Goal: Task Accomplishment & Management: Use online tool/utility

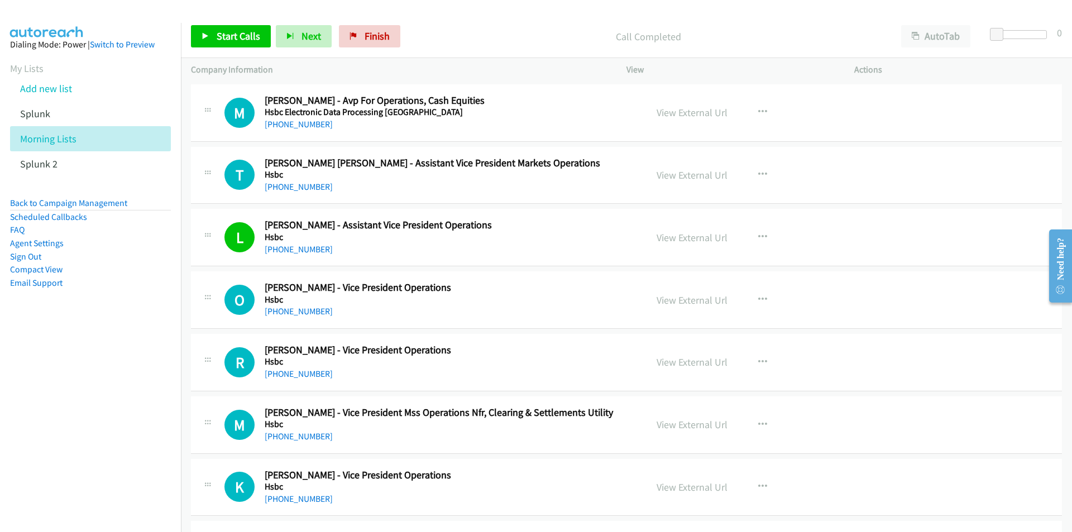
click at [736, 73] on p "View" at bounding box center [731, 69] width 208 height 13
click at [381, 40] on span "Finish" at bounding box center [377, 36] width 25 height 13
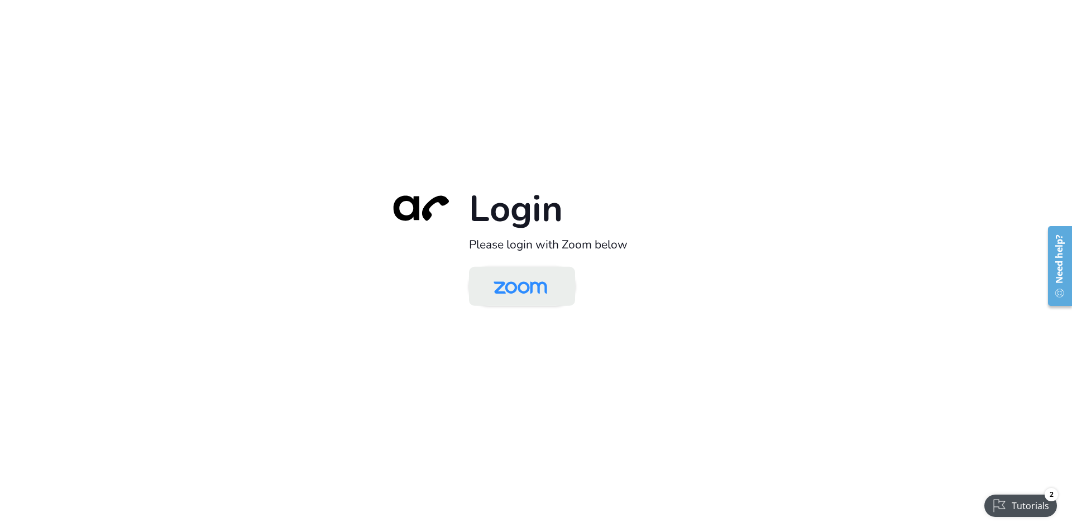
click at [529, 292] on img at bounding box center [520, 287] width 77 height 36
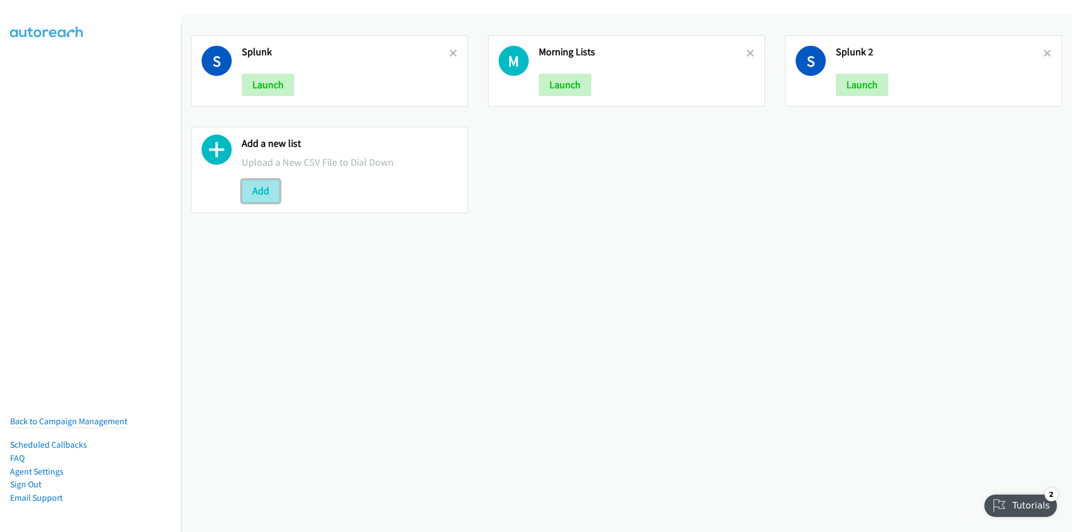
click at [268, 190] on button "Add" at bounding box center [261, 191] width 38 height 22
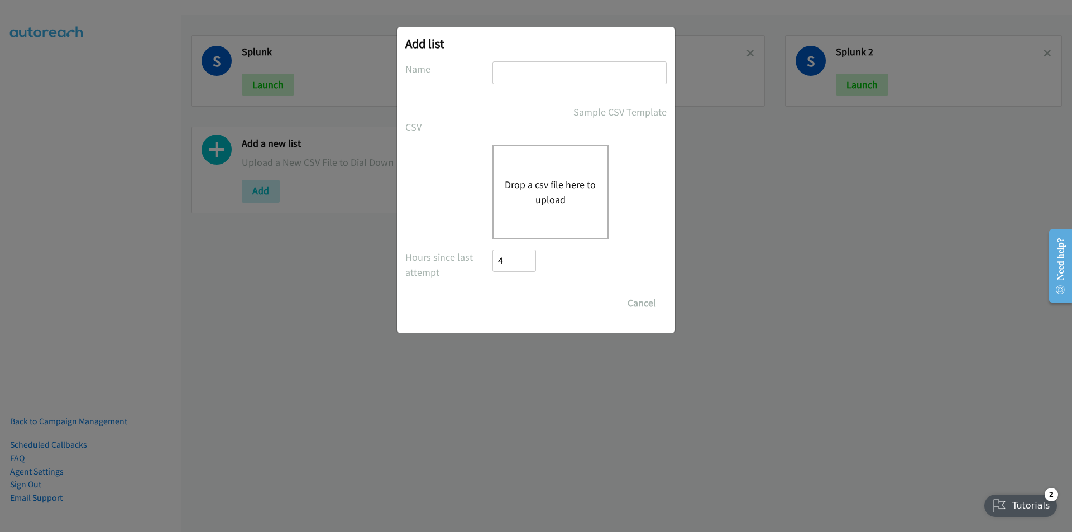
click at [526, 73] on input "text" at bounding box center [580, 72] width 174 height 23
type input "India Pulse"
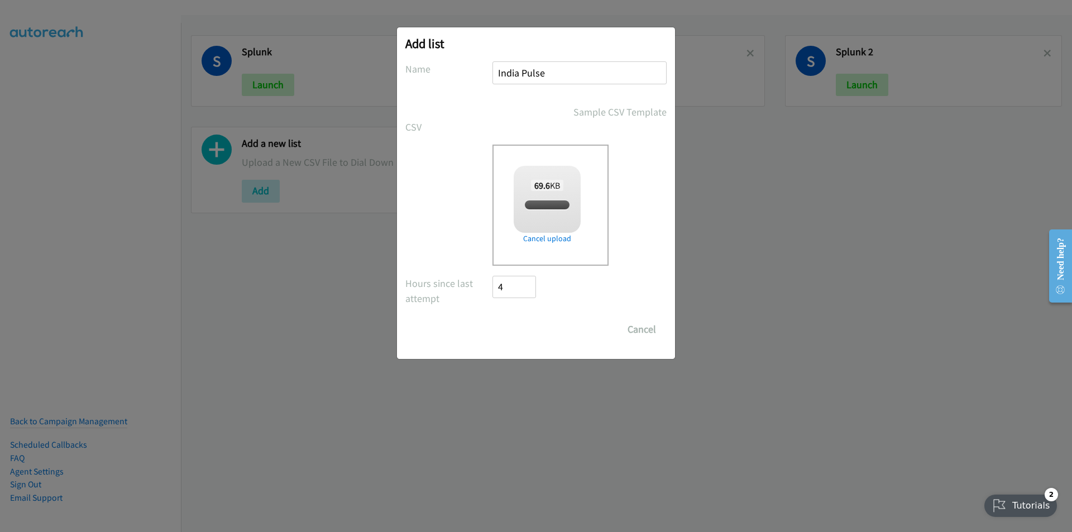
checkbox input "true"
click at [521, 327] on input "Save List" at bounding box center [522, 329] width 59 height 22
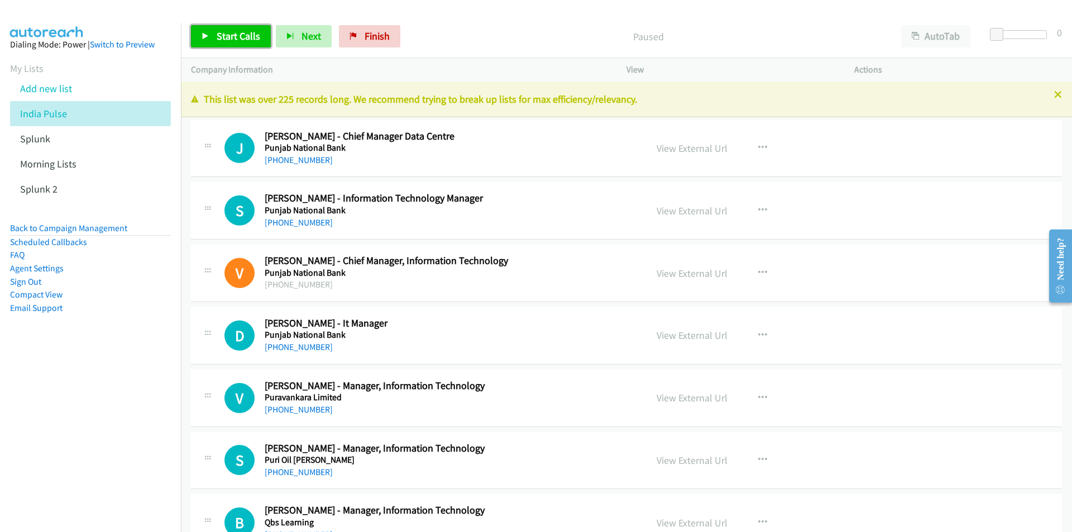
click at [200, 42] on link "Start Calls" at bounding box center [231, 36] width 80 height 22
click at [111, 389] on nav "Dialing Mode: Power | Switch to Preview My Lists Add new list India Pulse Splun…" at bounding box center [91, 289] width 182 height 532
click at [218, 32] on span "Pause" at bounding box center [229, 36] width 25 height 13
click at [765, 208] on button "button" at bounding box center [763, 210] width 30 height 22
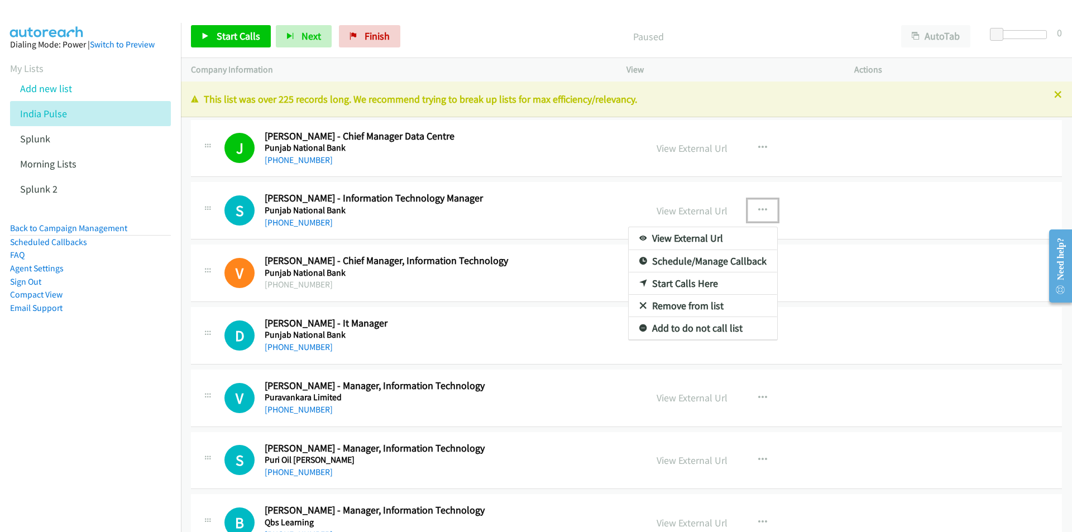
click at [704, 281] on link "Start Calls Here" at bounding box center [703, 284] width 149 height 22
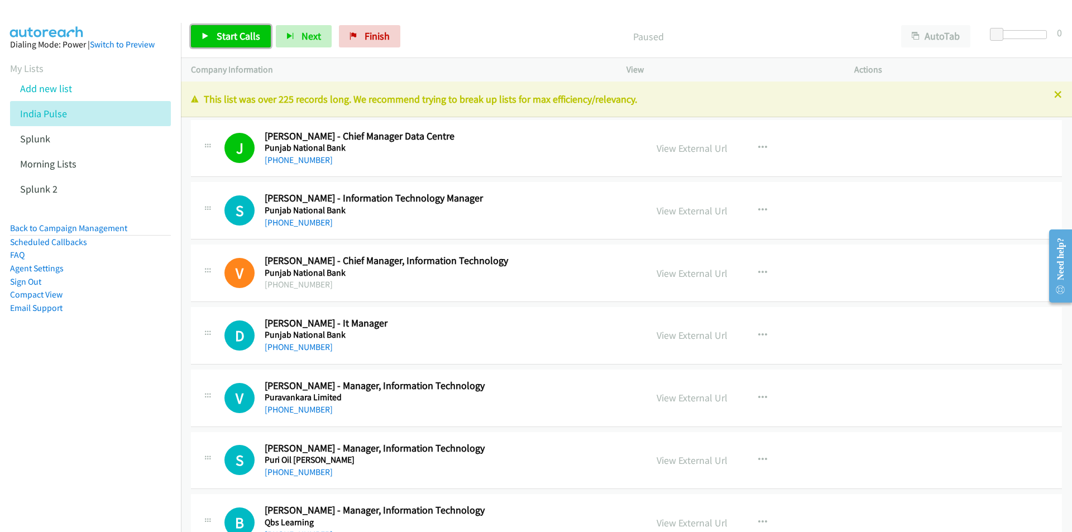
click at [235, 36] on span "Start Calls" at bounding box center [239, 36] width 44 height 13
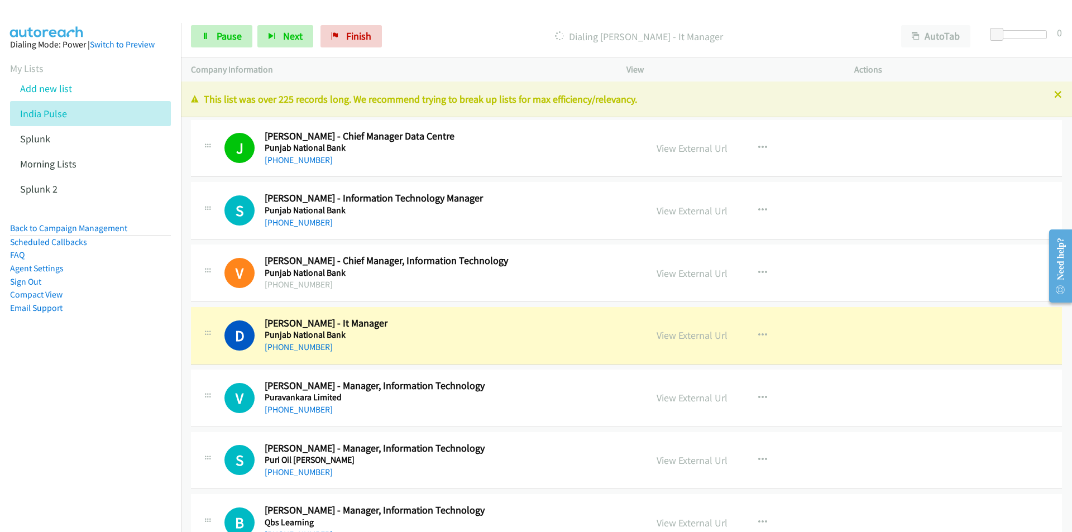
click at [58, 443] on nav "Dialing Mode: Power | Switch to Preview My Lists Add new list India Pulse Splun…" at bounding box center [91, 289] width 182 height 532
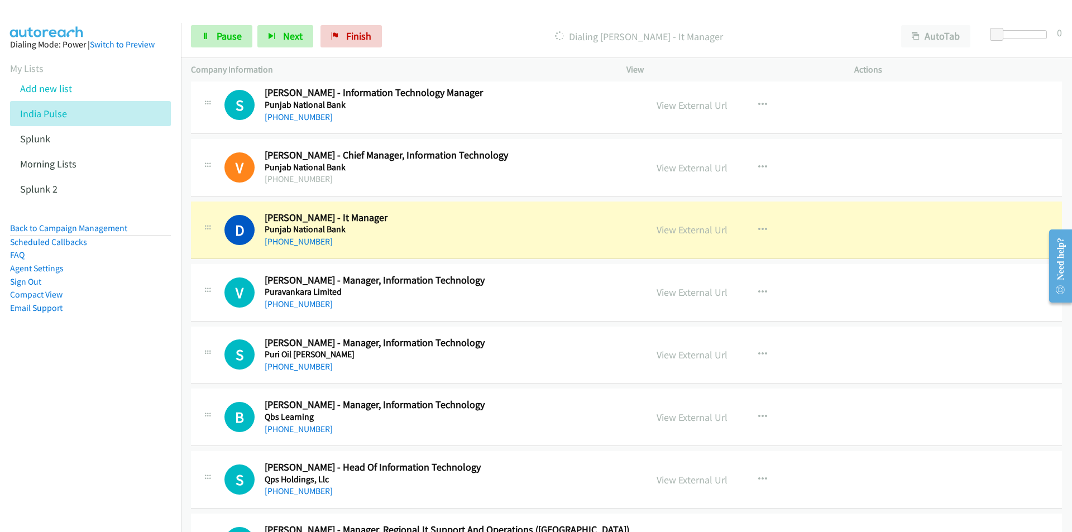
scroll to position [112, 0]
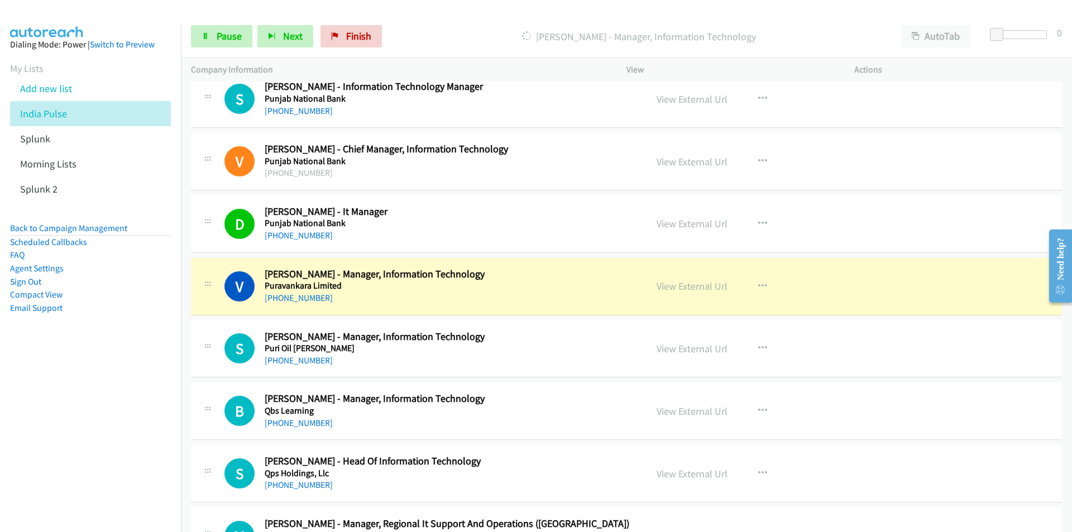
click at [31, 380] on nav "Dialing Mode: Power | Switch to Preview My Lists Add new list India Pulse Splun…" at bounding box center [91, 289] width 182 height 532
click at [708, 288] on link "View External Url" at bounding box center [692, 286] width 71 height 13
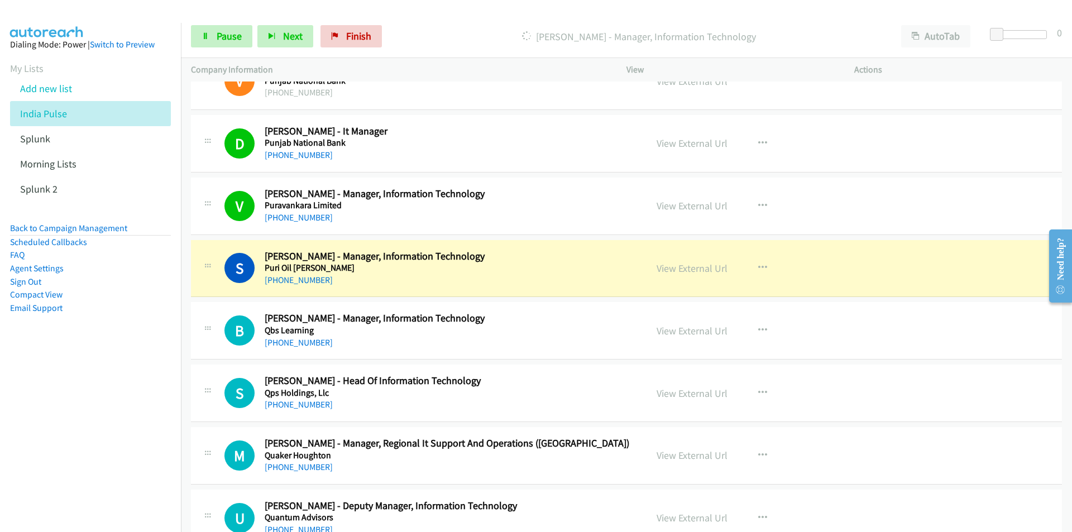
scroll to position [279, 0]
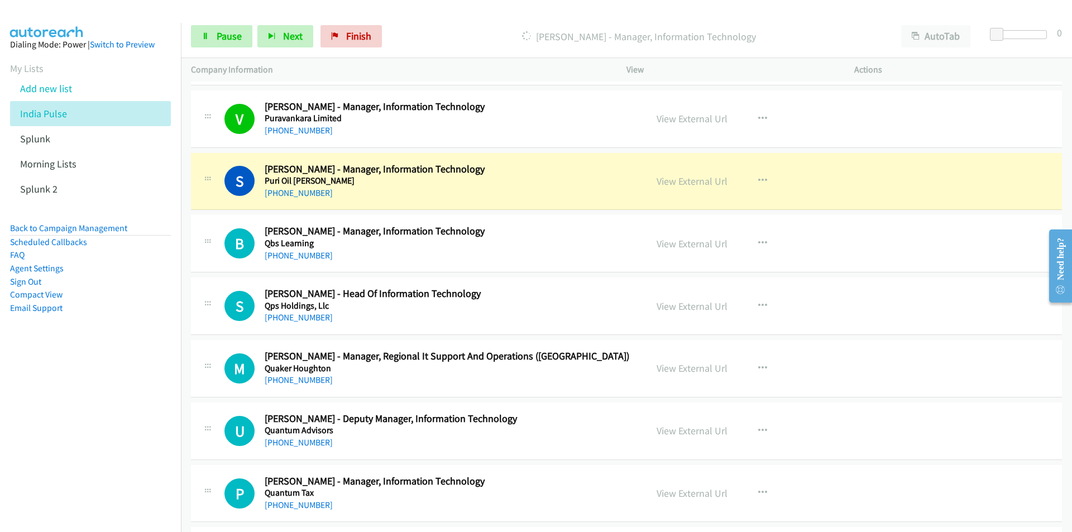
drag, startPoint x: 59, startPoint y: 460, endPoint x: 68, endPoint y: 456, distance: 10.0
click at [59, 460] on nav "Dialing Mode: Power | Switch to Preview My Lists Add new list India Pulse Splun…" at bounding box center [91, 289] width 182 height 532
click at [684, 187] on link "View External Url" at bounding box center [692, 181] width 71 height 13
click at [57, 419] on nav "Dialing Mode: Power | Switch to Preview My Lists Add new list India Pulse Splun…" at bounding box center [91, 289] width 182 height 532
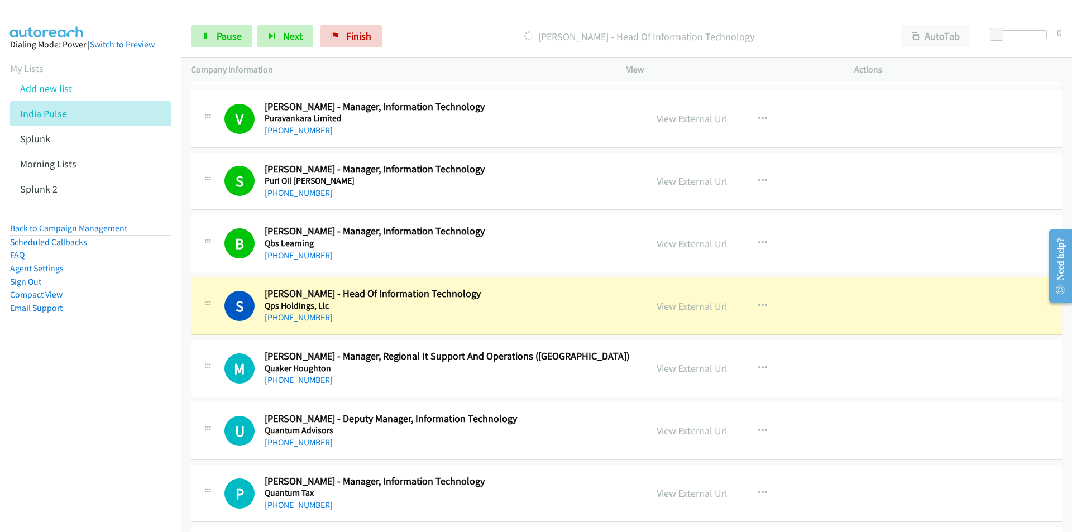
click at [50, 427] on nav "Dialing Mode: Power | Switch to Preview My Lists Add new list India Pulse Splun…" at bounding box center [91, 289] width 182 height 532
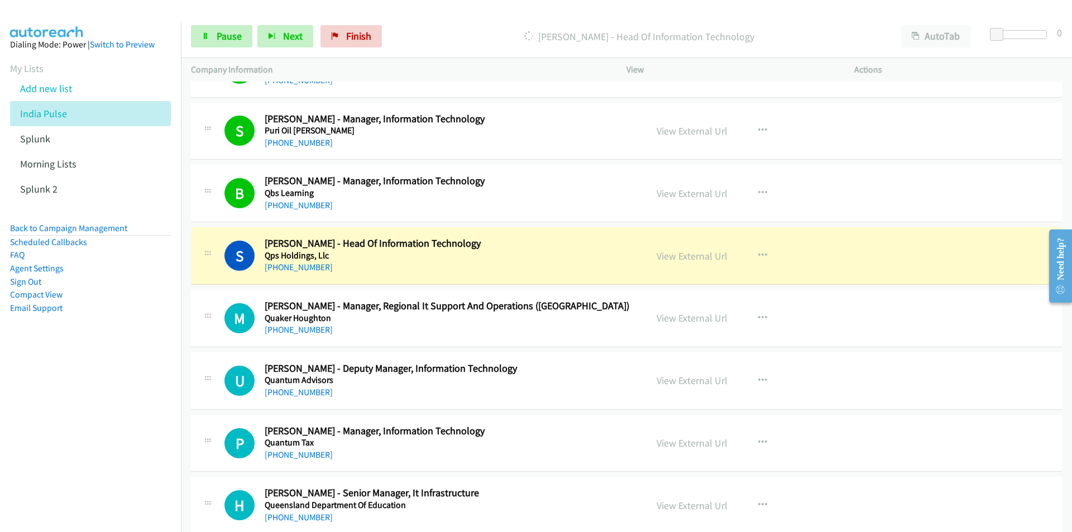
scroll to position [335, 0]
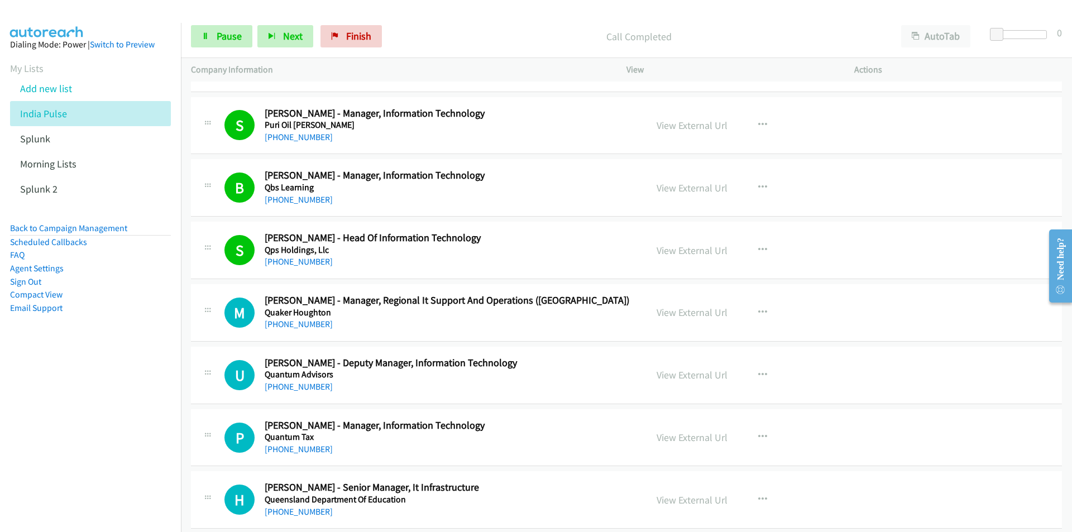
drag, startPoint x: 116, startPoint y: 430, endPoint x: 184, endPoint y: 414, distance: 70.0
click at [116, 430] on nav "Dialing Mode: Power | Switch to Preview My Lists Add new list India Pulse Splun…" at bounding box center [91, 289] width 182 height 532
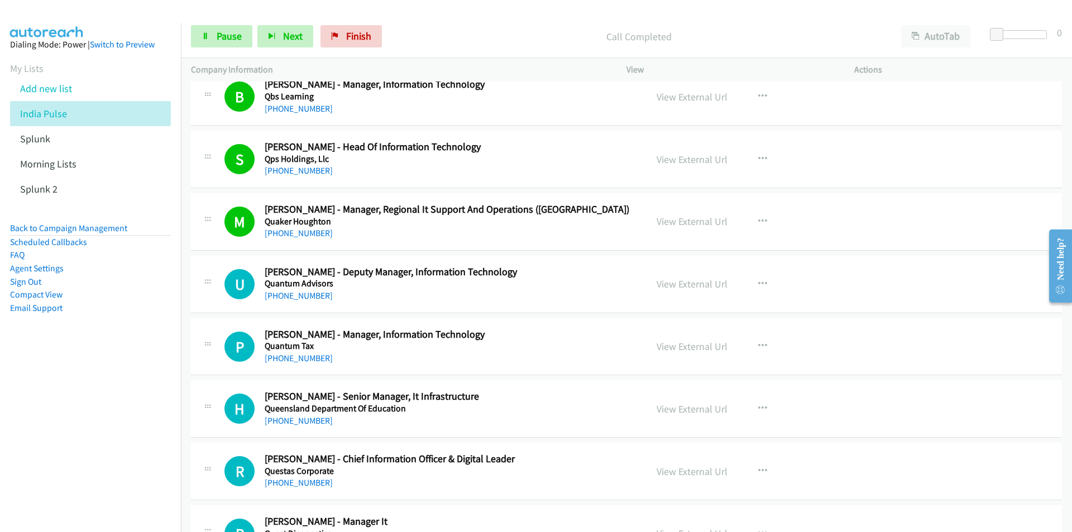
scroll to position [503, 0]
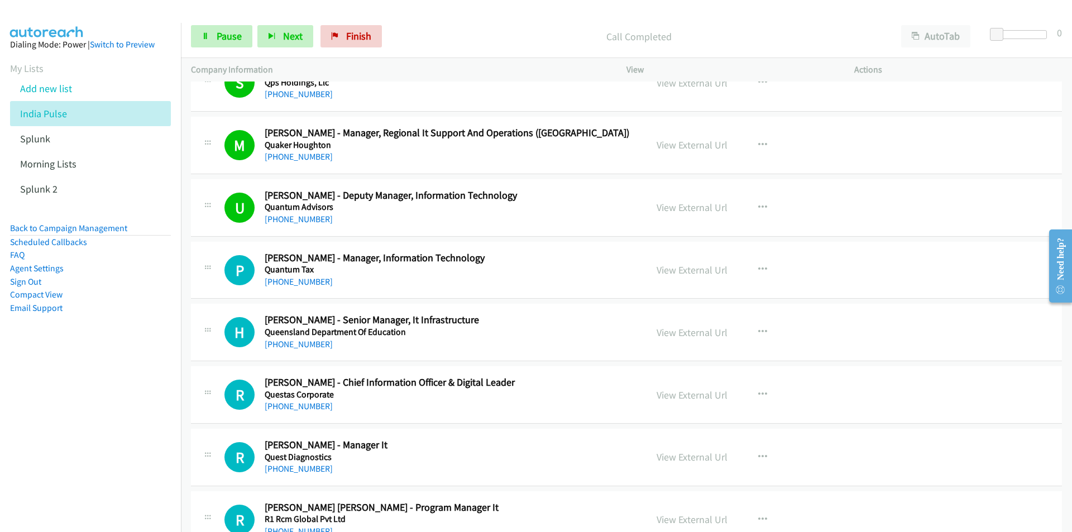
drag, startPoint x: 134, startPoint y: 399, endPoint x: 144, endPoint y: 395, distance: 10.3
click at [134, 399] on nav "Dialing Mode: Power | Switch to Preview My Lists Add new list India Pulse Splun…" at bounding box center [91, 289] width 182 height 532
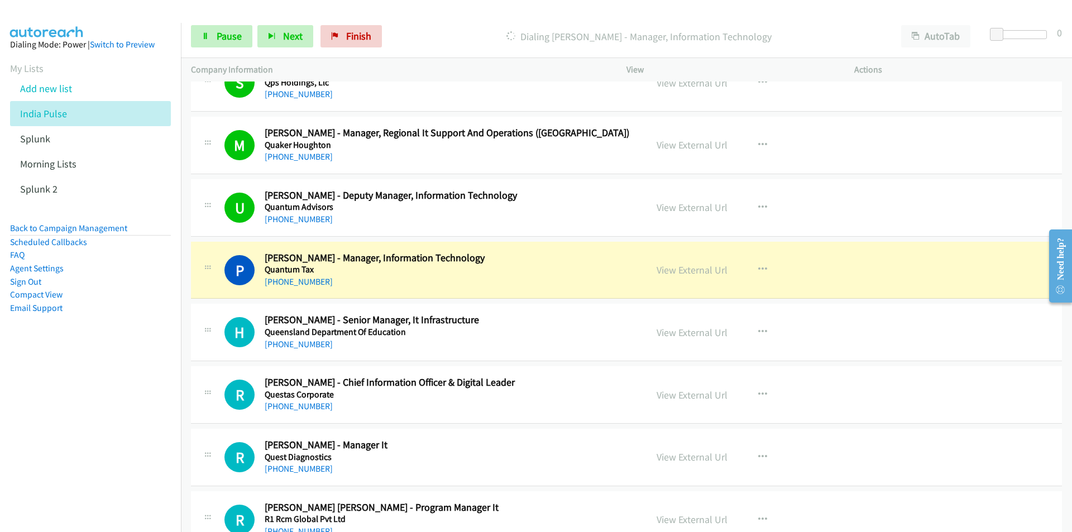
click at [88, 386] on nav "Dialing Mode: Power | Switch to Preview My Lists Add new list India Pulse Splun…" at bounding box center [91, 289] width 182 height 532
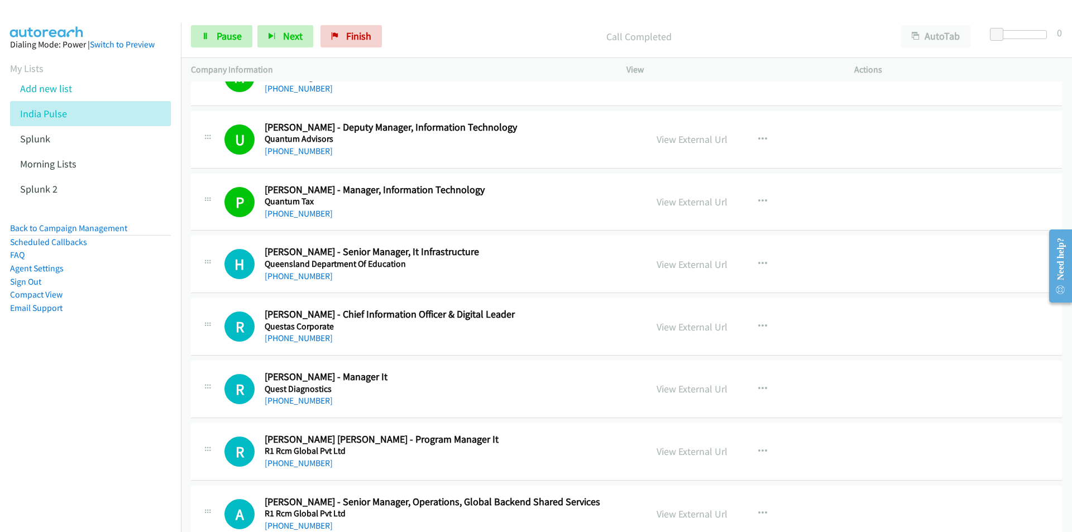
scroll to position [614, 0]
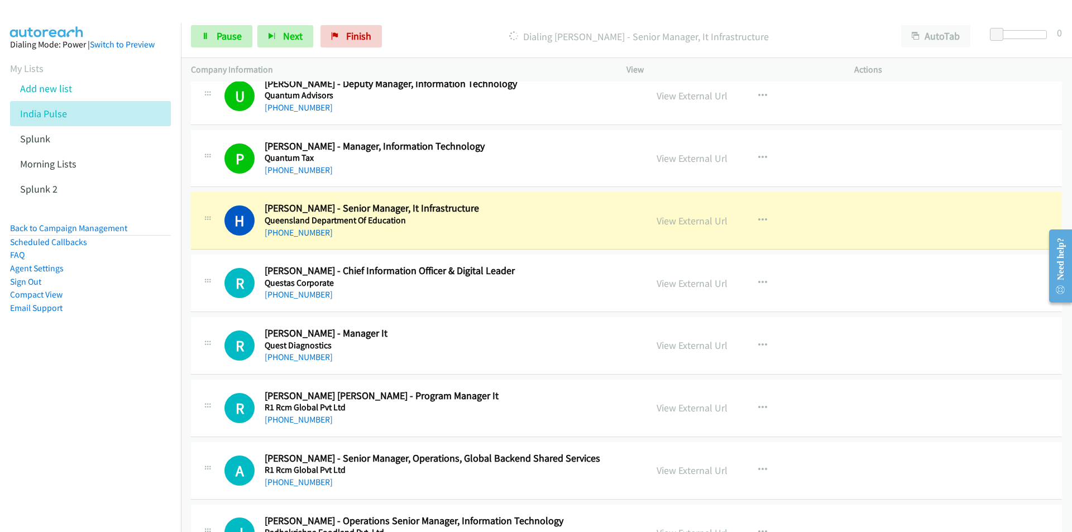
click at [130, 393] on nav "Dialing Mode: Power | Switch to Preview My Lists Add new list India Pulse Splun…" at bounding box center [91, 289] width 182 height 532
click at [689, 226] on link "View External Url" at bounding box center [692, 220] width 71 height 13
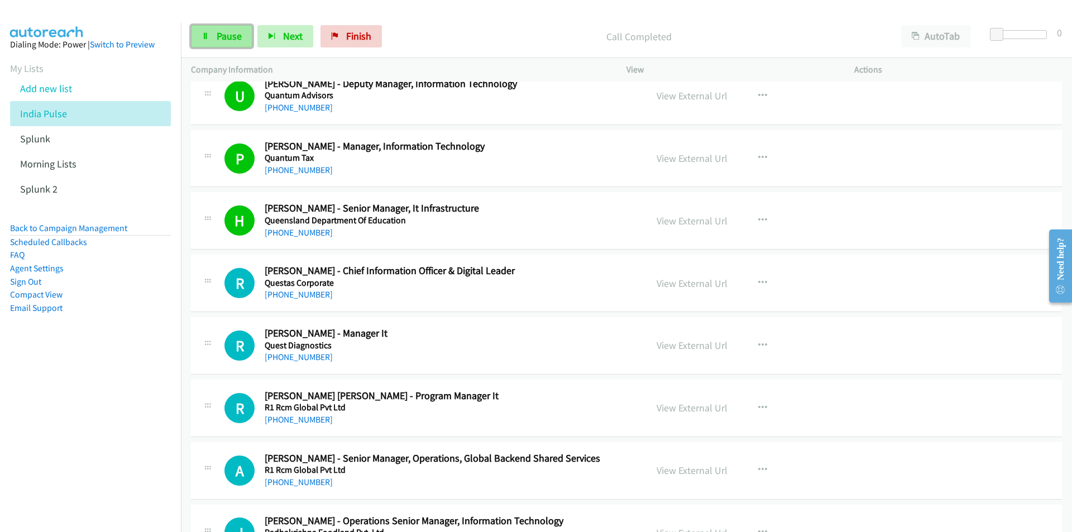
click at [211, 35] on link "Pause" at bounding box center [221, 36] width 61 height 22
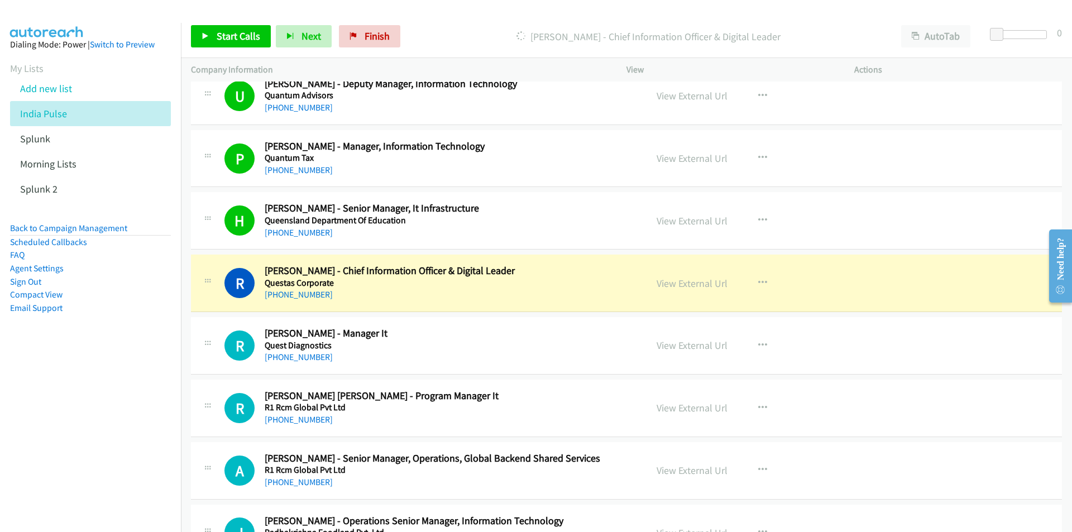
click at [124, 456] on nav "Dialing Mode: Power | Switch to Preview My Lists Add new list India Pulse Splun…" at bounding box center [91, 289] width 182 height 532
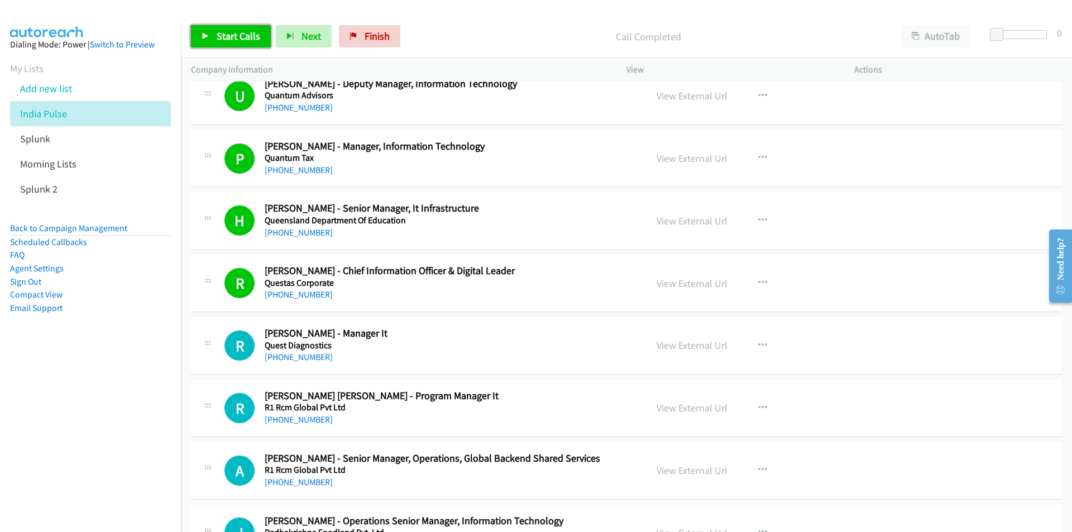
click at [226, 40] on span "Start Calls" at bounding box center [239, 36] width 44 height 13
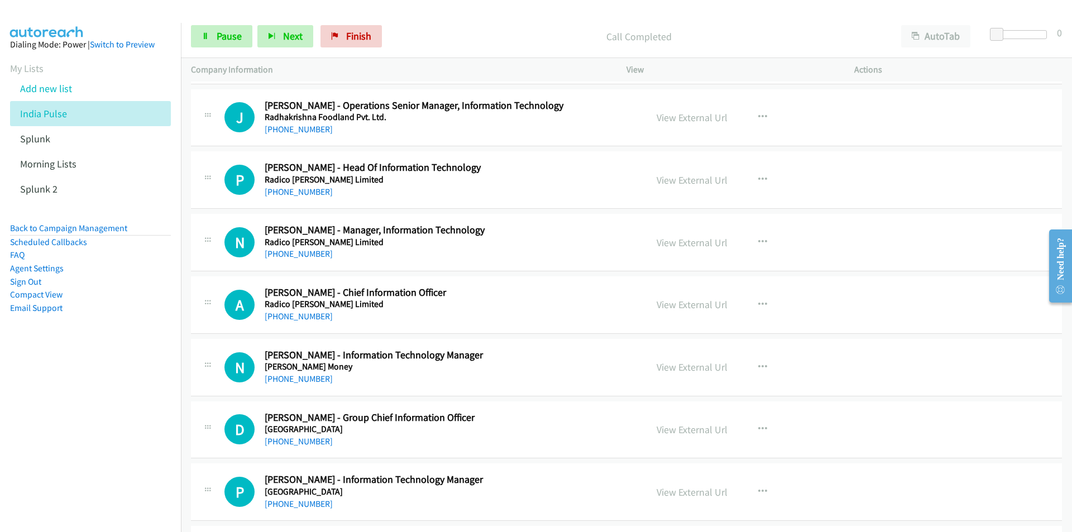
scroll to position [1005, 0]
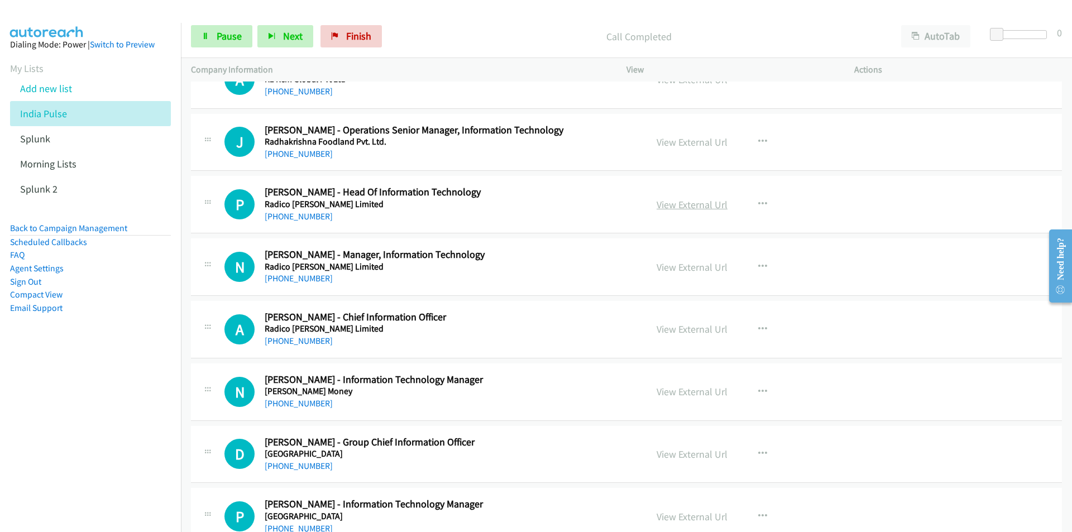
click at [707, 204] on link "View External Url" at bounding box center [692, 204] width 71 height 13
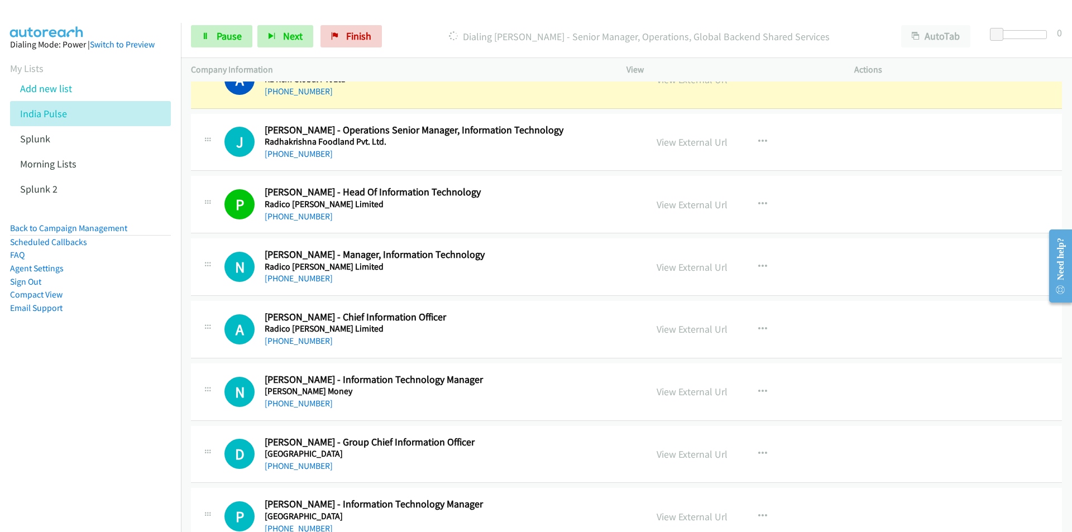
click at [140, 388] on nav "Dialing Mode: Power | Switch to Preview My Lists Add new list India Pulse Splun…" at bounding box center [91, 289] width 182 height 532
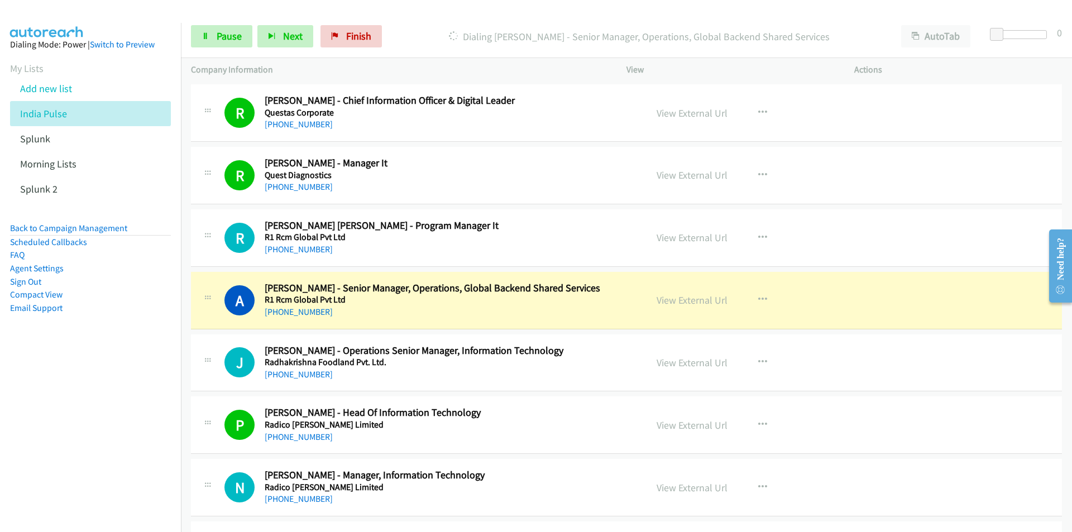
scroll to position [782, 0]
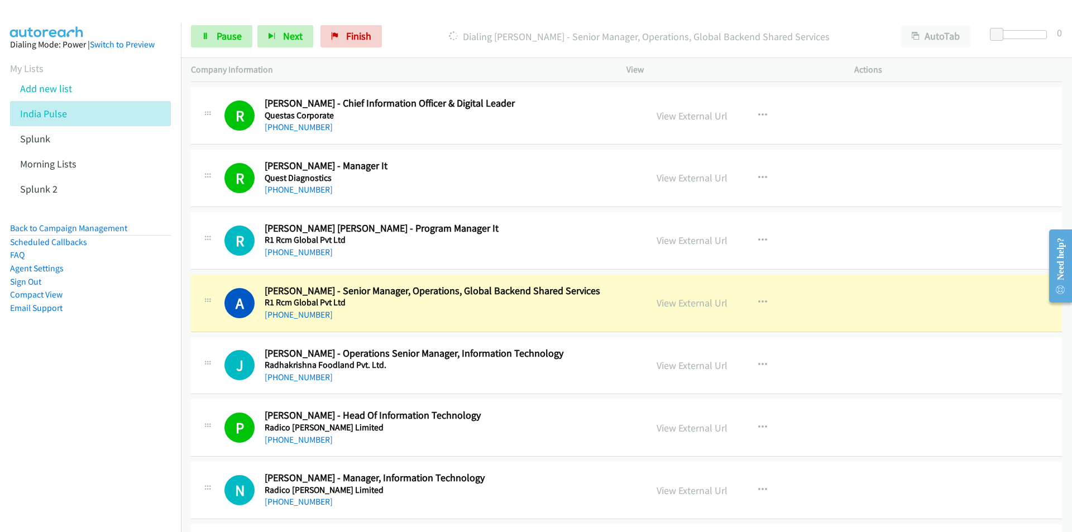
click at [57, 404] on nav "Dialing Mode: Power | Switch to Preview My Lists Add new list India Pulse Splun…" at bounding box center [91, 289] width 182 height 532
click at [39, 418] on nav "Dialing Mode: Power | Switch to Preview My Lists Add new list India Pulse Splun…" at bounding box center [91, 289] width 182 height 532
drag, startPoint x: 36, startPoint y: 408, endPoint x: 136, endPoint y: 376, distance: 104.9
click at [36, 408] on nav "Dialing Mode: Power | Switch to Preview My Lists Add new list India Pulse Splun…" at bounding box center [91, 289] width 182 height 532
click at [694, 304] on link "View External Url" at bounding box center [692, 303] width 71 height 13
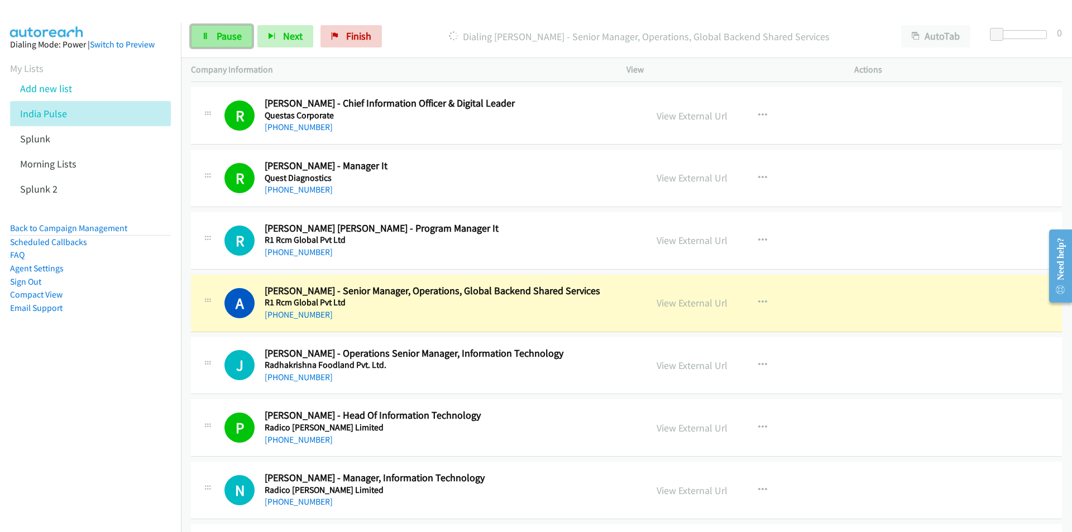
click at [215, 34] on link "Pause" at bounding box center [221, 36] width 61 height 22
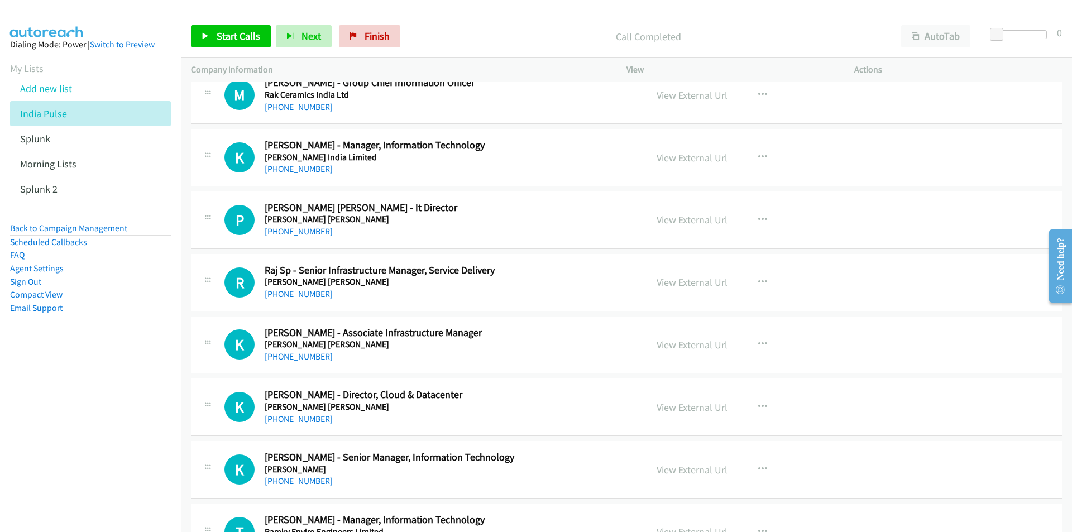
scroll to position [2122, 0]
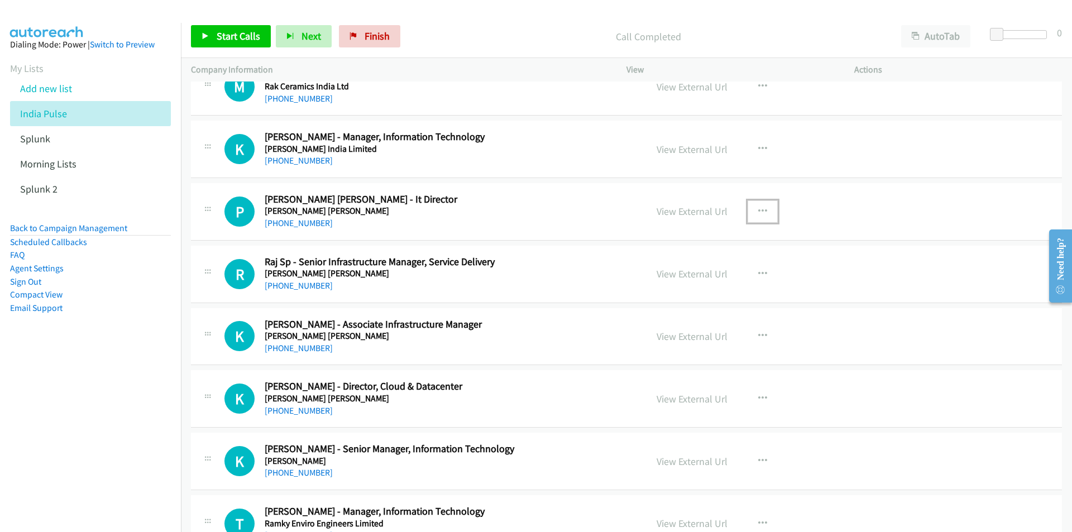
click at [760, 207] on icon "button" at bounding box center [762, 211] width 9 height 9
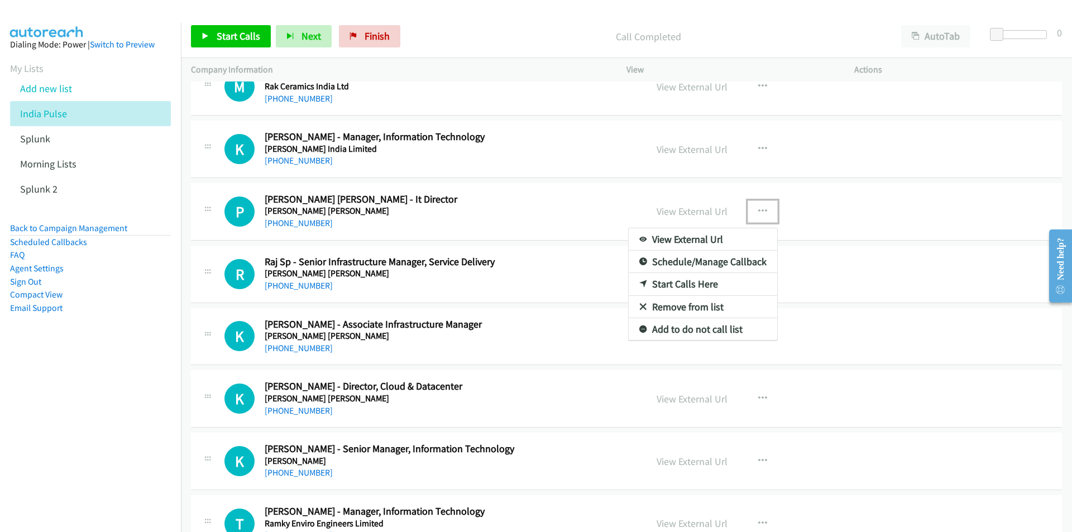
click at [694, 286] on link "Start Calls Here" at bounding box center [703, 284] width 149 height 22
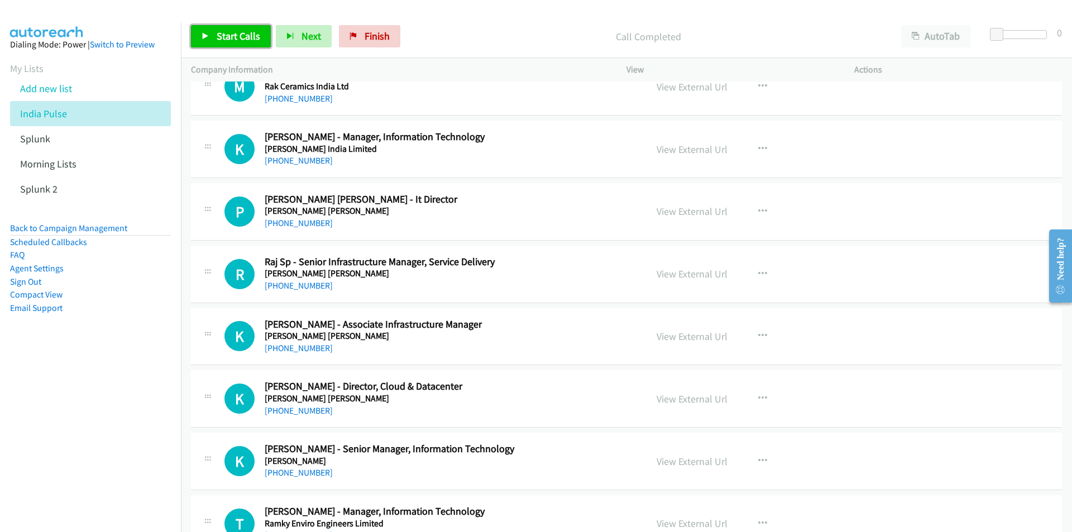
click at [221, 32] on span "Start Calls" at bounding box center [239, 36] width 44 height 13
click at [290, 35] on span "Next" at bounding box center [293, 36] width 20 height 13
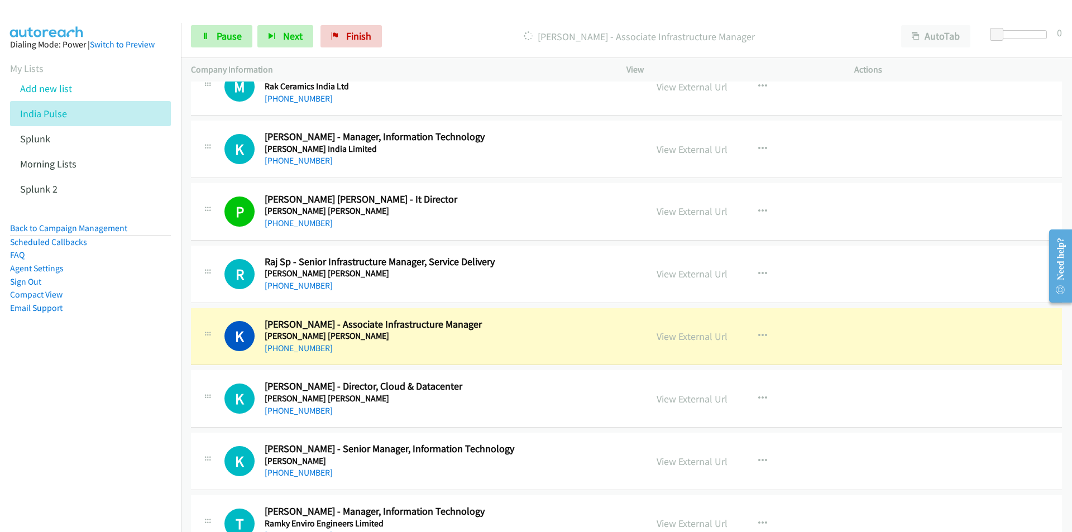
drag, startPoint x: 117, startPoint y: 369, endPoint x: 149, endPoint y: 380, distance: 34.1
click at [116, 369] on nav "Dialing Mode: Power | Switch to Preview My Lists Add new list India Pulse Splun…" at bounding box center [91, 289] width 182 height 532
click at [691, 340] on link "View External Url" at bounding box center [692, 336] width 71 height 13
click at [226, 37] on span "Pause" at bounding box center [229, 36] width 25 height 13
click at [224, 31] on span "Start Calls" at bounding box center [239, 36] width 44 height 13
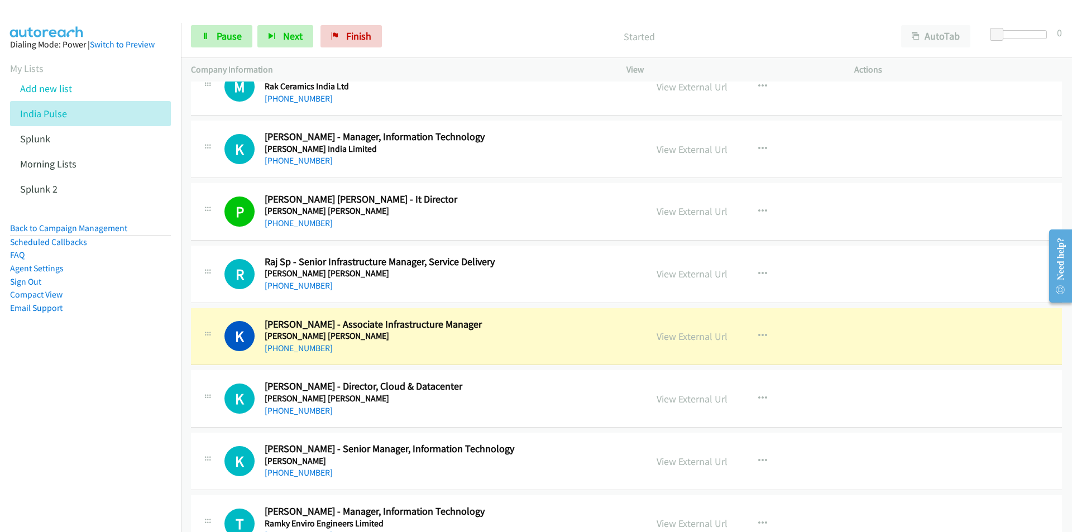
click at [136, 400] on nav "Dialing Mode: Power | Switch to Preview My Lists Add new list India Pulse Splun…" at bounding box center [91, 289] width 182 height 532
click at [199, 39] on link "Pause" at bounding box center [221, 36] width 61 height 22
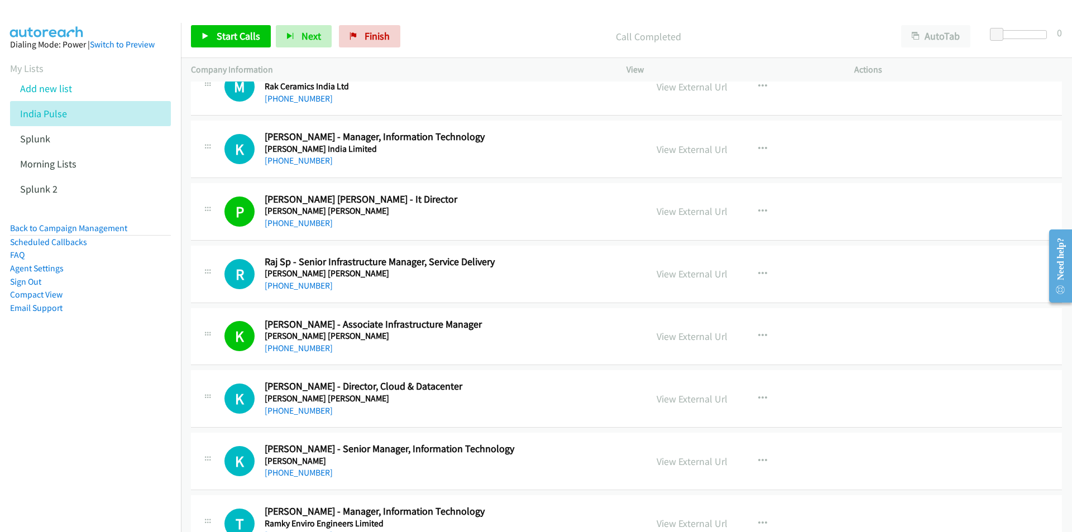
click at [212, 50] on div "Start Calls Pause Next Finish Call Completed AutoTab AutoTab 0" at bounding box center [626, 36] width 891 height 43
click at [218, 39] on span "Start Calls" at bounding box center [239, 36] width 44 height 13
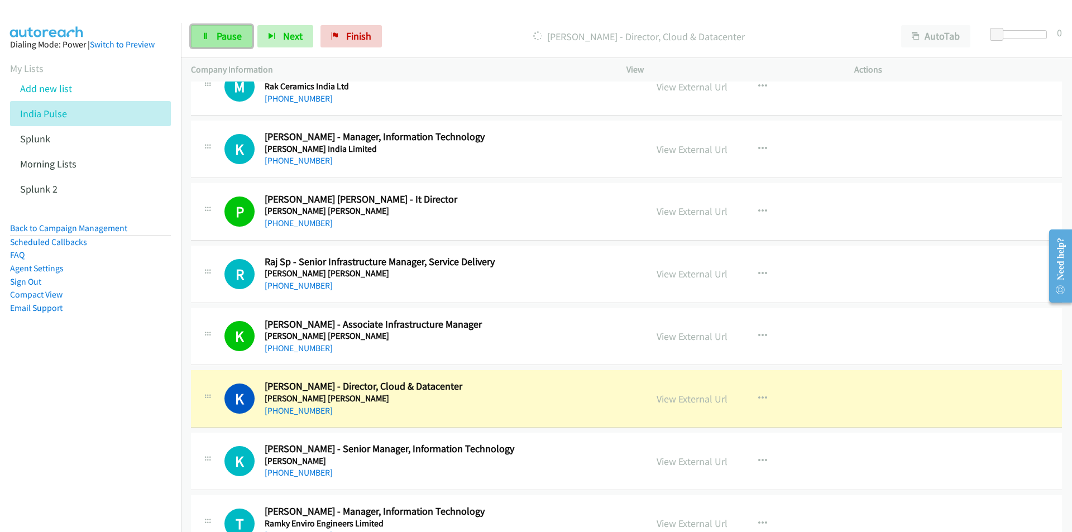
click at [223, 36] on span "Pause" at bounding box center [229, 36] width 25 height 13
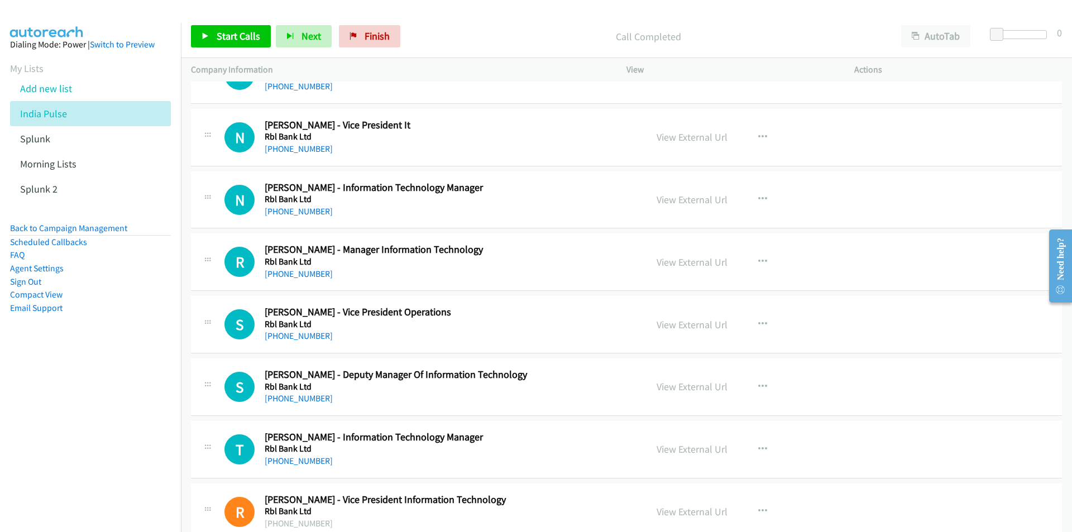
scroll to position [3574, 0]
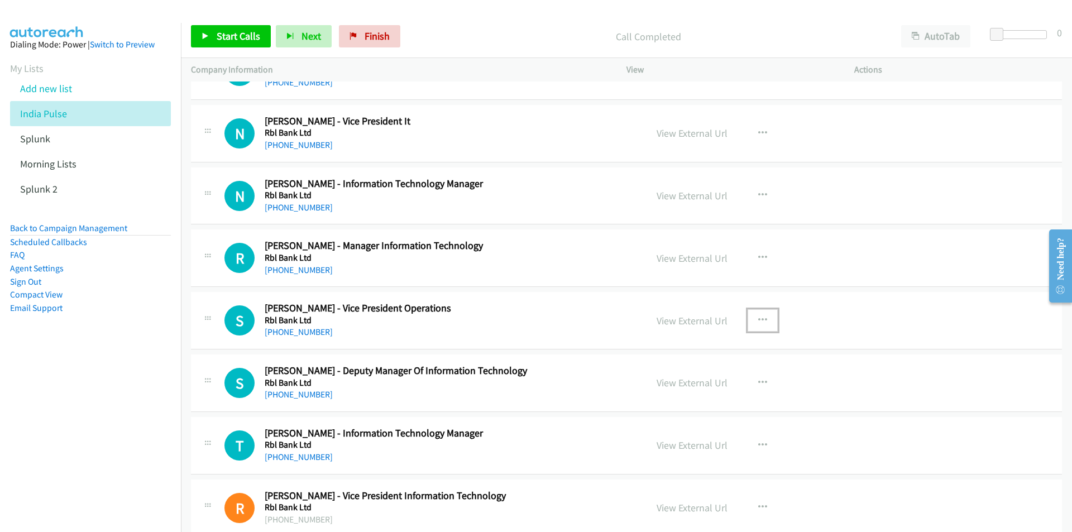
click at [758, 318] on icon "button" at bounding box center [762, 320] width 9 height 9
click at [699, 393] on link "Start Calls Here" at bounding box center [703, 394] width 149 height 22
click at [223, 38] on span "Start Calls" at bounding box center [239, 36] width 44 height 13
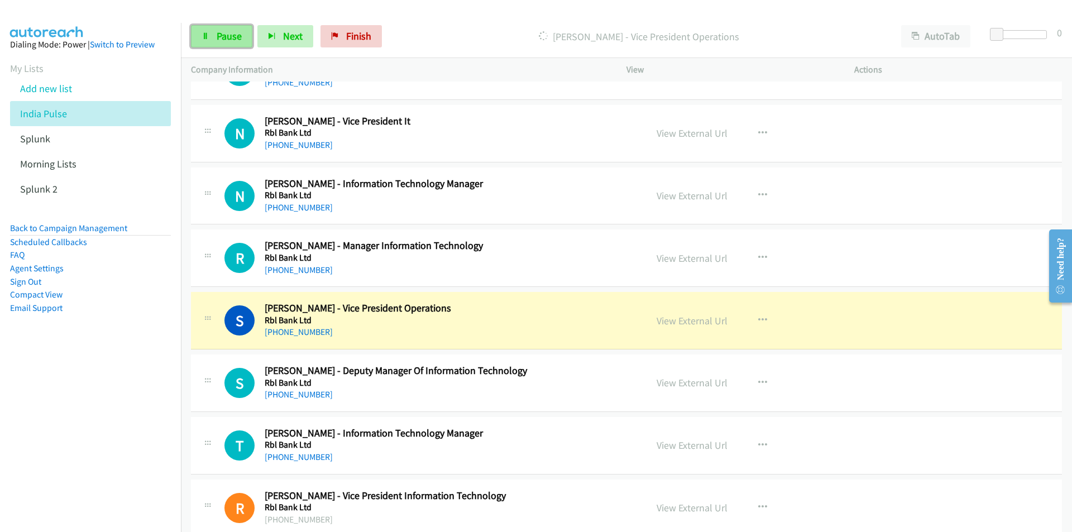
click at [227, 25] on link "Pause" at bounding box center [221, 36] width 61 height 22
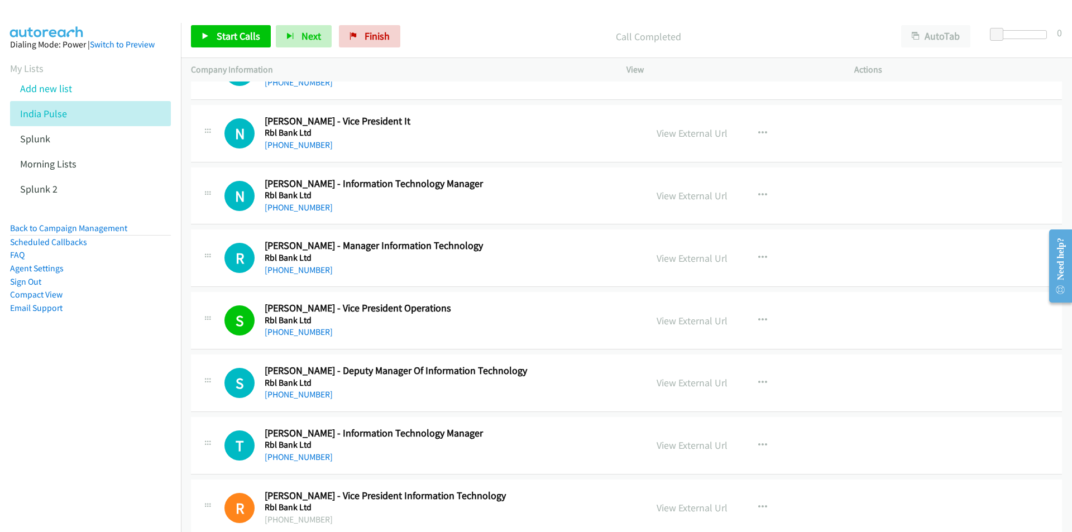
drag, startPoint x: 104, startPoint y: 454, endPoint x: 226, endPoint y: 441, distance: 123.0
click at [104, 454] on nav "Dialing Mode: Power | Switch to Preview My Lists Add new list India Pulse Splun…" at bounding box center [91, 289] width 182 height 532
click at [216, 27] on link "Start Calls" at bounding box center [231, 36] width 80 height 22
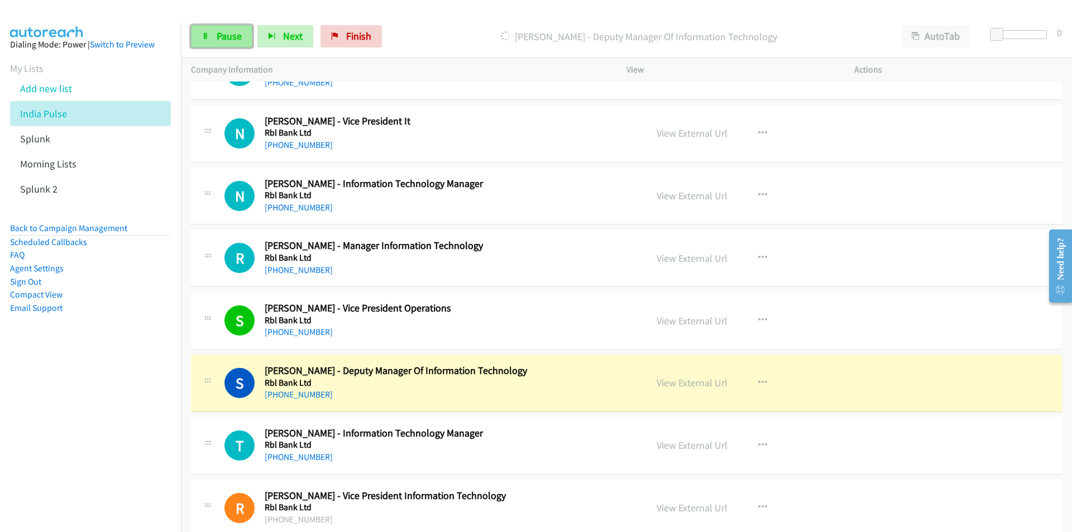
click at [210, 42] on link "Pause" at bounding box center [221, 36] width 61 height 22
click at [104, 451] on nav "Dialing Mode: Power | Switch to Preview My Lists Add new list India Pulse Splun…" at bounding box center [91, 289] width 182 height 532
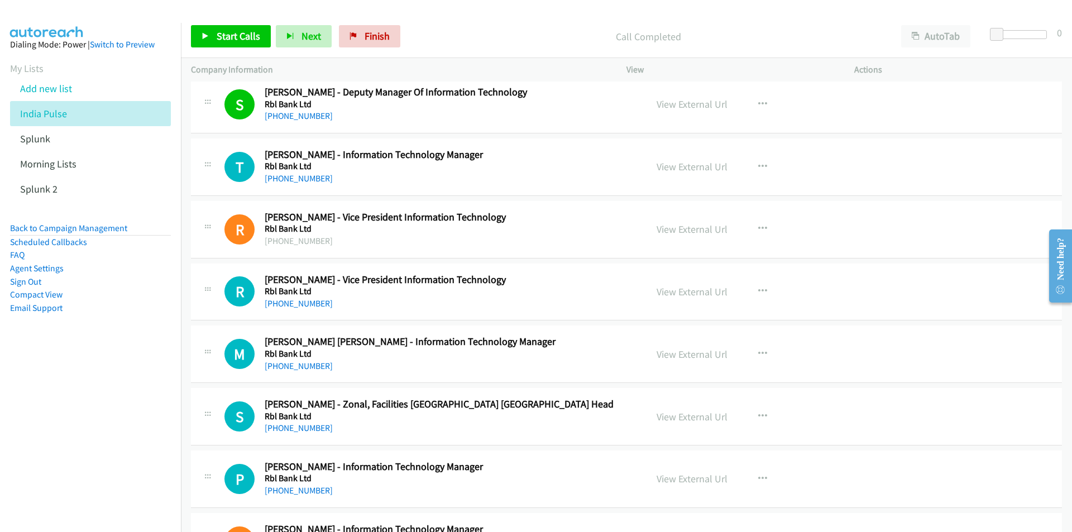
scroll to position [3854, 0]
click at [758, 227] on icon "button" at bounding box center [762, 228] width 9 height 9
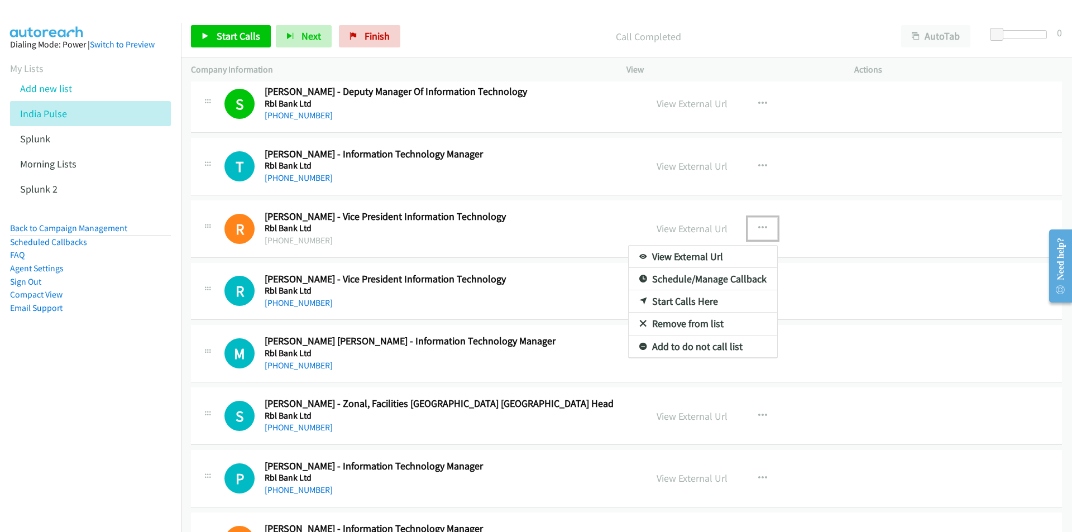
click at [681, 302] on link "Start Calls Here" at bounding box center [703, 301] width 149 height 22
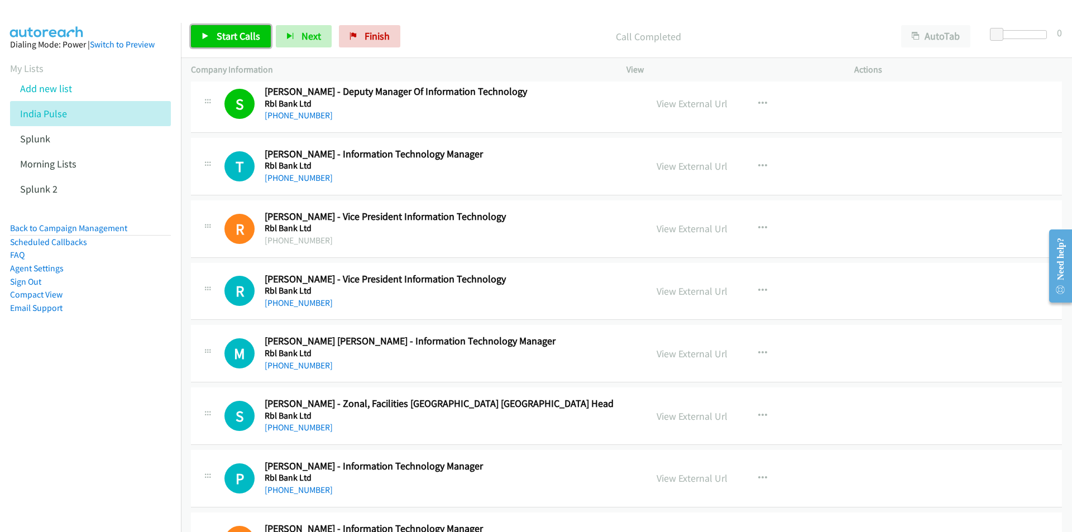
click at [230, 34] on span "Start Calls" at bounding box center [239, 36] width 44 height 13
click at [230, 34] on span "Pause" at bounding box center [229, 36] width 25 height 13
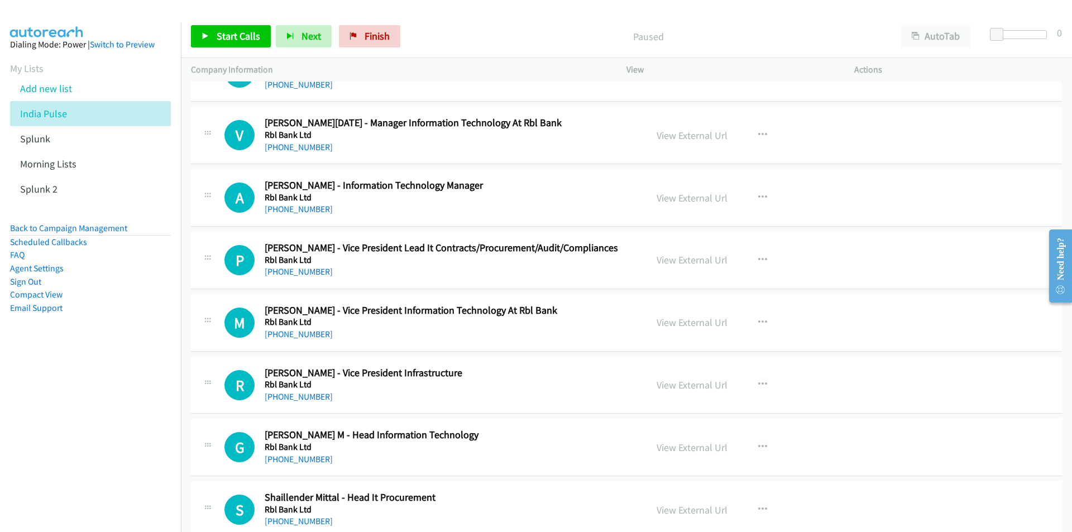
scroll to position [4412, 0]
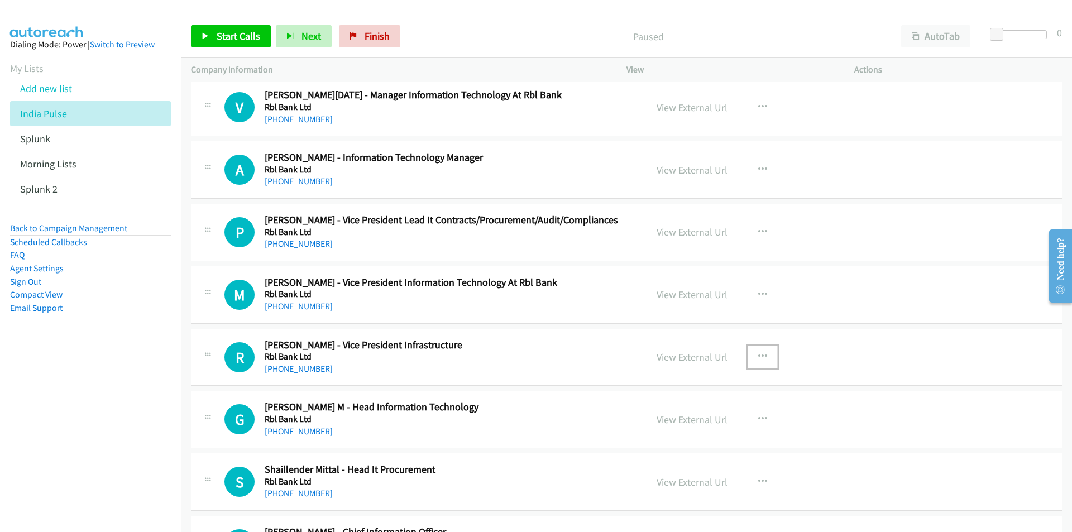
click at [765, 352] on button "button" at bounding box center [763, 357] width 30 height 22
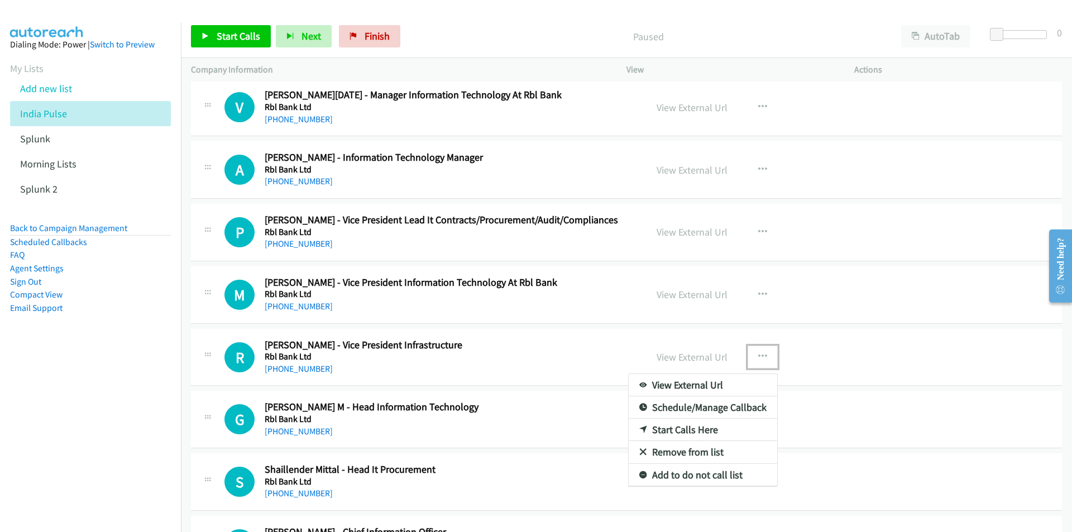
click at [695, 429] on link "Start Calls Here" at bounding box center [703, 430] width 149 height 22
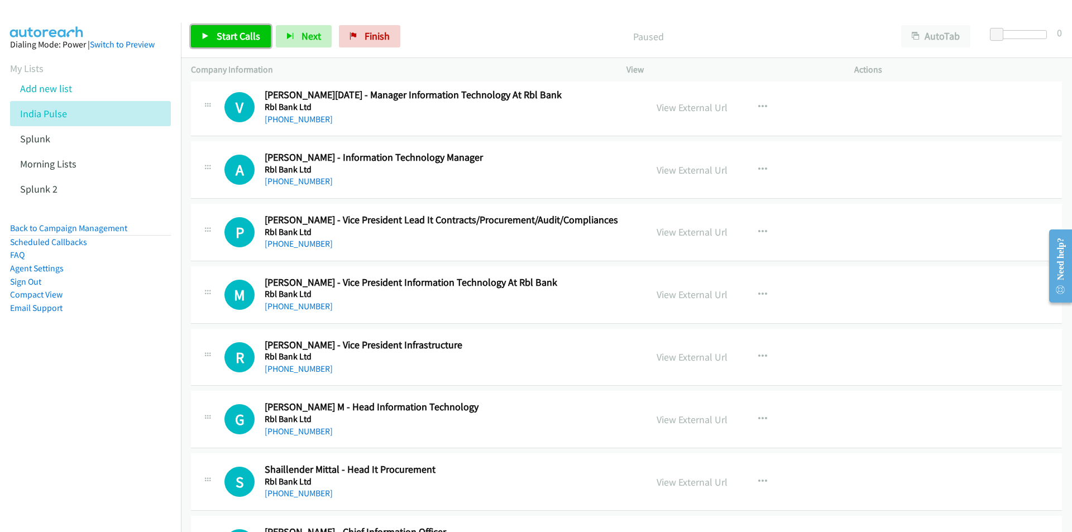
click at [229, 36] on span "Start Calls" at bounding box center [239, 36] width 44 height 13
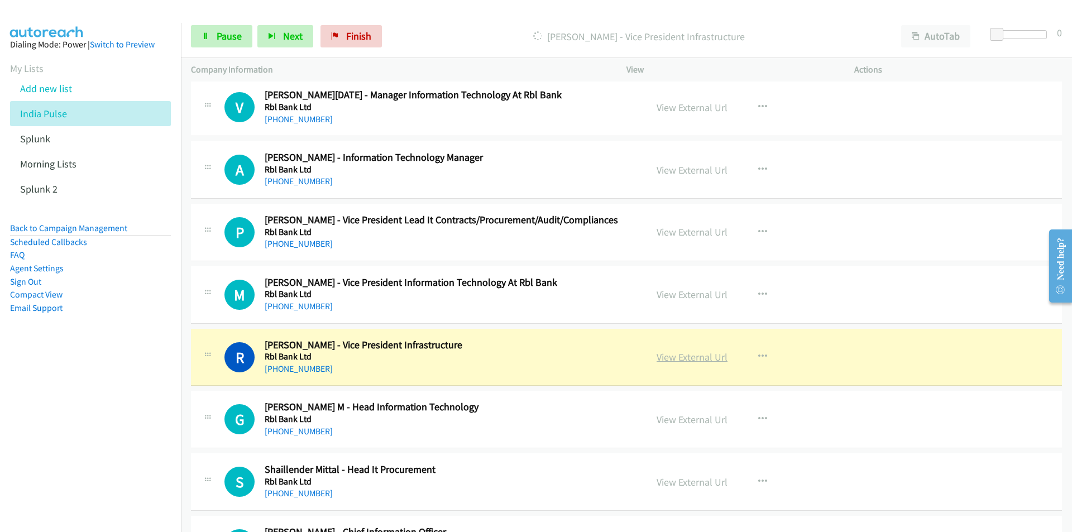
click at [681, 356] on link "View External Url" at bounding box center [692, 357] width 71 height 13
click at [214, 40] on link "Pause" at bounding box center [221, 36] width 61 height 22
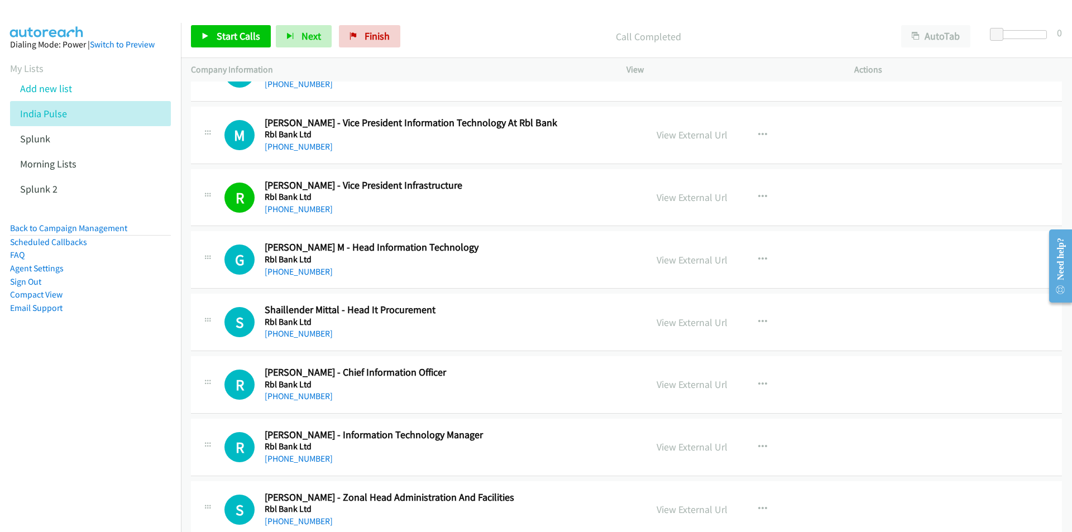
scroll to position [4580, 0]
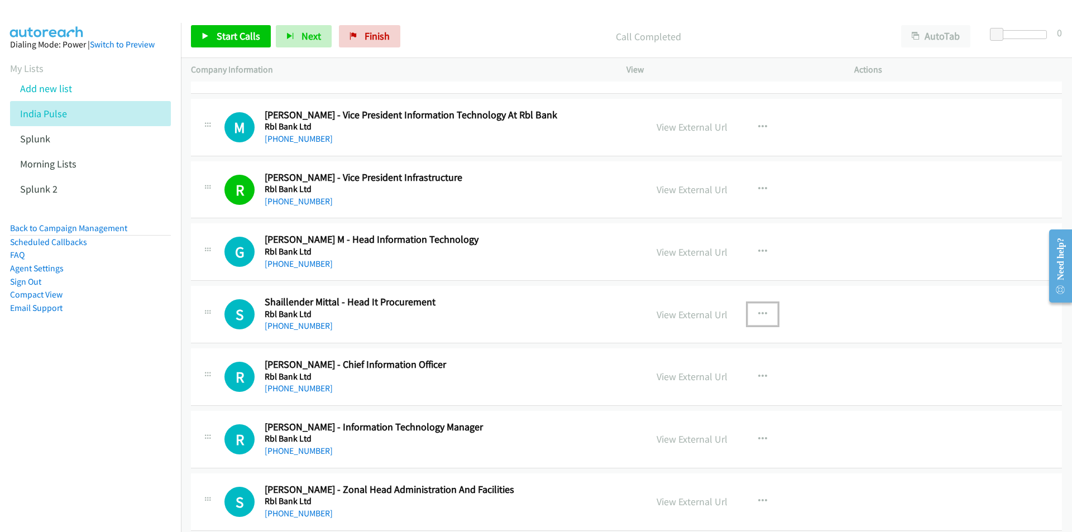
click at [758, 312] on icon "button" at bounding box center [762, 314] width 9 height 9
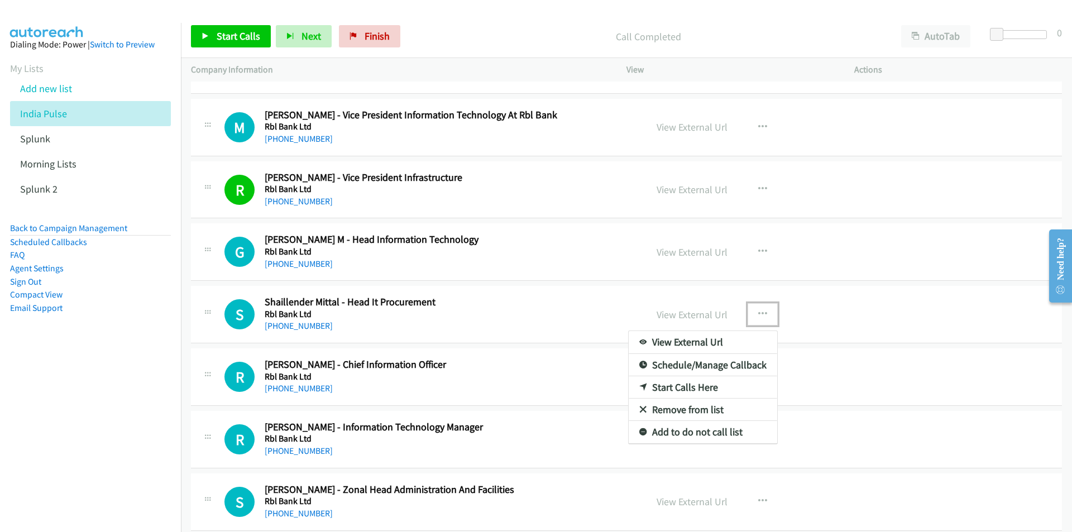
click at [675, 389] on link "Start Calls Here" at bounding box center [703, 387] width 149 height 22
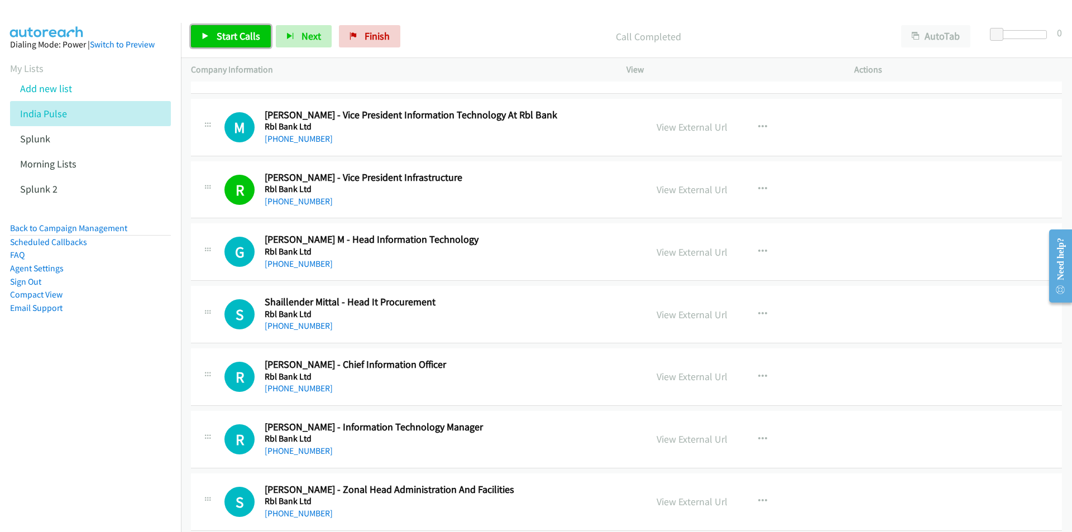
click at [225, 34] on span "Start Calls" at bounding box center [239, 36] width 44 height 13
click at [122, 411] on nav "Dialing Mode: Power | Switch to Preview My Lists Add new list India Pulse Splun…" at bounding box center [91, 289] width 182 height 532
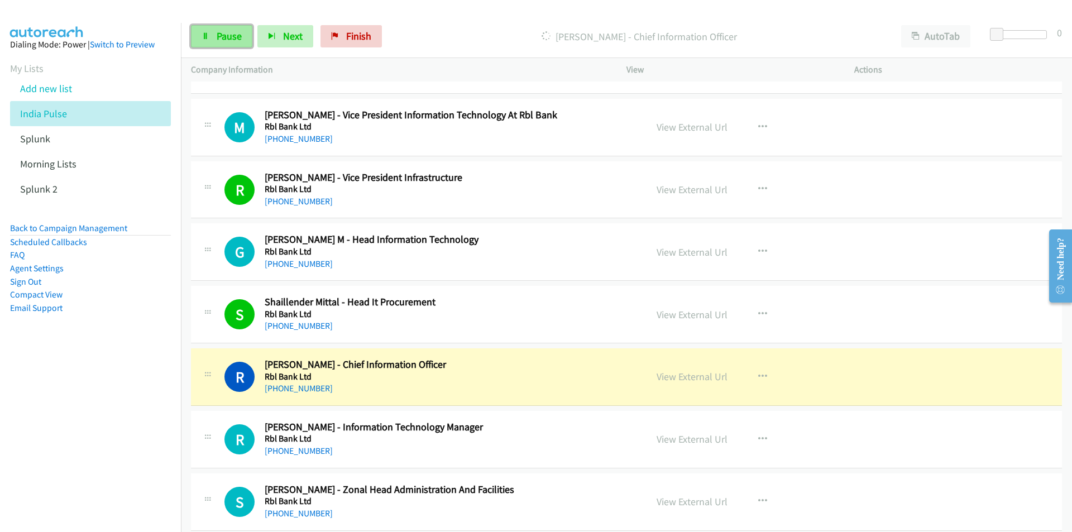
click at [219, 41] on span "Pause" at bounding box center [229, 36] width 25 height 13
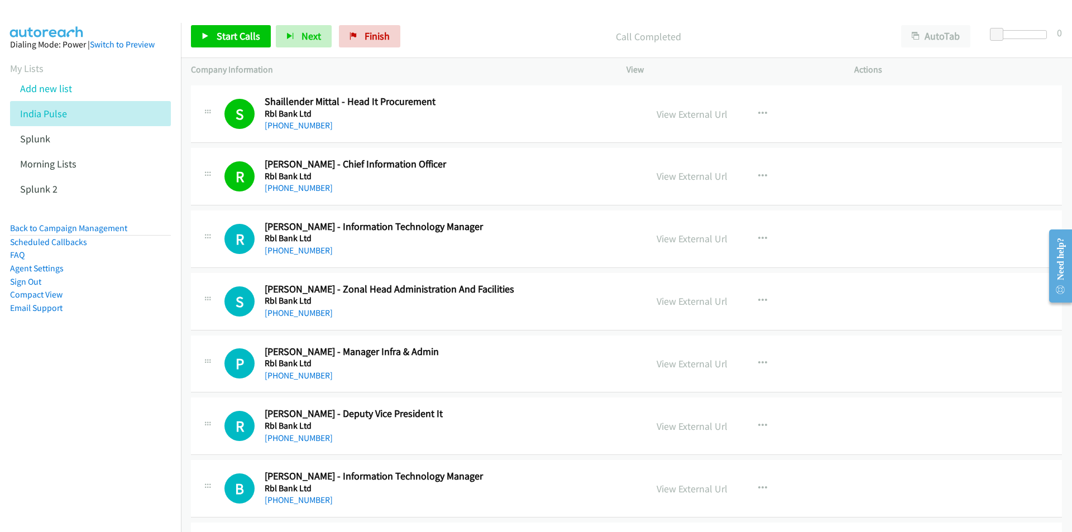
scroll to position [4803, 0]
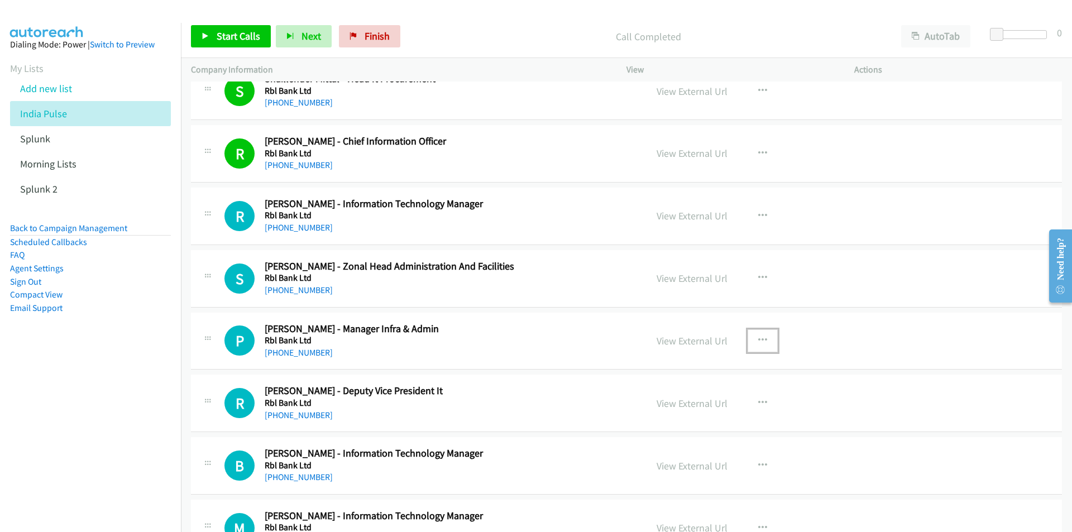
click at [762, 341] on icon "button" at bounding box center [762, 340] width 9 height 9
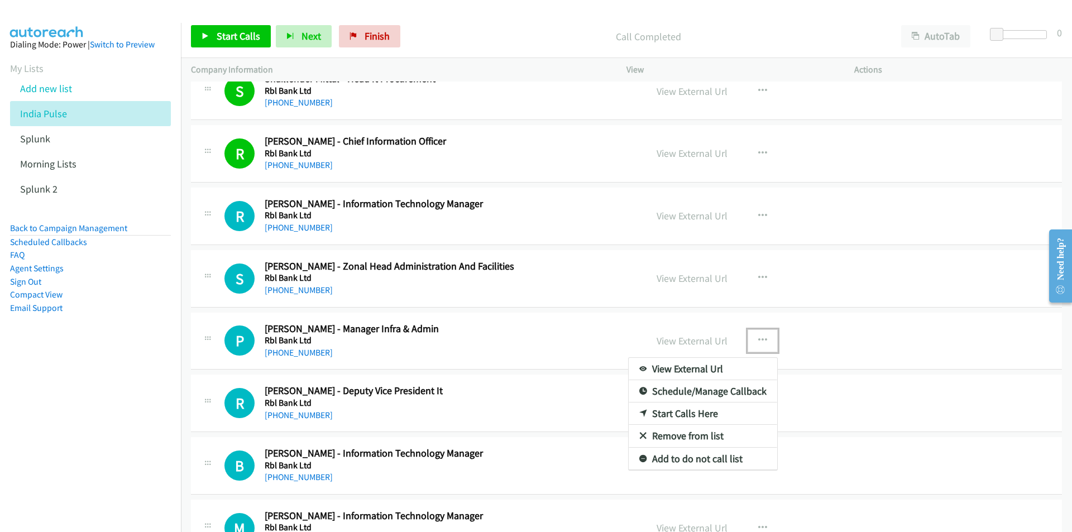
drag, startPoint x: 707, startPoint y: 412, endPoint x: 268, endPoint y: 70, distance: 556.4
click at [121, 427] on nav "Dialing Mode: Power | Switch to Preview My Lists Add new list India Pulse Splun…" at bounding box center [91, 289] width 182 height 532
click at [747, 328] on div at bounding box center [536, 266] width 1072 height 532
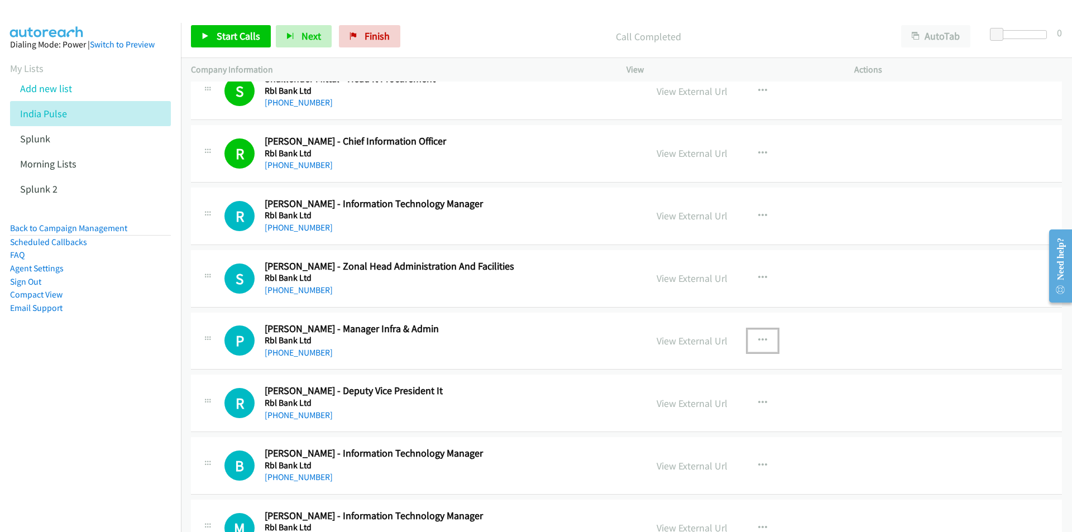
click at [758, 338] on icon "button" at bounding box center [762, 340] width 9 height 9
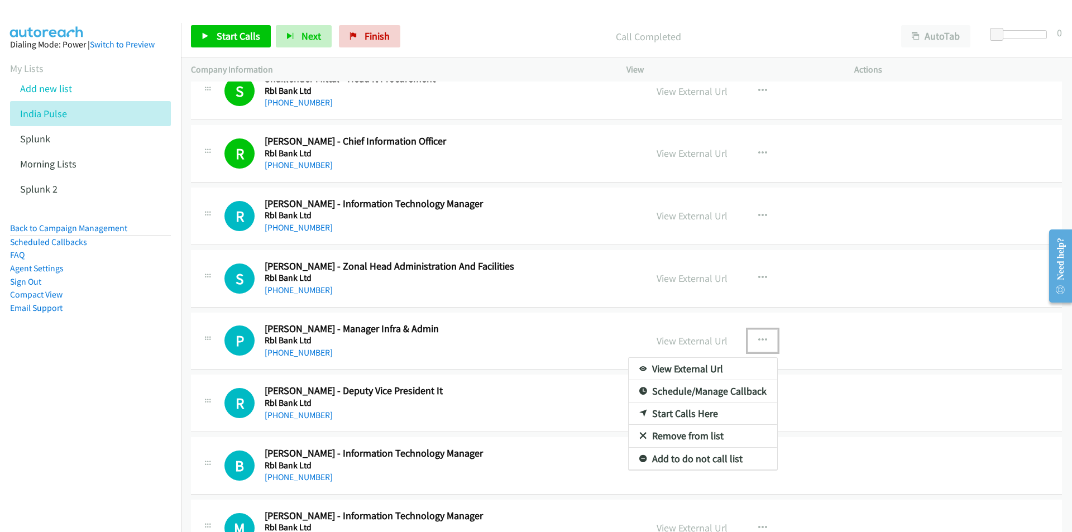
click at [688, 412] on link "Start Calls Here" at bounding box center [703, 414] width 149 height 22
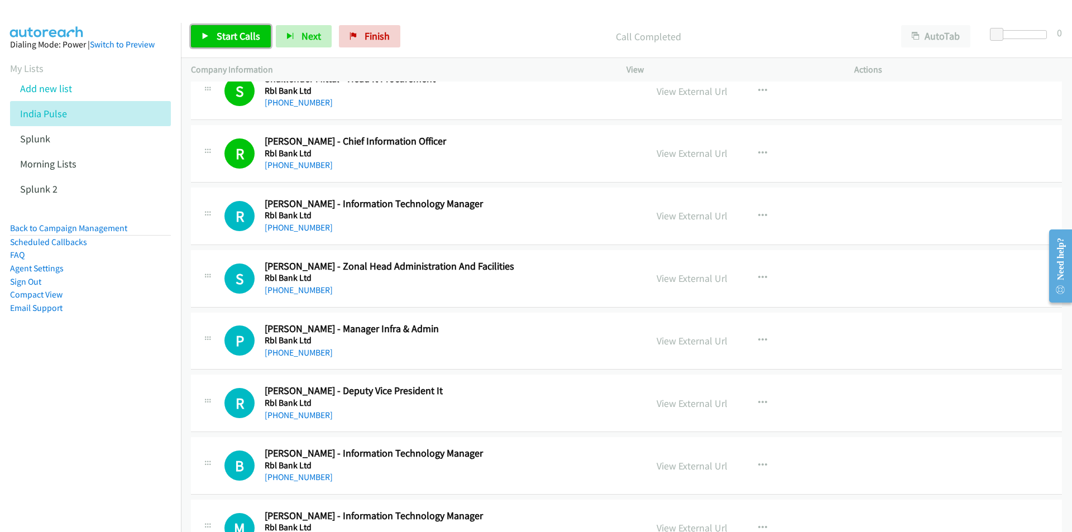
click at [228, 31] on span "Start Calls" at bounding box center [239, 36] width 44 height 13
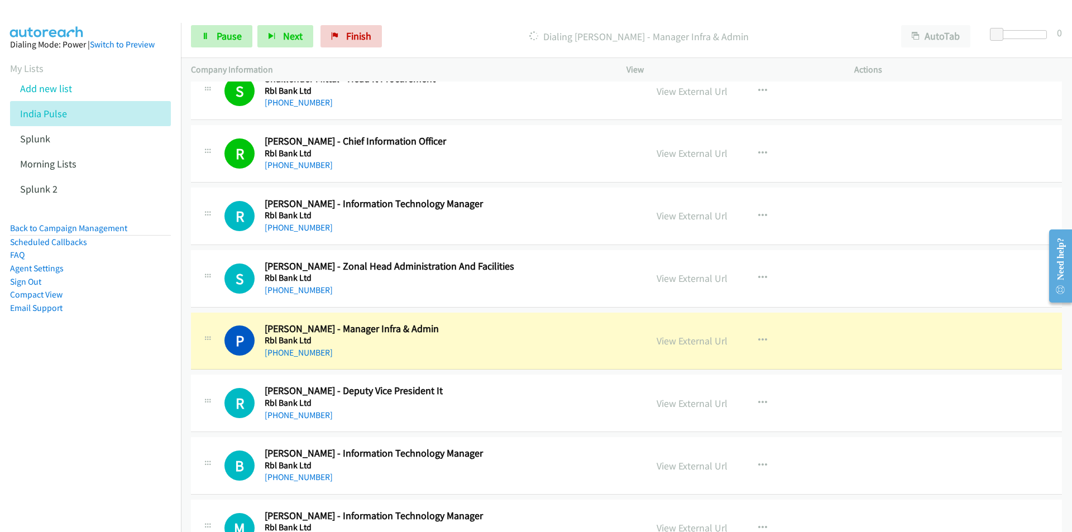
click at [80, 357] on aside "Dialing Mode: Power | Switch to Preview My Lists Add new list India Pulse Splun…" at bounding box center [90, 194] width 181 height 342
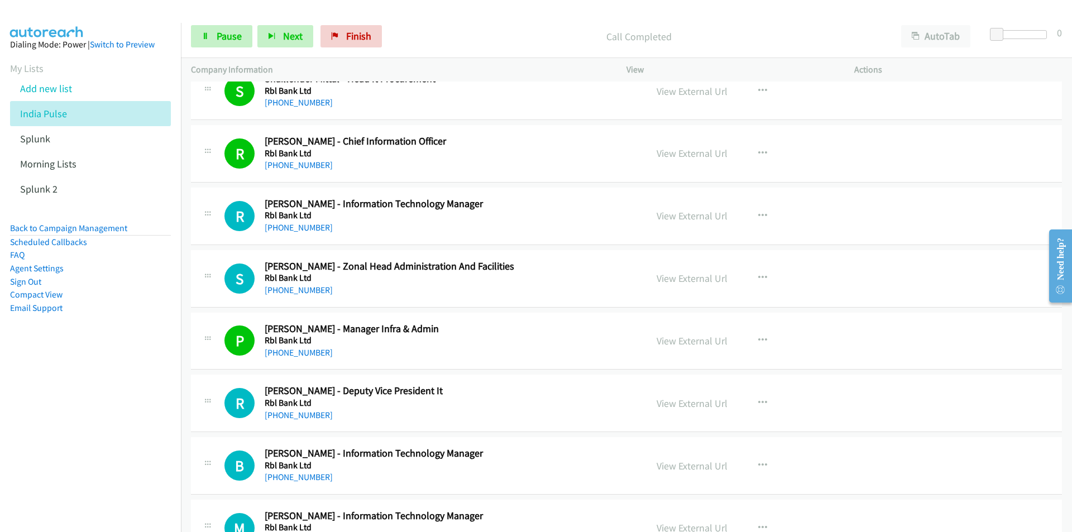
click at [97, 392] on nav "Dialing Mode: Power | Switch to Preview My Lists Add new list India Pulse Splun…" at bounding box center [91, 289] width 182 height 532
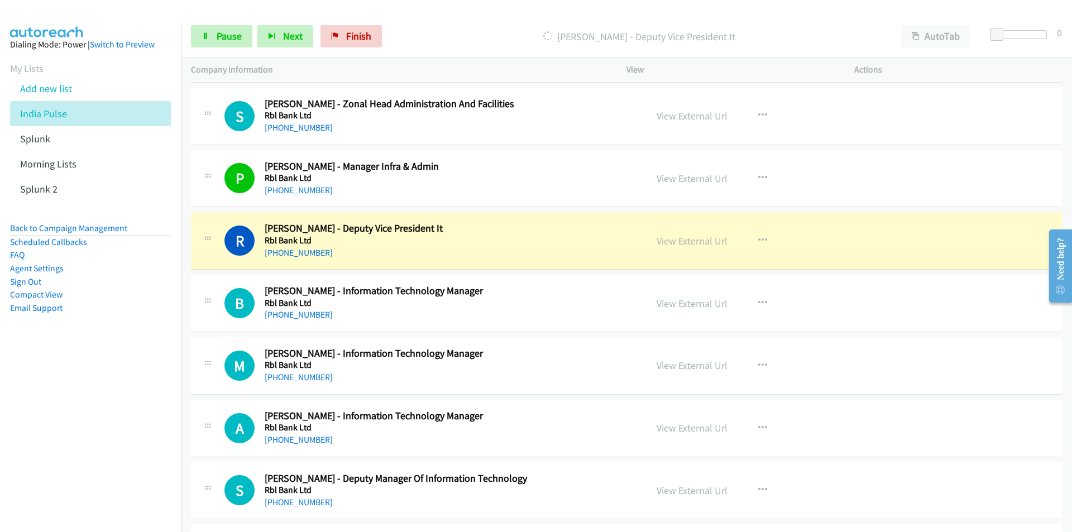
scroll to position [4971, 0]
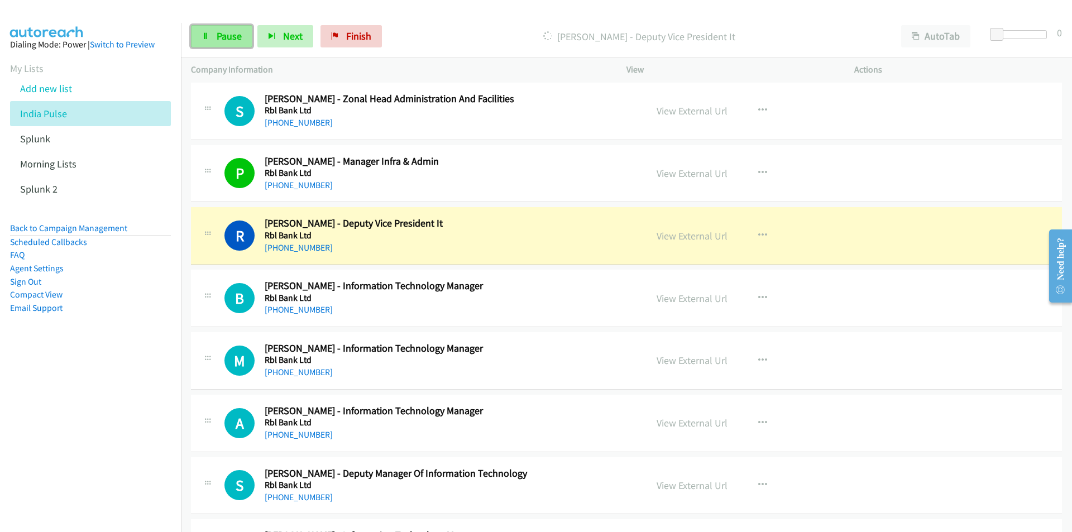
click at [231, 37] on span "Pause" at bounding box center [229, 36] width 25 height 13
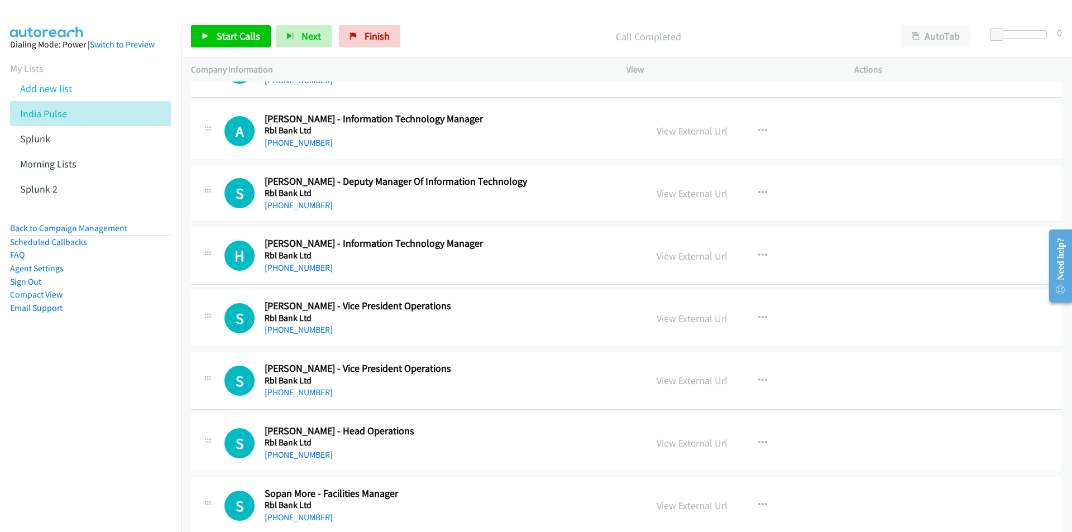
scroll to position [5306, 0]
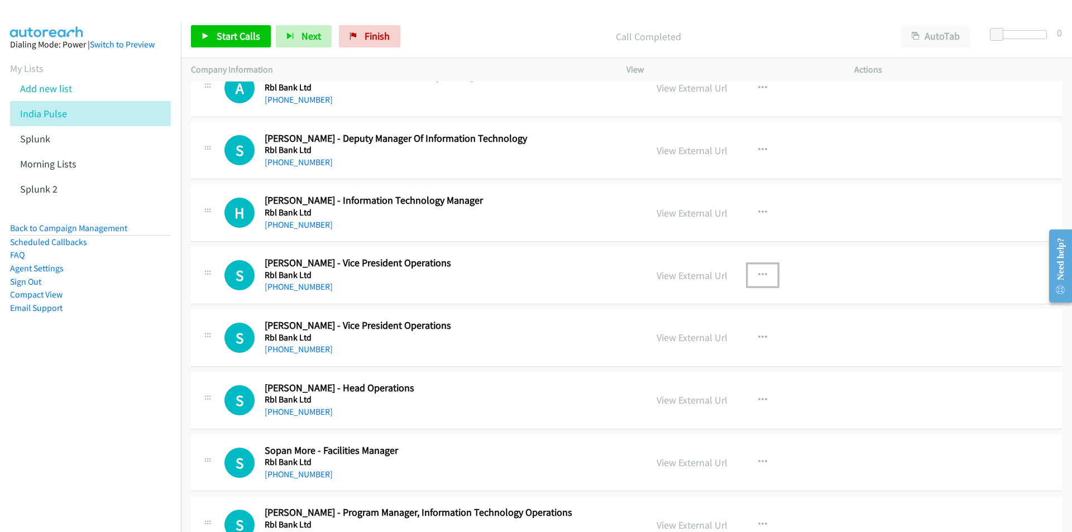
click at [762, 271] on icon "button" at bounding box center [762, 275] width 9 height 9
click at [672, 351] on link "Start Calls Here" at bounding box center [703, 348] width 149 height 22
click at [234, 33] on span "Start Calls" at bounding box center [239, 36] width 44 height 13
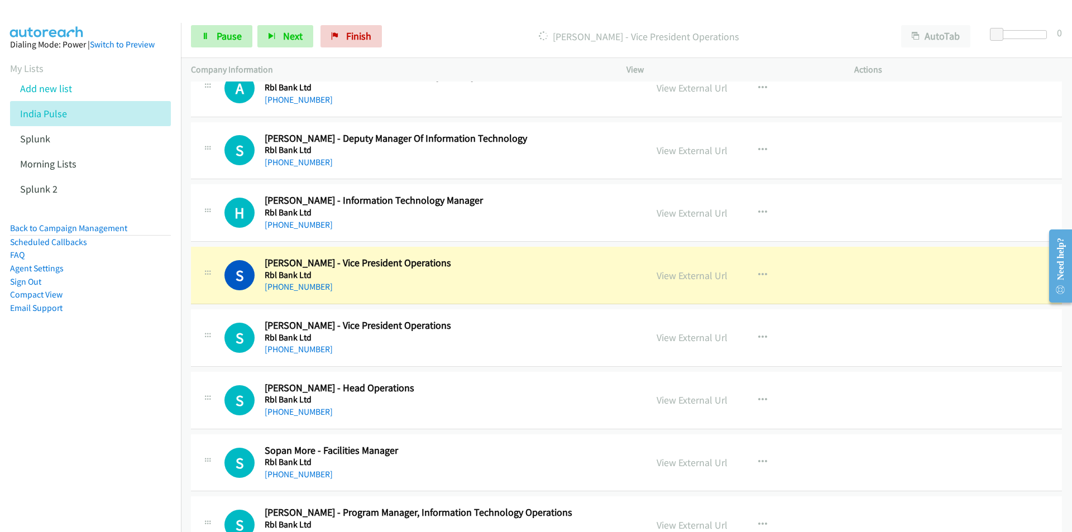
click at [162, 433] on nav "Dialing Mode: Power | Switch to Preview My Lists Add new list India Pulse Splun…" at bounding box center [91, 289] width 182 height 532
click at [120, 413] on nav "Dialing Mode: Power | Switch to Preview My Lists Add new list India Pulse Splun…" at bounding box center [91, 289] width 182 height 532
click at [32, 427] on nav "Dialing Mode: Power | Switch to Preview My Lists Add new list India Pulse Splun…" at bounding box center [91, 289] width 182 height 532
click at [700, 278] on link "View External Url" at bounding box center [692, 275] width 71 height 13
click at [197, 45] on link "Pause" at bounding box center [221, 36] width 61 height 22
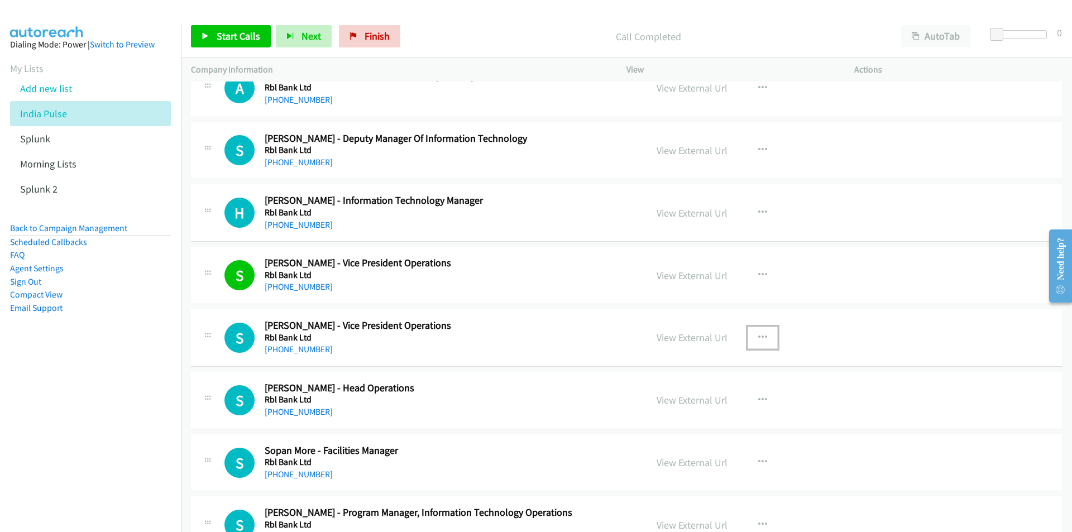
click at [762, 337] on icon "button" at bounding box center [762, 337] width 9 height 9
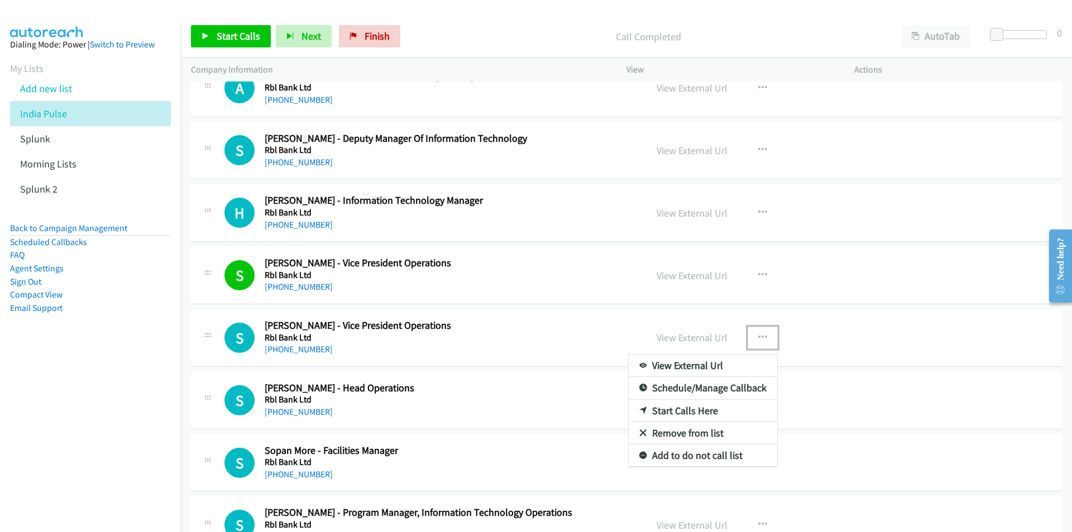
click at [688, 415] on link "Start Calls Here" at bounding box center [703, 411] width 149 height 22
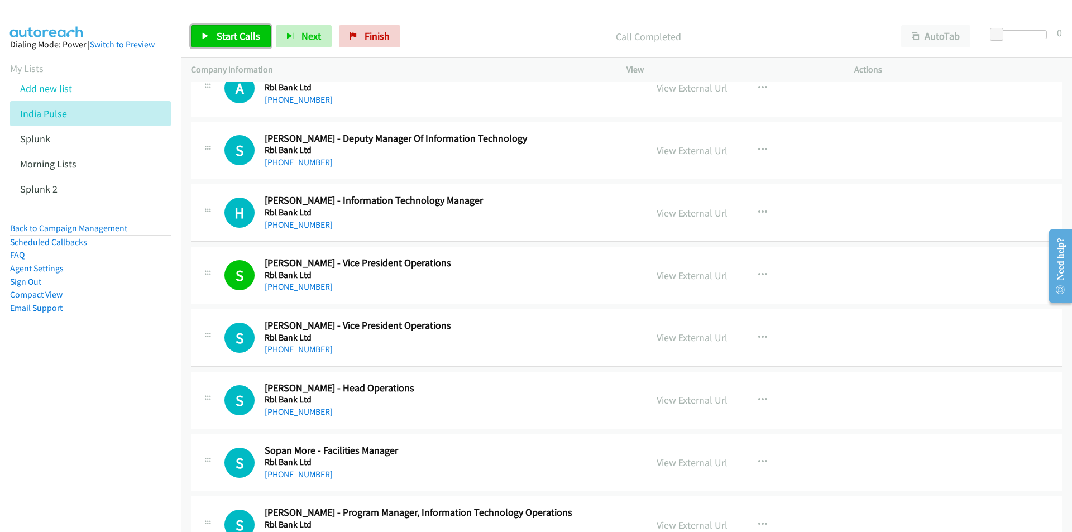
click at [223, 38] on span "Start Calls" at bounding box center [239, 36] width 44 height 13
click at [222, 32] on span "Pause" at bounding box center [229, 36] width 25 height 13
click at [120, 413] on nav "Dialing Mode: Power | Switch to Preview My Lists Add new list India Pulse Splun…" at bounding box center [91, 289] width 182 height 532
click at [236, 46] on link "Start Calls" at bounding box center [231, 36] width 80 height 22
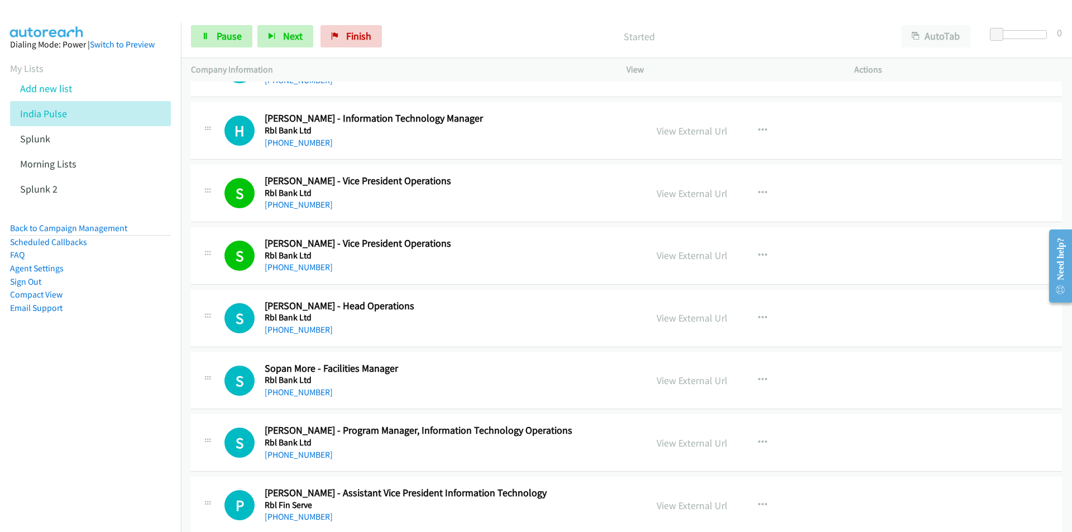
scroll to position [5418, 0]
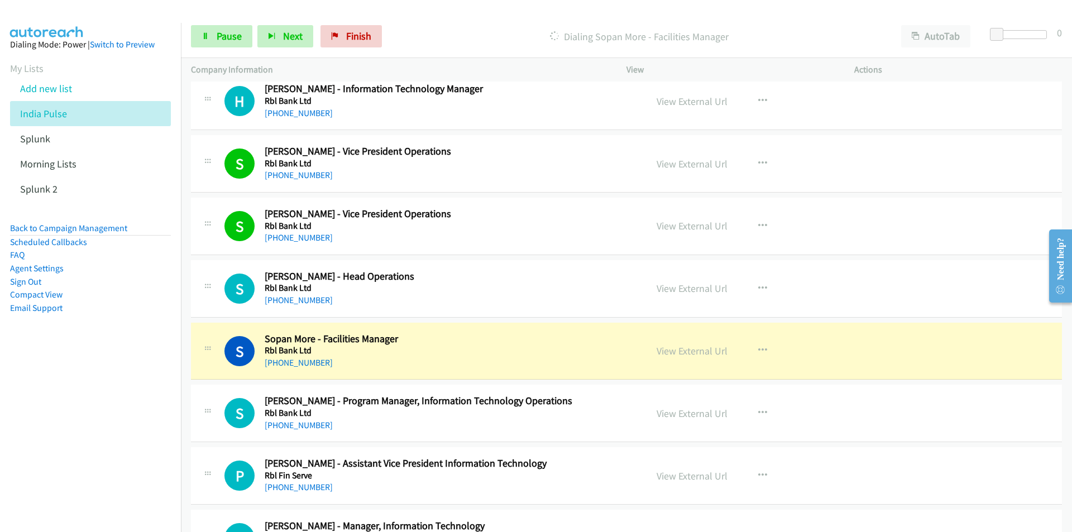
click at [102, 411] on nav "Dialing Mode: Power | Switch to Preview My Lists Add new list India Pulse Splun…" at bounding box center [91, 289] width 182 height 532
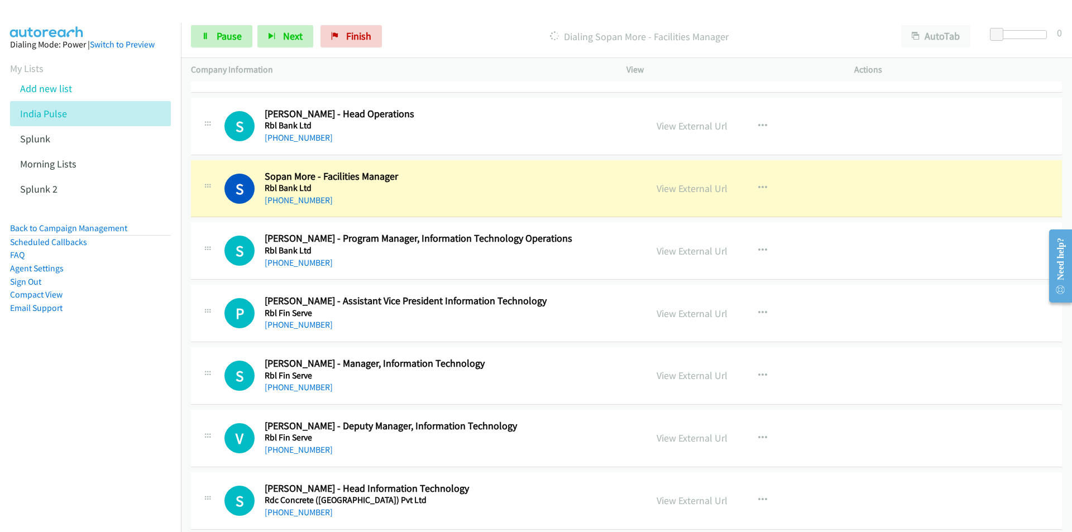
scroll to position [5585, 0]
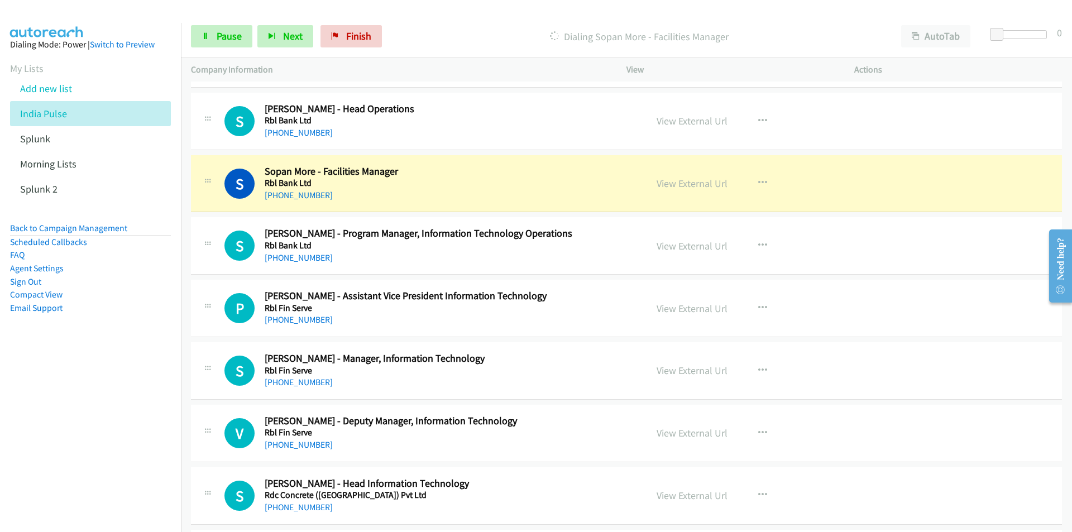
click at [114, 389] on nav "Dialing Mode: Power | Switch to Preview My Lists Add new list India Pulse Splun…" at bounding box center [91, 289] width 182 height 532
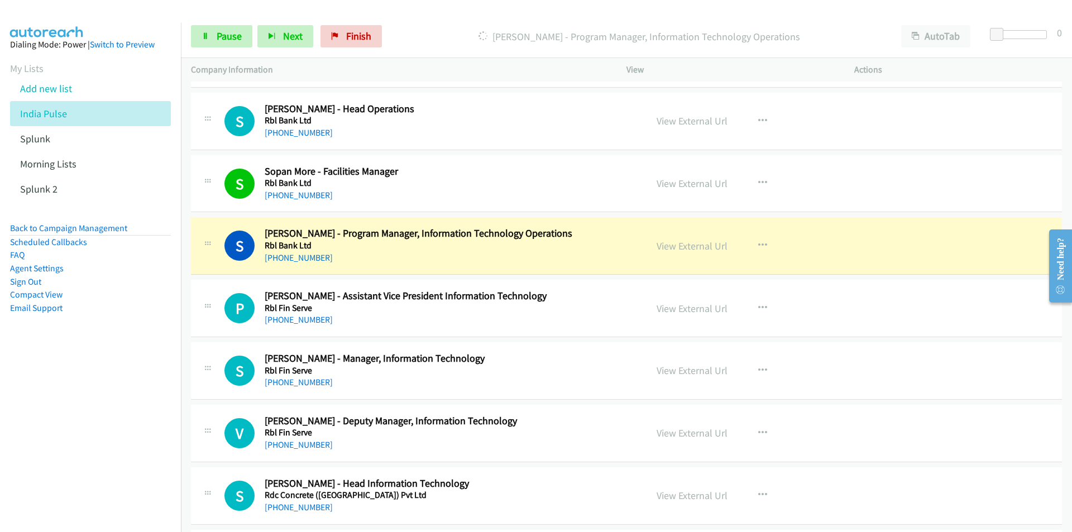
click at [119, 402] on nav "Dialing Mode: Power | Switch to Preview My Lists Add new list India Pulse Splun…" at bounding box center [91, 289] width 182 height 532
drag, startPoint x: 115, startPoint y: 400, endPoint x: 189, endPoint y: 385, distance: 75.8
click at [115, 400] on nav "Dialing Mode: Power | Switch to Preview My Lists Add new list India Pulse Splun…" at bounding box center [91, 289] width 182 height 532
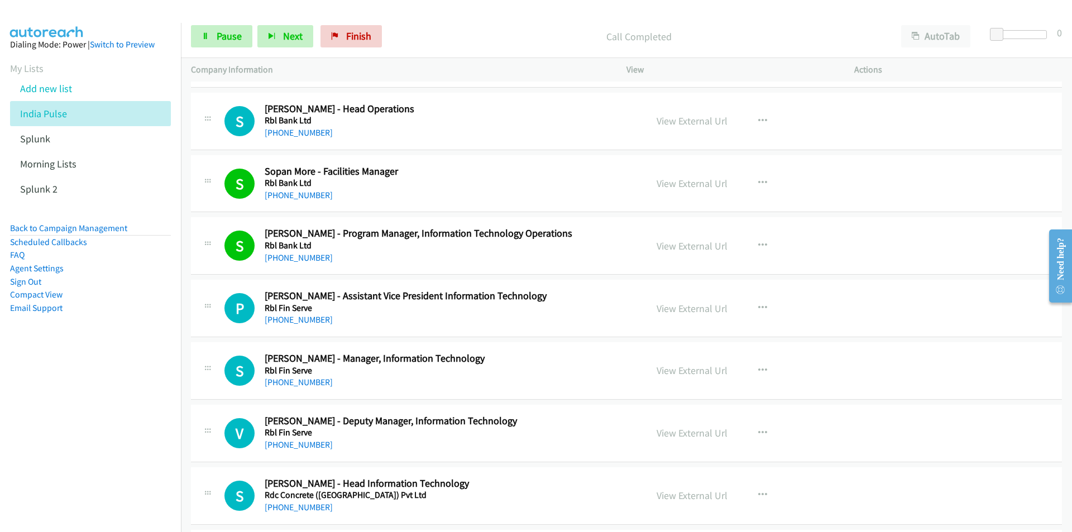
click at [97, 425] on nav "Dialing Mode: Power | Switch to Preview My Lists Add new list India Pulse Splun…" at bounding box center [91, 289] width 182 height 532
click at [87, 430] on nav "Dialing Mode: Power | Switch to Preview My Lists Add new list India Pulse Splun…" at bounding box center [91, 289] width 182 height 532
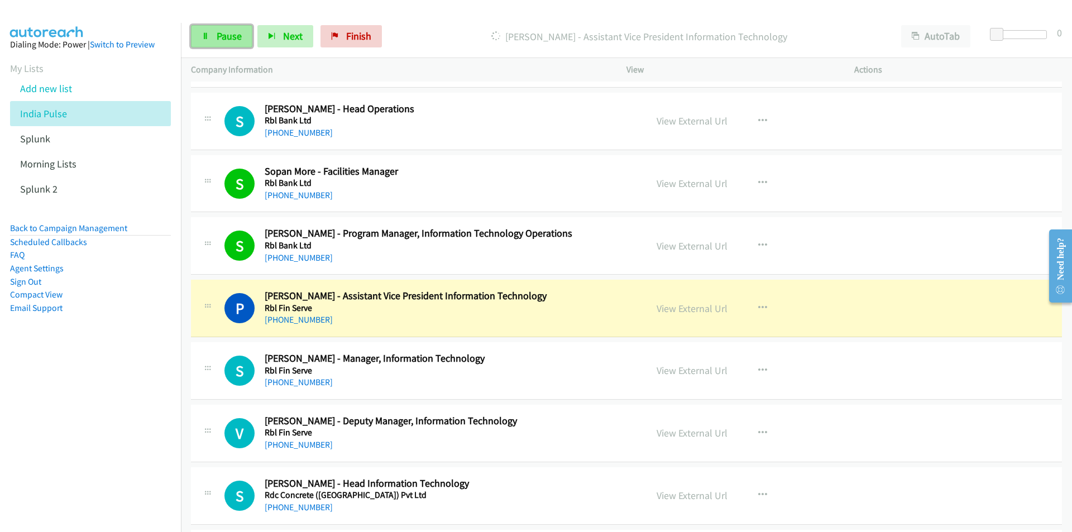
click at [217, 36] on span "Pause" at bounding box center [229, 36] width 25 height 13
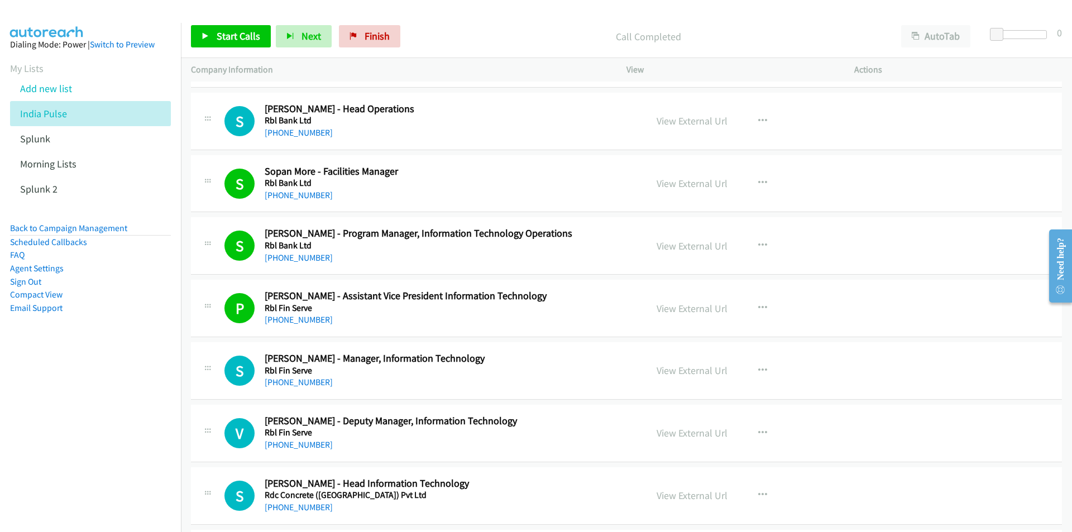
click at [169, 456] on nav "Dialing Mode: Power | Switch to Preview My Lists Add new list India Pulse Splun…" at bounding box center [91, 289] width 182 height 532
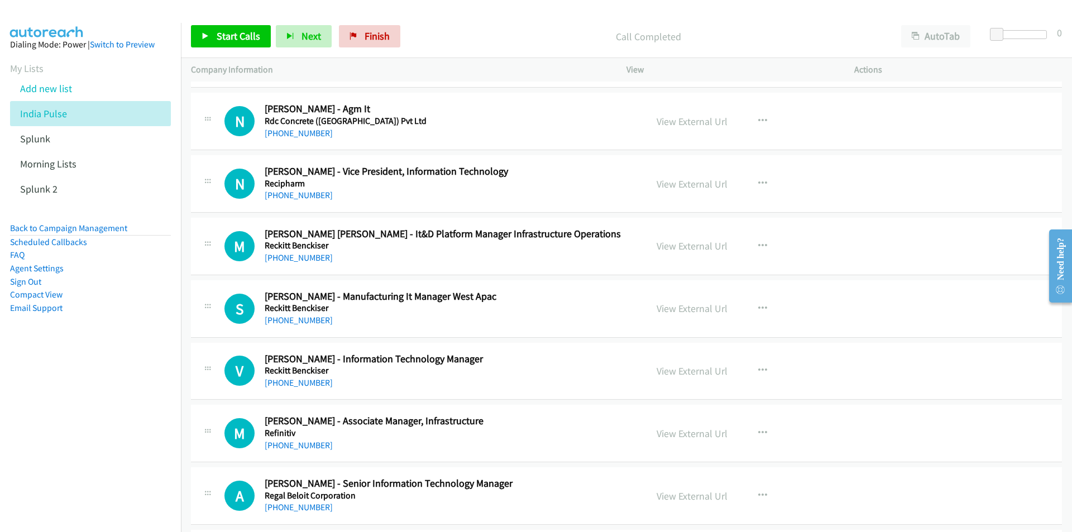
scroll to position [6088, 0]
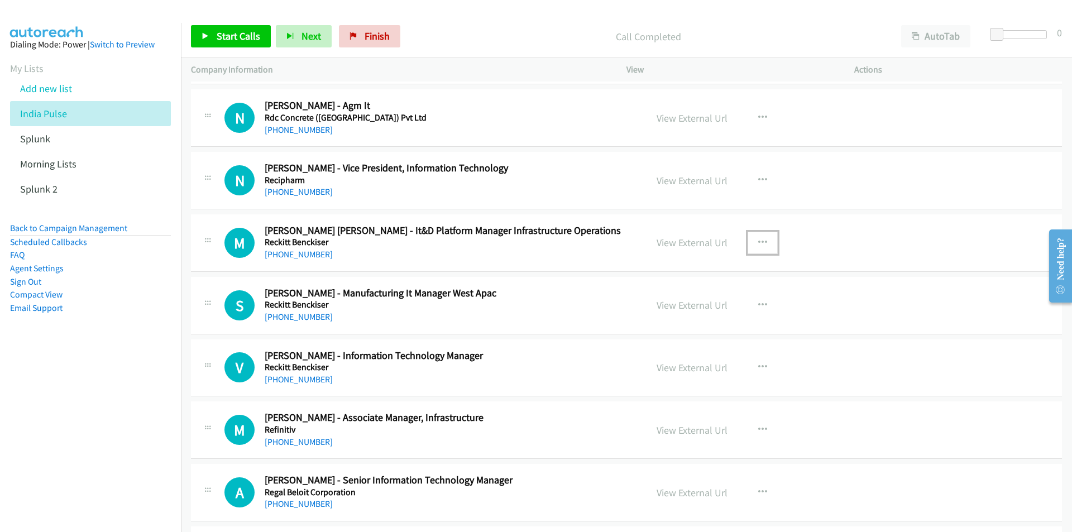
click at [758, 241] on icon "button" at bounding box center [762, 242] width 9 height 9
click at [682, 314] on link "Start Calls Here" at bounding box center [703, 315] width 149 height 22
click at [220, 37] on span "Start Calls" at bounding box center [239, 36] width 44 height 13
click at [144, 368] on nav "Dialing Mode: Power | Switch to Preview My Lists Add new list India Pulse Splun…" at bounding box center [91, 289] width 182 height 532
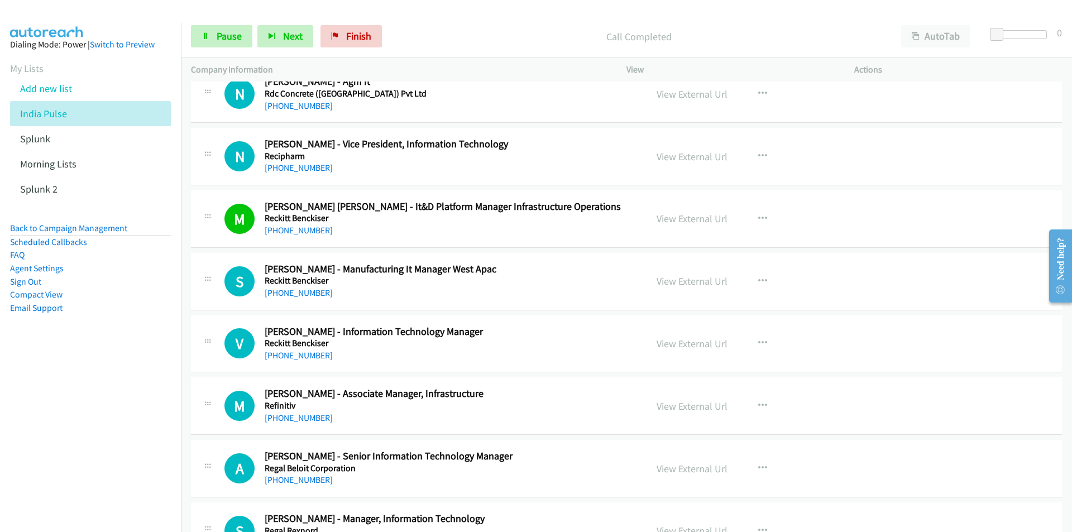
scroll to position [6199, 0]
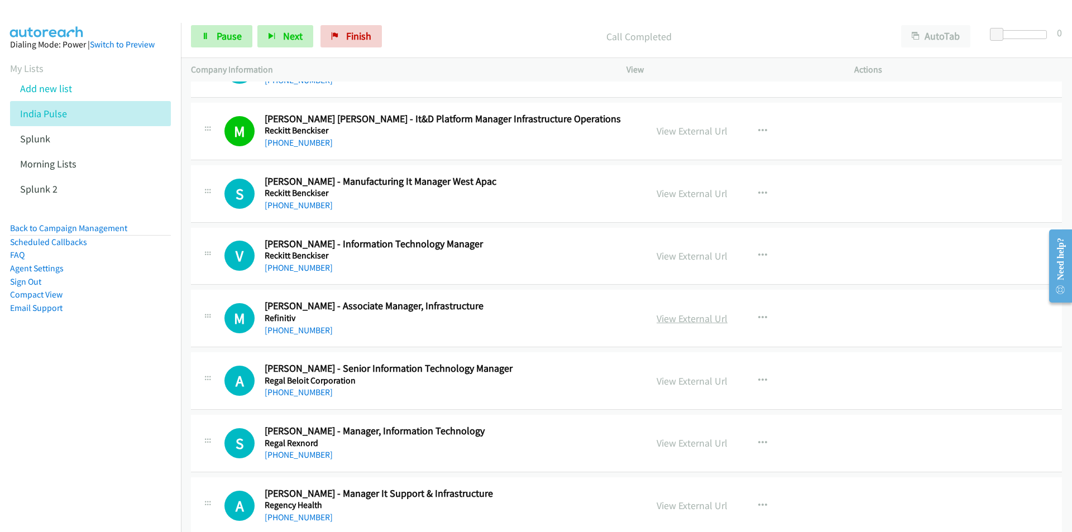
click at [713, 317] on link "View External Url" at bounding box center [692, 318] width 71 height 13
drag, startPoint x: 53, startPoint y: 456, endPoint x: 112, endPoint y: 437, distance: 62.5
click at [53, 456] on nav "Dialing Mode: Power | Switch to Preview My Lists Add new list India Pulse Splun…" at bounding box center [91, 289] width 182 height 532
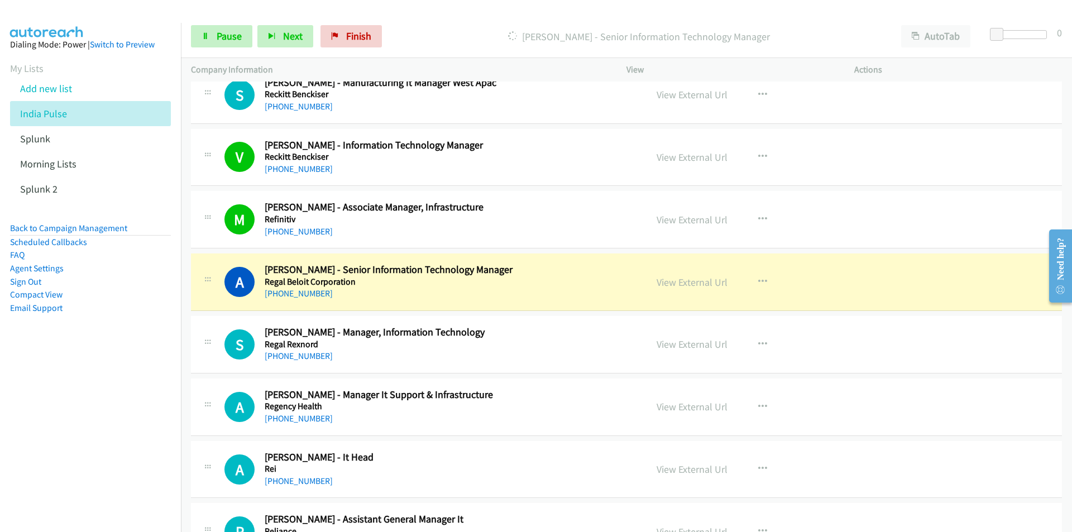
scroll to position [6367, 0]
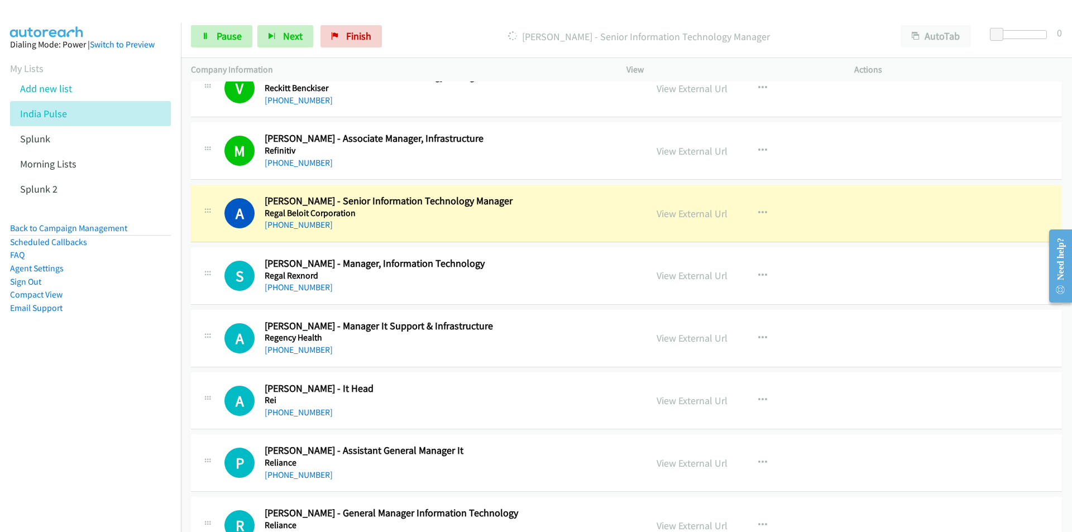
click at [77, 440] on nav "Dialing Mode: Power | Switch to Preview My Lists Add new list India Pulse Splun…" at bounding box center [91, 289] width 182 height 532
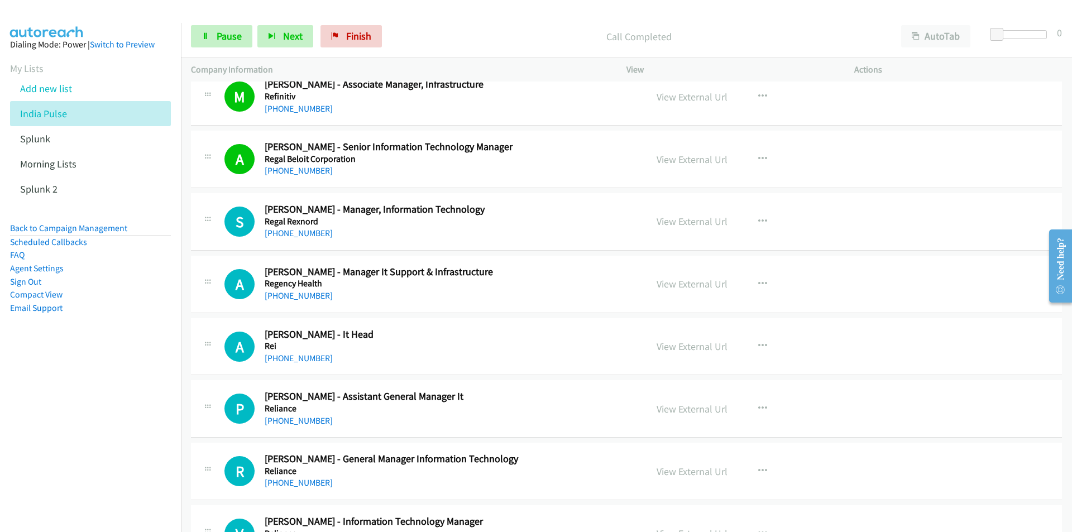
scroll to position [6423, 0]
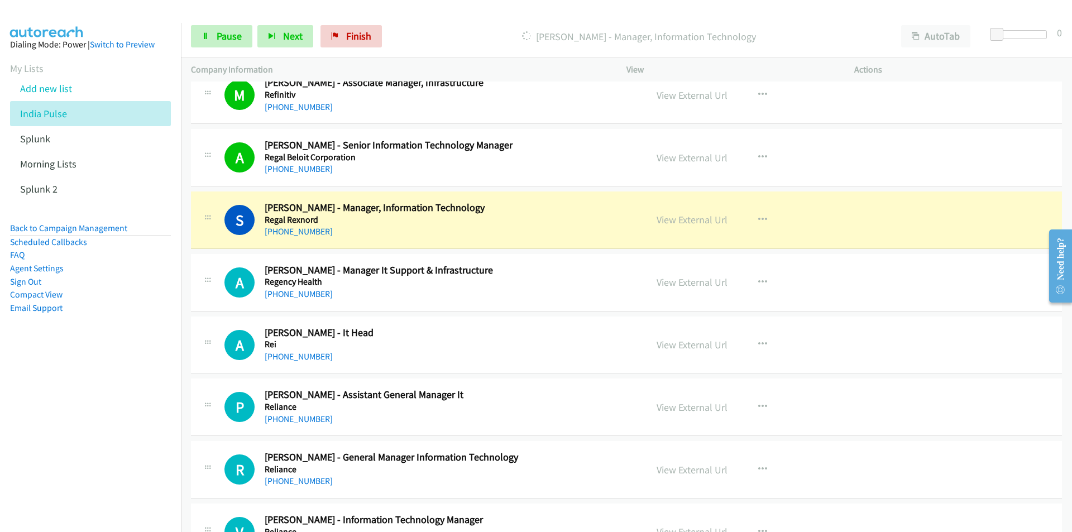
click at [45, 461] on nav "Dialing Mode: Power | Switch to Preview My Lists Add new list India Pulse Splun…" at bounding box center [91, 289] width 182 height 532
click at [131, 470] on nav "Dialing Mode: Power | Switch to Preview My Lists Add new list India Pulse Splun…" at bounding box center [91, 289] width 182 height 532
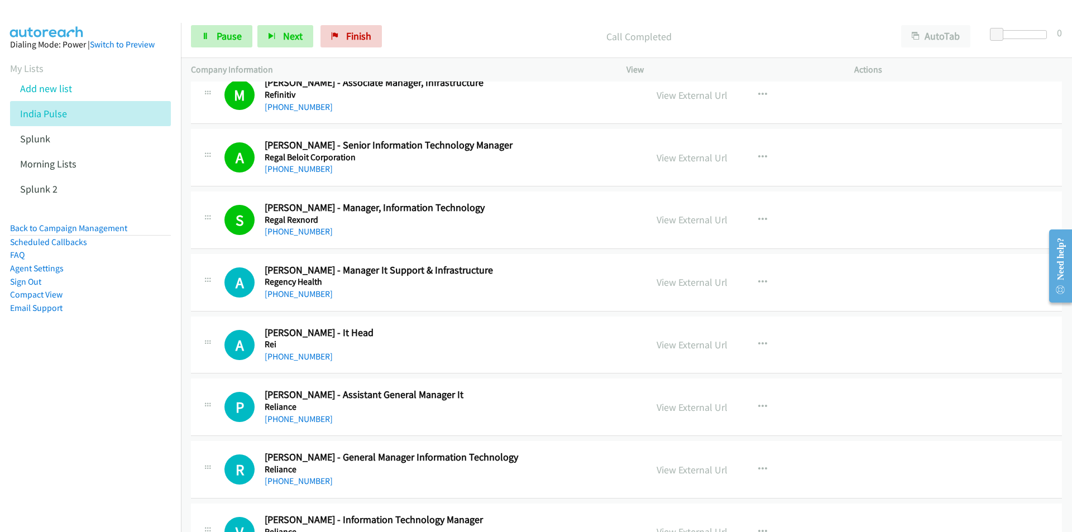
click at [90, 472] on nav "Dialing Mode: Power | Switch to Preview My Lists Add new list India Pulse Splun…" at bounding box center [91, 289] width 182 height 532
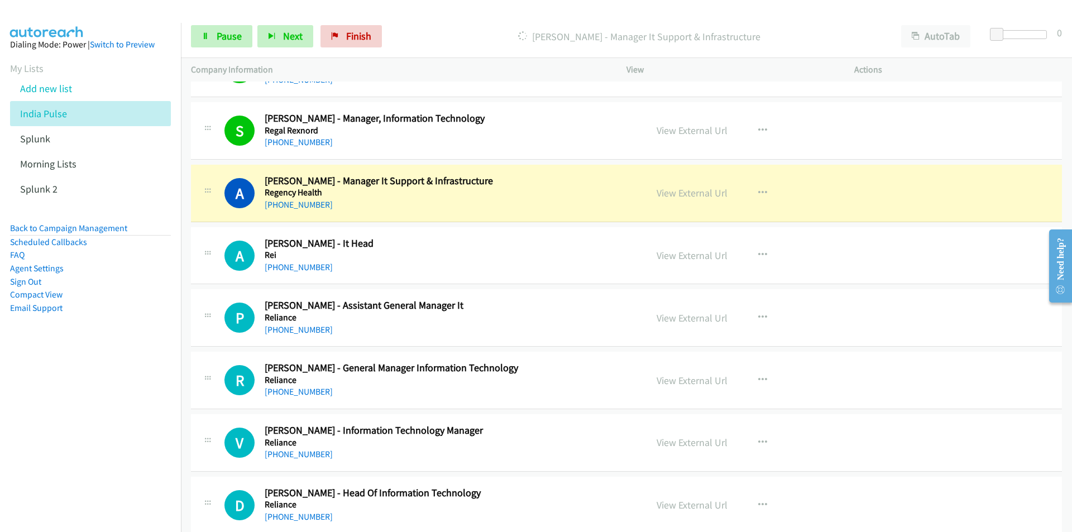
scroll to position [6535, 0]
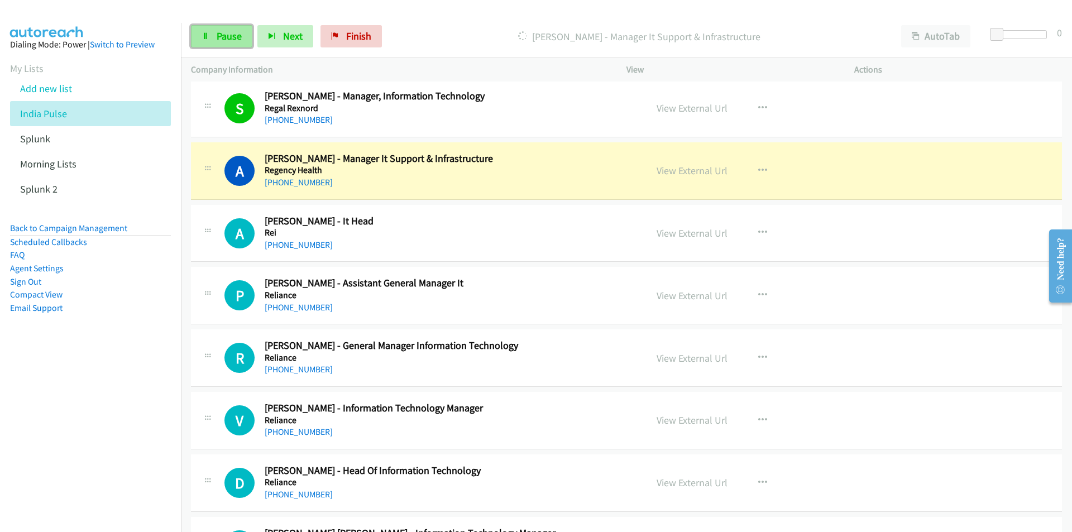
click at [223, 33] on span "Pause" at bounding box center [229, 36] width 25 height 13
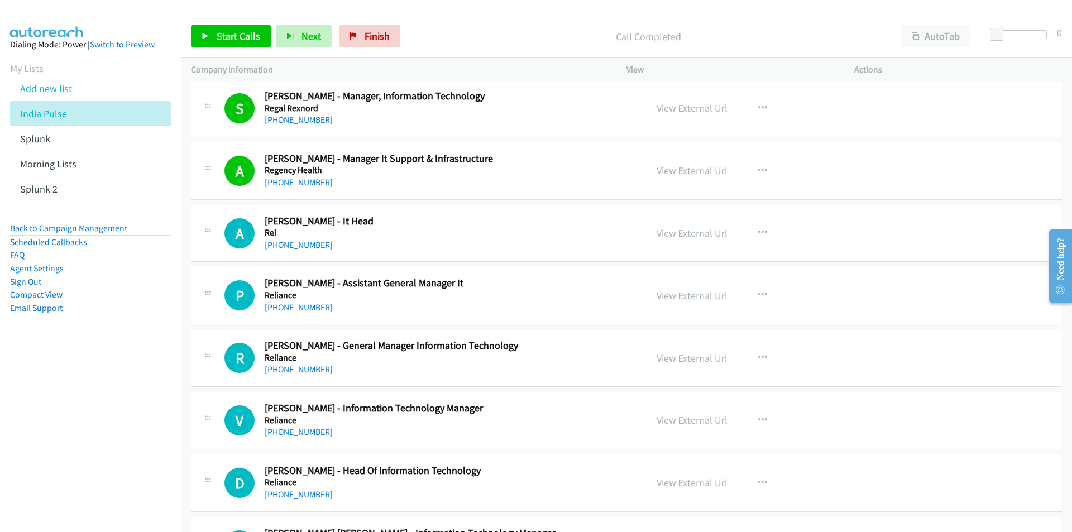
click at [129, 453] on nav "Dialing Mode: Power | Switch to Preview My Lists Add new list India Pulse Splun…" at bounding box center [91, 289] width 182 height 532
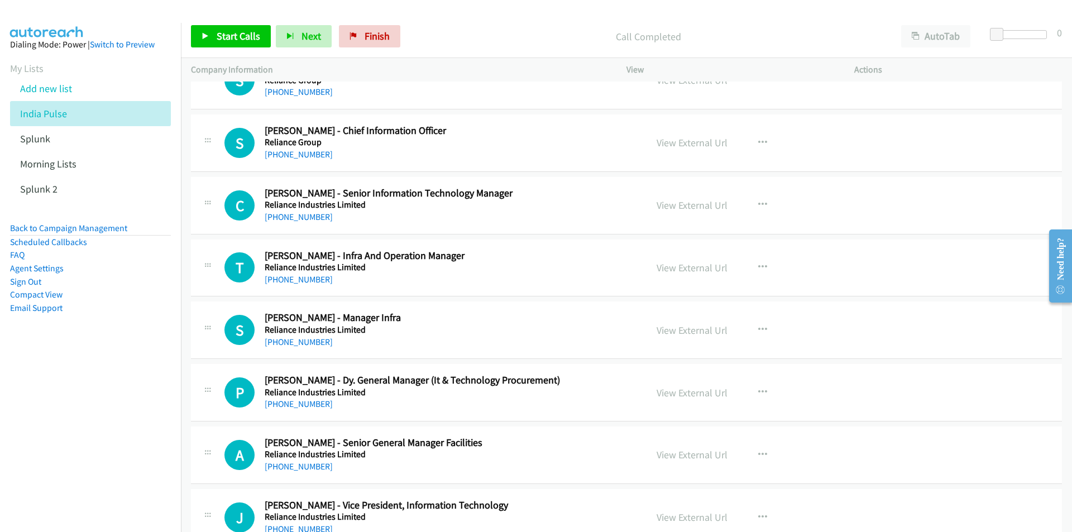
scroll to position [7875, 0]
click at [758, 264] on icon "button" at bounding box center [762, 266] width 9 height 9
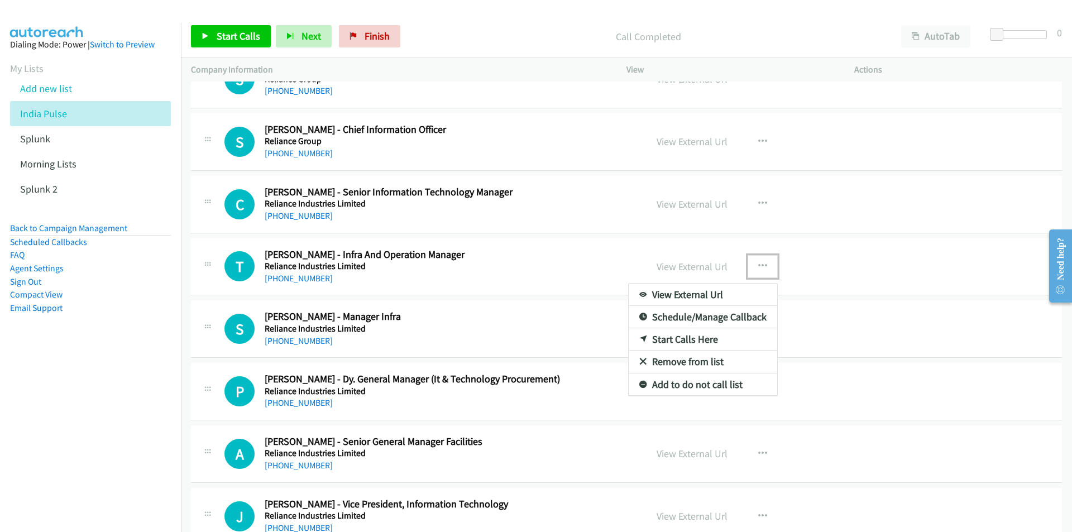
click at [693, 344] on link "Start Calls Here" at bounding box center [703, 339] width 149 height 22
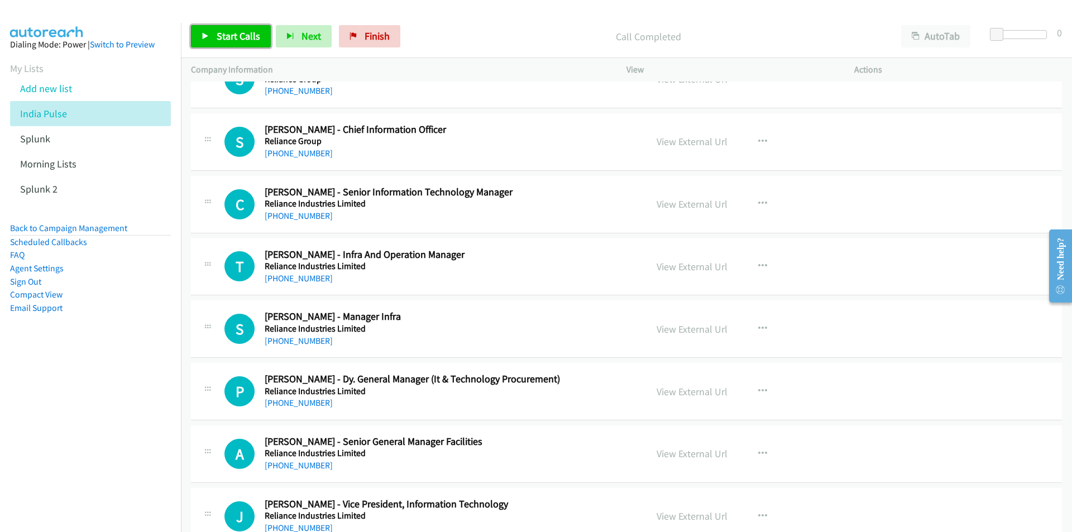
click at [227, 37] on span "Start Calls" at bounding box center [239, 36] width 44 height 13
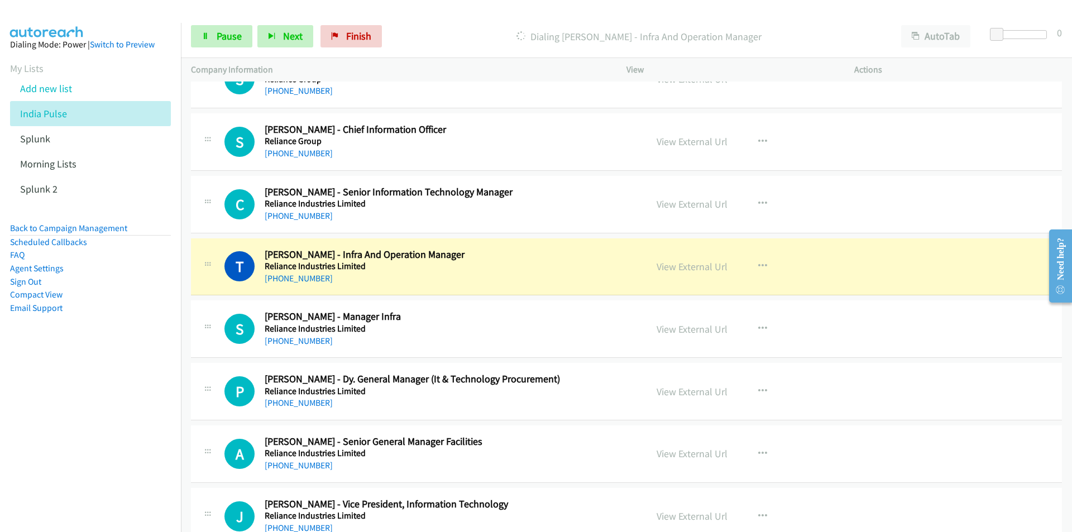
click at [116, 384] on nav "Dialing Mode: Power | Switch to Preview My Lists Add new list India Pulse Splun…" at bounding box center [91, 289] width 182 height 532
click at [72, 398] on nav "Dialing Mode: Power | Switch to Preview My Lists Add new list India Pulse Splun…" at bounding box center [91, 289] width 182 height 532
click at [50, 407] on nav "Dialing Mode: Power | Switch to Preview My Lists Add new list India Pulse Splun…" at bounding box center [91, 289] width 182 height 532
click at [693, 270] on link "View External Url" at bounding box center [692, 266] width 71 height 13
click at [217, 35] on span "Pause" at bounding box center [229, 36] width 25 height 13
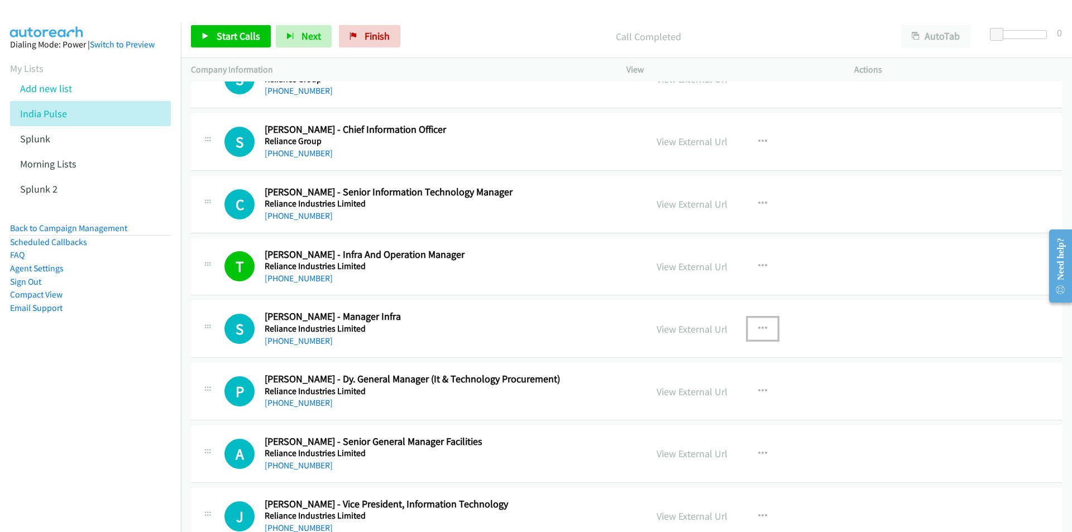
click at [758, 329] on icon "button" at bounding box center [762, 328] width 9 height 9
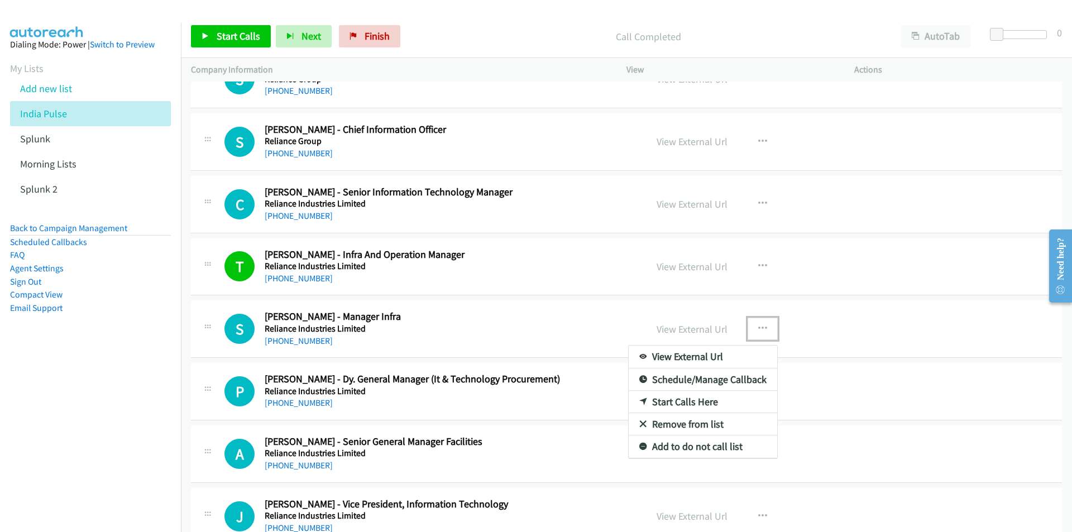
drag, startPoint x: 686, startPoint y: 403, endPoint x: 249, endPoint y: 42, distance: 566.9
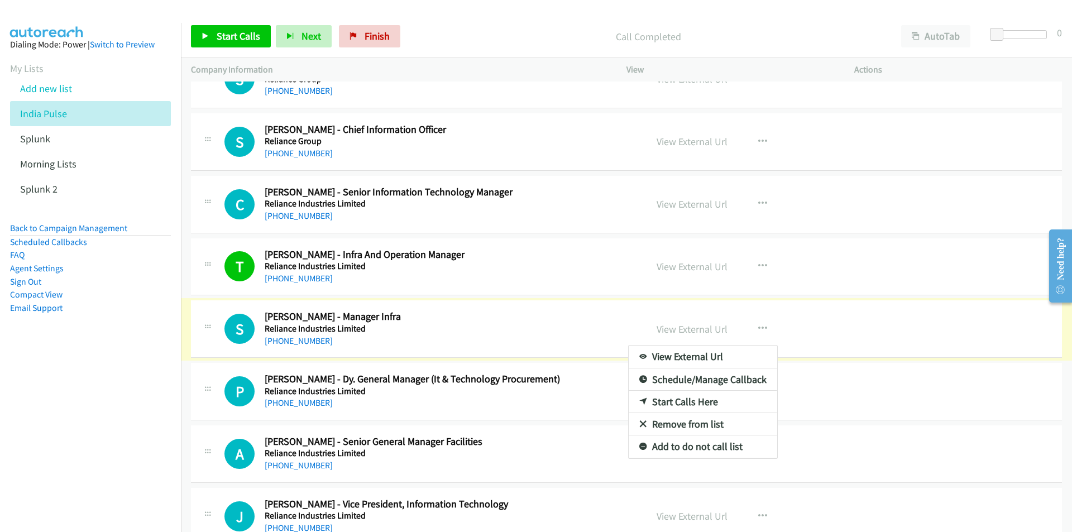
click at [240, 37] on div at bounding box center [536, 266] width 1072 height 532
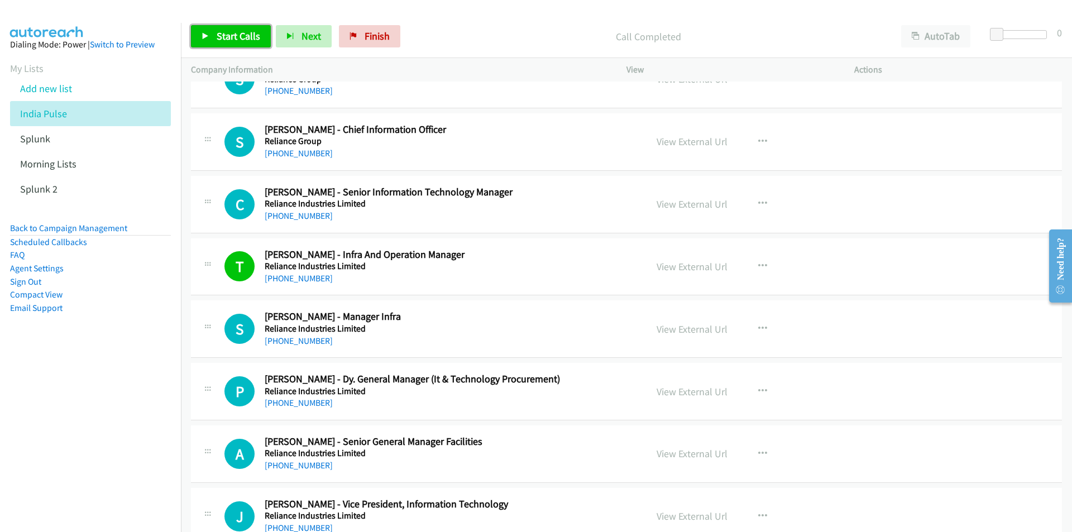
click at [240, 40] on span "Start Calls" at bounding box center [239, 36] width 44 height 13
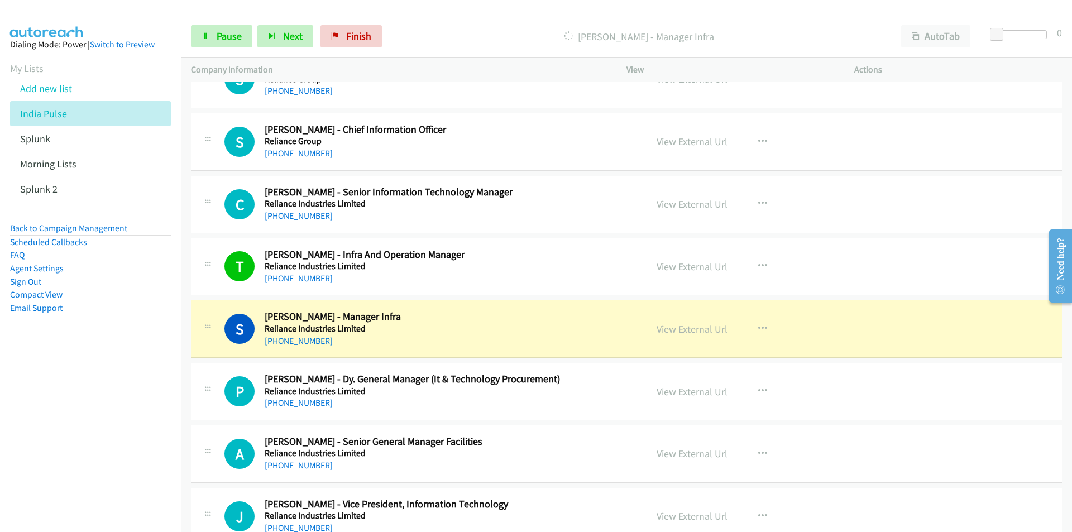
drag, startPoint x: 71, startPoint y: 447, endPoint x: 88, endPoint y: 438, distance: 18.7
click at [71, 447] on nav "Dialing Mode: Power | Switch to Preview My Lists Add new list India Pulse Splun…" at bounding box center [91, 289] width 182 height 532
click at [689, 327] on link "View External Url" at bounding box center [692, 329] width 71 height 13
click at [23, 386] on nav "Dialing Mode: Power | Switch to Preview My Lists Add new list India Pulse Splun…" at bounding box center [91, 289] width 182 height 532
click at [693, 331] on link "View External Url" at bounding box center [692, 329] width 71 height 13
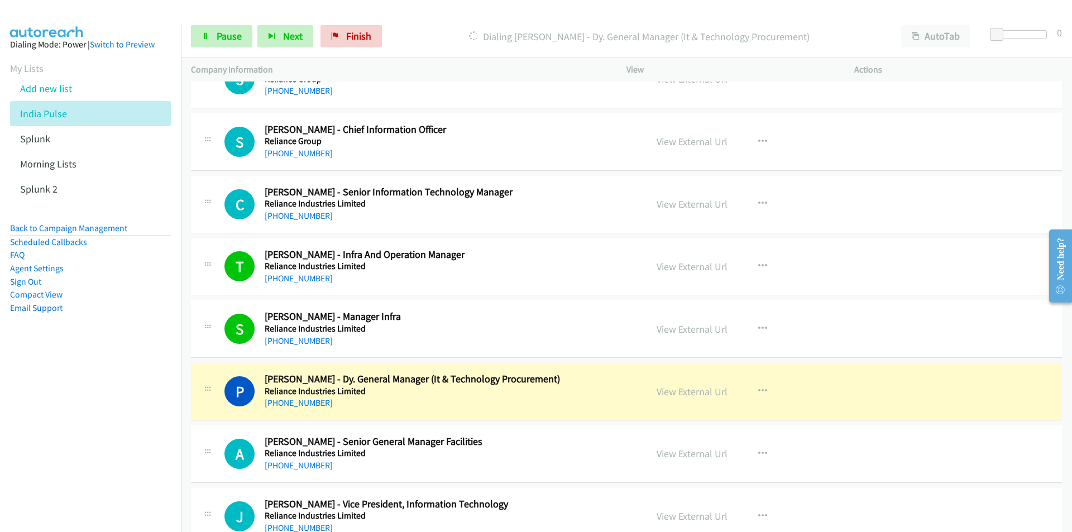
click at [96, 406] on nav "Dialing Mode: Power | Switch to Preview My Lists Add new list India Pulse Splun…" at bounding box center [91, 289] width 182 height 532
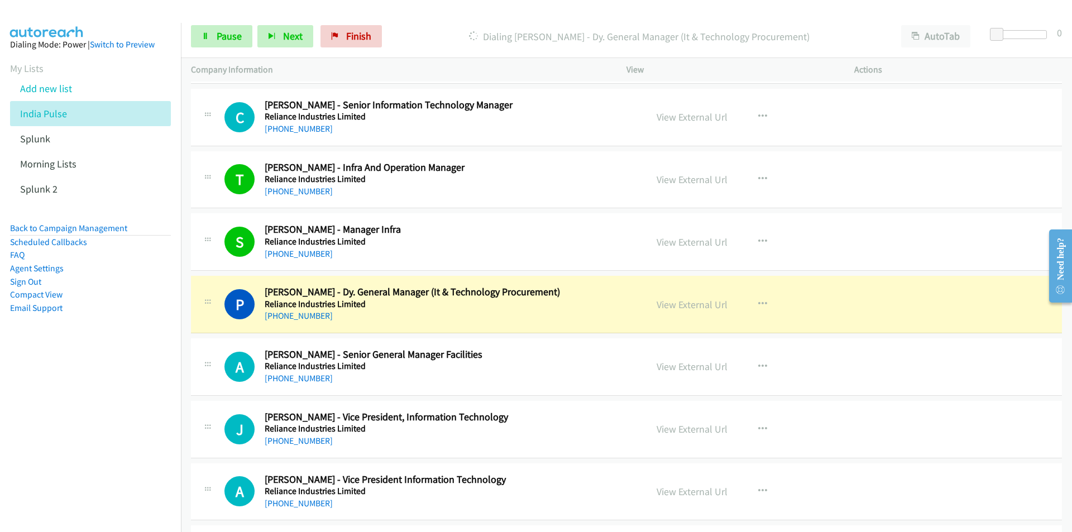
scroll to position [7987, 0]
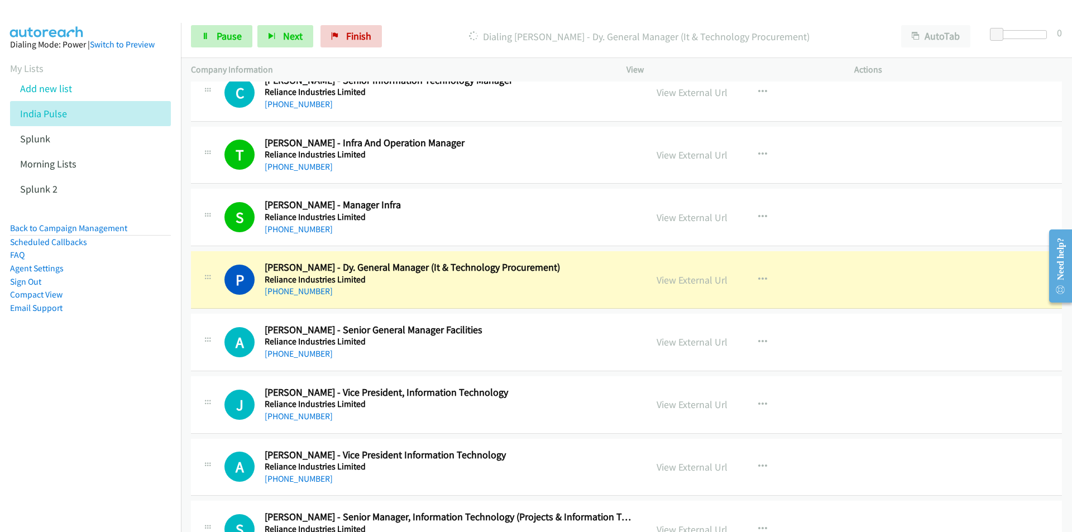
click at [49, 380] on nav "Dialing Mode: Power | Switch to Preview My Lists Add new list India Pulse Splun…" at bounding box center [91, 289] width 182 height 532
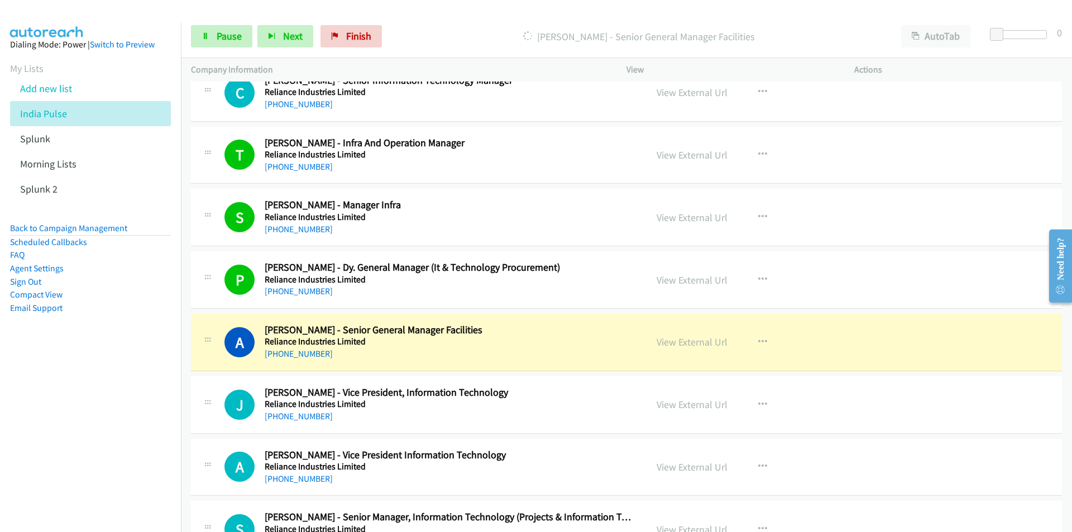
drag, startPoint x: 80, startPoint y: 430, endPoint x: 93, endPoint y: 428, distance: 13.6
click at [80, 430] on nav "Dialing Mode: Power | Switch to Preview My Lists Add new list India Pulse Splun…" at bounding box center [91, 289] width 182 height 532
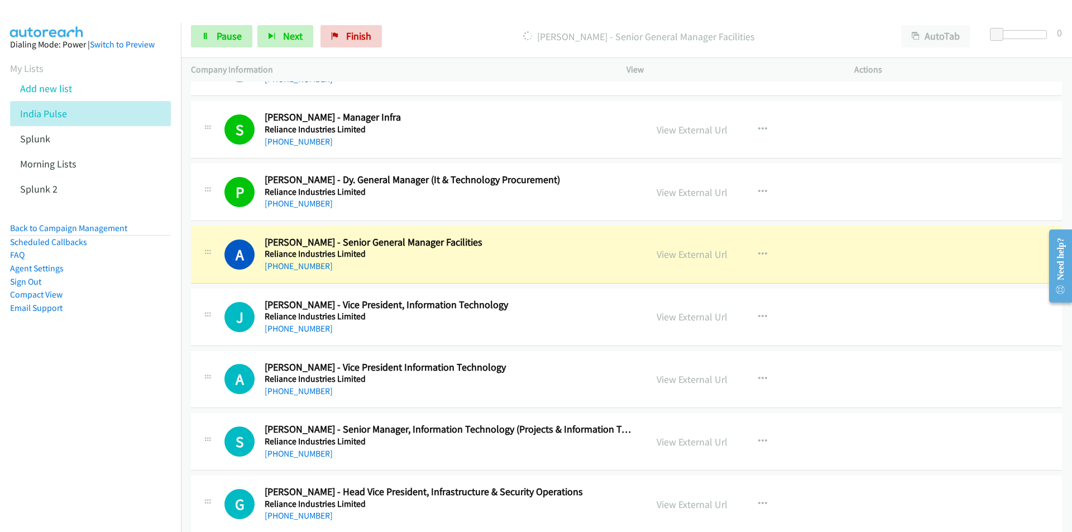
scroll to position [8098, 0]
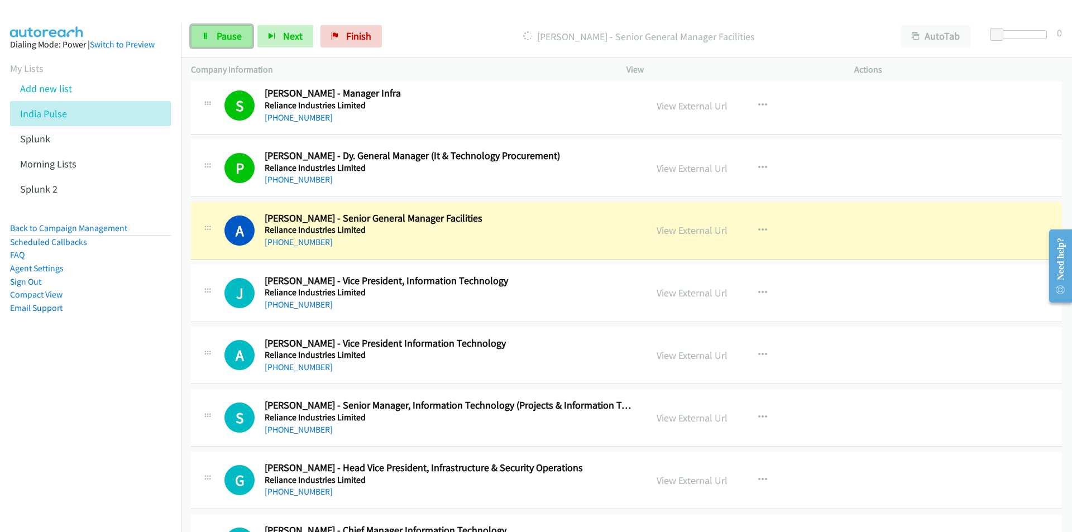
click at [220, 34] on span "Pause" at bounding box center [229, 36] width 25 height 13
click at [107, 405] on nav "Dialing Mode: Power | Switch to Preview My Lists Add new list India Pulse Splun…" at bounding box center [91, 289] width 182 height 532
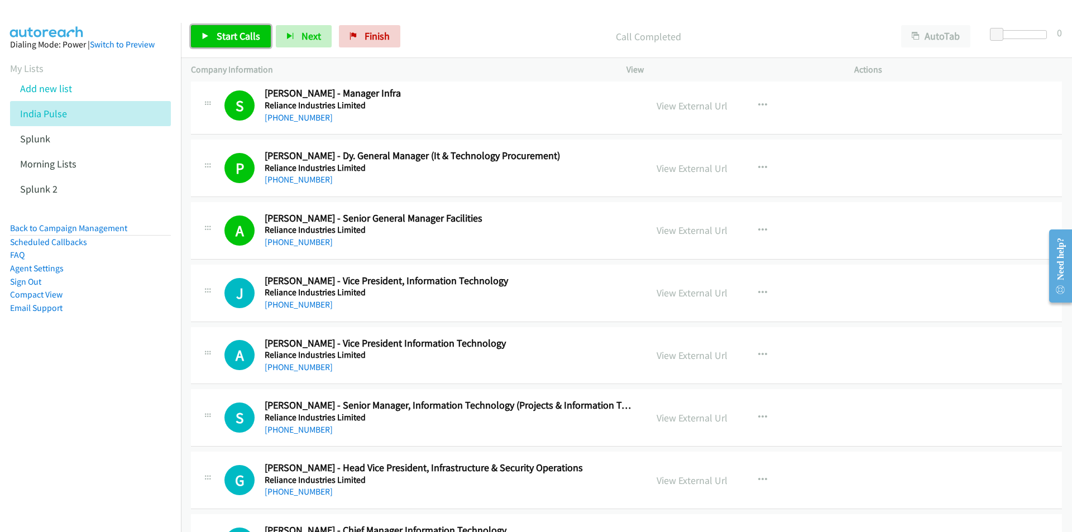
click at [227, 32] on span "Start Calls" at bounding box center [239, 36] width 44 height 13
click at [129, 452] on nav "Dialing Mode: Power | Switch to Preview My Lists Add new list India Pulse Splun…" at bounding box center [91, 289] width 182 height 532
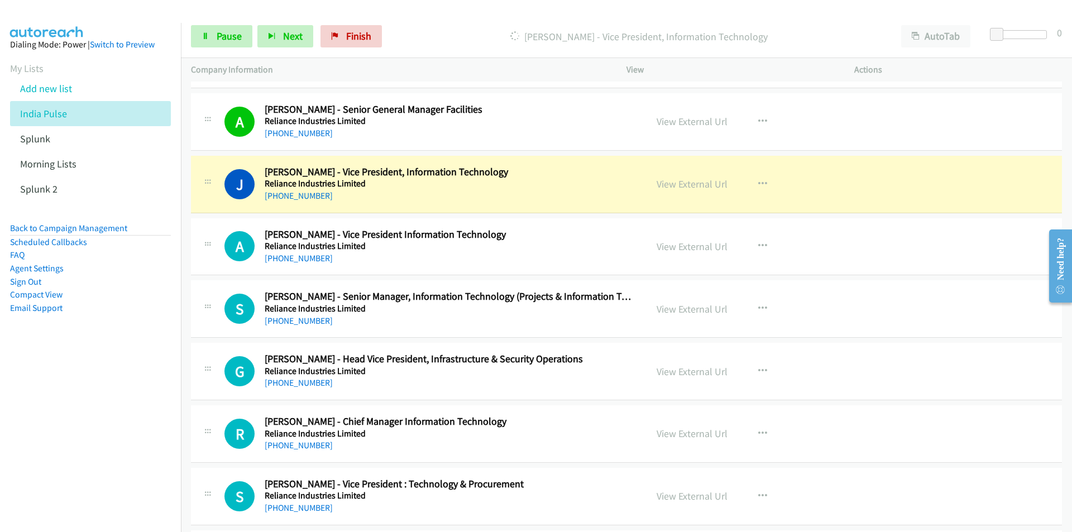
scroll to position [8210, 0]
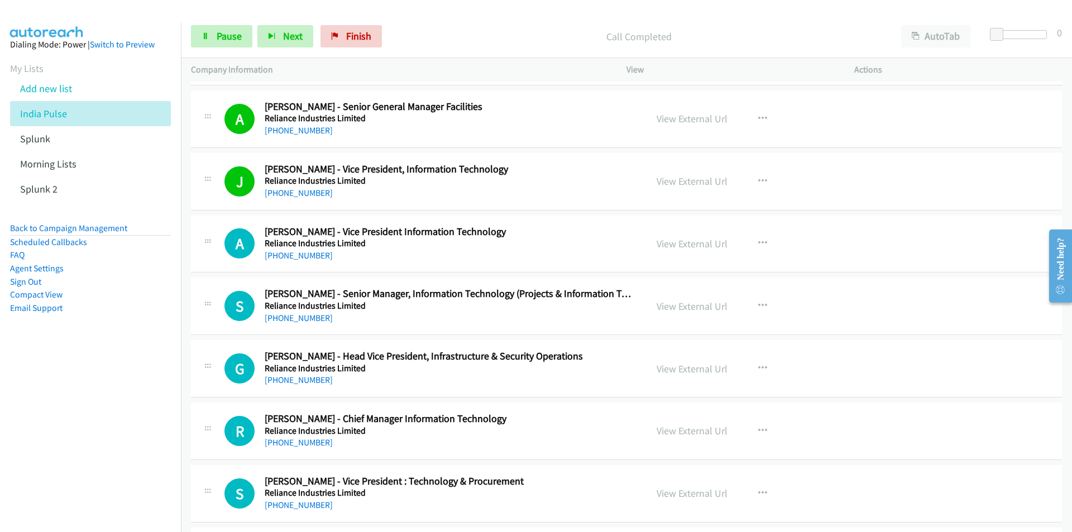
click at [30, 455] on nav "Dialing Mode: Power | Switch to Preview My Lists Add new list India Pulse Splun…" at bounding box center [91, 289] width 182 height 532
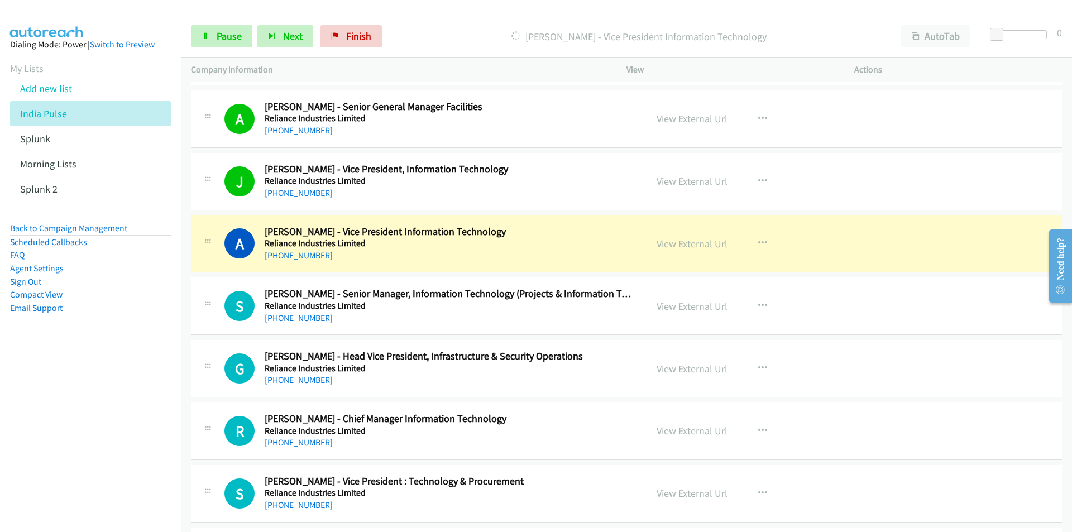
drag, startPoint x: 62, startPoint y: 448, endPoint x: 69, endPoint y: 446, distance: 7.8
click at [62, 448] on nav "Dialing Mode: Power | Switch to Preview My Lists Add new list India Pulse Splun…" at bounding box center [91, 289] width 182 height 532
click at [50, 373] on nav "Dialing Mode: Power | Switch to Preview My Lists Add new list India Pulse Splun…" at bounding box center [91, 289] width 182 height 532
click at [35, 389] on nav "Dialing Mode: Power | Switch to Preview My Lists Add new list India Pulse Splun…" at bounding box center [91, 289] width 182 height 532
click at [667, 249] on link "View External Url" at bounding box center [692, 243] width 71 height 13
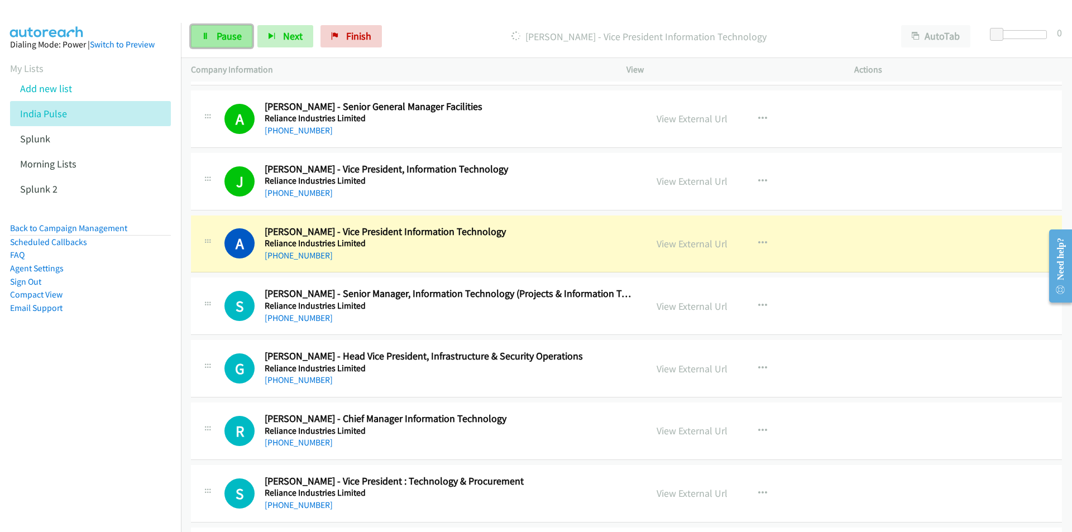
click at [220, 32] on span "Pause" at bounding box center [229, 36] width 25 height 13
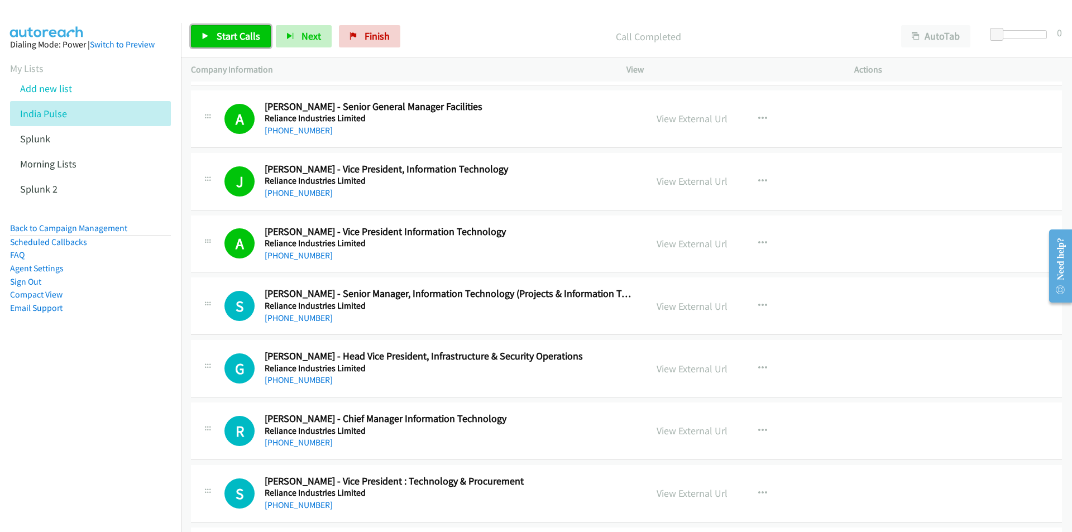
click at [232, 40] on span "Start Calls" at bounding box center [239, 36] width 44 height 13
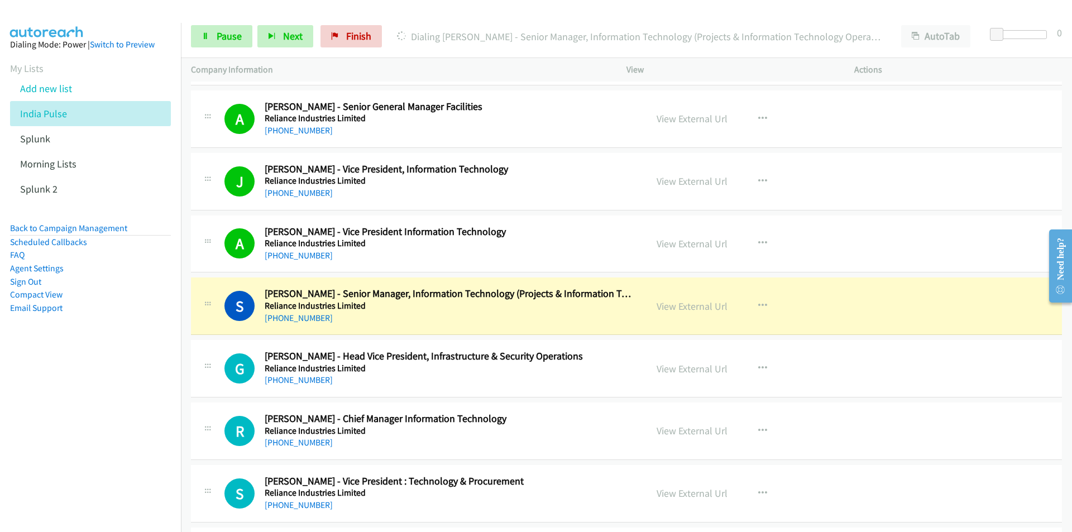
drag, startPoint x: 104, startPoint y: 431, endPoint x: 170, endPoint y: 418, distance: 66.6
click at [104, 431] on nav "Dialing Mode: Power | Switch to Preview My Lists Add new list India Pulse Splun…" at bounding box center [91, 289] width 182 height 532
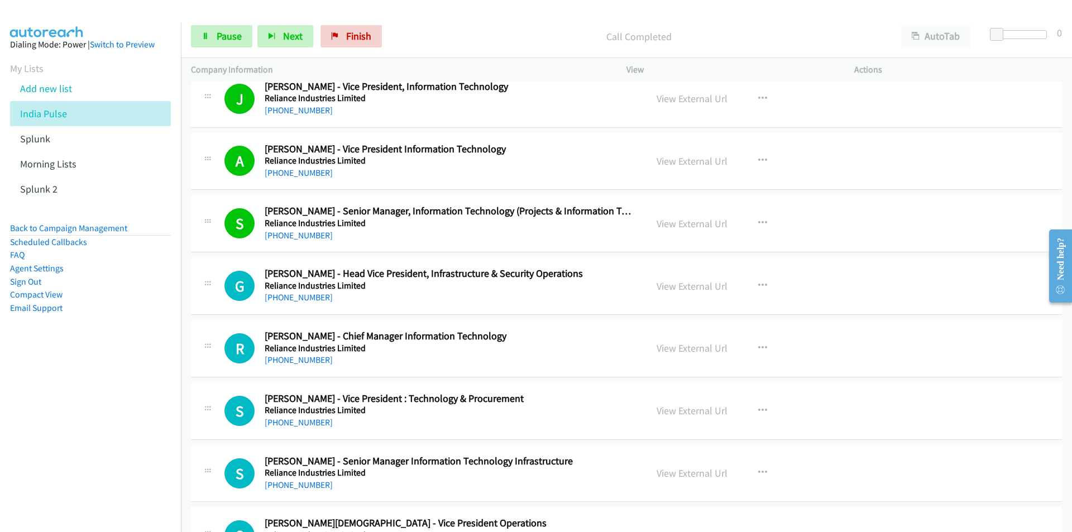
scroll to position [8378, 0]
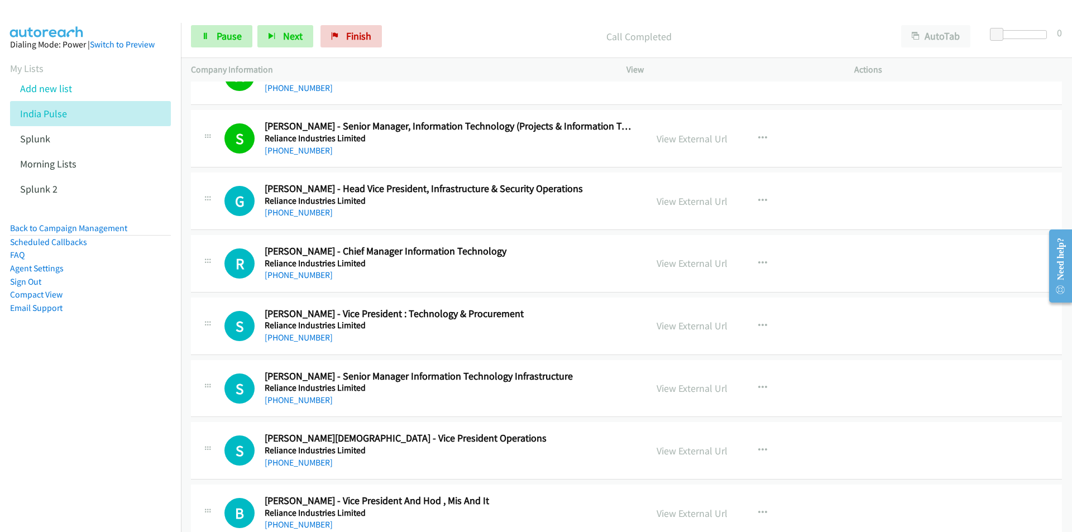
drag, startPoint x: 88, startPoint y: 374, endPoint x: 94, endPoint y: 374, distance: 6.7
click at [88, 374] on nav "Dialing Mode: Power | Switch to Preview My Lists Add new list India Pulse Splun…" at bounding box center [91, 289] width 182 height 532
click at [97, 431] on nav "Dialing Mode: Power | Switch to Preview My Lists Add new list India Pulse Splun…" at bounding box center [91, 289] width 182 height 532
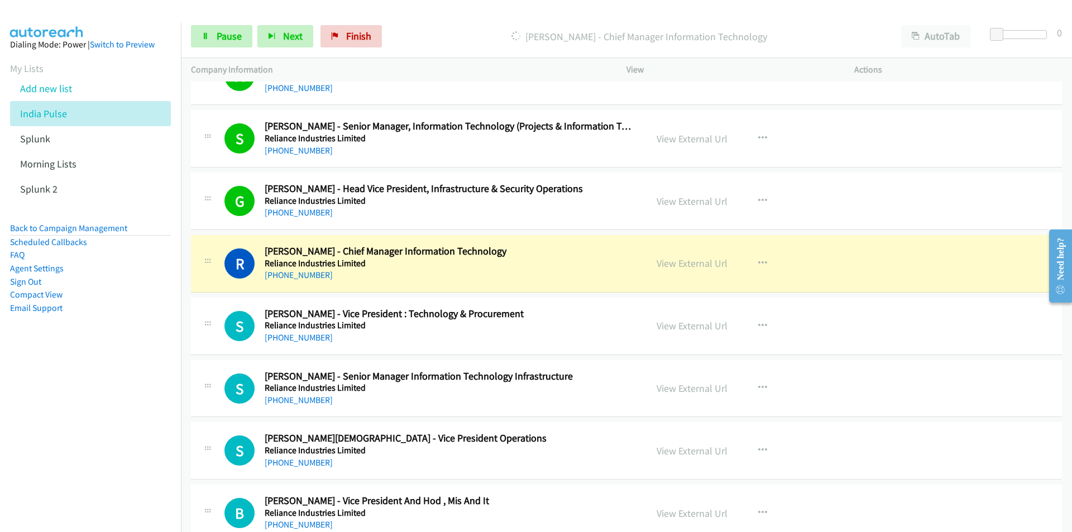
click at [71, 419] on nav "Dialing Mode: Power | Switch to Preview My Lists Add new list India Pulse Splun…" at bounding box center [91, 289] width 182 height 532
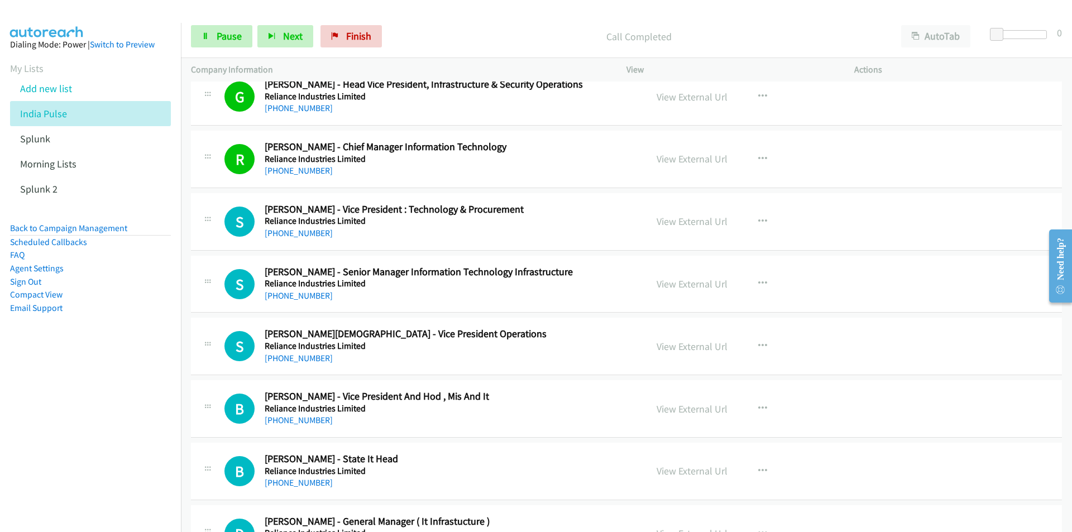
scroll to position [8489, 0]
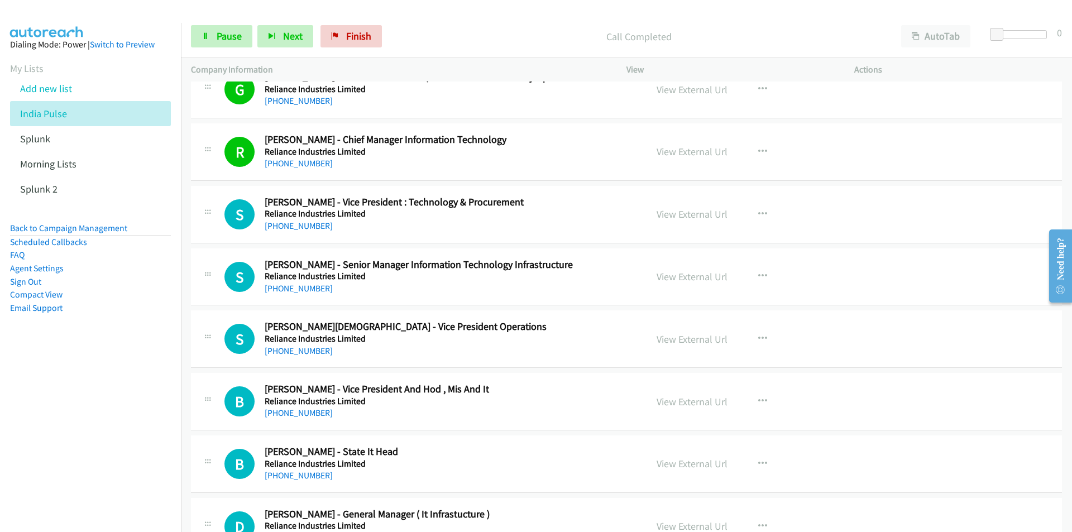
click at [137, 384] on nav "Dialing Mode: Power | Switch to Preview My Lists Add new list India Pulse Splun…" at bounding box center [91, 289] width 182 height 532
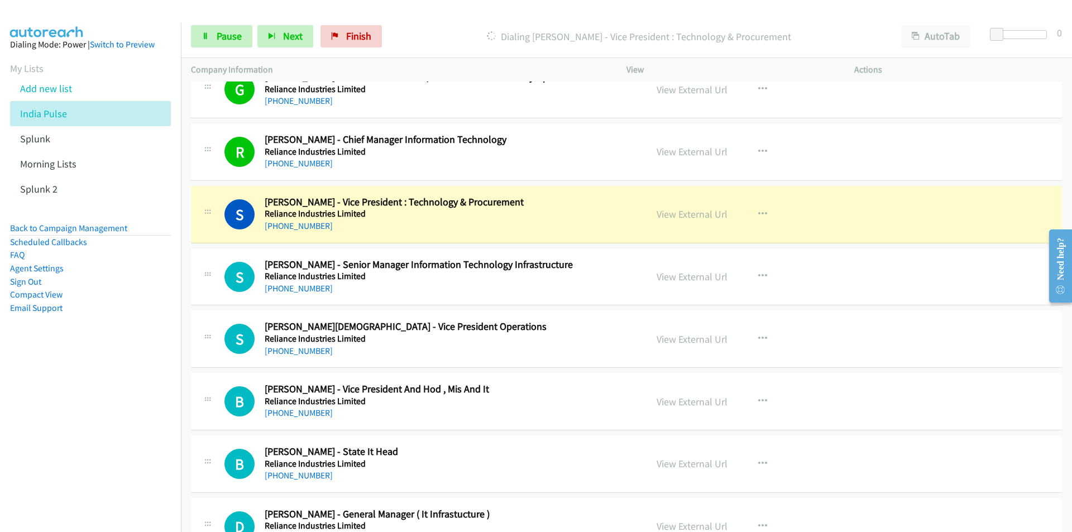
click at [39, 418] on nav "Dialing Mode: Power | Switch to Preview My Lists Add new list India Pulse Splun…" at bounding box center [91, 289] width 182 height 532
click at [685, 214] on link "View External Url" at bounding box center [692, 214] width 71 height 13
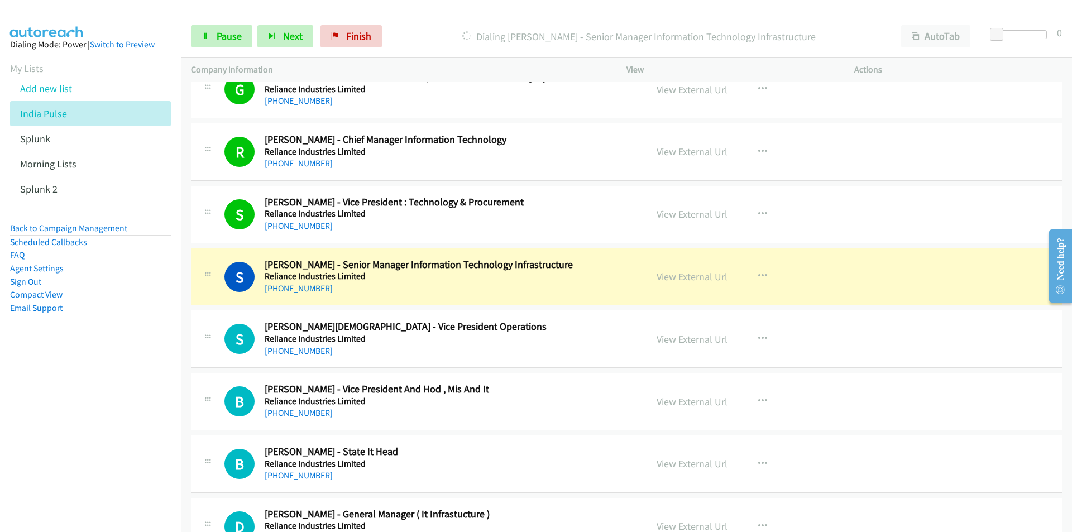
click at [44, 431] on nav "Dialing Mode: Power | Switch to Preview My Lists Add new list India Pulse Splun…" at bounding box center [91, 289] width 182 height 532
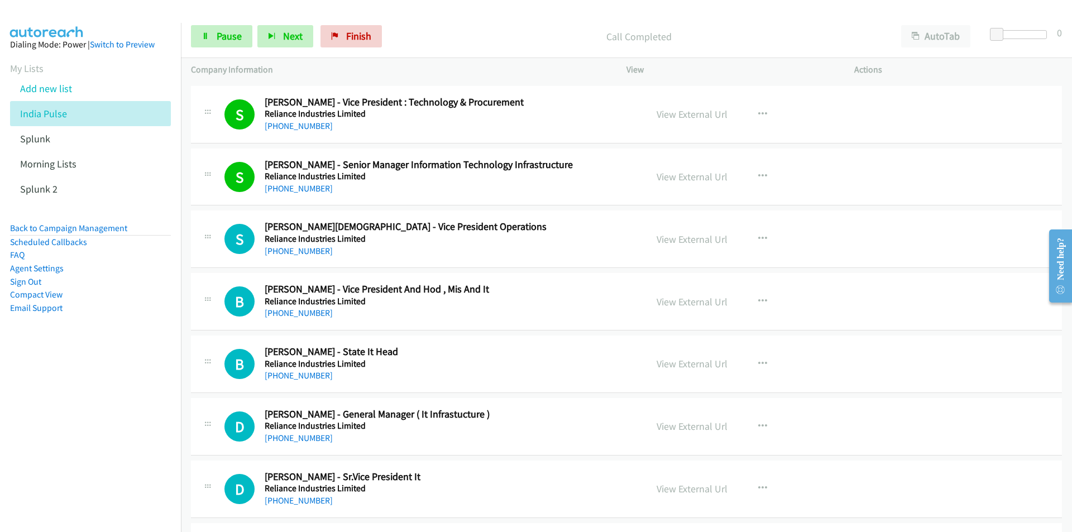
scroll to position [8657, 0]
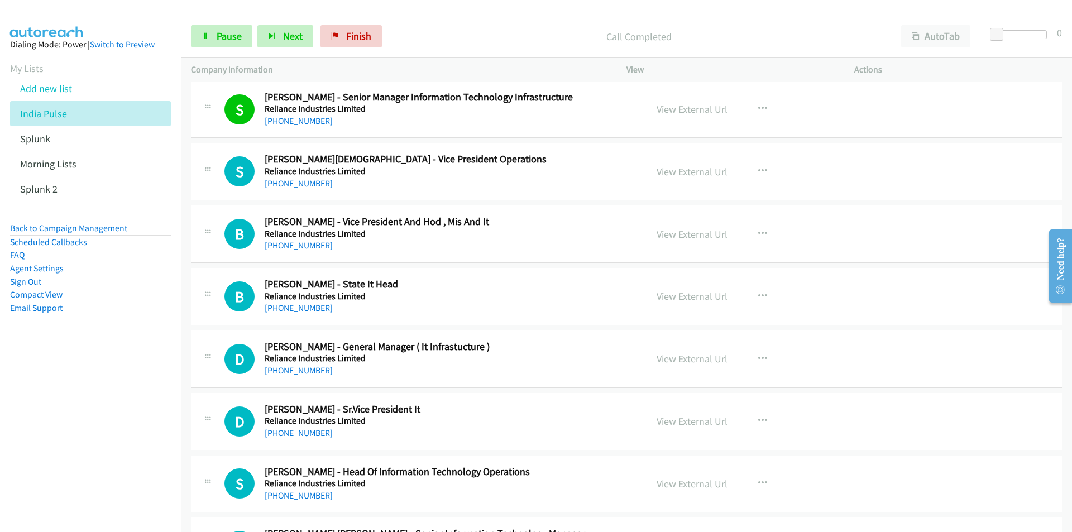
click at [80, 402] on nav "Dialing Mode: Power | Switch to Preview My Lists Add new list India Pulse Splun…" at bounding box center [91, 289] width 182 height 532
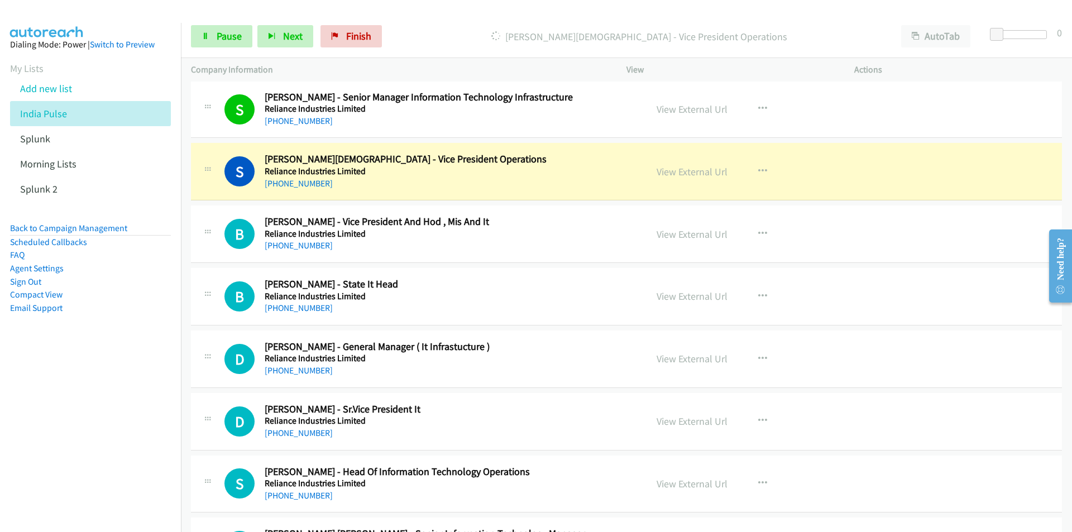
click at [74, 445] on nav "Dialing Mode: Power | Switch to Preview My Lists Add new list India Pulse Splun…" at bounding box center [91, 289] width 182 height 532
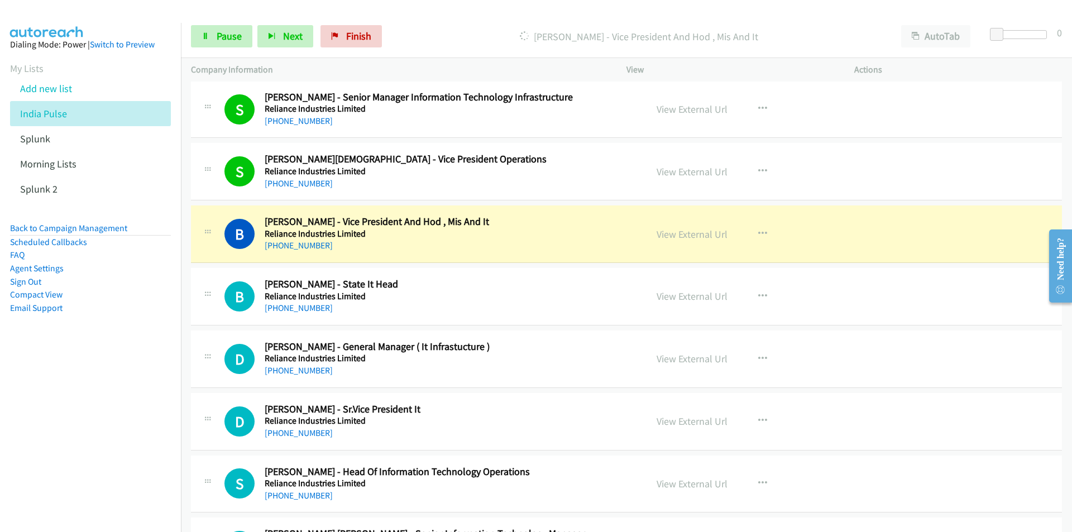
click at [132, 426] on nav "Dialing Mode: Power | Switch to Preview My Lists Add new list India Pulse Splun…" at bounding box center [91, 289] width 182 height 532
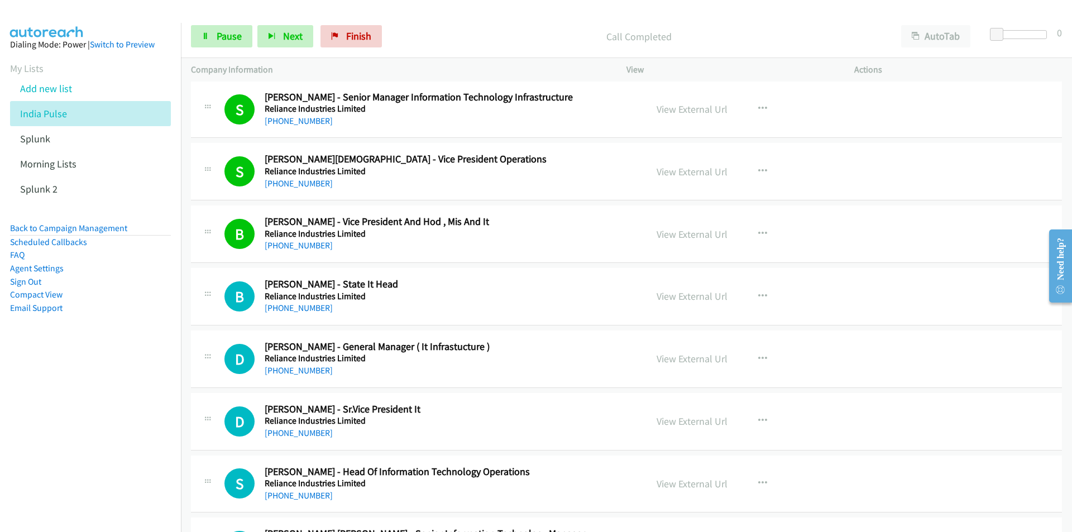
drag, startPoint x: 94, startPoint y: 384, endPoint x: 104, endPoint y: 380, distance: 10.6
click at [94, 384] on nav "Dialing Mode: Power | Switch to Preview My Lists Add new list India Pulse Splun…" at bounding box center [91, 289] width 182 height 532
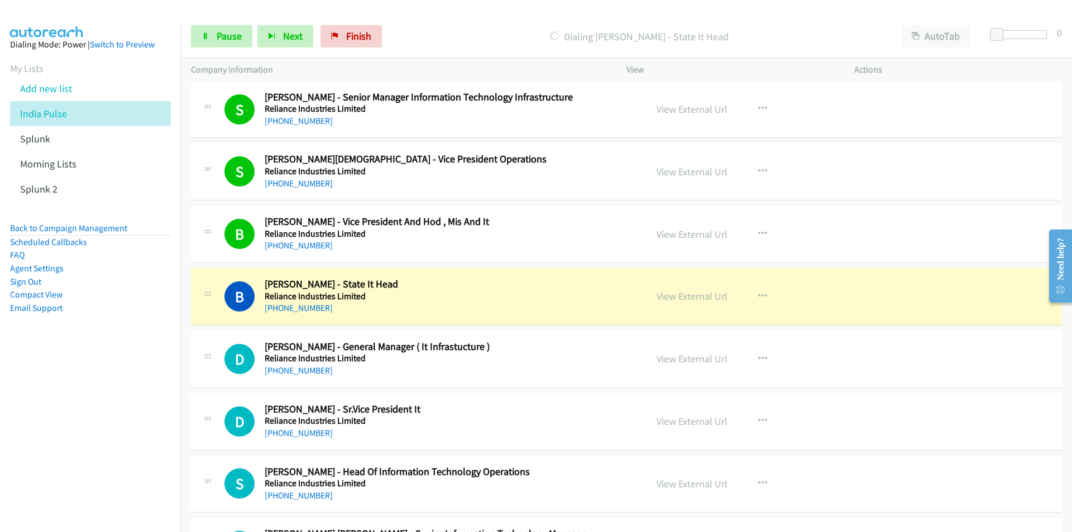
click at [137, 408] on nav "Dialing Mode: Power | Switch to Preview My Lists Add new list India Pulse Splun…" at bounding box center [91, 289] width 182 height 532
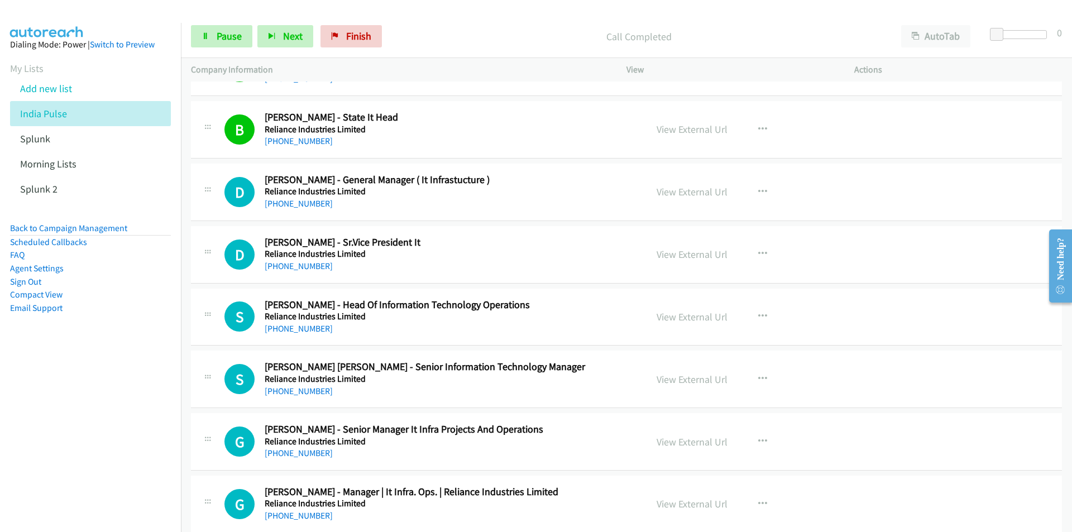
scroll to position [8824, 0]
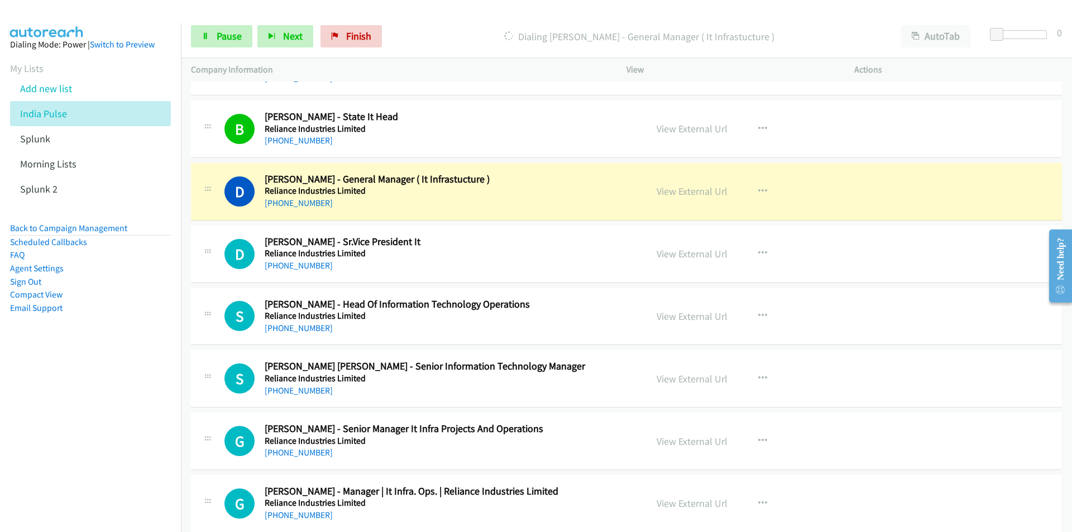
click at [87, 386] on nav "Dialing Mode: Power | Switch to Preview My Lists Add new list India Pulse Splun…" at bounding box center [91, 289] width 182 height 532
click at [32, 434] on nav "Dialing Mode: Power | Switch to Preview My Lists Add new list India Pulse Splun…" at bounding box center [91, 289] width 182 height 532
drag, startPoint x: 121, startPoint y: 377, endPoint x: 228, endPoint y: 397, distance: 109.6
click at [121, 377] on nav "Dialing Mode: Power | Switch to Preview My Lists Add new list India Pulse Splun…" at bounding box center [91, 289] width 182 height 532
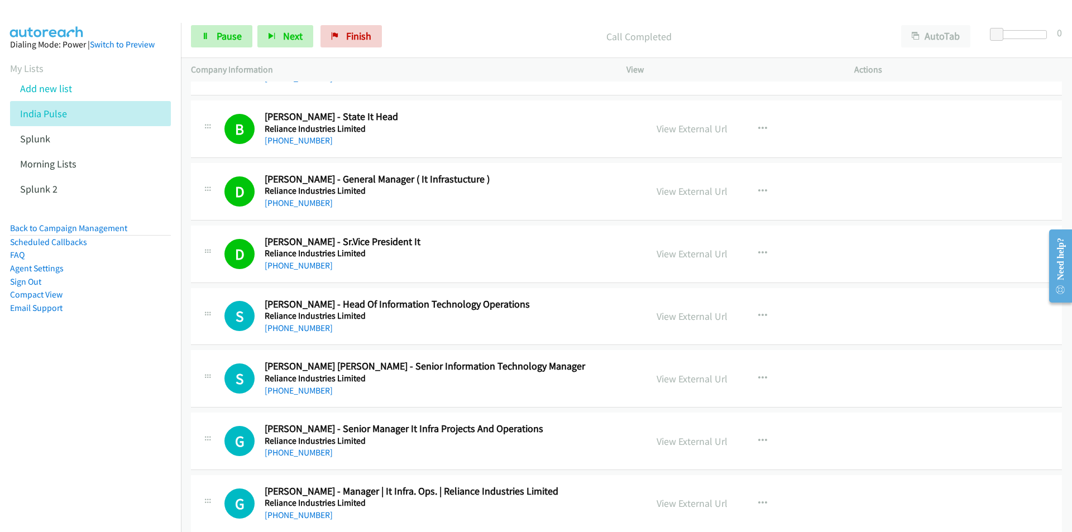
click at [60, 374] on nav "Dialing Mode: Power | Switch to Preview My Lists Add new list India Pulse Splun…" at bounding box center [91, 289] width 182 height 532
drag, startPoint x: 126, startPoint y: 449, endPoint x: 146, endPoint y: 447, distance: 20.2
click at [126, 449] on nav "Dialing Mode: Power | Switch to Preview My Lists Add new list India Pulse Splun…" at bounding box center [91, 289] width 182 height 532
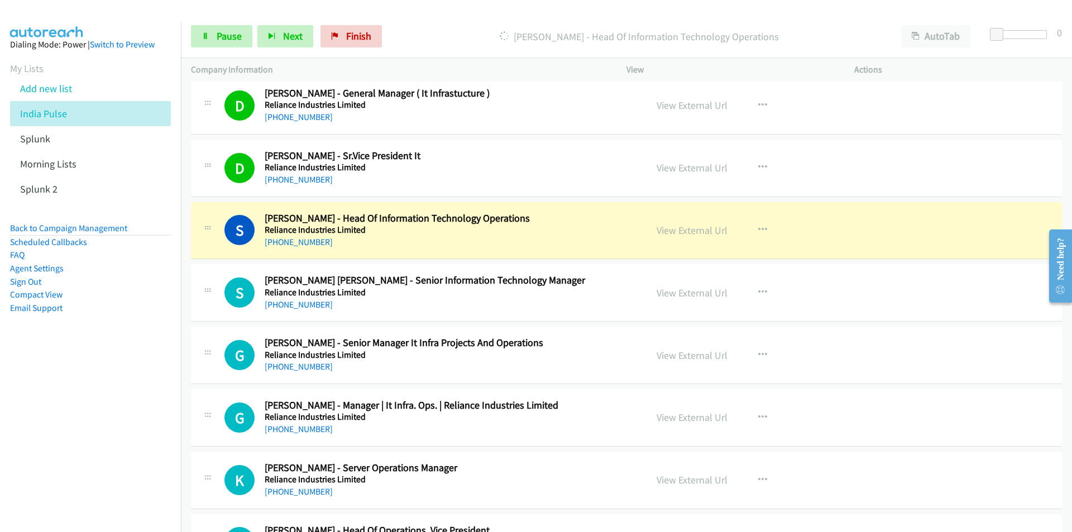
scroll to position [8936, 0]
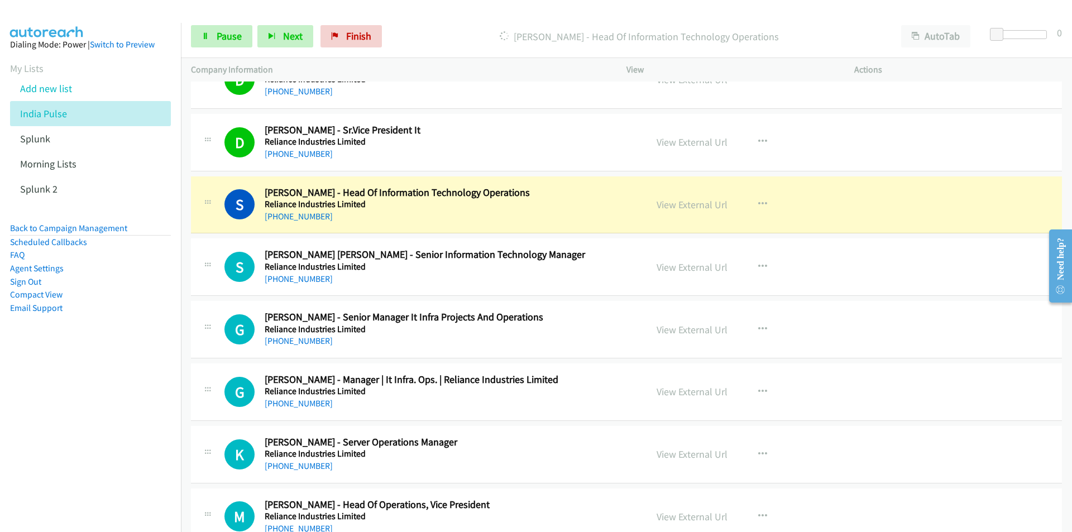
click at [114, 441] on nav "Dialing Mode: Power | Switch to Preview My Lists Add new list India Pulse Splun…" at bounding box center [91, 289] width 182 height 532
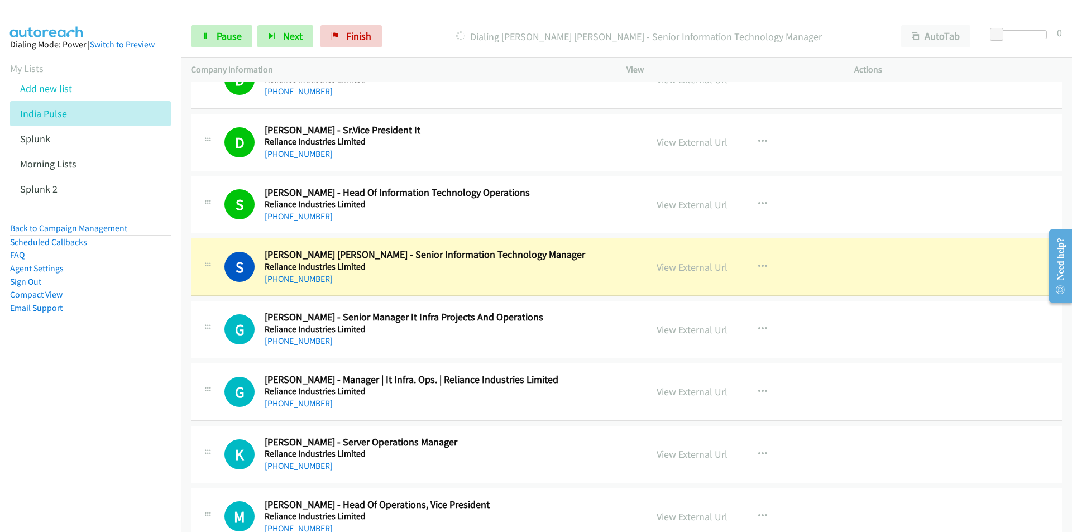
drag, startPoint x: 131, startPoint y: 432, endPoint x: 175, endPoint y: 413, distance: 47.8
click at [131, 432] on nav "Dialing Mode: Power | Switch to Preview My Lists Add new list India Pulse Splun…" at bounding box center [91, 289] width 182 height 532
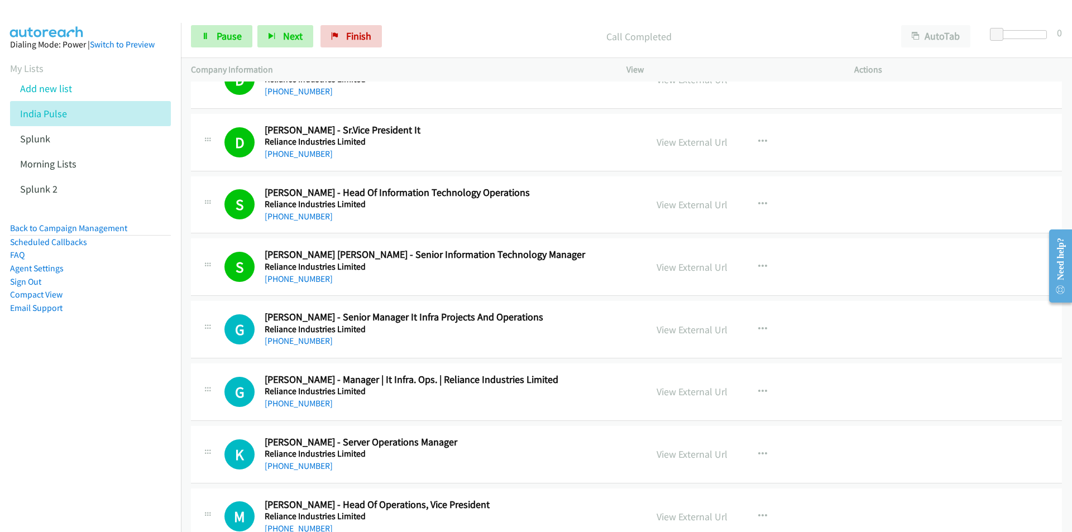
click at [120, 450] on nav "Dialing Mode: Power | Switch to Preview My Lists Add new list India Pulse Splun…" at bounding box center [91, 289] width 182 height 532
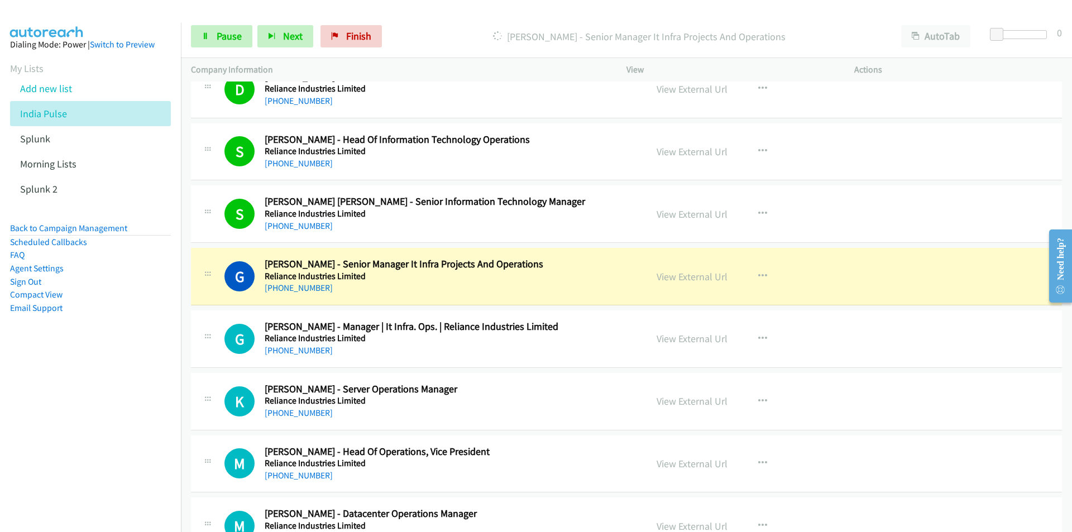
scroll to position [8992, 0]
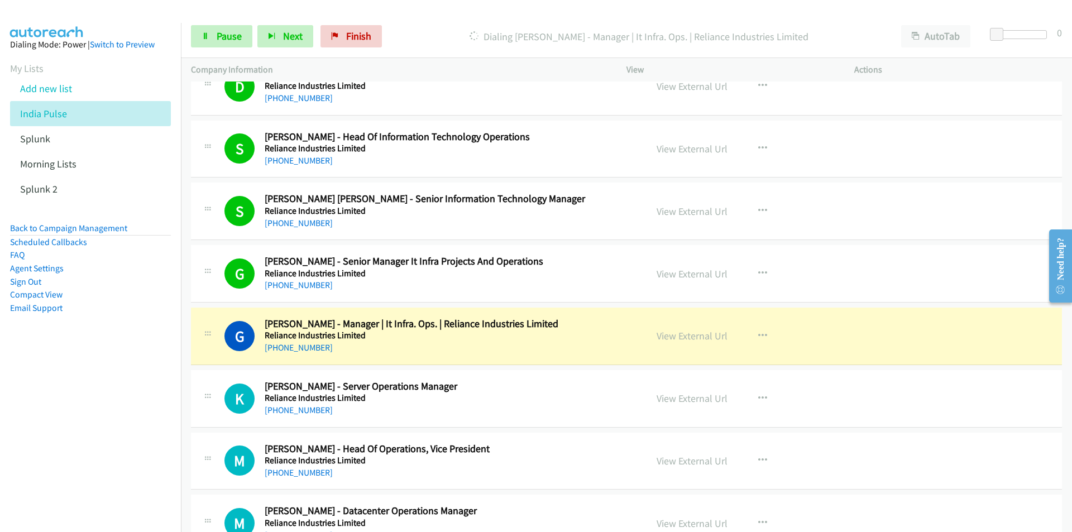
drag, startPoint x: 121, startPoint y: 436, endPoint x: 136, endPoint y: 439, distance: 16.0
click at [121, 436] on nav "Dialing Mode: Power | Switch to Preview My Lists Add new list India Pulse Splun…" at bounding box center [91, 289] width 182 height 532
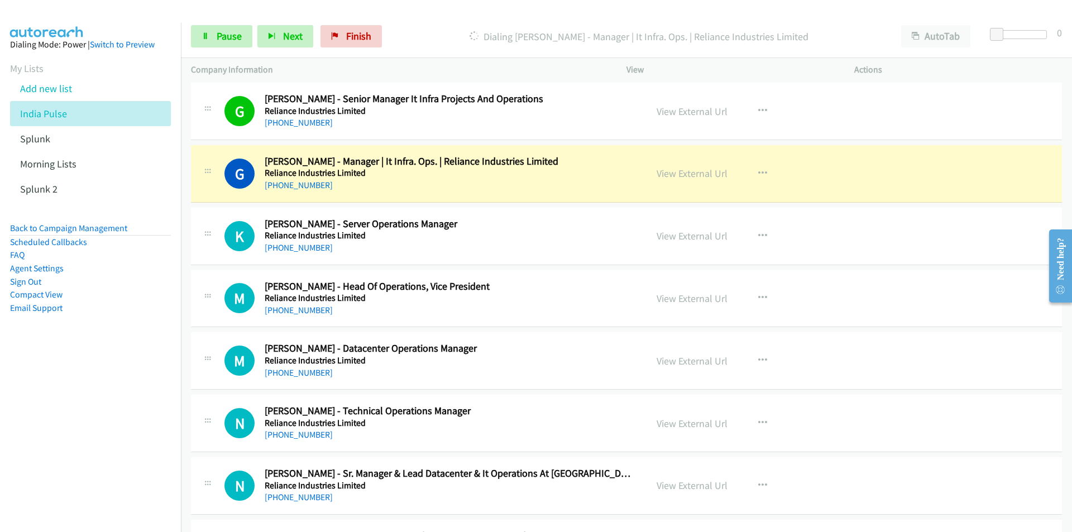
scroll to position [9160, 0]
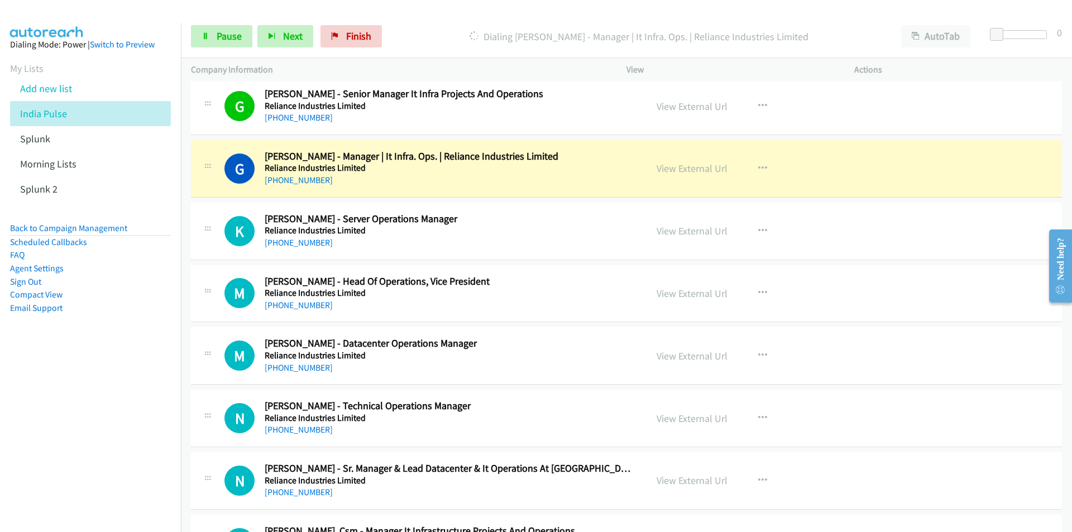
drag, startPoint x: 132, startPoint y: 409, endPoint x: 166, endPoint y: 390, distance: 39.0
click at [132, 409] on nav "Dialing Mode: Power | Switch to Preview My Lists Add new list India Pulse Splun…" at bounding box center [91, 289] width 182 height 532
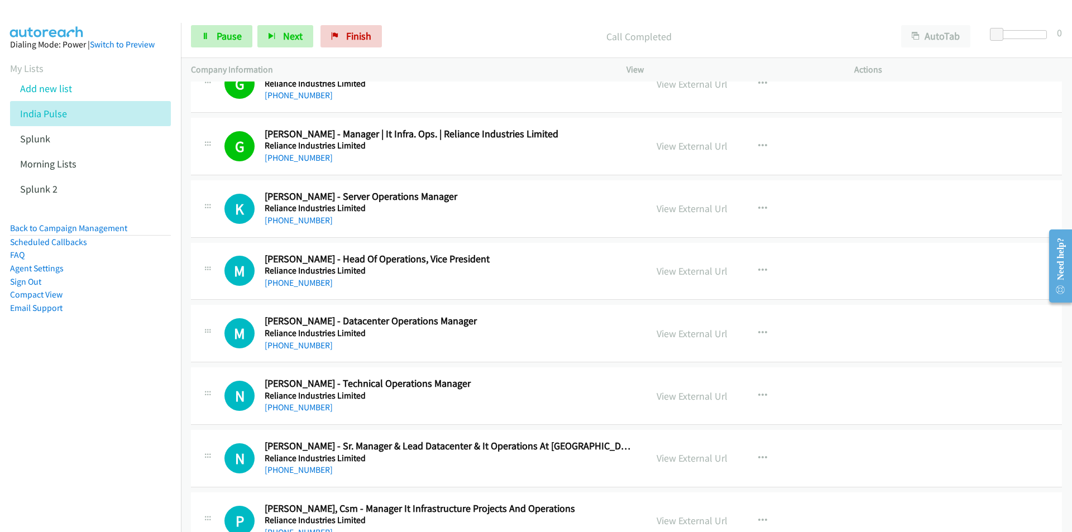
scroll to position [9271, 0]
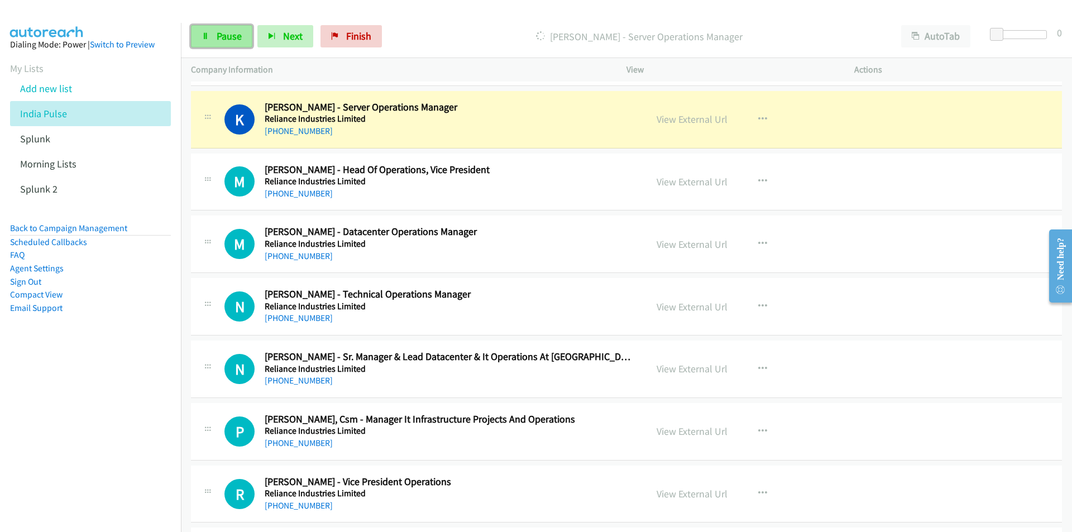
click at [223, 41] on span "Pause" at bounding box center [229, 36] width 25 height 13
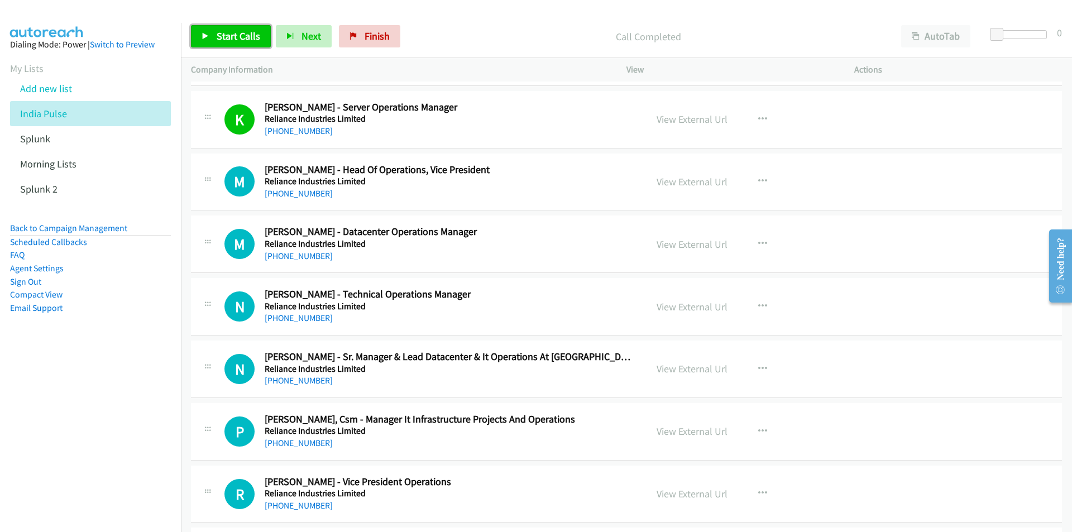
click at [213, 32] on link "Start Calls" at bounding box center [231, 36] width 80 height 22
click at [101, 426] on nav "Dialing Mode: Power | Switch to Preview My Lists Add new list India Pulse Splun…" at bounding box center [91, 289] width 182 height 532
click at [758, 244] on icon "button" at bounding box center [762, 244] width 9 height 9
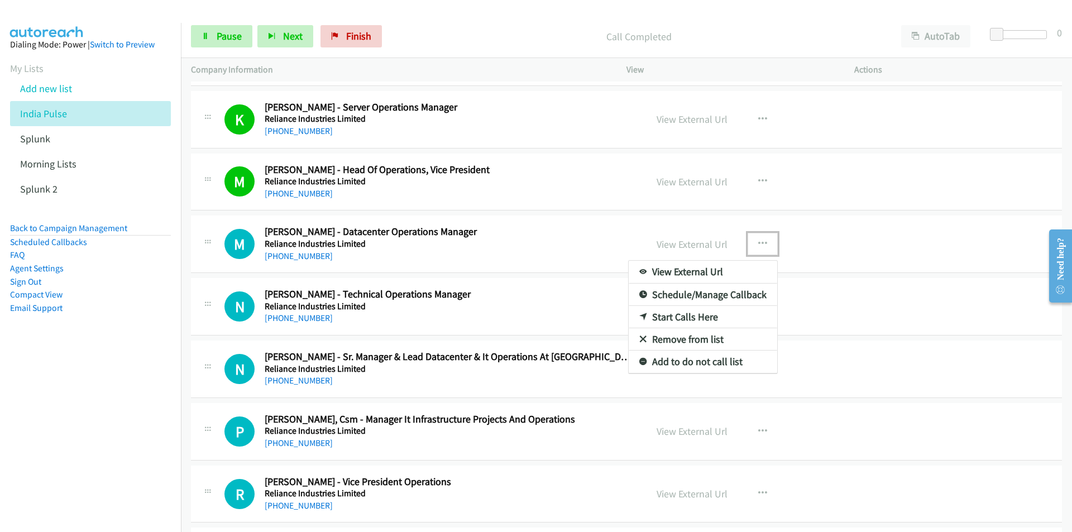
click at [686, 317] on link "Start Calls Here" at bounding box center [703, 317] width 149 height 22
click at [697, 246] on link "View External Url" at bounding box center [692, 244] width 71 height 13
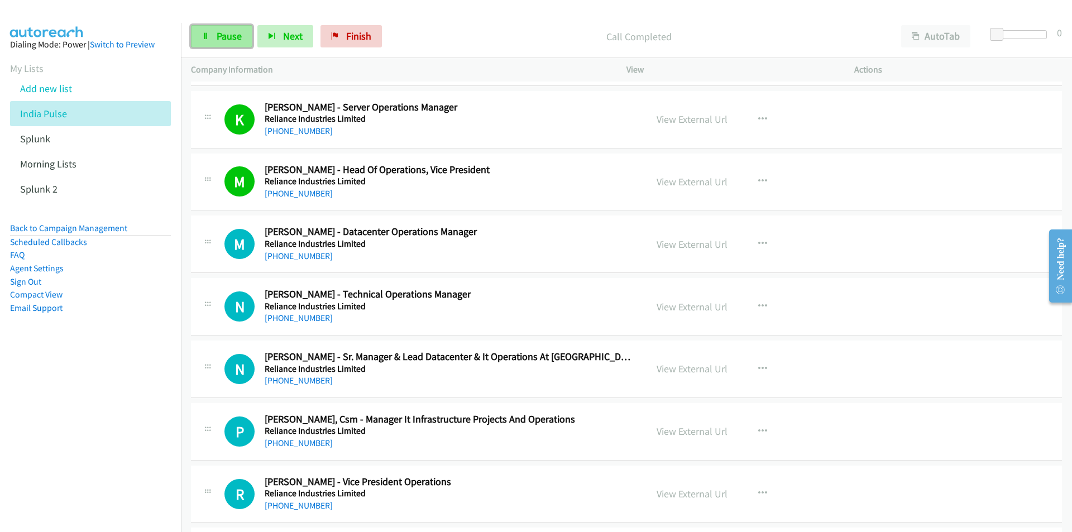
click at [214, 47] on link "Pause" at bounding box center [221, 36] width 61 height 22
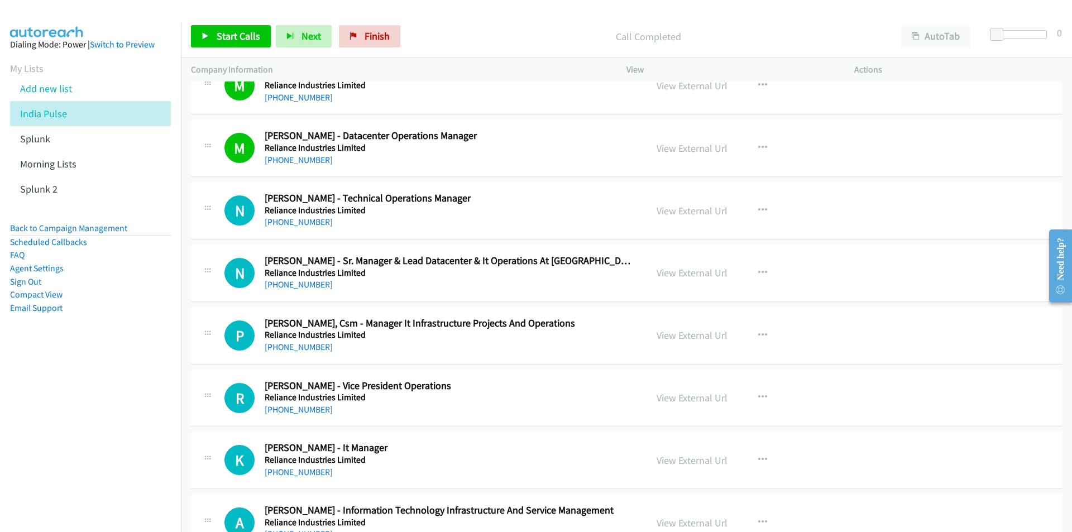
scroll to position [9439, 0]
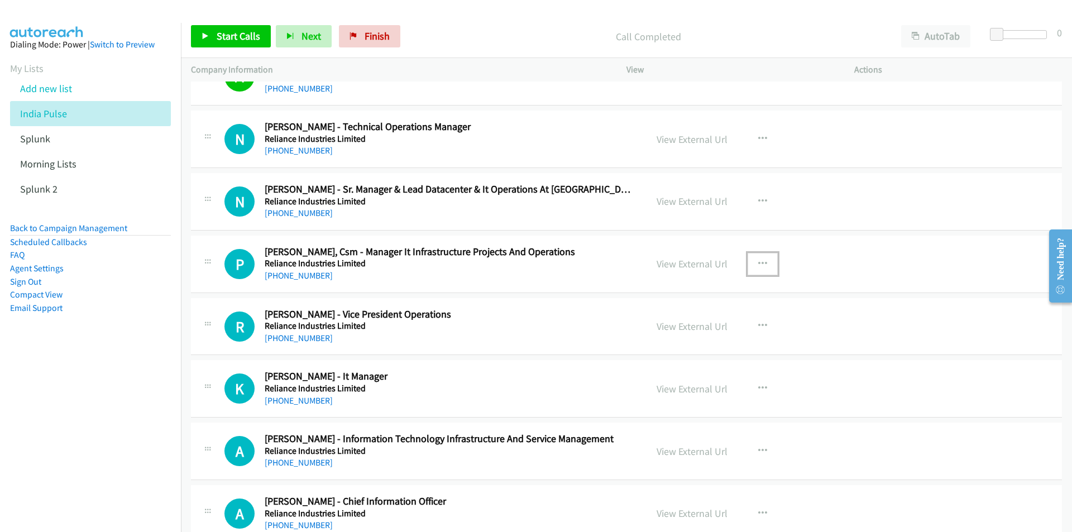
click at [758, 261] on icon "button" at bounding box center [762, 264] width 9 height 9
click at [678, 336] on link "Start Calls Here" at bounding box center [703, 337] width 149 height 22
click at [233, 36] on span "Start Calls" at bounding box center [239, 36] width 44 height 13
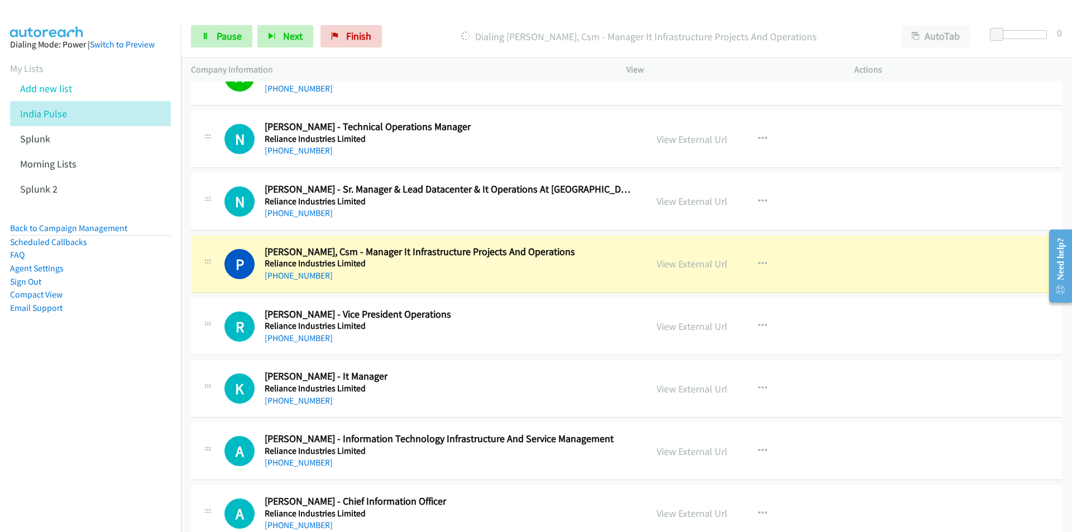
click at [71, 442] on nav "Dialing Mode: Power | Switch to Preview My Lists Add new list India Pulse Splun…" at bounding box center [91, 289] width 182 height 532
click at [220, 39] on span "Pause" at bounding box center [229, 36] width 25 height 13
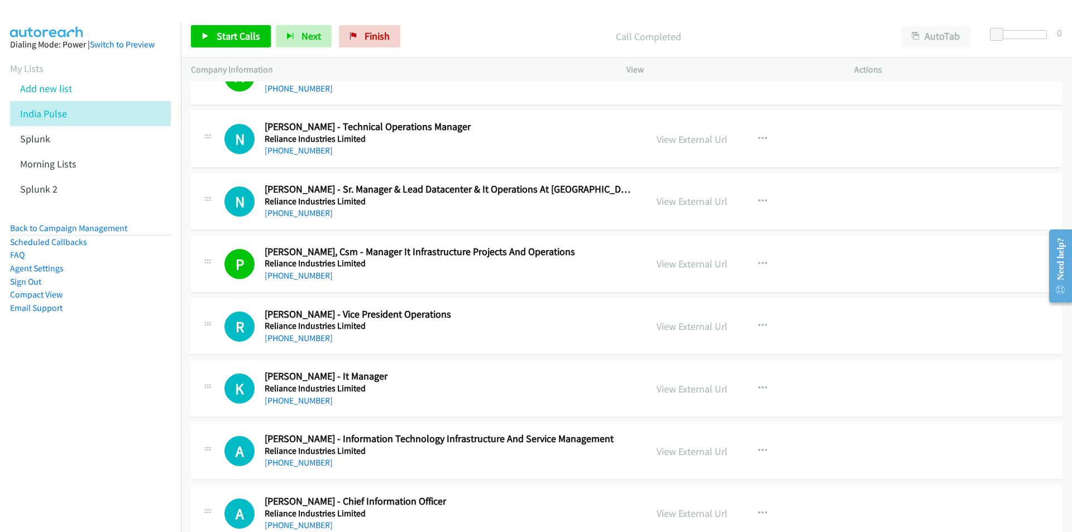
click at [134, 429] on nav "Dialing Mode: Power | Switch to Preview My Lists Add new list India Pulse Splun…" at bounding box center [91, 289] width 182 height 532
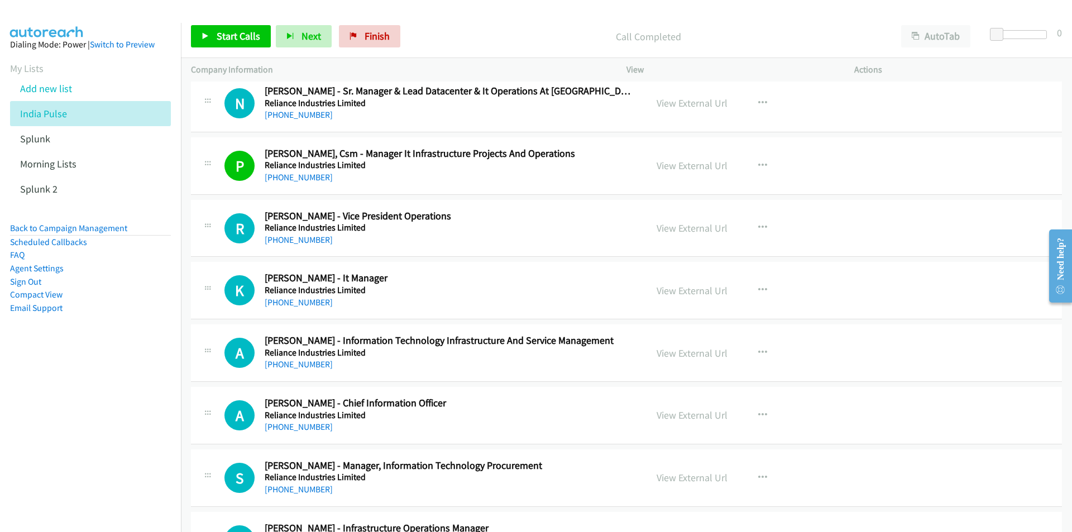
scroll to position [9551, 0]
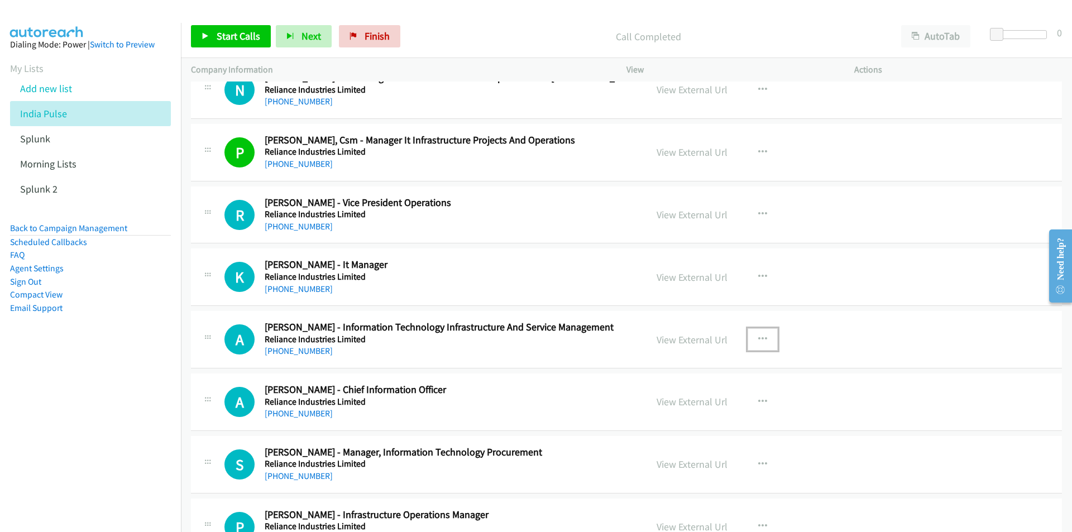
click at [765, 335] on button "button" at bounding box center [763, 339] width 30 height 22
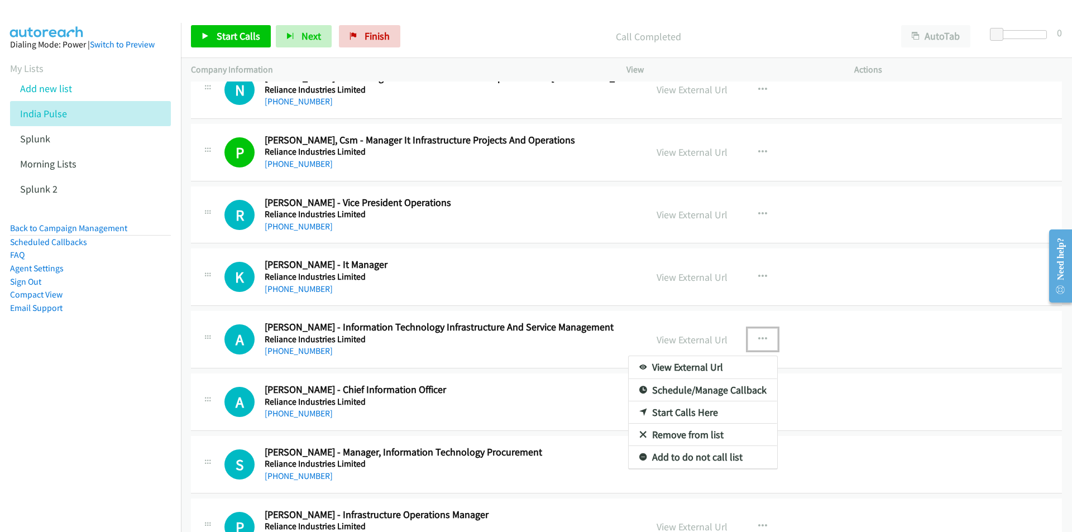
click at [673, 411] on link "Start Calls Here" at bounding box center [703, 413] width 149 height 22
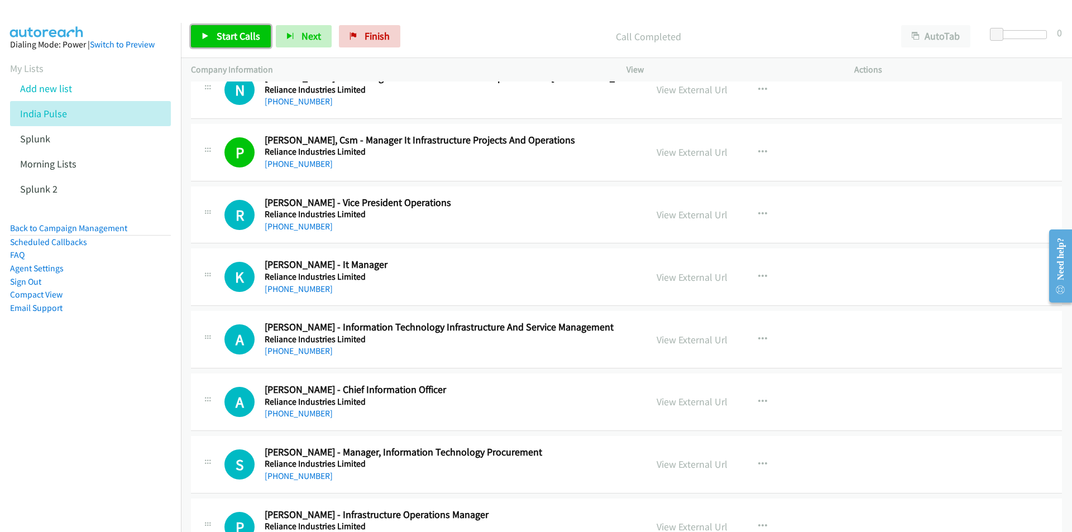
click at [225, 39] on span "Start Calls" at bounding box center [239, 36] width 44 height 13
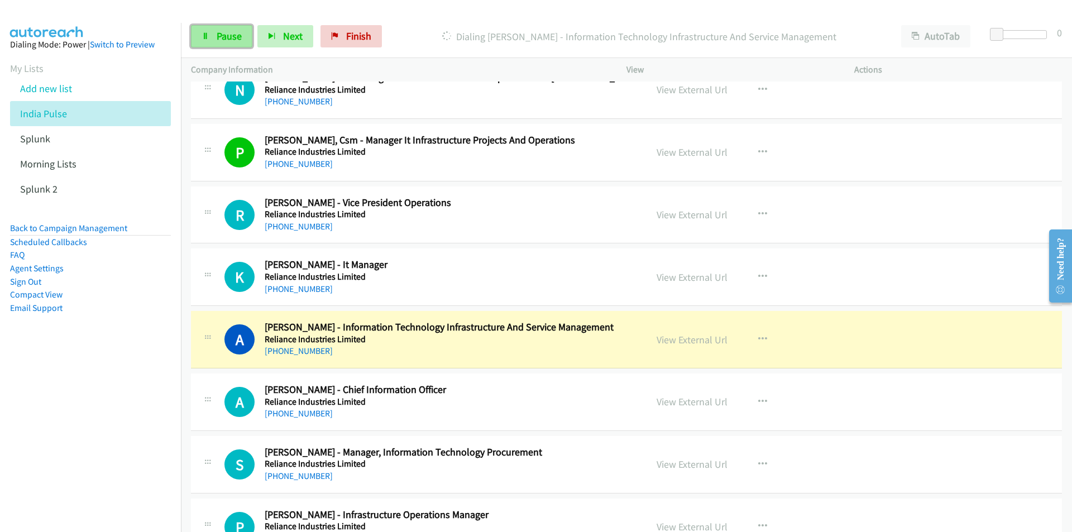
click at [214, 41] on link "Pause" at bounding box center [221, 36] width 61 height 22
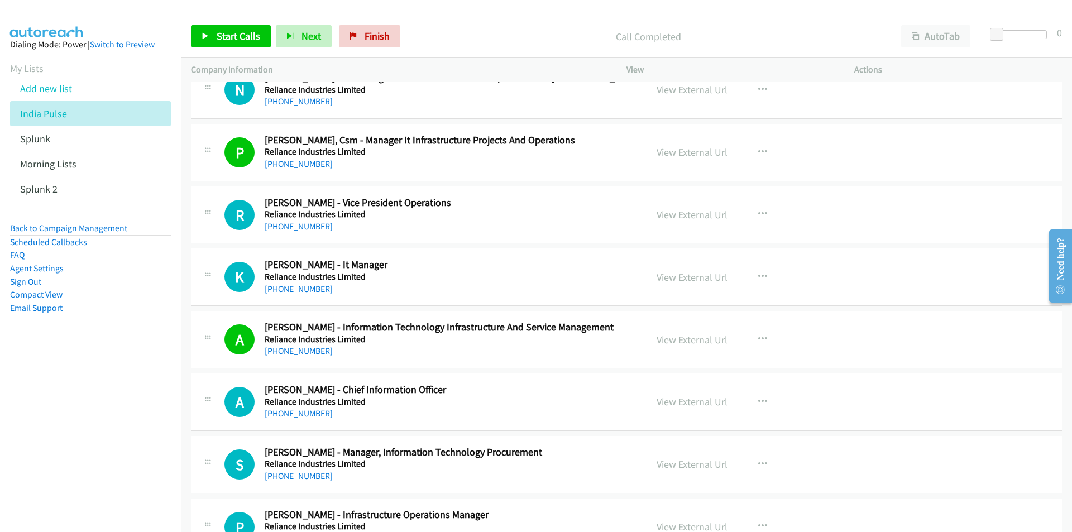
drag, startPoint x: 151, startPoint y: 383, endPoint x: 287, endPoint y: 359, distance: 138.4
click at [150, 383] on nav "Dialing Mode: Power | Switch to Preview My Lists Add new list India Pulse Splun…" at bounding box center [91, 289] width 182 height 532
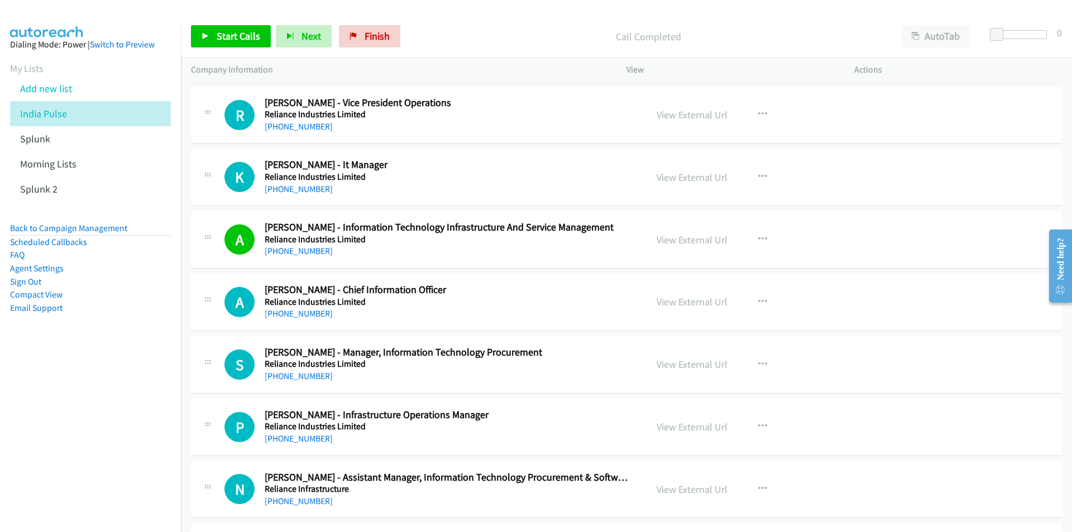
scroll to position [9718, 0]
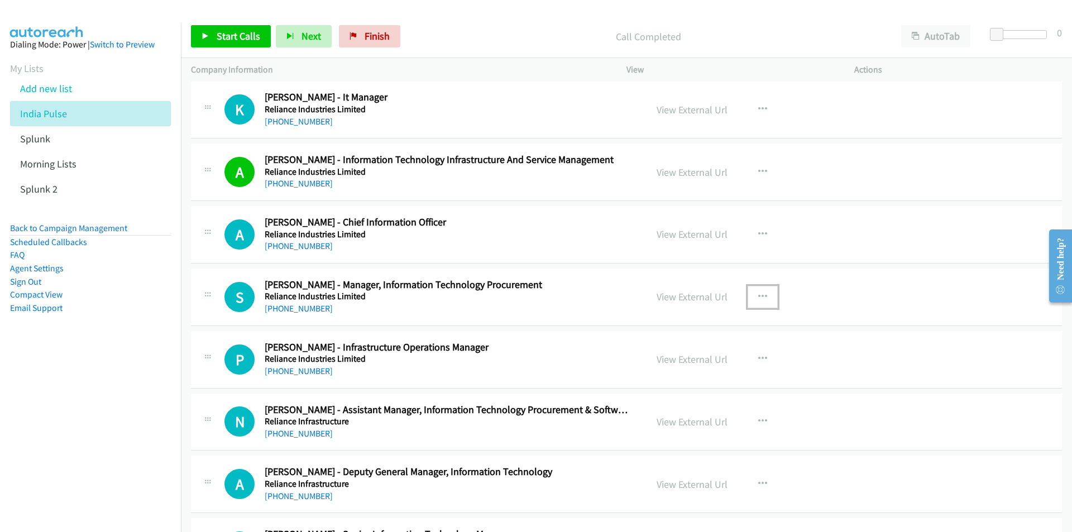
click at [761, 294] on icon "button" at bounding box center [762, 297] width 9 height 9
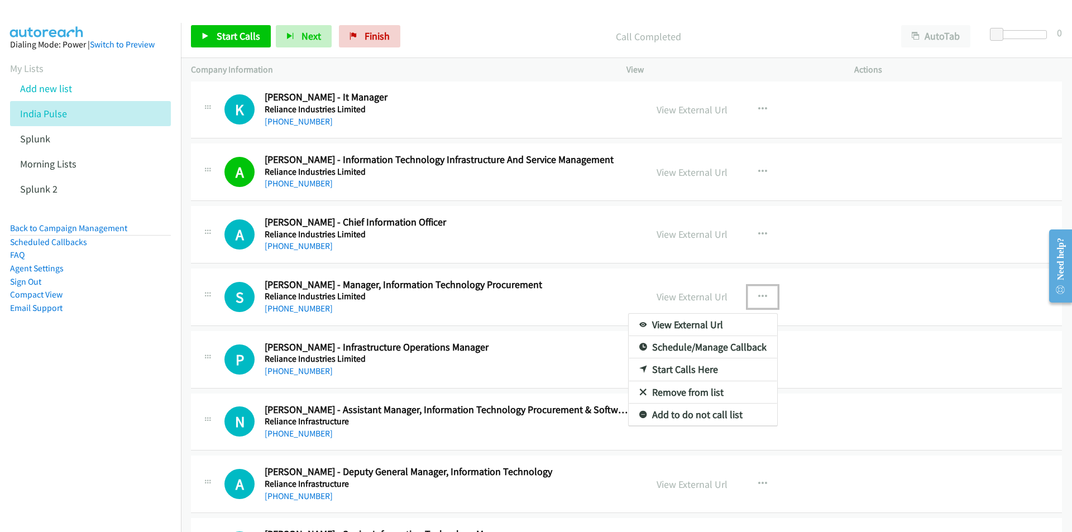
click at [681, 370] on link "Start Calls Here" at bounding box center [703, 370] width 149 height 22
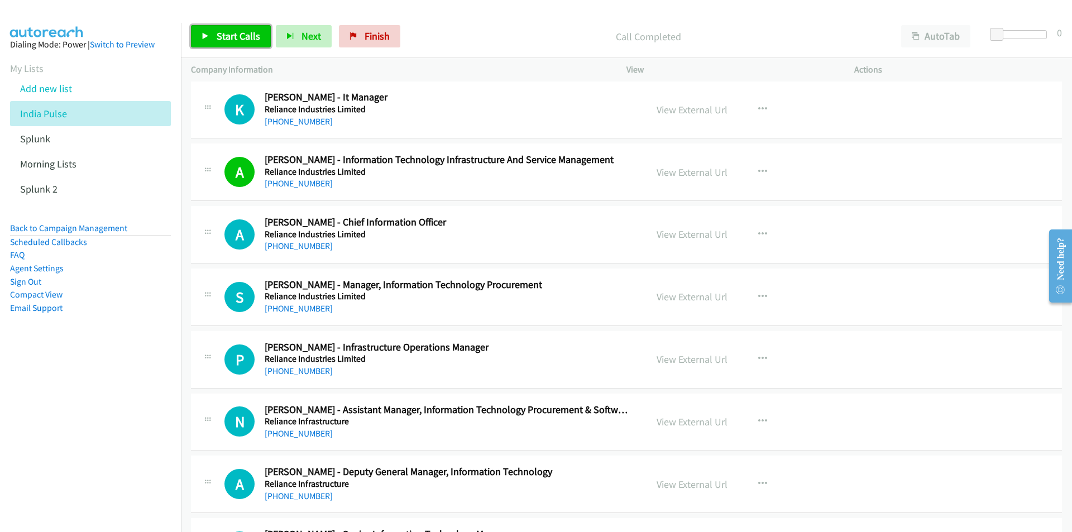
click at [236, 36] on span "Start Calls" at bounding box center [239, 36] width 44 height 13
click at [171, 390] on nav "Dialing Mode: Power | Switch to Preview My Lists Add new list India Pulse Splun…" at bounding box center [91, 289] width 182 height 532
click at [121, 448] on nav "Dialing Mode: Power | Switch to Preview My Lists Add new list India Pulse Splun…" at bounding box center [91, 289] width 182 height 532
click at [694, 360] on link "View External Url" at bounding box center [692, 359] width 71 height 13
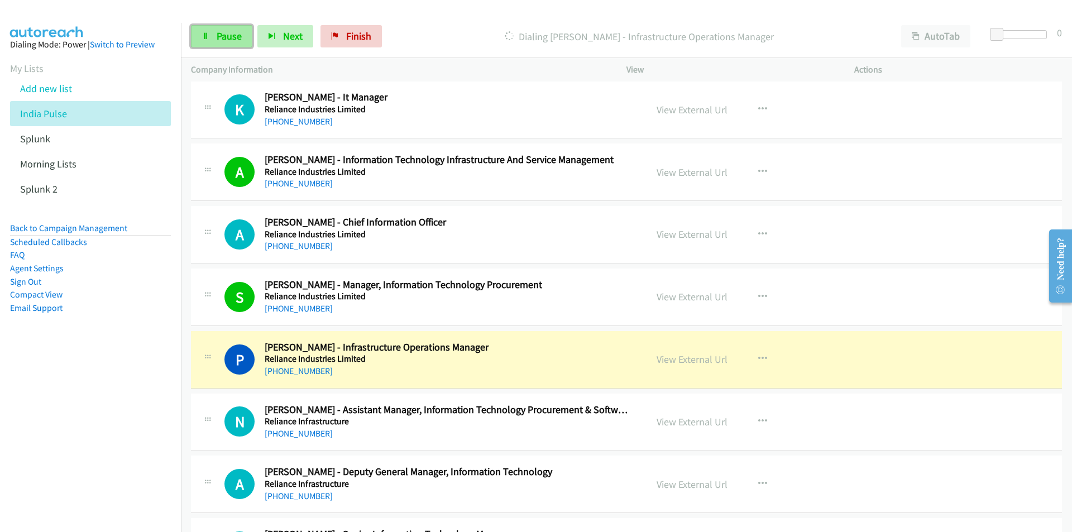
click at [232, 36] on span "Pause" at bounding box center [229, 36] width 25 height 13
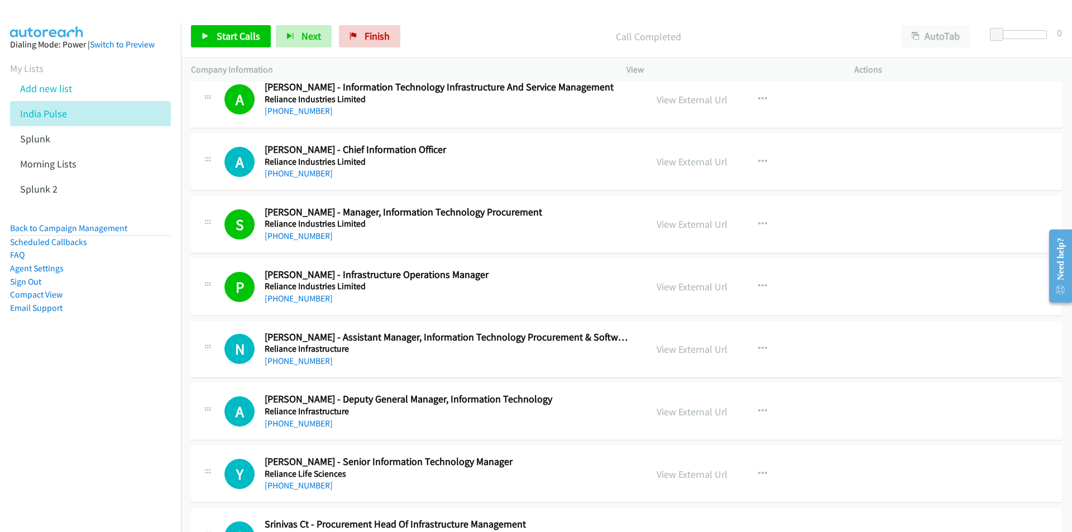
scroll to position [9830, 0]
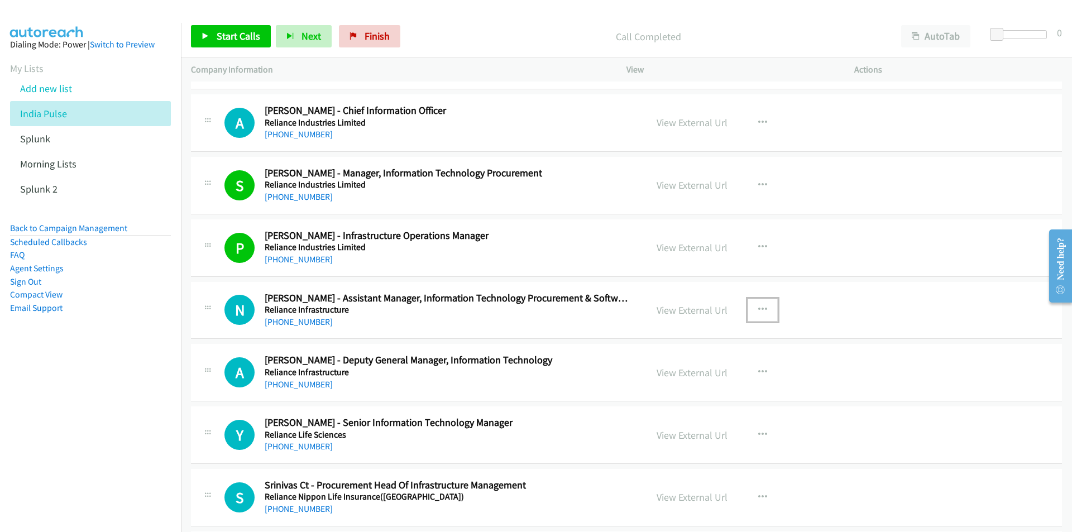
click at [758, 307] on icon "button" at bounding box center [762, 310] width 9 height 9
click at [677, 381] on link "Start Calls Here" at bounding box center [703, 383] width 149 height 22
click at [218, 40] on span "Start Calls" at bounding box center [239, 36] width 44 height 13
click at [132, 408] on nav "Dialing Mode: Power | Switch to Preview My Lists Add new list India Pulse Splun…" at bounding box center [91, 289] width 182 height 532
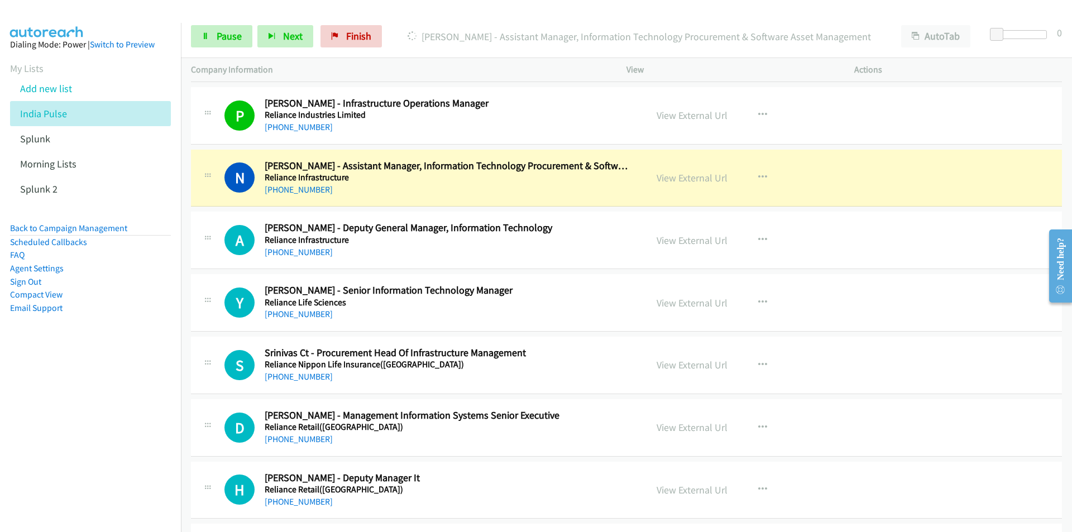
scroll to position [9997, 0]
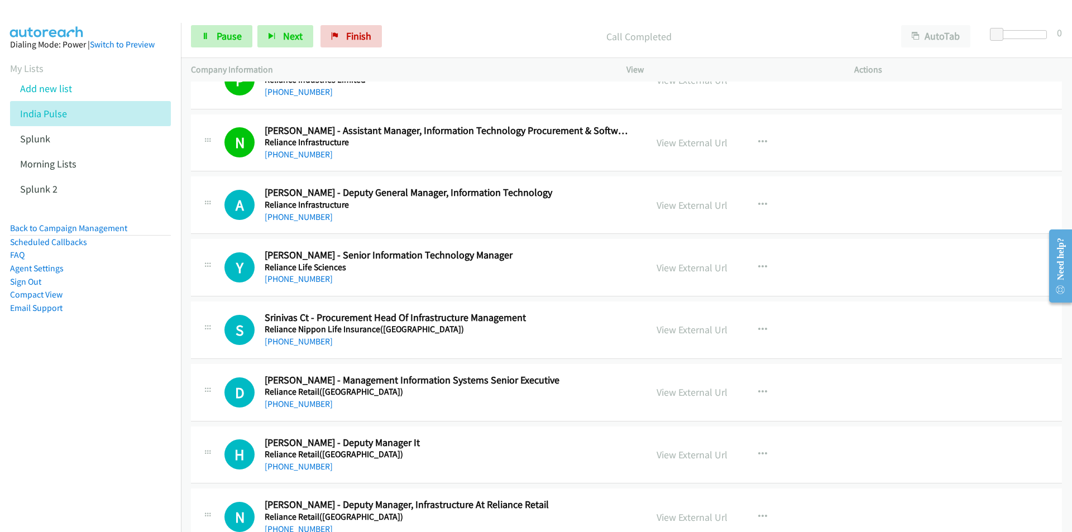
drag, startPoint x: 61, startPoint y: 408, endPoint x: 300, endPoint y: 395, distance: 239.9
click at [71, 404] on nav "Dialing Mode: Power | Switch to Preview My Lists Add new list India Pulse Splun…" at bounding box center [91, 289] width 182 height 532
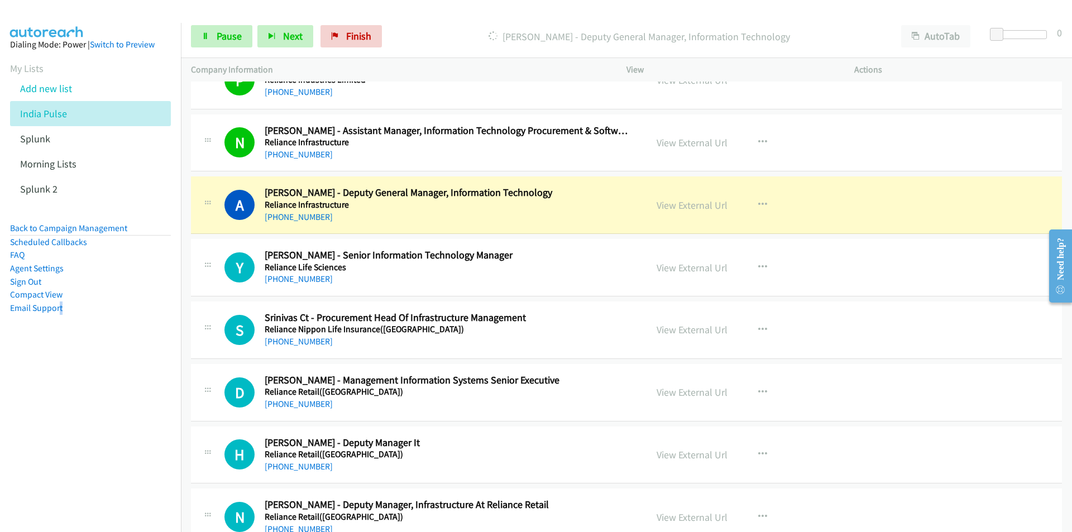
click at [161, 461] on nav "Dialing Mode: Power | Switch to Preview My Lists Add new list India Pulse Splun…" at bounding box center [91, 289] width 182 height 532
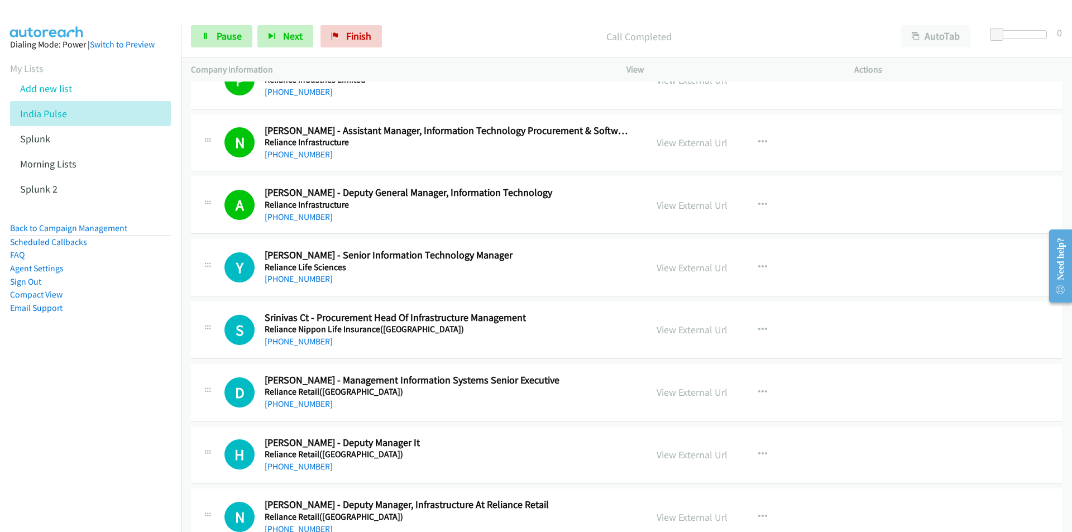
drag, startPoint x: 113, startPoint y: 478, endPoint x: 121, endPoint y: 475, distance: 9.0
click at [113, 478] on nav "Dialing Mode: Power | Switch to Preview My Lists Add new list India Pulse Splun…" at bounding box center [91, 289] width 182 height 532
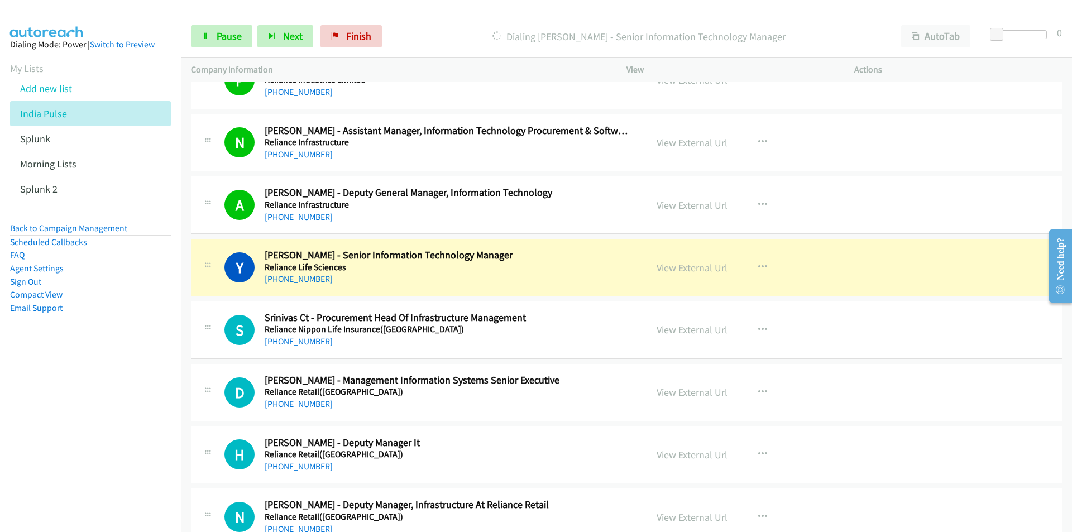
click at [131, 479] on nav "Dialing Mode: Power | Switch to Preview My Lists Add new list India Pulse Splun…" at bounding box center [91, 289] width 182 height 532
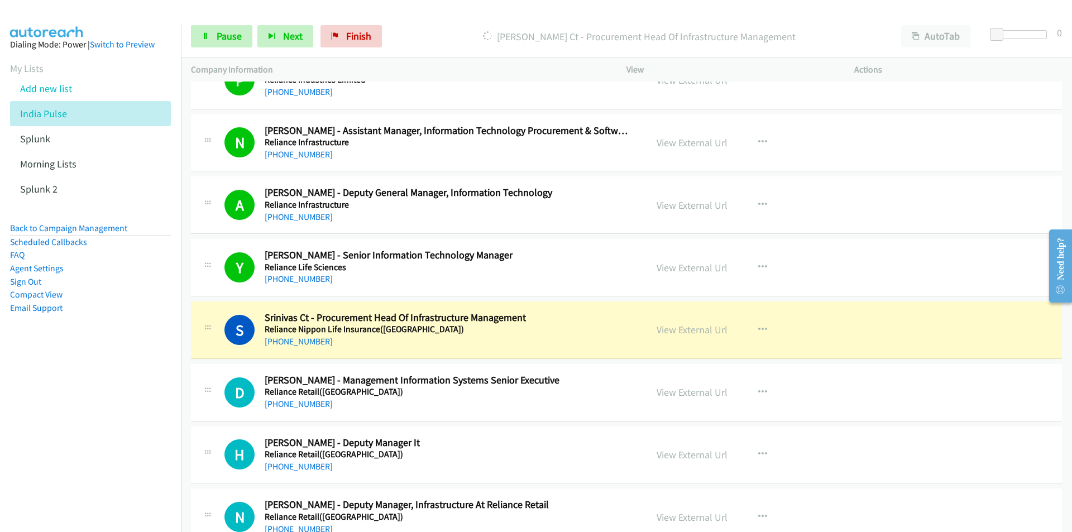
click at [106, 483] on nav "Dialing Mode: Power | Switch to Preview My Lists Add new list India Pulse Splun…" at bounding box center [91, 289] width 182 height 532
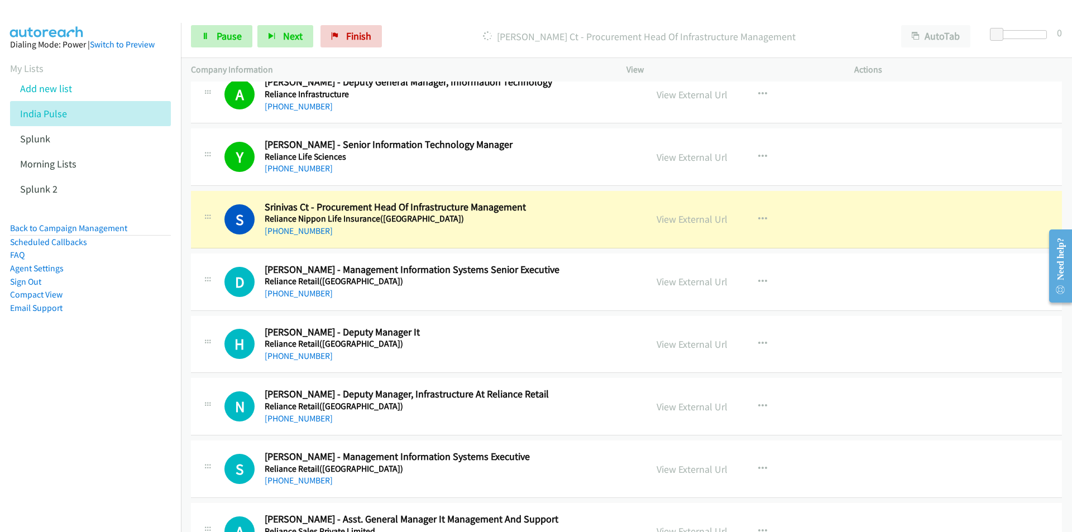
scroll to position [10109, 0]
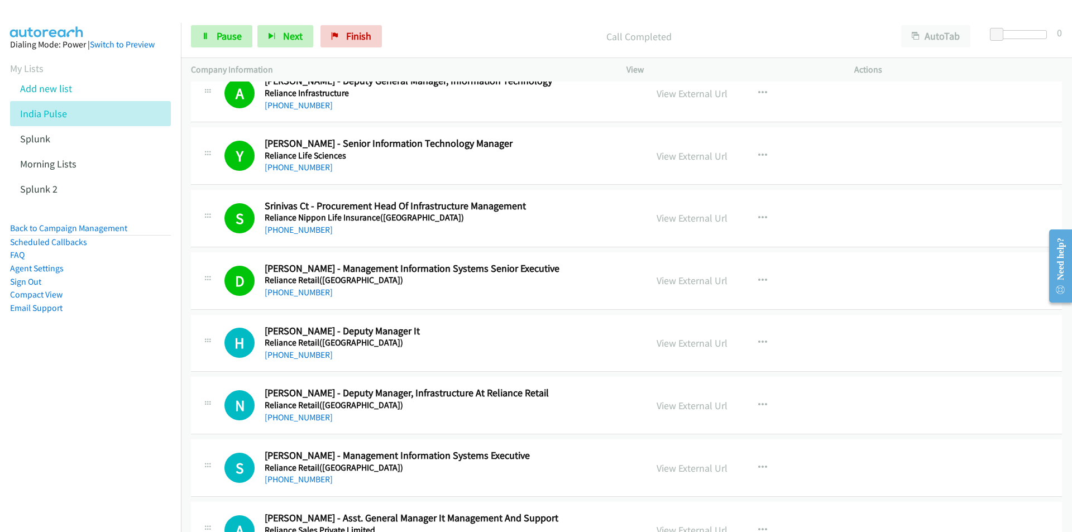
click at [115, 445] on nav "Dialing Mode: Power | Switch to Preview My Lists Add new list India Pulse Splun…" at bounding box center [91, 289] width 182 height 532
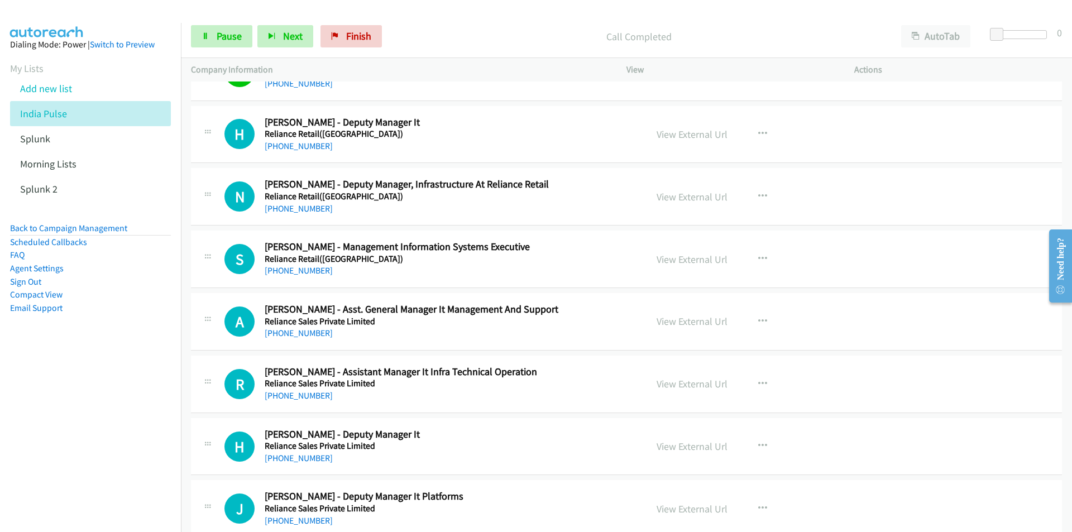
scroll to position [10332, 0]
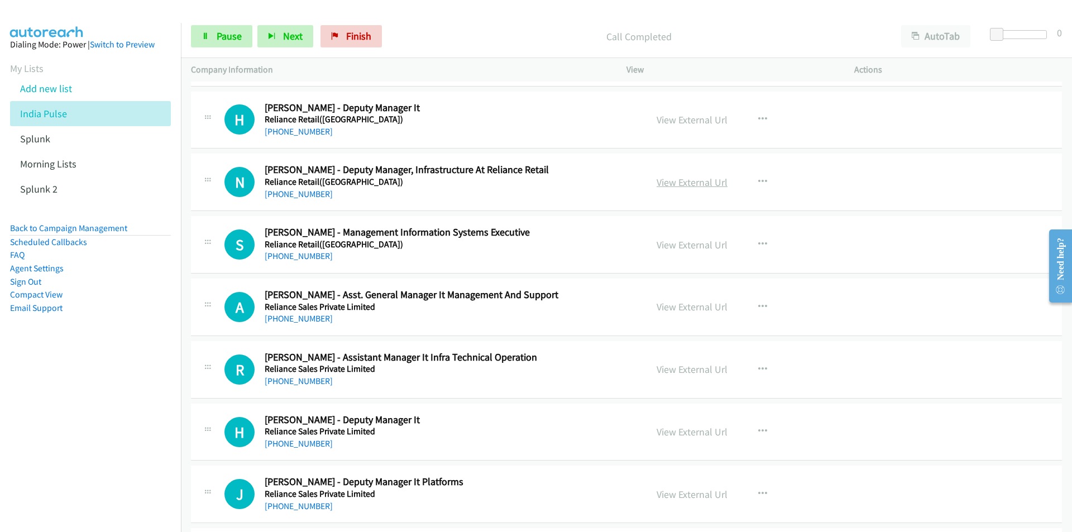
click at [701, 181] on link "View External Url" at bounding box center [692, 182] width 71 height 13
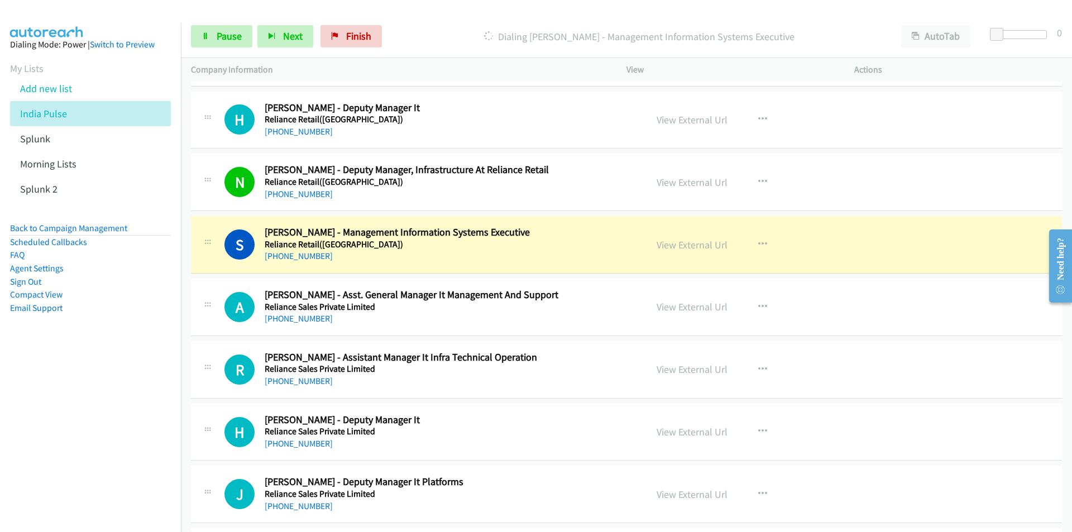
click at [131, 401] on nav "Dialing Mode: Power | Switch to Preview My Lists Add new list India Pulse Splun…" at bounding box center [91, 289] width 182 height 532
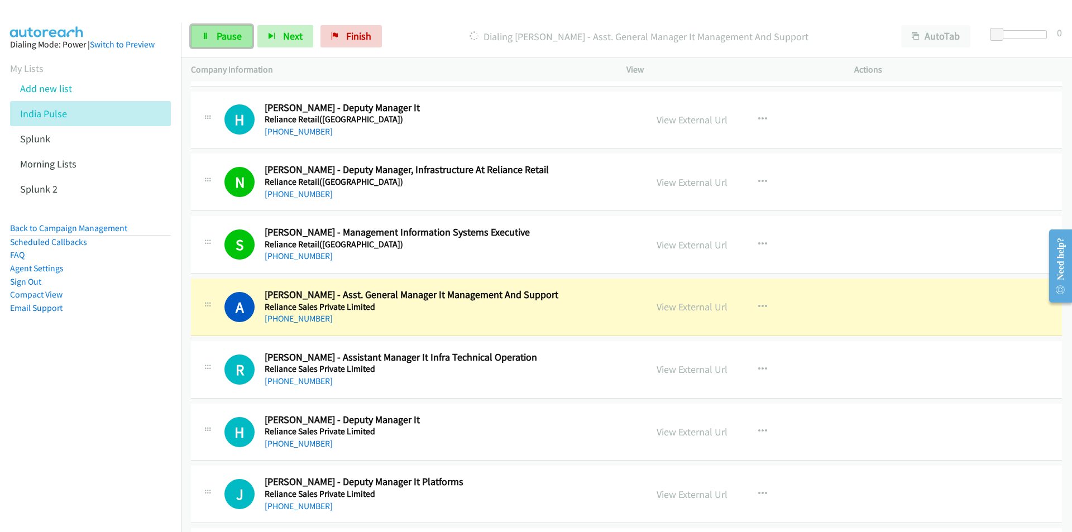
click at [231, 43] on link "Pause" at bounding box center [221, 36] width 61 height 22
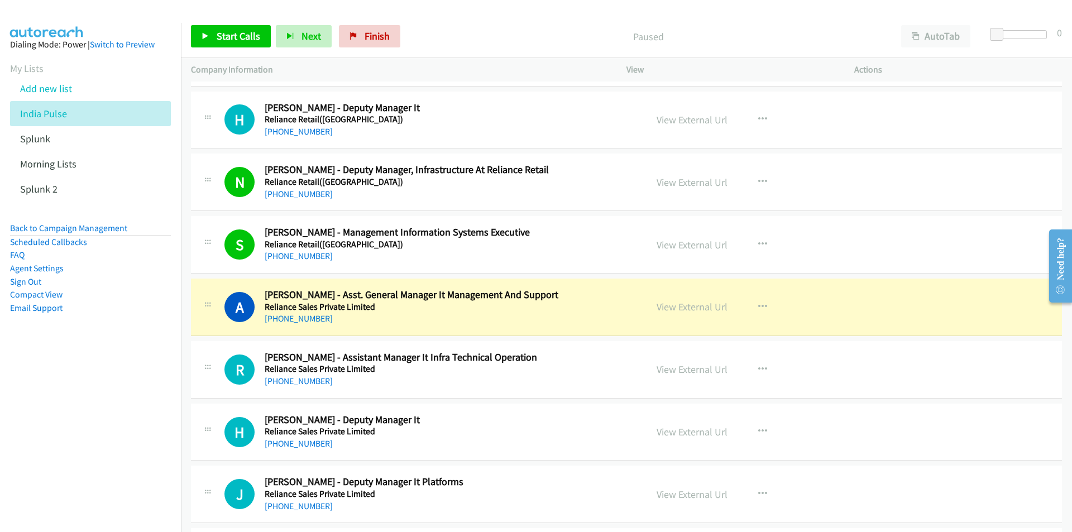
click at [78, 431] on nav "Dialing Mode: Power | Switch to Preview My Lists Add new list India Pulse Splun…" at bounding box center [91, 289] width 182 height 532
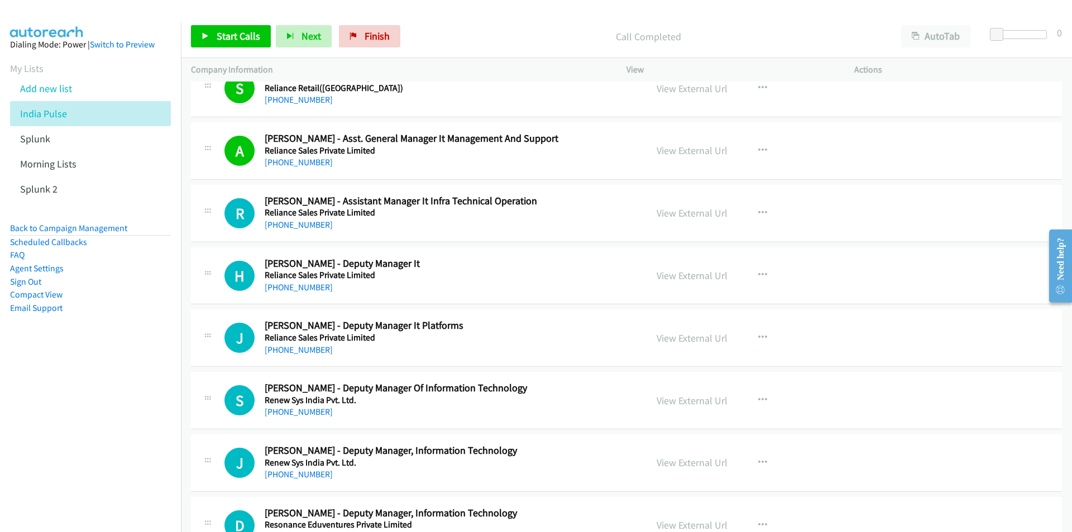
scroll to position [10500, 0]
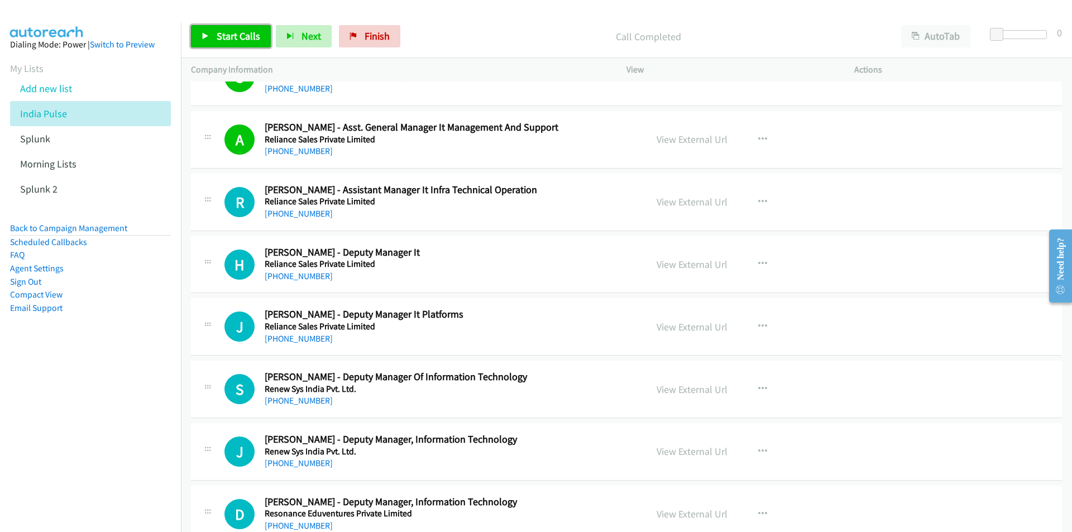
click at [231, 33] on span "Start Calls" at bounding box center [239, 36] width 44 height 13
drag, startPoint x: 0, startPoint y: 447, endPoint x: 8, endPoint y: 444, distance: 8.3
click at [0, 447] on nav "Dialing Mode: Power | Switch to Preview My Lists Add new list India Pulse Splun…" at bounding box center [91, 289] width 182 height 532
click at [69, 417] on nav "Dialing Mode: Power | Switch to Preview My Lists Add new list India Pulse Splun…" at bounding box center [91, 289] width 182 height 532
drag, startPoint x: 42, startPoint y: 469, endPoint x: 49, endPoint y: 467, distance: 7.5
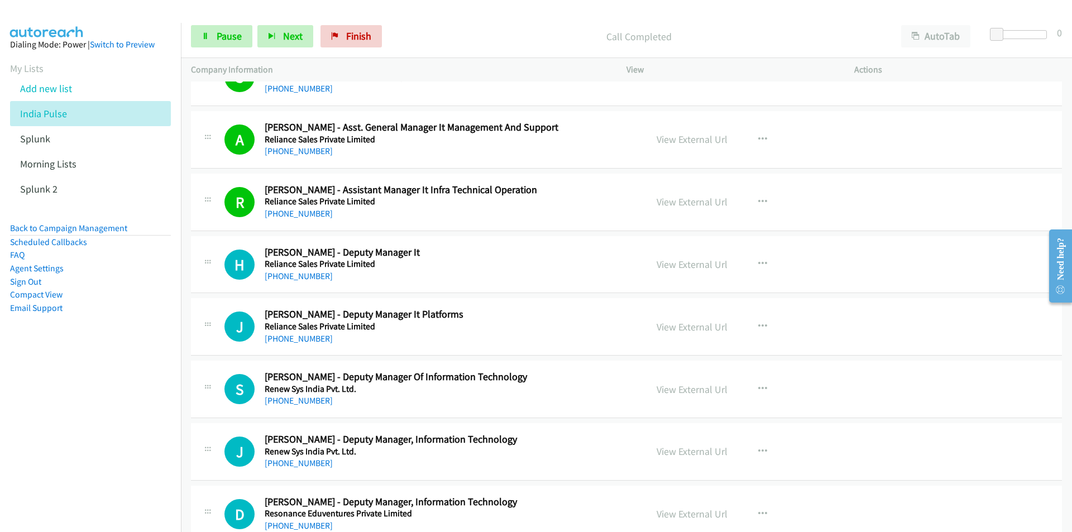
click at [42, 469] on nav "Dialing Mode: Power | Switch to Preview My Lists Add new list India Pulse Splun…" at bounding box center [91, 289] width 182 height 532
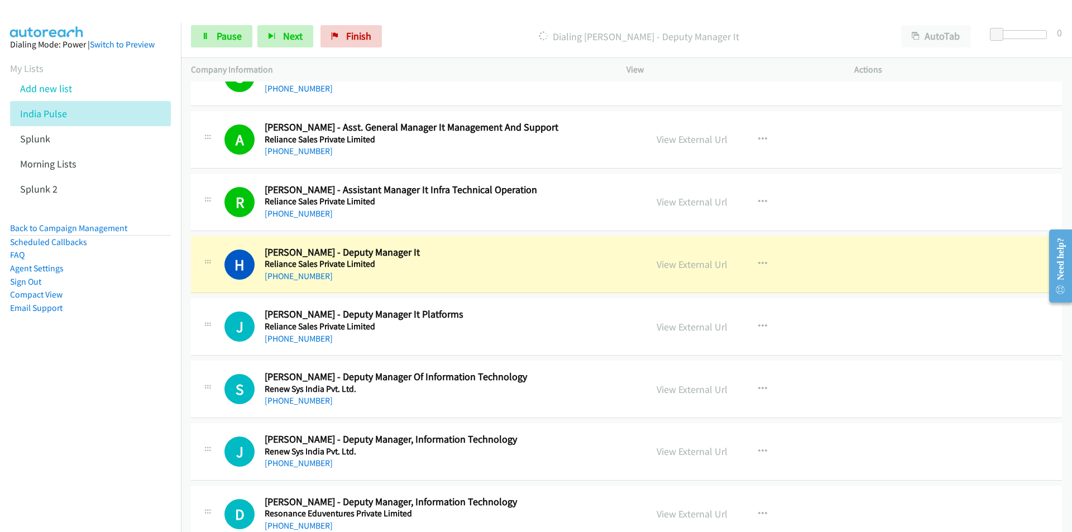
click at [139, 466] on nav "Dialing Mode: Power | Switch to Preview My Lists Add new list India Pulse Splun…" at bounding box center [91, 289] width 182 height 532
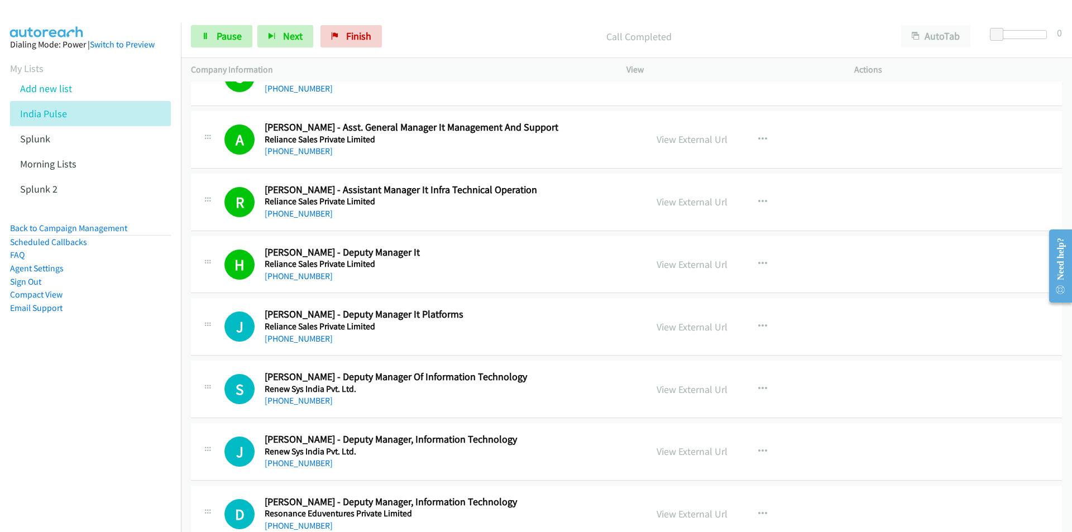
click at [136, 418] on nav "Dialing Mode: Power | Switch to Preview My Lists Add new list India Pulse Splun…" at bounding box center [91, 289] width 182 height 532
drag, startPoint x: 125, startPoint y: 418, endPoint x: 143, endPoint y: 416, distance: 18.5
click at [125, 418] on nav "Dialing Mode: Power | Switch to Preview My Lists Add new list India Pulse Splun…" at bounding box center [91, 289] width 182 height 532
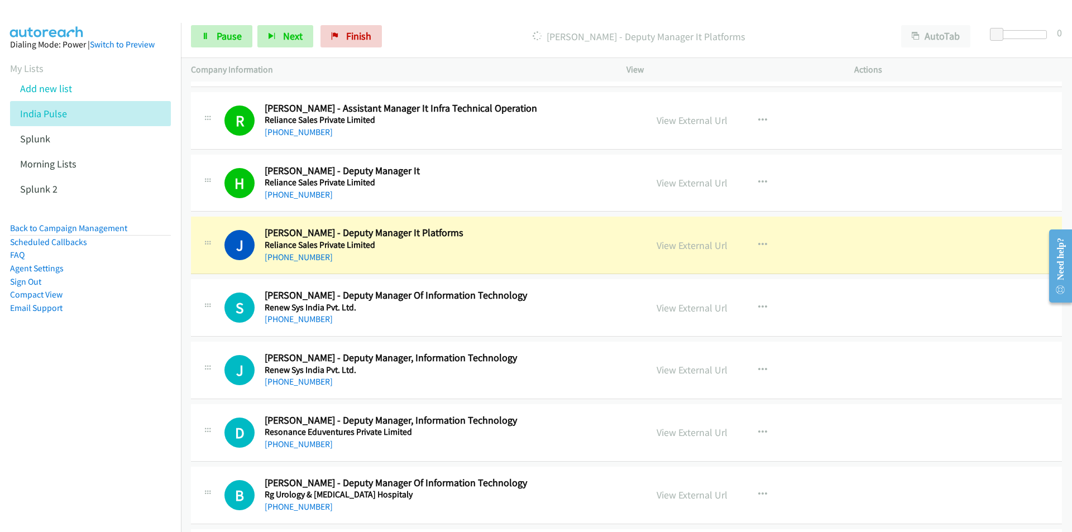
scroll to position [10556, 0]
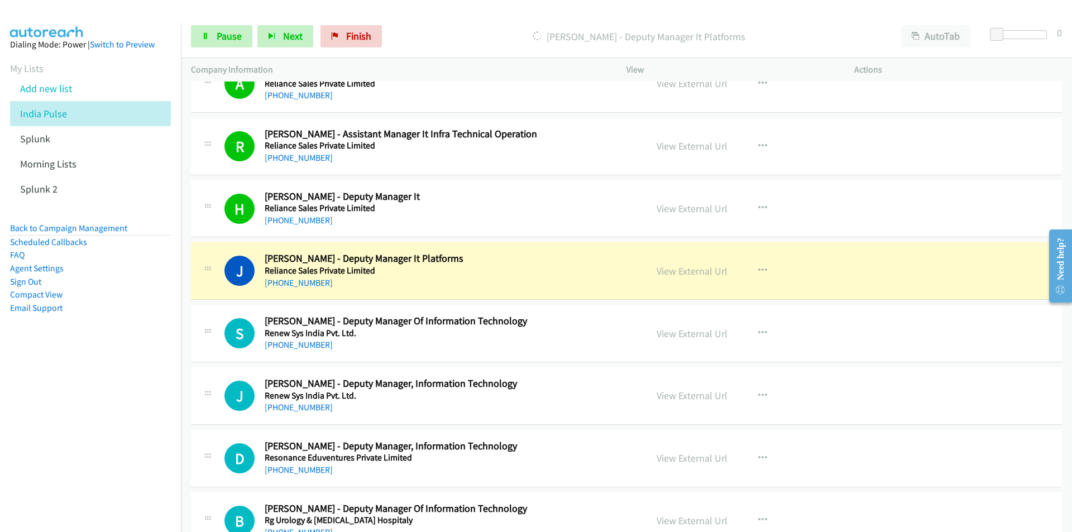
drag, startPoint x: 93, startPoint y: 475, endPoint x: 114, endPoint y: 465, distance: 23.8
click at [93, 474] on nav "Dialing Mode: Power | Switch to Preview My Lists Add new list India Pulse Splun…" at bounding box center [91, 289] width 182 height 532
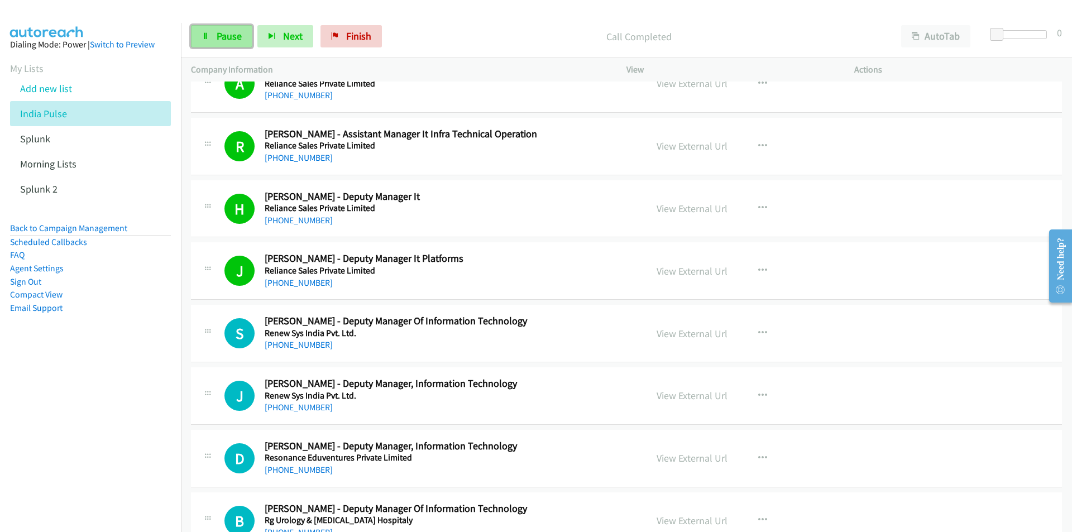
click at [226, 33] on span "Pause" at bounding box center [229, 36] width 25 height 13
click at [45, 519] on nav "Dialing Mode: Power | Switch to Preview My Lists Add new list India Pulse Splun…" at bounding box center [91, 289] width 182 height 532
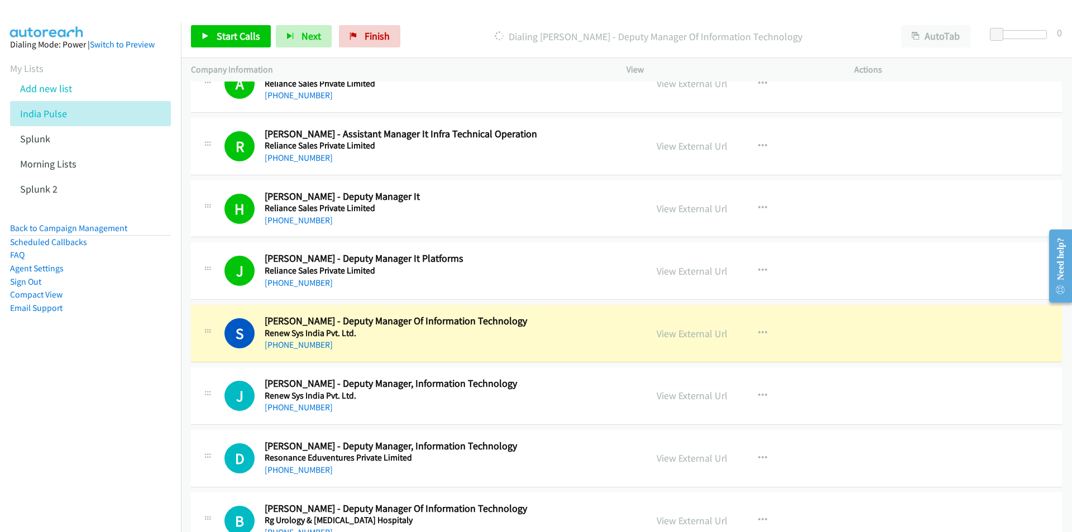
click at [152, 421] on nav "Dialing Mode: Power | Switch to Preview My Lists Add new list India Pulse Splun…" at bounding box center [91, 289] width 182 height 532
click at [118, 452] on nav "Dialing Mode: Power | Switch to Preview My Lists Add new list India Pulse Splun…" at bounding box center [91, 289] width 182 height 532
drag, startPoint x: 118, startPoint y: 473, endPoint x: 171, endPoint y: 456, distance: 55.3
click at [118, 473] on nav "Dialing Mode: Power | Switch to Preview My Lists Add new list India Pulse Splun…" at bounding box center [91, 289] width 182 height 532
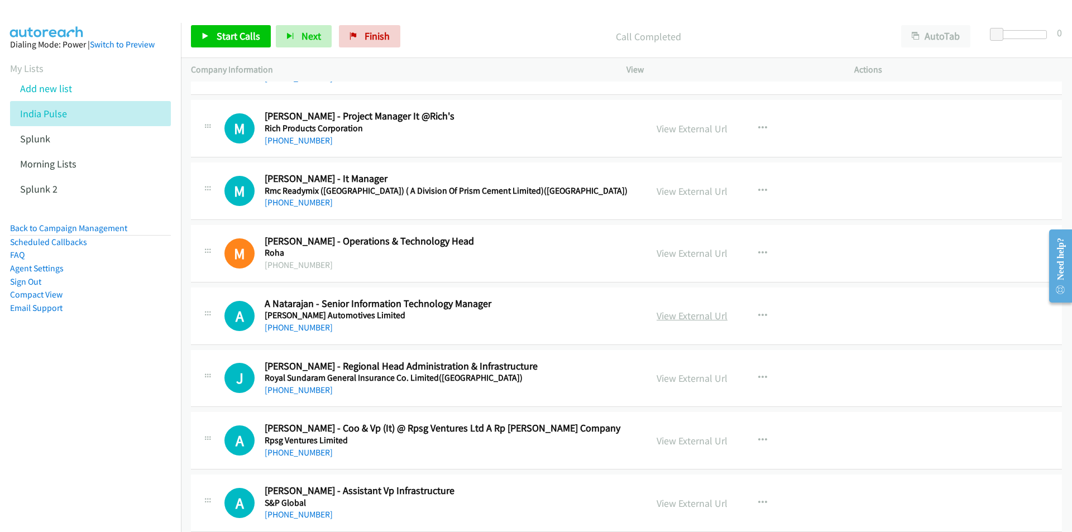
scroll to position [11114, 0]
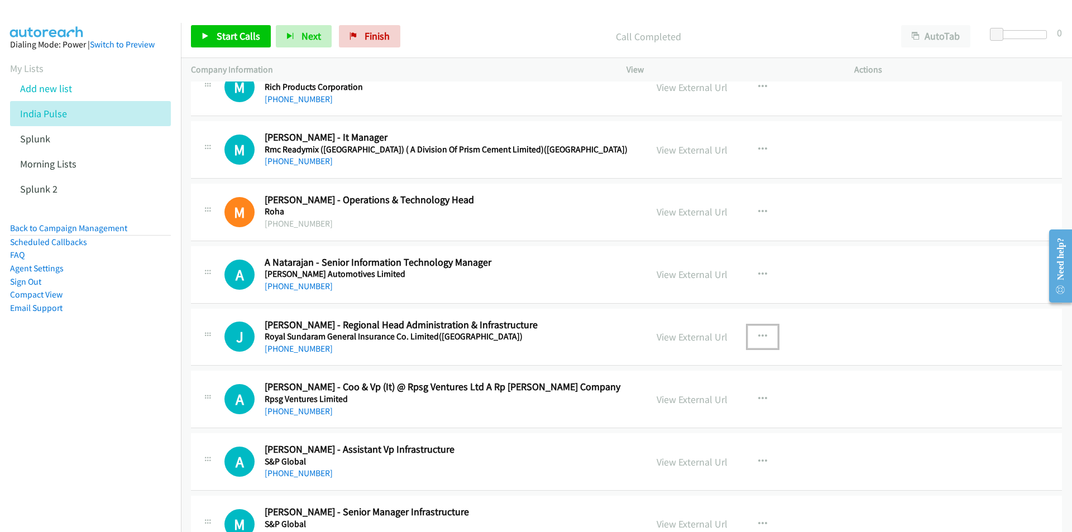
click at [758, 334] on icon "button" at bounding box center [762, 336] width 9 height 9
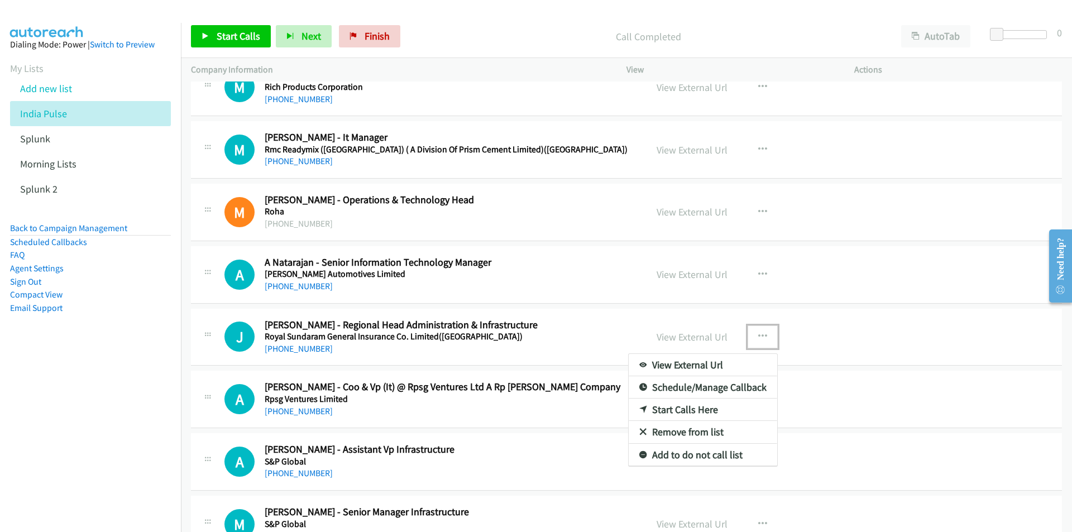
click at [694, 408] on link "Start Calls Here" at bounding box center [703, 410] width 149 height 22
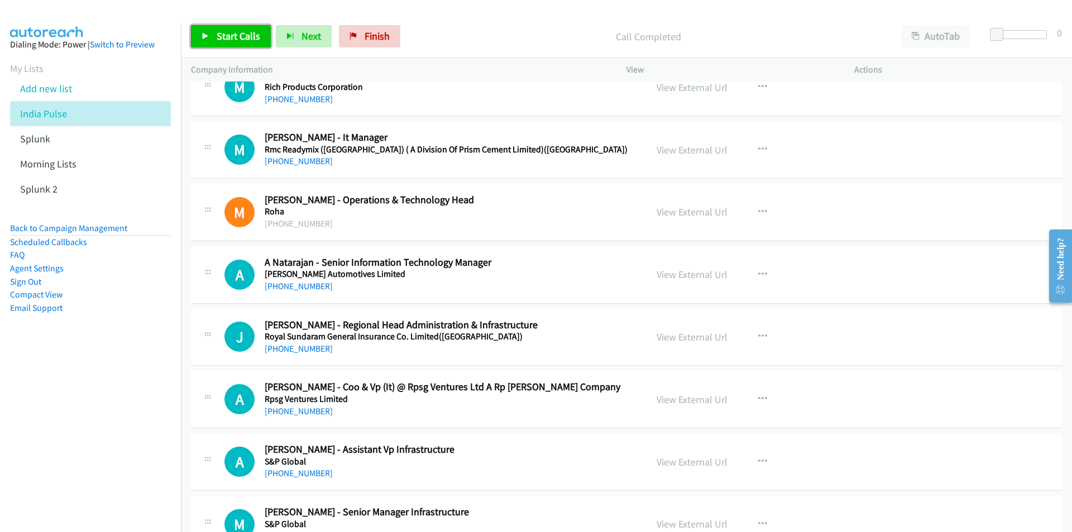
click at [233, 34] on span "Start Calls" at bounding box center [239, 36] width 44 height 13
click at [103, 465] on nav "Dialing Mode: Power | Switch to Preview My Lists Add new list India Pulse Splun…" at bounding box center [91, 289] width 182 height 532
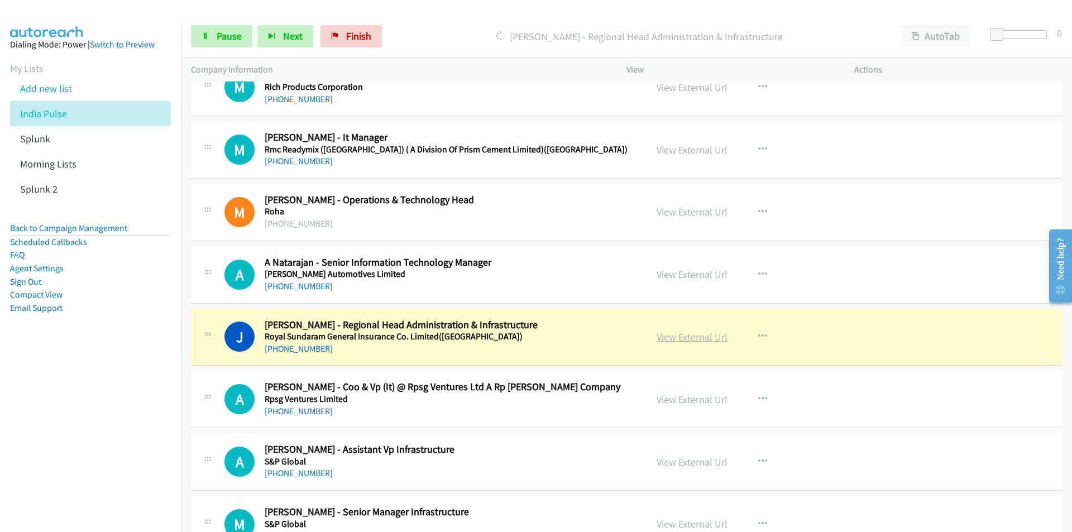
click at [679, 333] on link "View External Url" at bounding box center [692, 337] width 71 height 13
click at [218, 28] on link "Pause" at bounding box center [221, 36] width 61 height 22
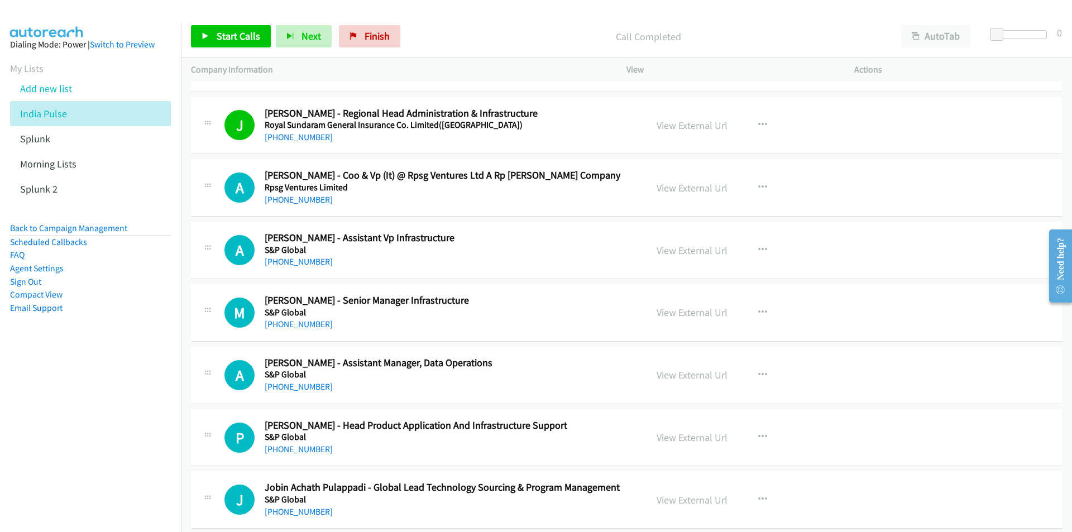
scroll to position [11282, 0]
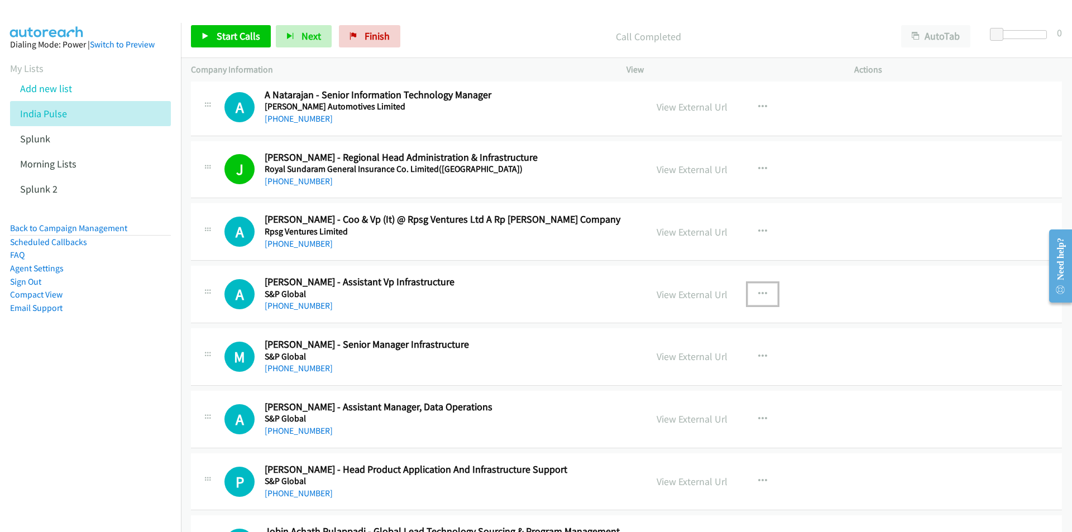
click at [763, 292] on button "button" at bounding box center [763, 294] width 30 height 22
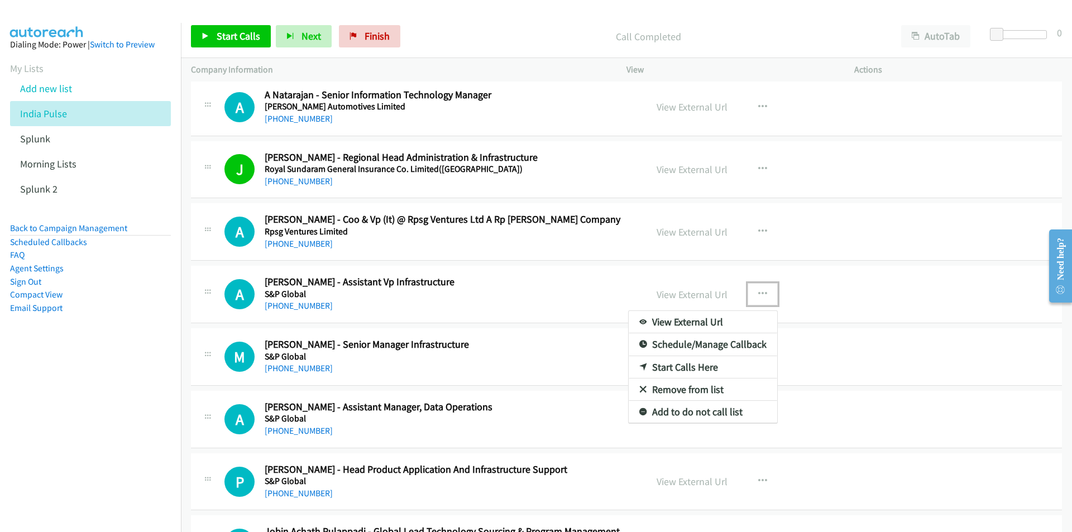
click at [680, 369] on link "Start Calls Here" at bounding box center [703, 367] width 149 height 22
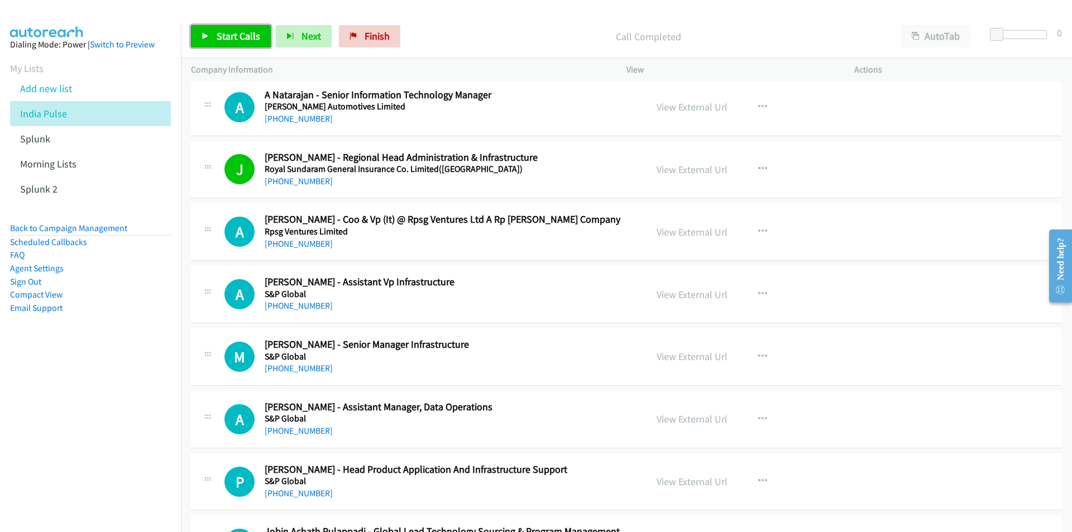
click at [230, 34] on span "Start Calls" at bounding box center [239, 36] width 44 height 13
click at [758, 355] on icon "button" at bounding box center [762, 356] width 9 height 9
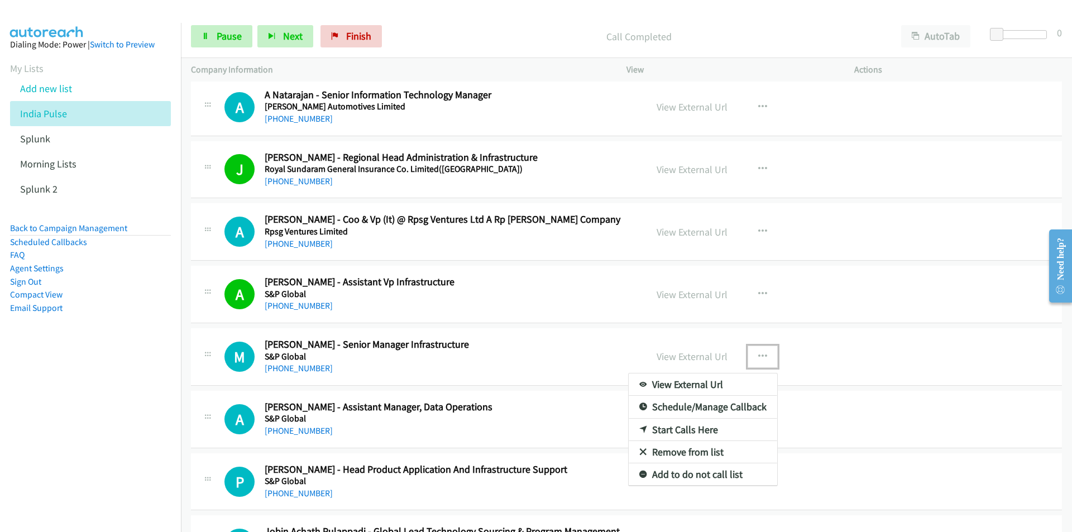
click at [668, 356] on div at bounding box center [536, 266] width 1072 height 532
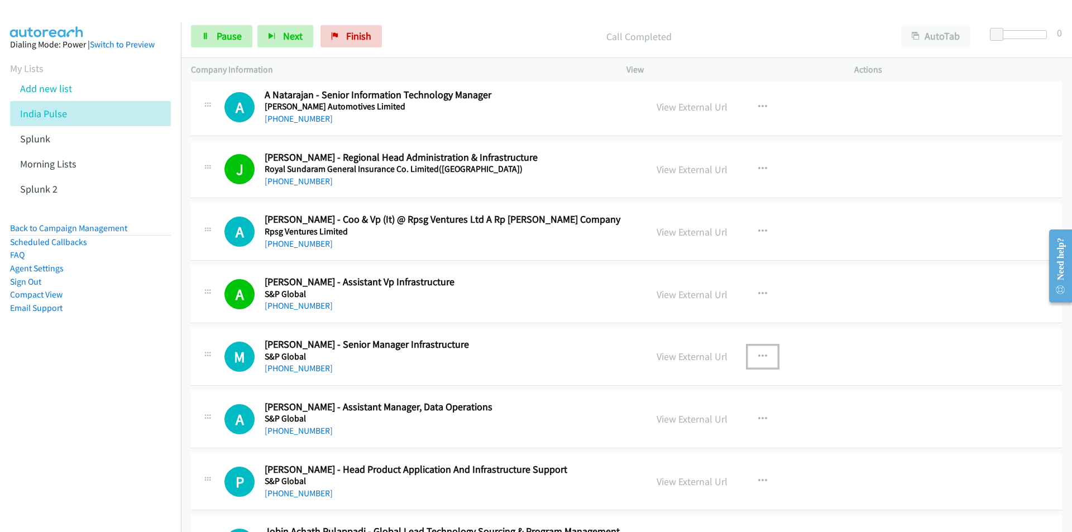
click at [668, 356] on link "View External Url" at bounding box center [692, 356] width 71 height 13
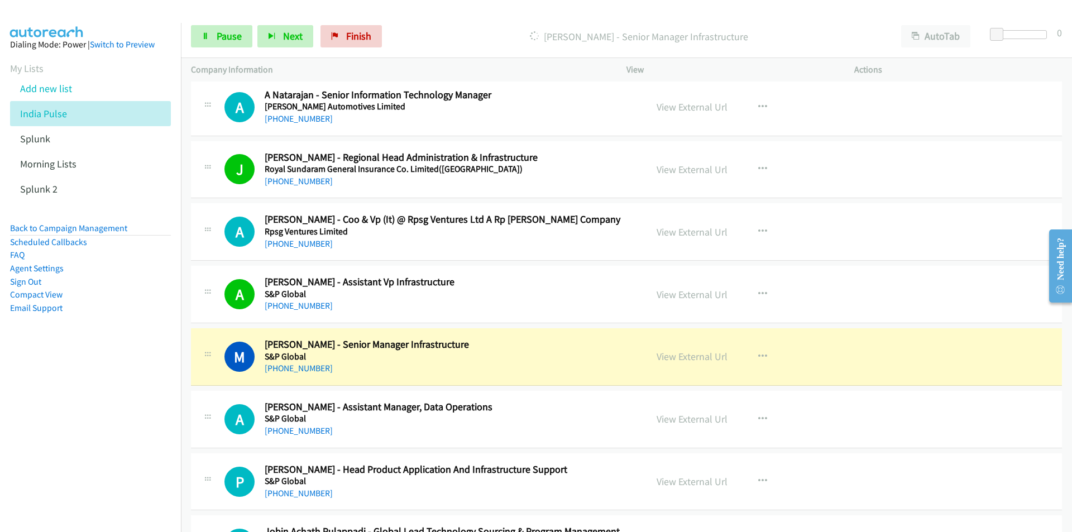
click at [106, 448] on nav "Dialing Mode: Power | Switch to Preview My Lists Add new list India Pulse Splun…" at bounding box center [91, 289] width 182 height 532
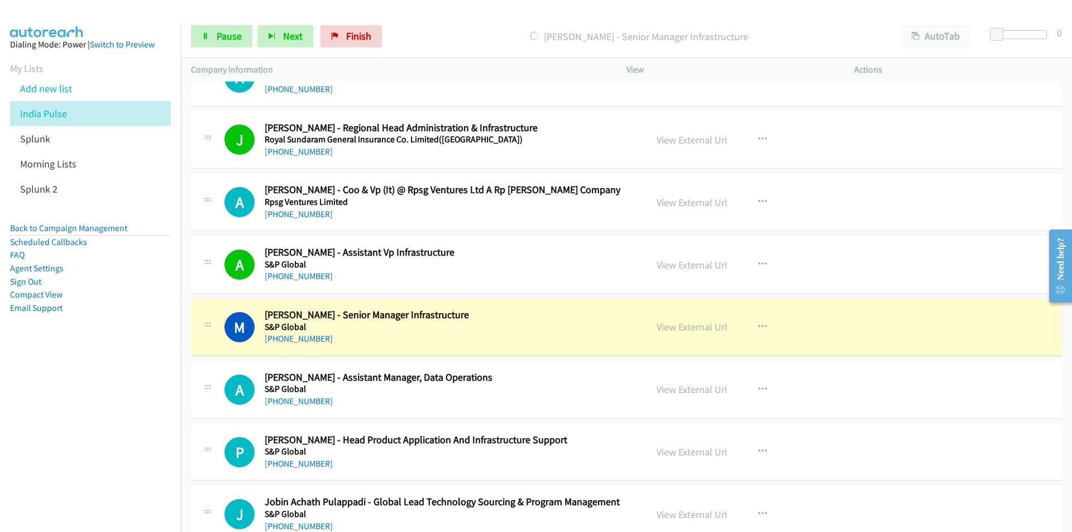
scroll to position [11394, 0]
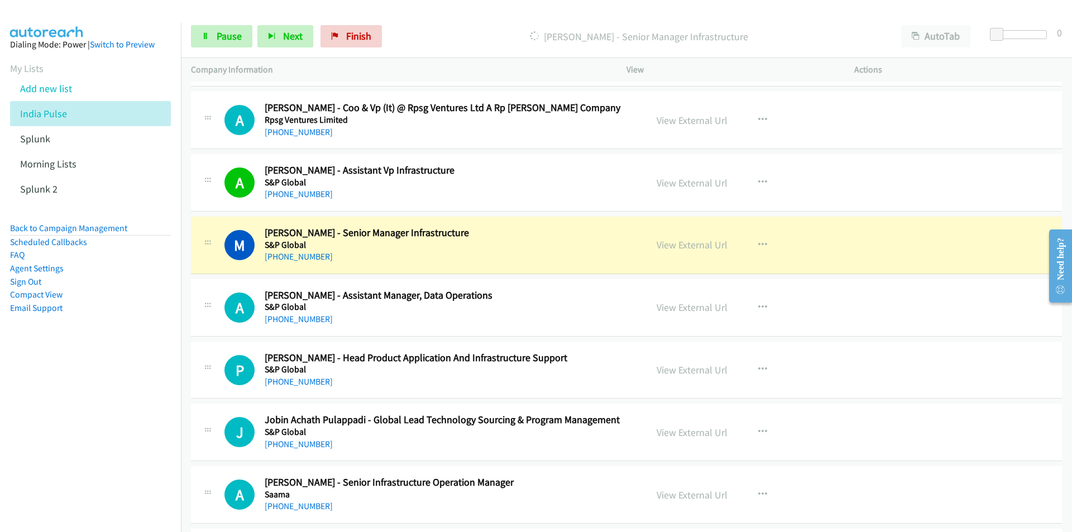
click at [95, 431] on nav "Dialing Mode: Power | Switch to Preview My Lists Add new list India Pulse Splun…" at bounding box center [91, 289] width 182 height 532
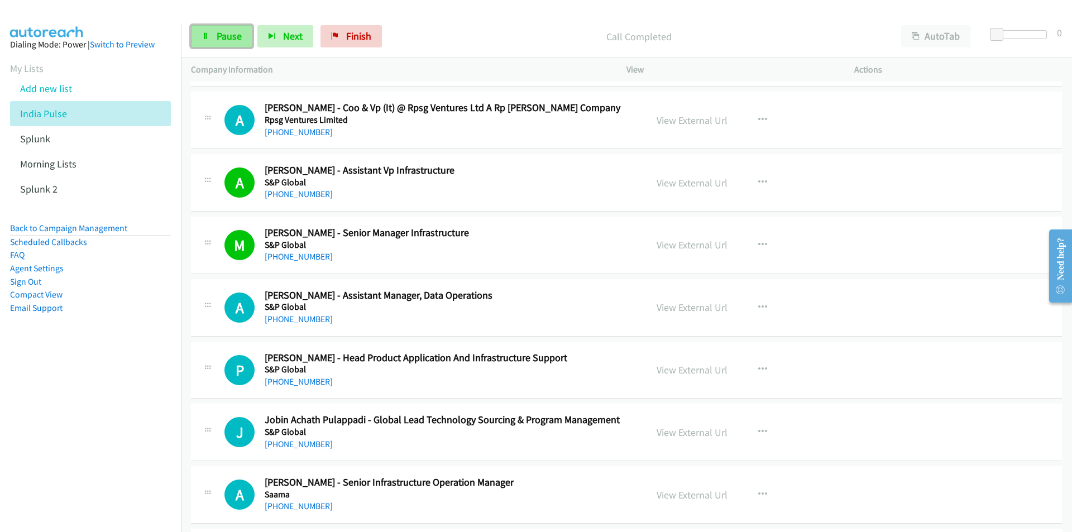
click at [220, 37] on span "Pause" at bounding box center [229, 36] width 25 height 13
drag, startPoint x: 155, startPoint y: 396, endPoint x: 173, endPoint y: 393, distance: 17.5
click at [155, 396] on nav "Dialing Mode: Power | Switch to Preview My Lists Add new list India Pulse Splun…" at bounding box center [91, 289] width 182 height 532
click at [197, 38] on link "Start Calls" at bounding box center [231, 36] width 80 height 22
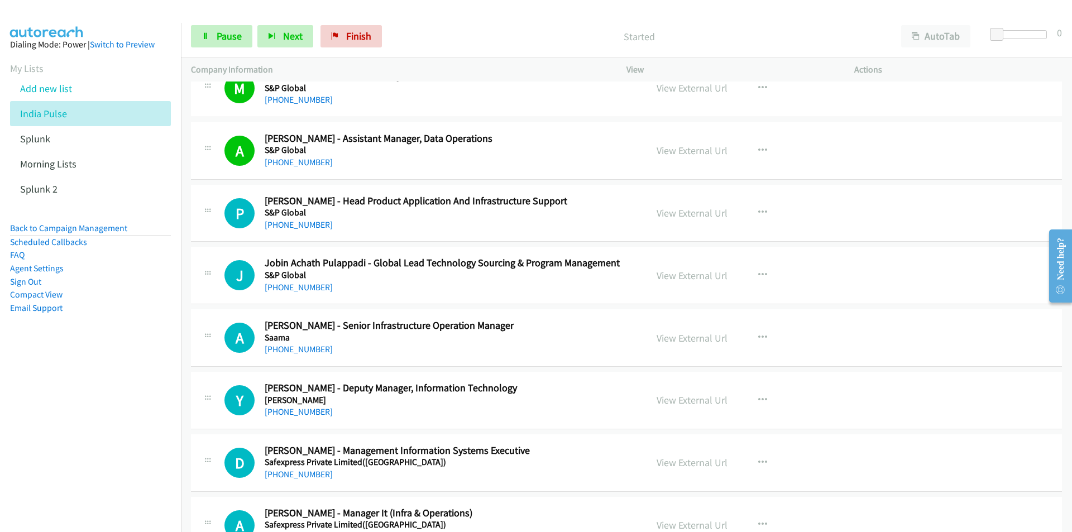
scroll to position [11561, 0]
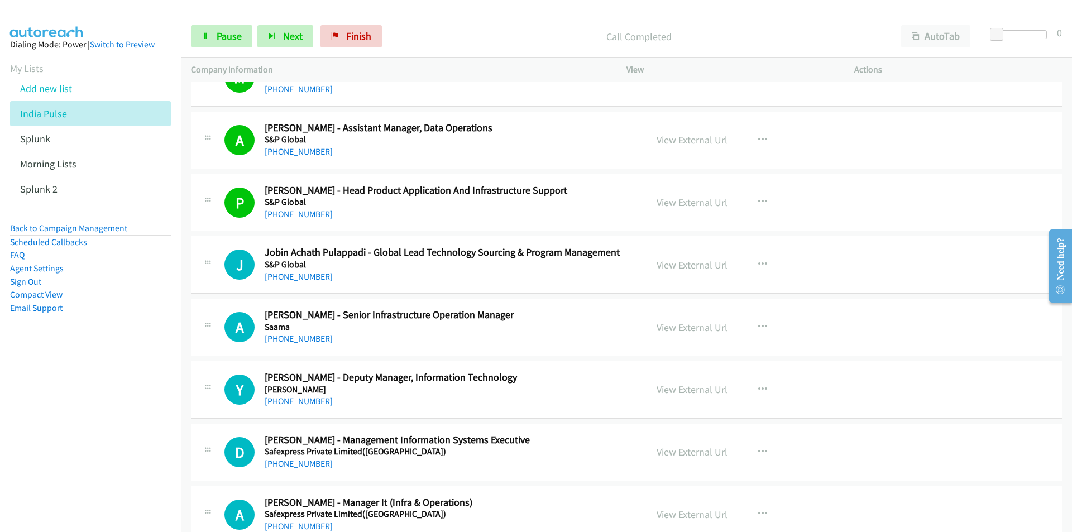
click at [117, 419] on nav "Dialing Mode: Power | Switch to Preview My Lists Add new list India Pulse Splun…" at bounding box center [91, 289] width 182 height 532
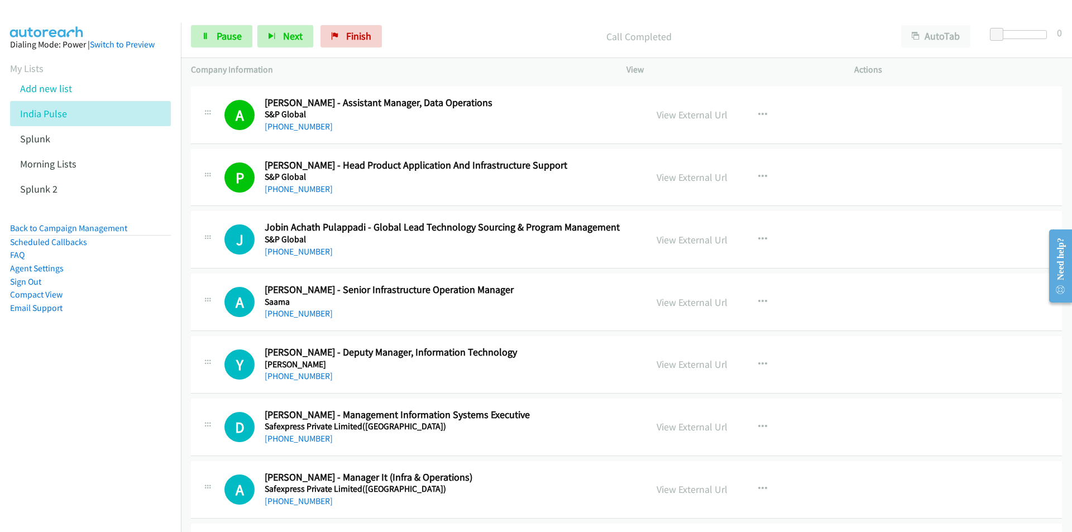
scroll to position [11729, 0]
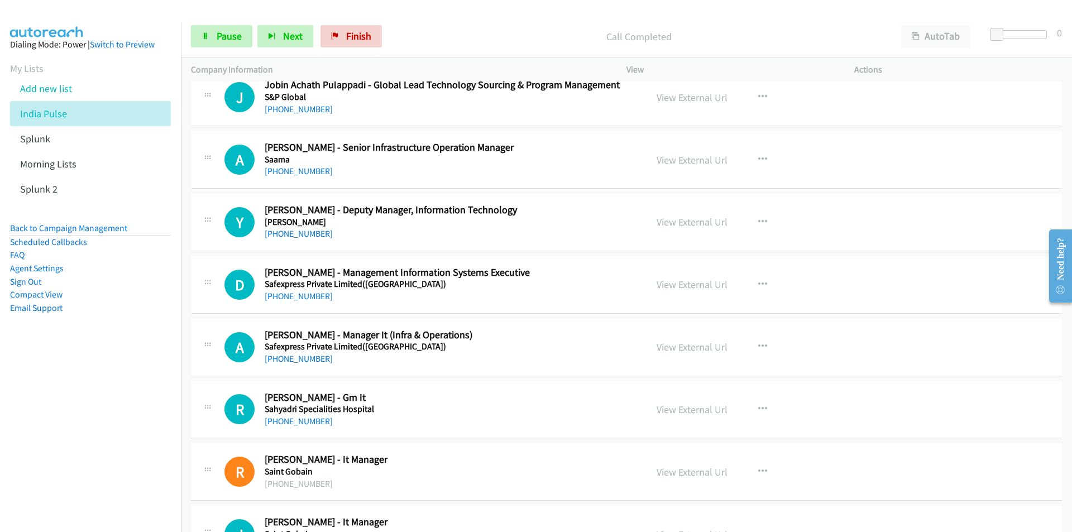
click at [99, 415] on nav "Dialing Mode: Power | Switch to Preview My Lists Add new list India Pulse Splun…" at bounding box center [91, 289] width 182 height 532
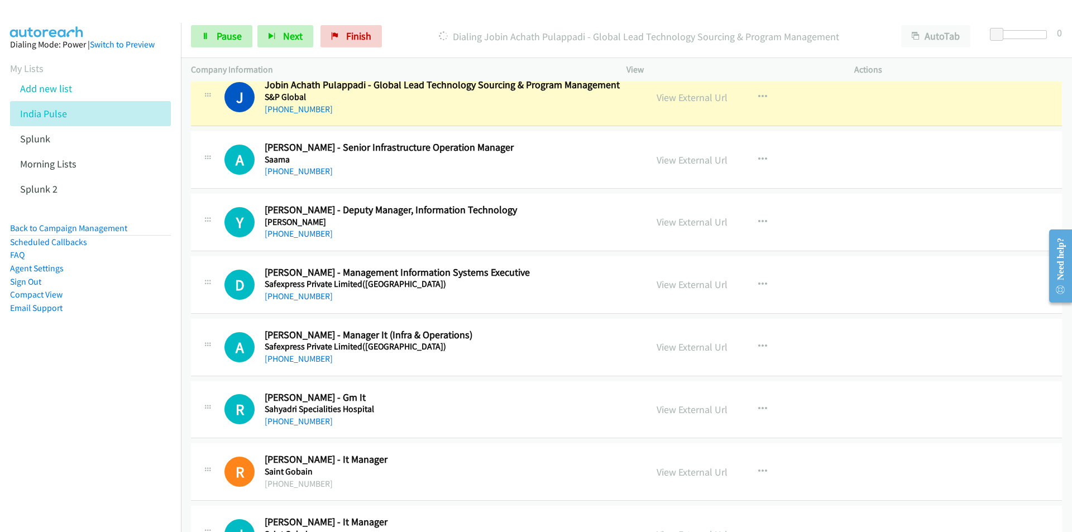
click at [30, 413] on nav "Dialing Mode: Power | Switch to Preview My Lists Add new list India Pulse Splun…" at bounding box center [91, 289] width 182 height 532
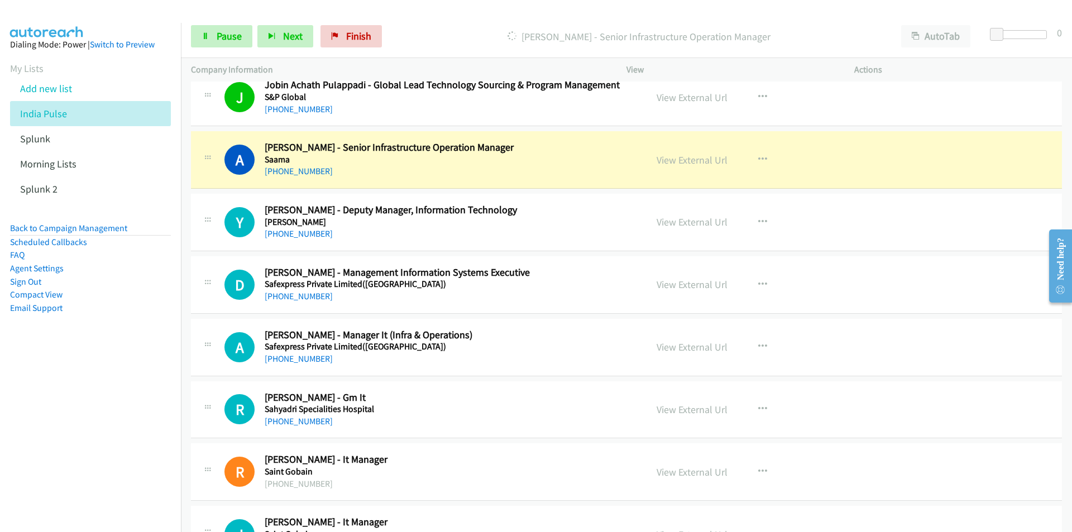
click at [110, 434] on nav "Dialing Mode: Power | Switch to Preview My Lists Add new list India Pulse Splun…" at bounding box center [91, 289] width 182 height 532
click at [678, 158] on link "View External Url" at bounding box center [692, 160] width 71 height 13
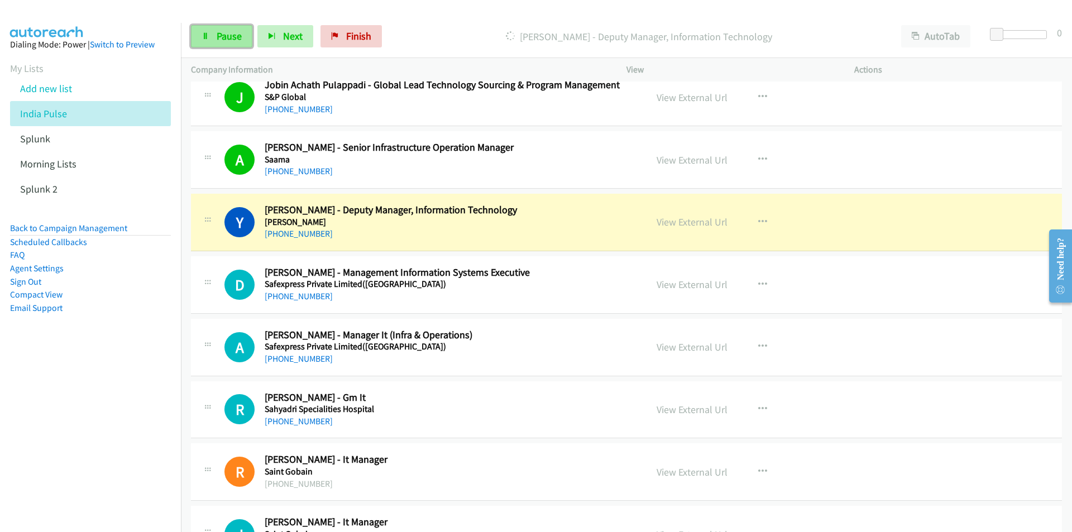
click at [227, 39] on span "Pause" at bounding box center [229, 36] width 25 height 13
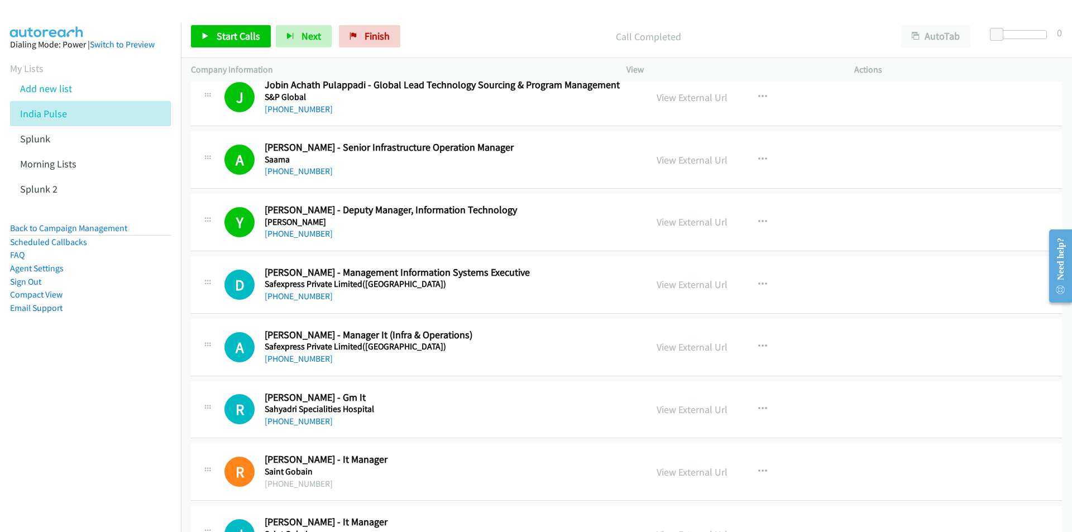
click at [148, 438] on nav "Dialing Mode: Power | Switch to Preview My Lists Add new list India Pulse Splun…" at bounding box center [91, 289] width 182 height 532
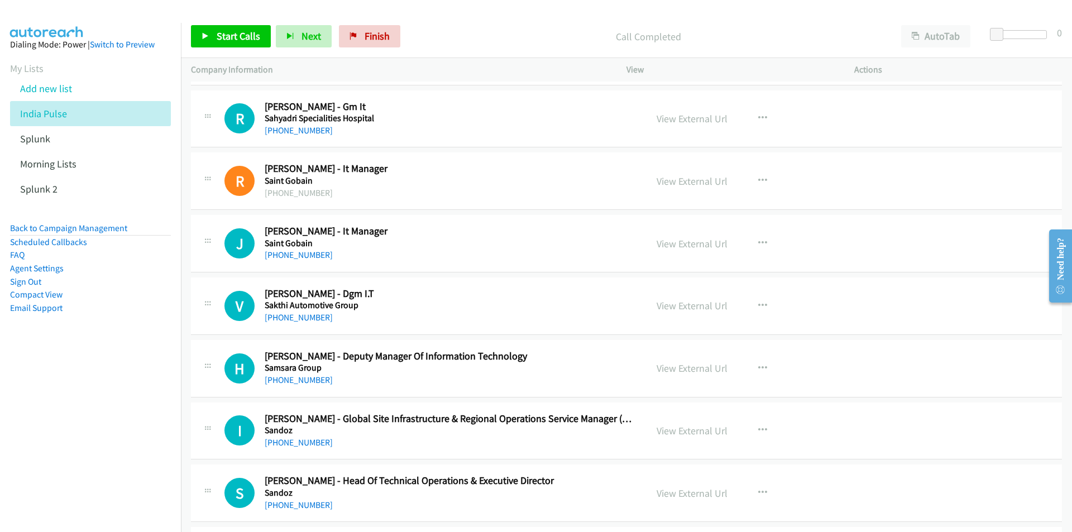
scroll to position [12064, 0]
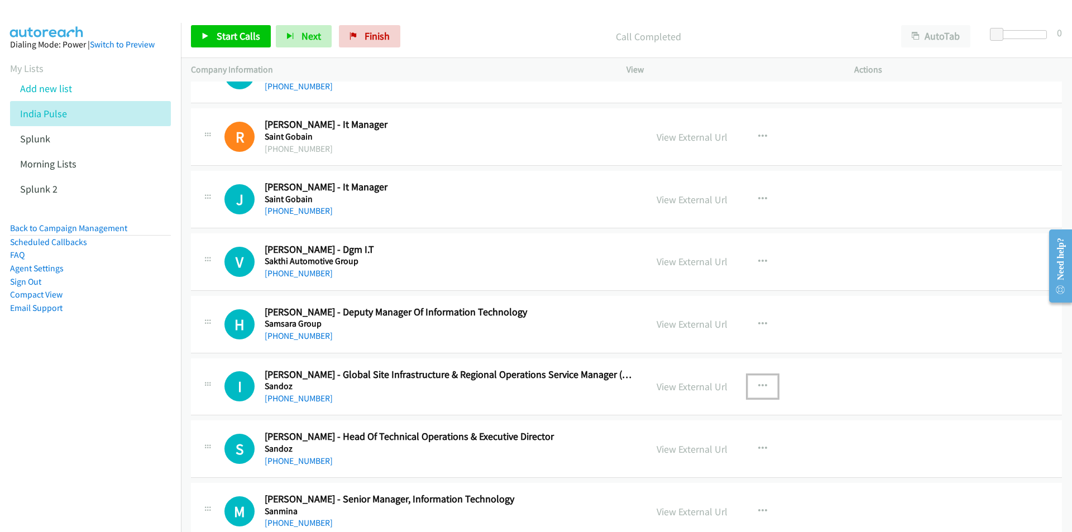
click at [762, 384] on icon "button" at bounding box center [762, 386] width 9 height 9
click at [704, 460] on link "Start Calls Here" at bounding box center [703, 459] width 149 height 22
click at [235, 41] on span "Start Calls" at bounding box center [239, 36] width 44 height 13
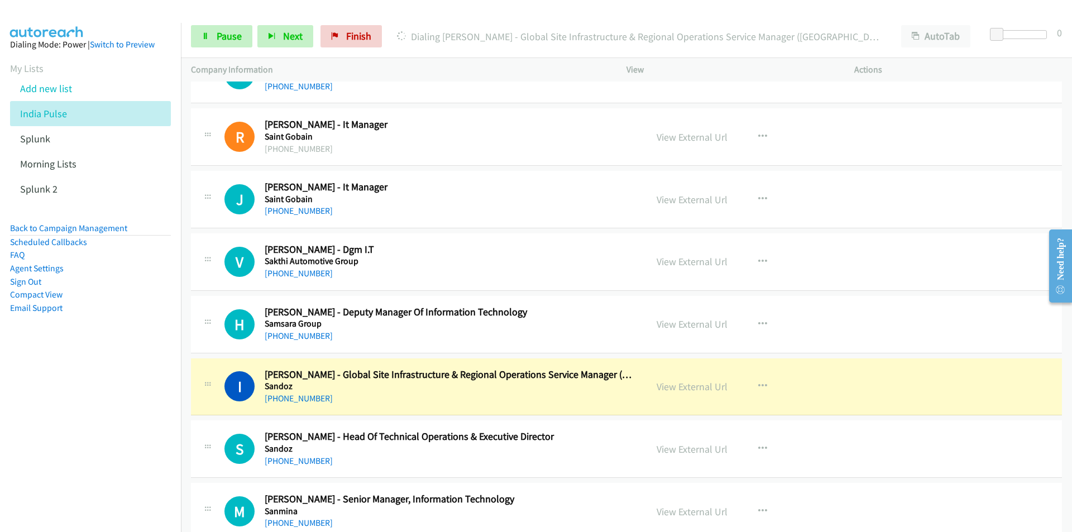
click at [23, 448] on nav "Dialing Mode: Power | Switch to Preview My Lists Add new list India Pulse Splun…" at bounding box center [91, 289] width 182 height 532
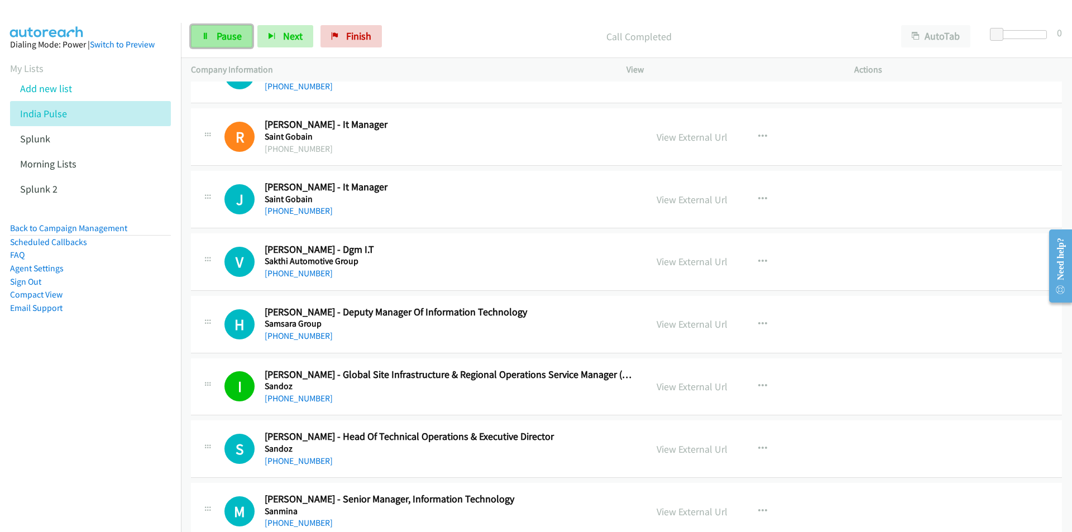
click at [210, 38] on link "Pause" at bounding box center [221, 36] width 61 height 22
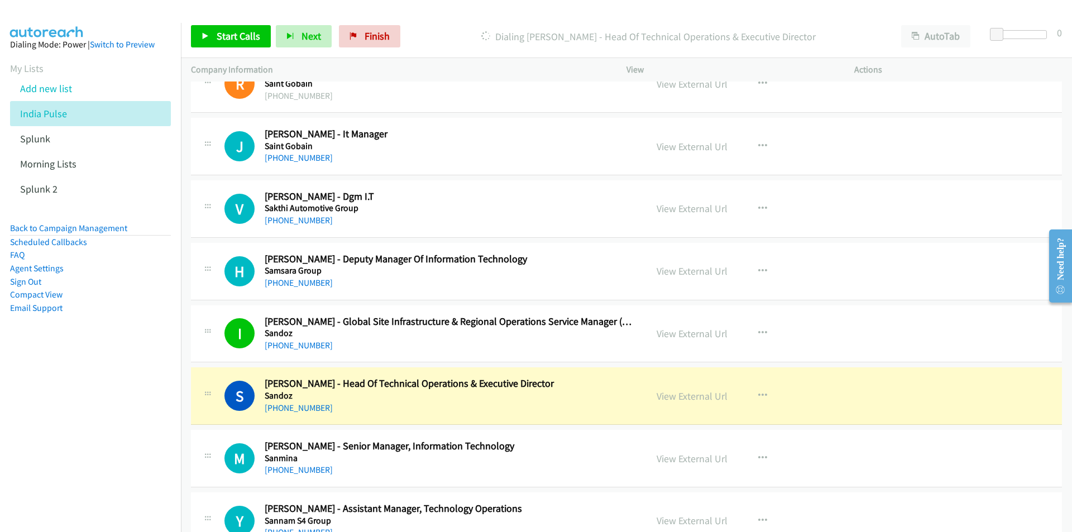
scroll to position [12120, 0]
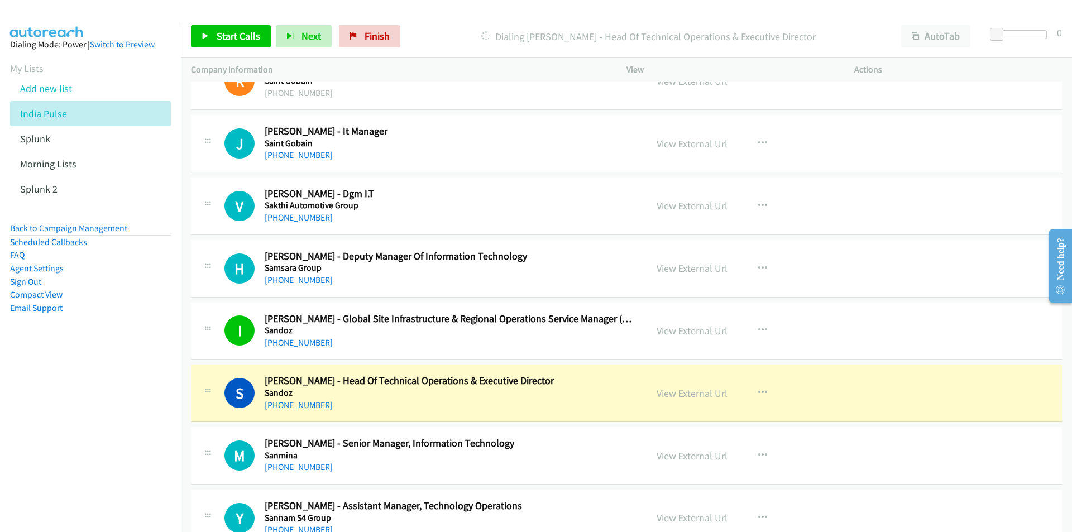
click at [60, 457] on nav "Dialing Mode: Power | Switch to Preview My Lists Add new list India Pulse Splun…" at bounding box center [91, 289] width 182 height 532
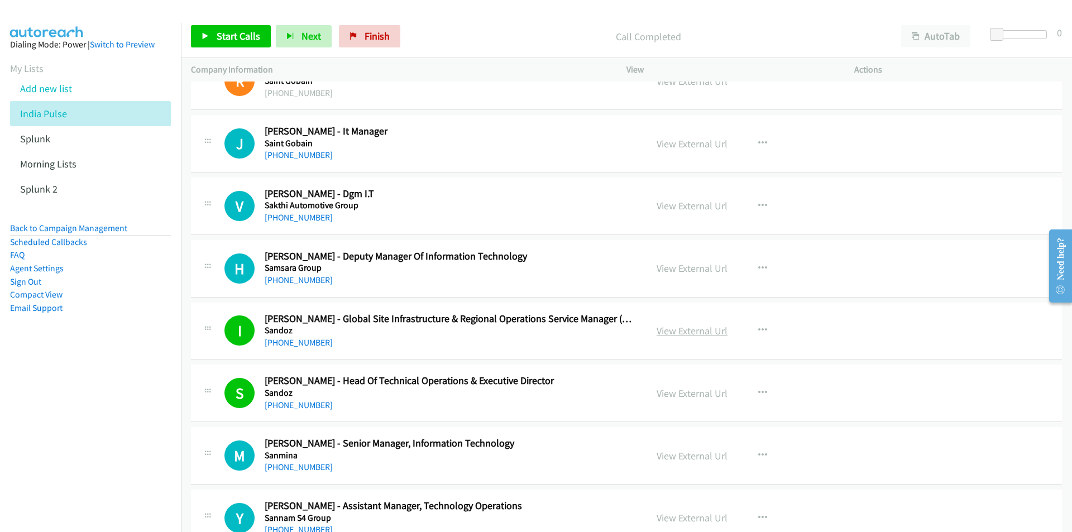
click at [683, 332] on link "View External Url" at bounding box center [692, 330] width 71 height 13
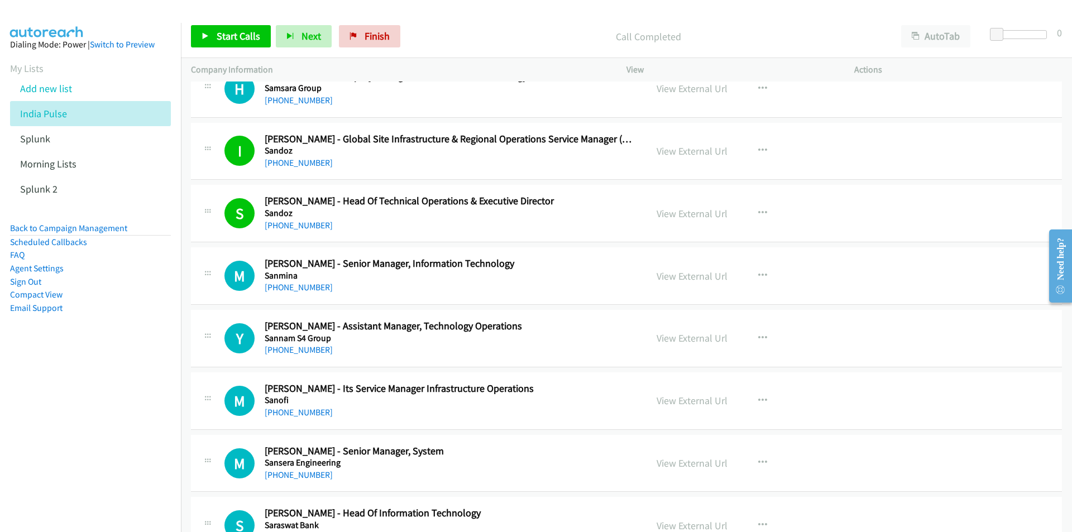
scroll to position [12343, 0]
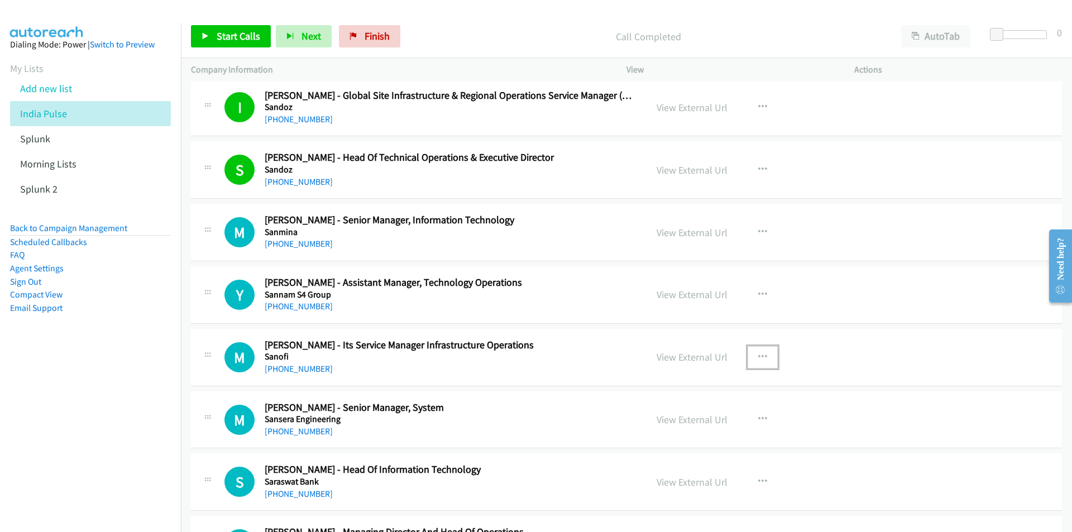
click at [759, 355] on icon "button" at bounding box center [762, 357] width 9 height 9
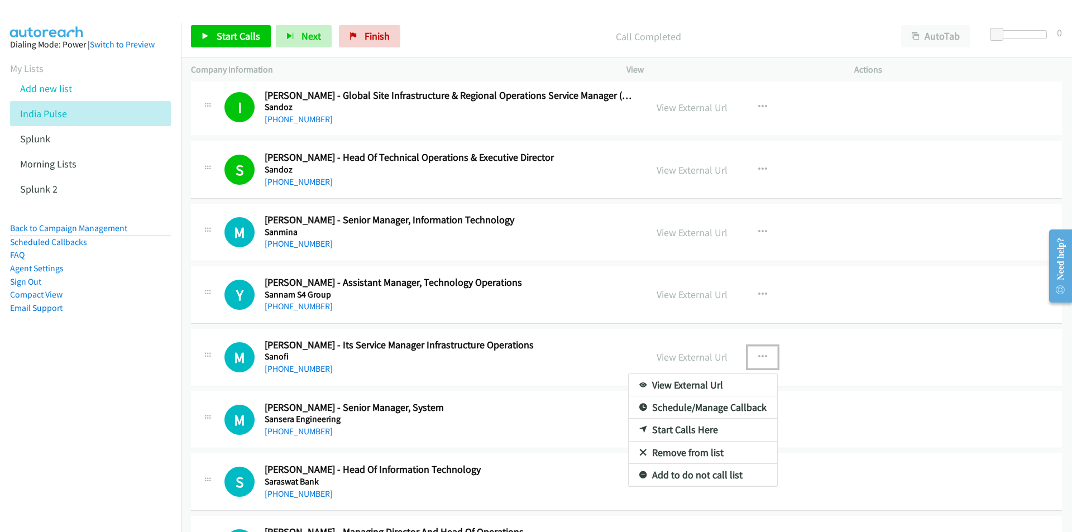
click at [712, 430] on link "Start Calls Here" at bounding box center [703, 430] width 149 height 22
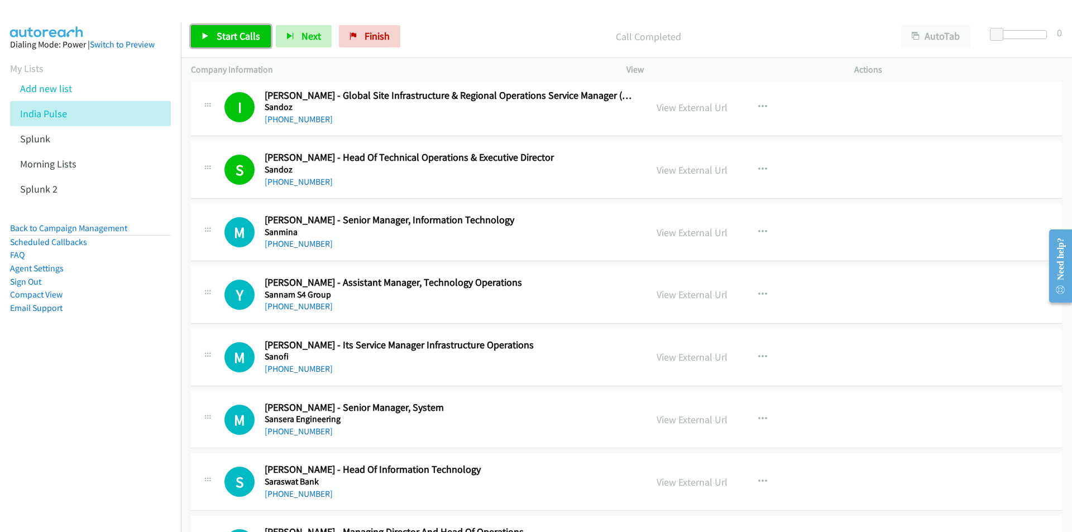
click at [233, 41] on span "Start Calls" at bounding box center [239, 36] width 44 height 13
click at [153, 435] on nav "Dialing Mode: Power | Switch to Preview My Lists Add new list India Pulse Splun…" at bounding box center [91, 289] width 182 height 532
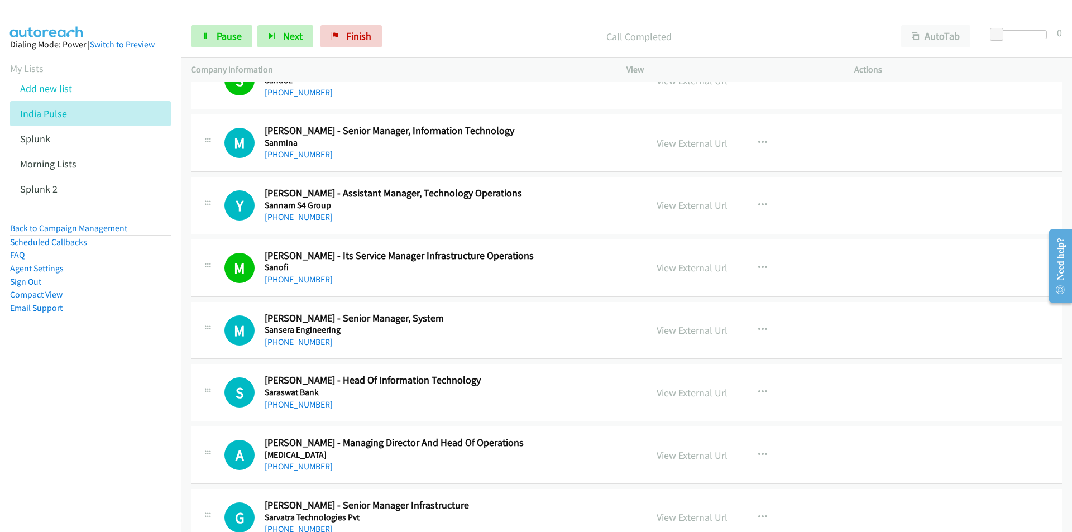
scroll to position [12455, 0]
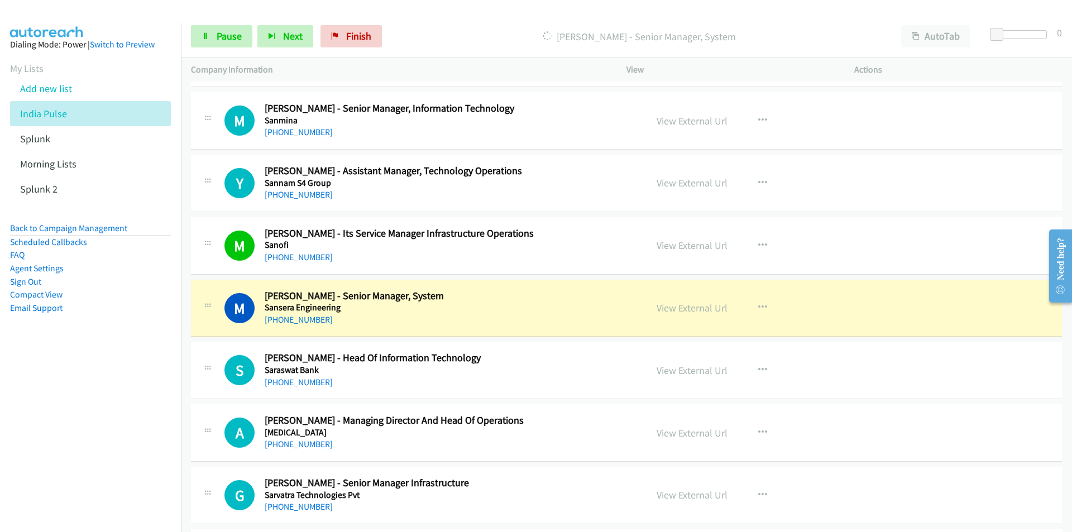
click at [116, 443] on nav "Dialing Mode: Power | Switch to Preview My Lists Add new list India Pulse Splun…" at bounding box center [91, 289] width 182 height 532
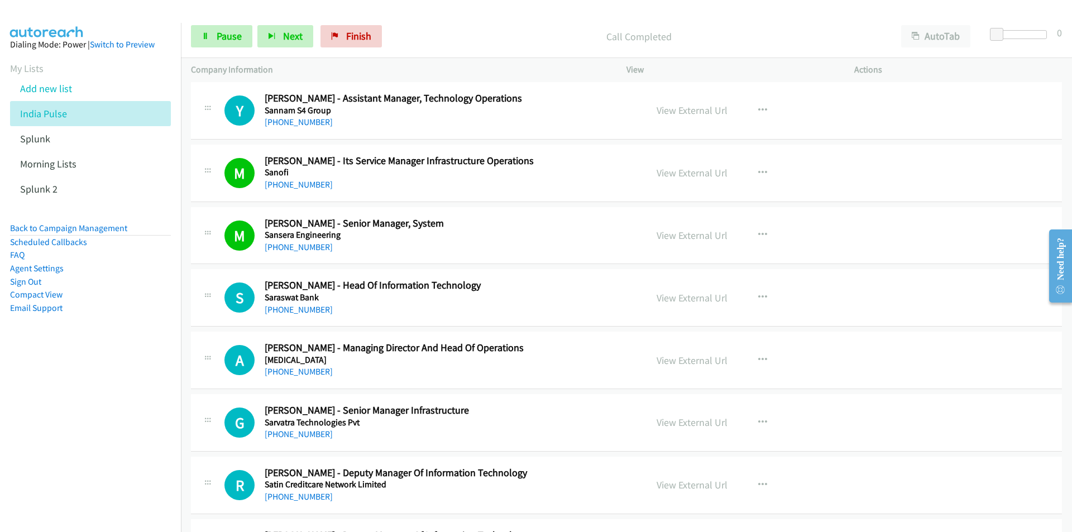
scroll to position [12567, 0]
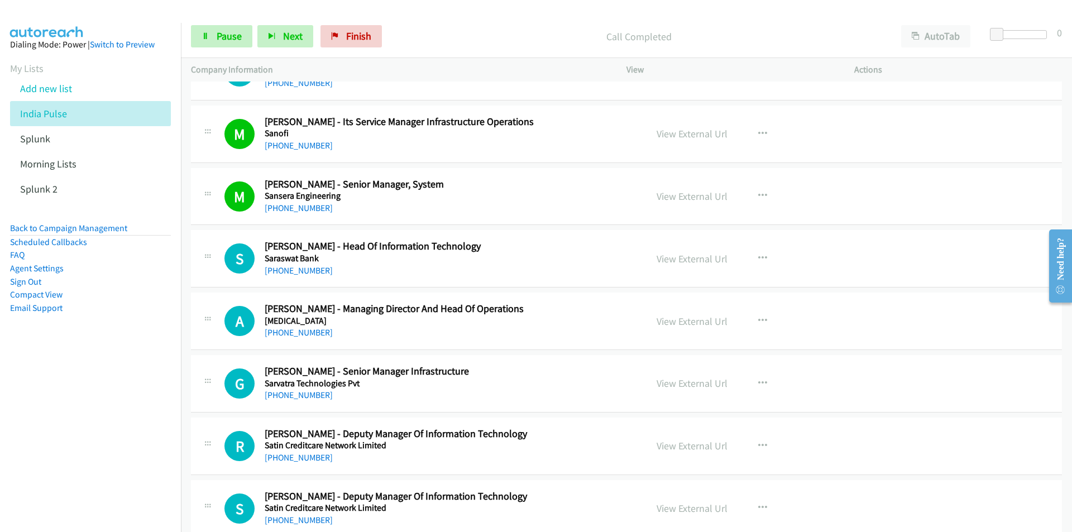
click at [79, 441] on nav "Dialing Mode: Power | Switch to Preview My Lists Add new list India Pulse Splun…" at bounding box center [91, 289] width 182 height 532
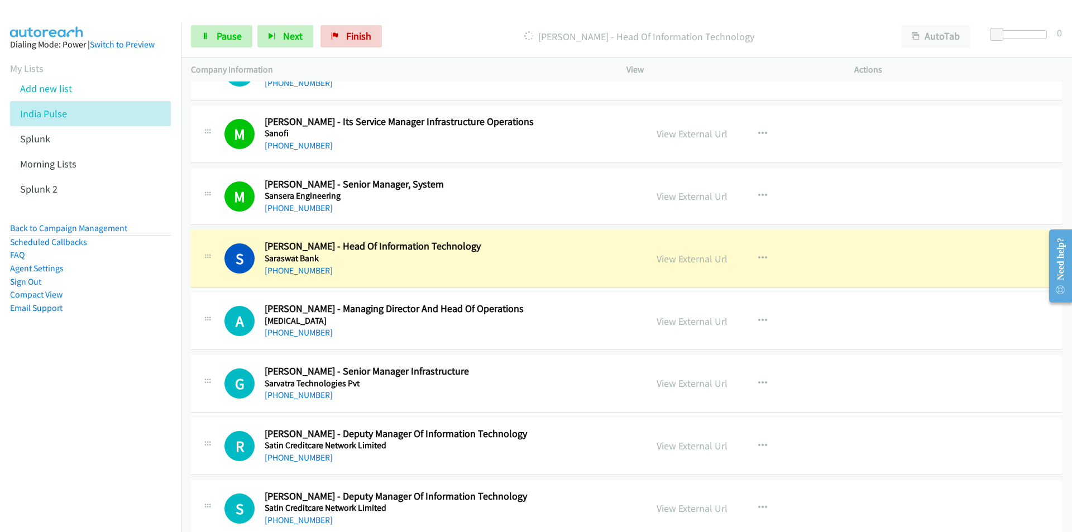
drag, startPoint x: 76, startPoint y: 437, endPoint x: 203, endPoint y: 411, distance: 129.5
click at [76, 437] on nav "Dialing Mode: Power | Switch to Preview My Lists Add new list India Pulse Splun…" at bounding box center [91, 289] width 182 height 532
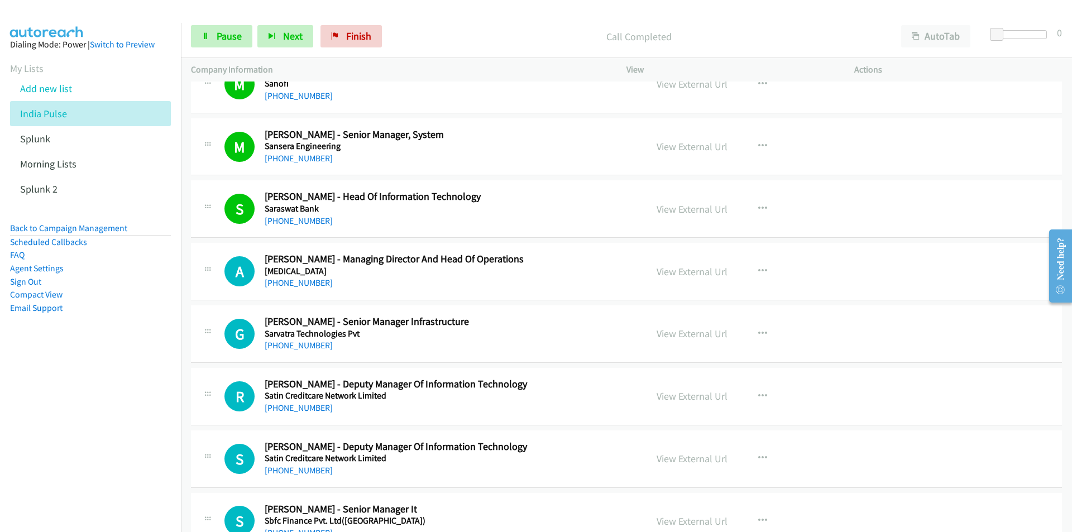
scroll to position [12622, 0]
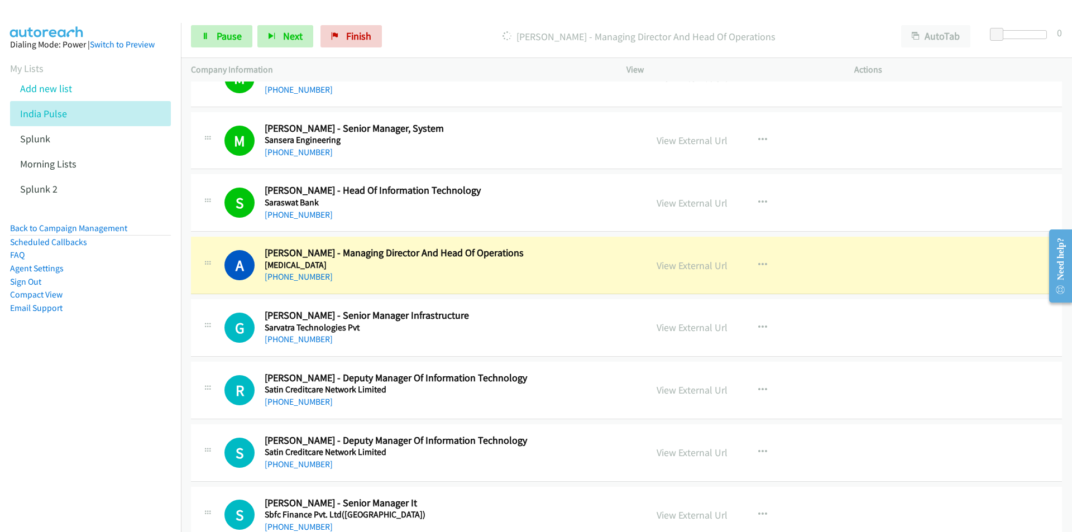
drag, startPoint x: 26, startPoint y: 426, endPoint x: 41, endPoint y: 422, distance: 15.0
click at [26, 426] on nav "Dialing Mode: Power | Switch to Preview My Lists Add new list India Pulse Splun…" at bounding box center [91, 289] width 182 height 532
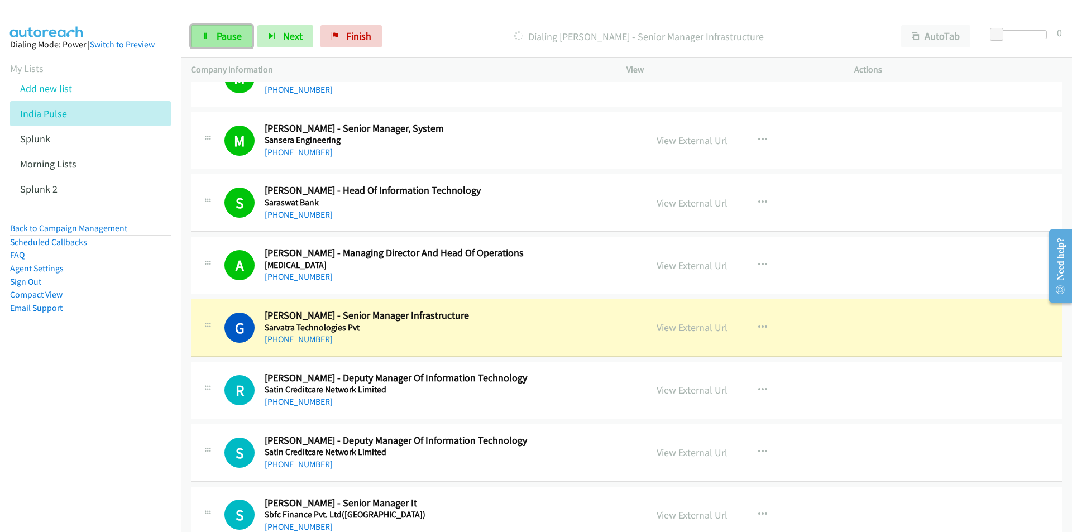
click at [200, 40] on link "Pause" at bounding box center [221, 36] width 61 height 22
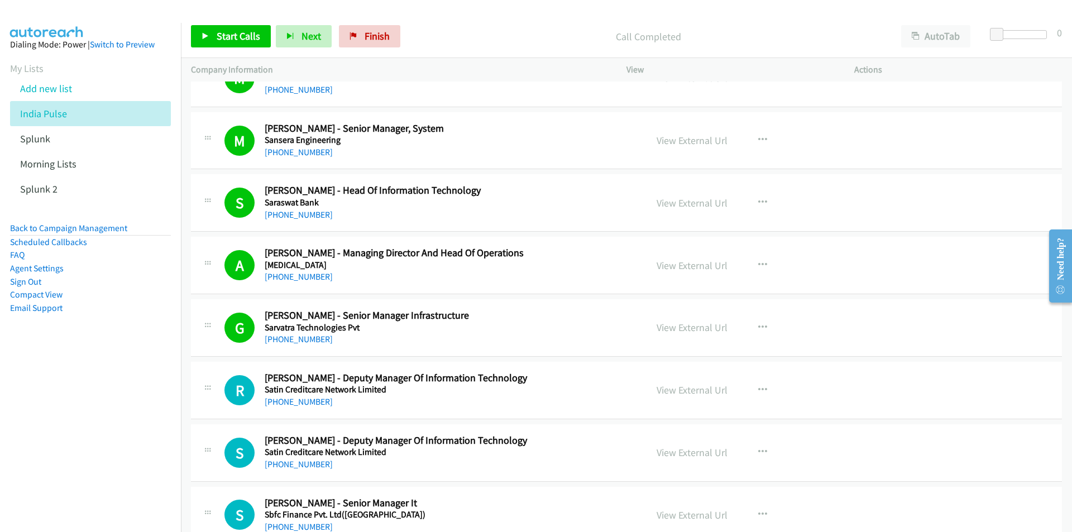
click at [122, 416] on nav "Dialing Mode: Power | Switch to Preview My Lists Add new list India Pulse Splun…" at bounding box center [91, 289] width 182 height 532
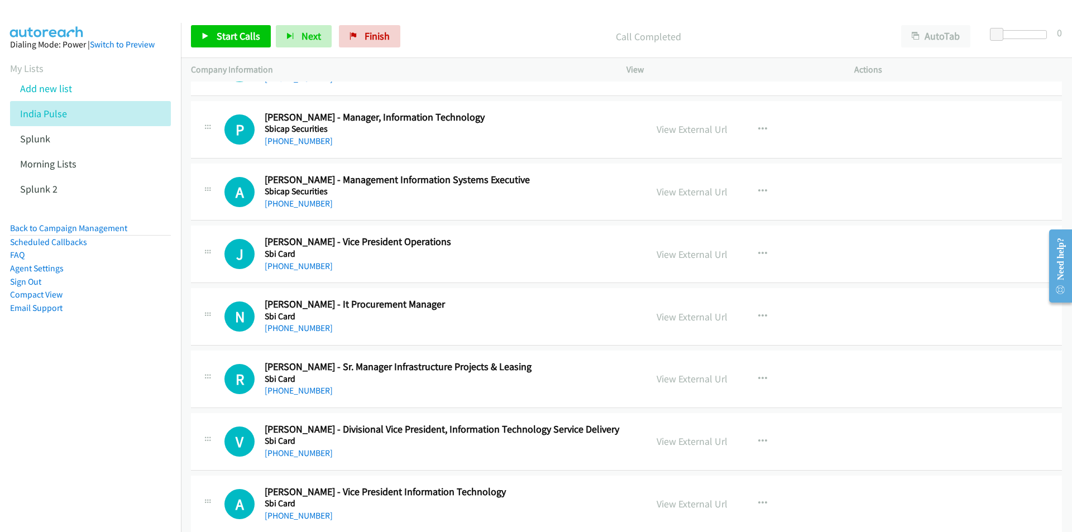
scroll to position [13572, 0]
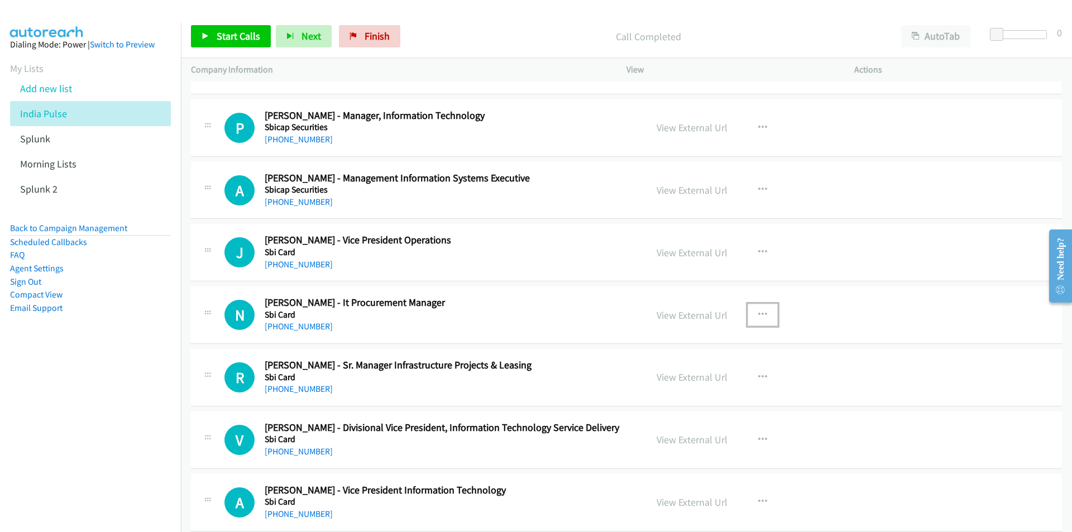
click at [758, 312] on icon "button" at bounding box center [762, 315] width 9 height 9
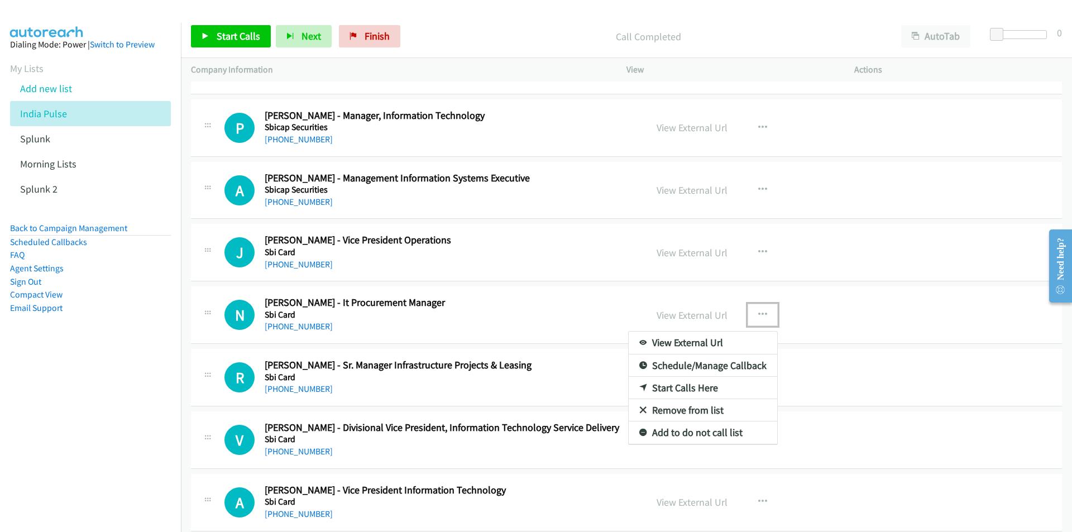
click at [680, 388] on link "Start Calls Here" at bounding box center [703, 388] width 149 height 22
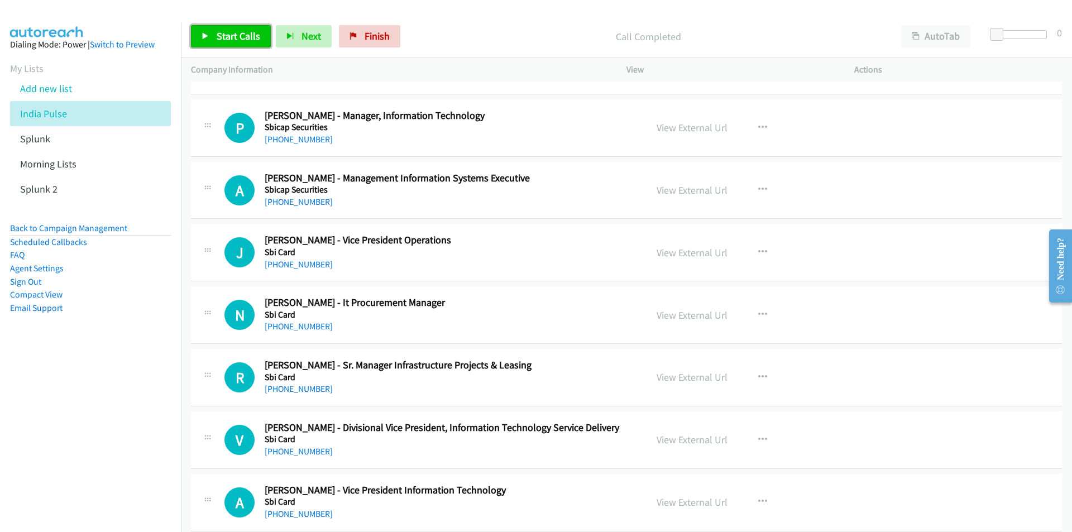
click at [242, 39] on span "Start Calls" at bounding box center [239, 36] width 44 height 13
click at [153, 409] on nav "Dialing Mode: Power | Switch to Preview My Lists Add new list India Pulse Splun…" at bounding box center [91, 289] width 182 height 532
drag, startPoint x: 125, startPoint y: 436, endPoint x: 136, endPoint y: 432, distance: 11.8
click at [125, 436] on nav "Dialing Mode: Power | Switch to Preview My Lists Add new list India Pulse Splun…" at bounding box center [91, 289] width 182 height 532
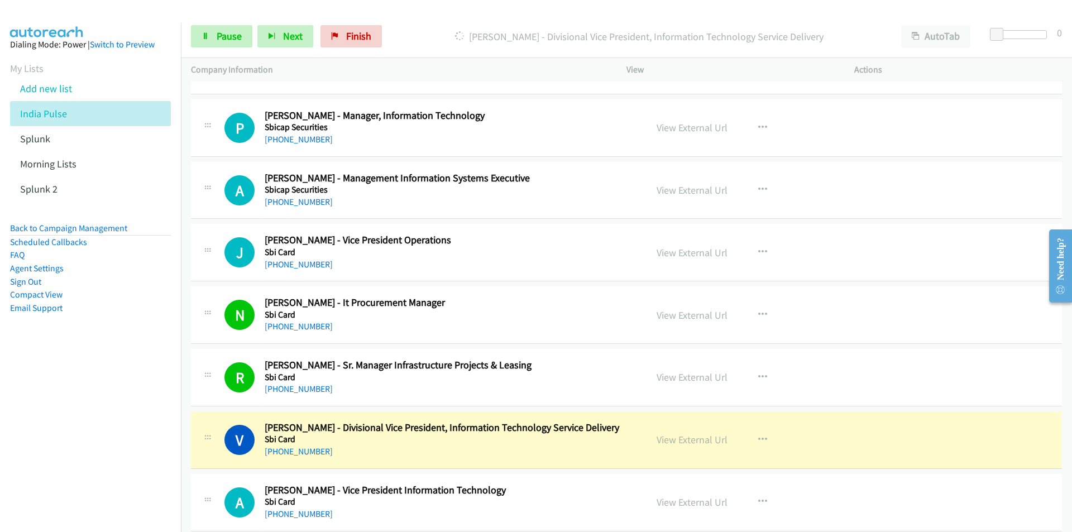
drag, startPoint x: 80, startPoint y: 445, endPoint x: 118, endPoint y: 432, distance: 39.7
click at [80, 445] on nav "Dialing Mode: Power | Switch to Preview My Lists Add new list India Pulse Splun…" at bounding box center [91, 289] width 182 height 532
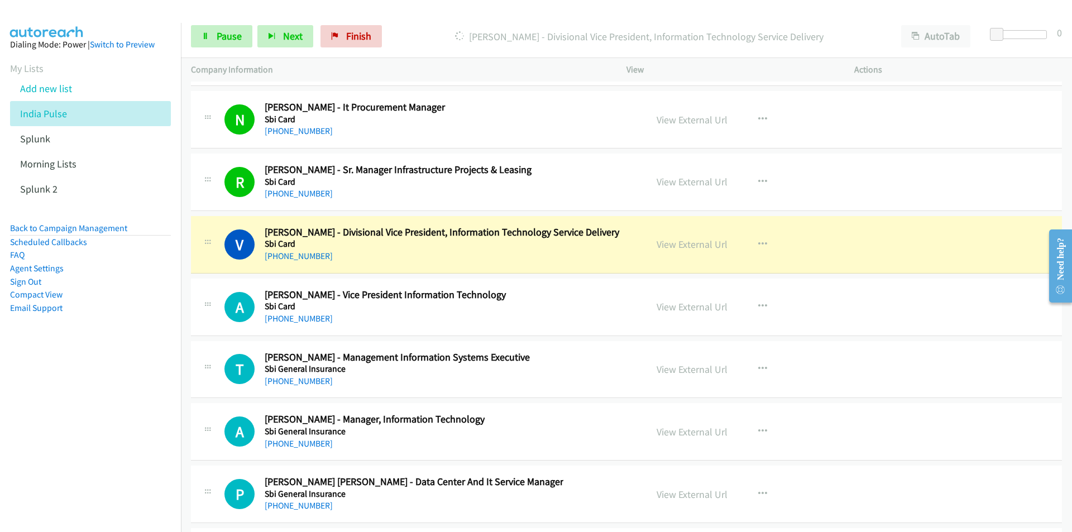
scroll to position [13795, 0]
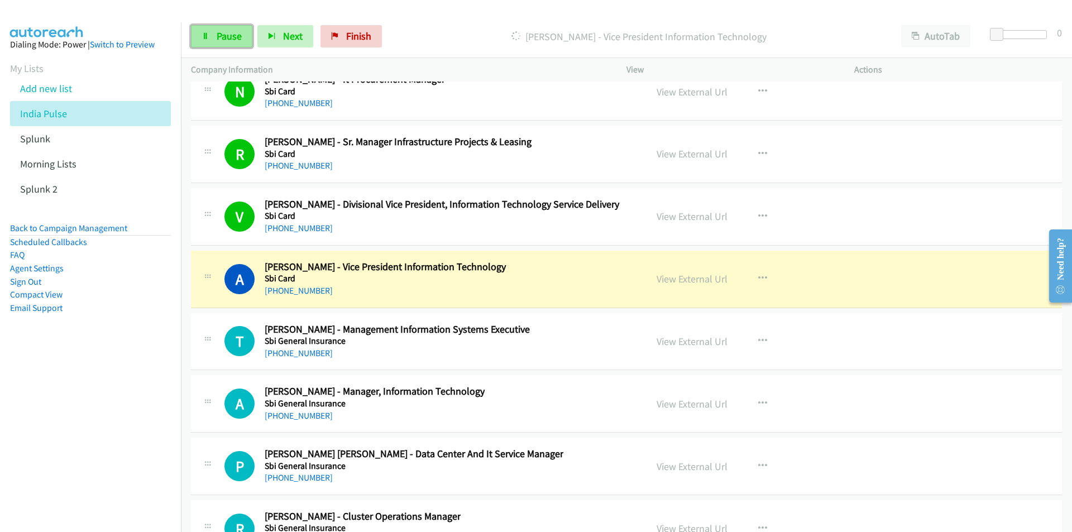
click at [216, 38] on link "Pause" at bounding box center [221, 36] width 61 height 22
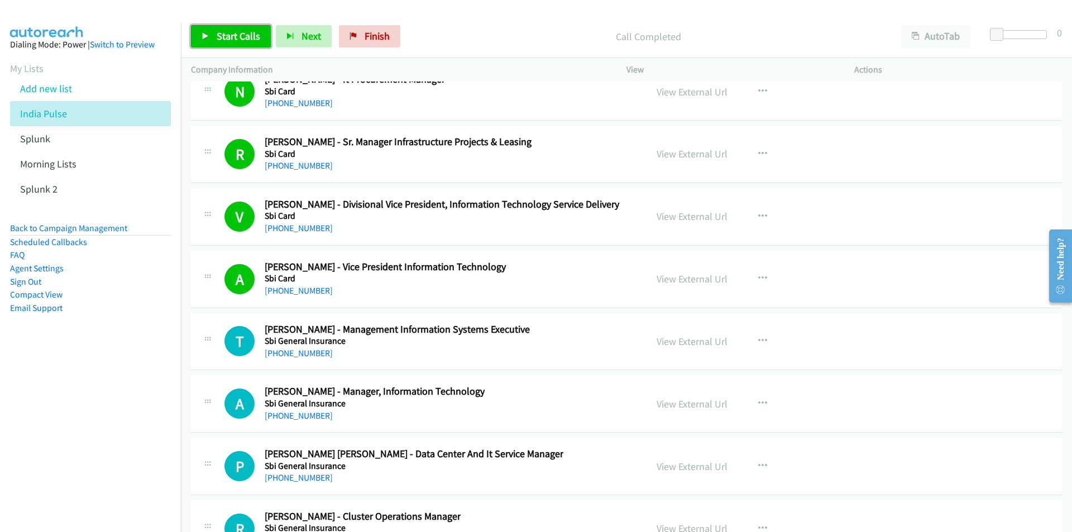
click at [238, 31] on span "Start Calls" at bounding box center [239, 36] width 44 height 13
click at [135, 463] on nav "Dialing Mode: Power | Switch to Preview My Lists Add new list India Pulse Splun…" at bounding box center [91, 289] width 182 height 532
click at [226, 40] on span "Pause" at bounding box center [229, 36] width 25 height 13
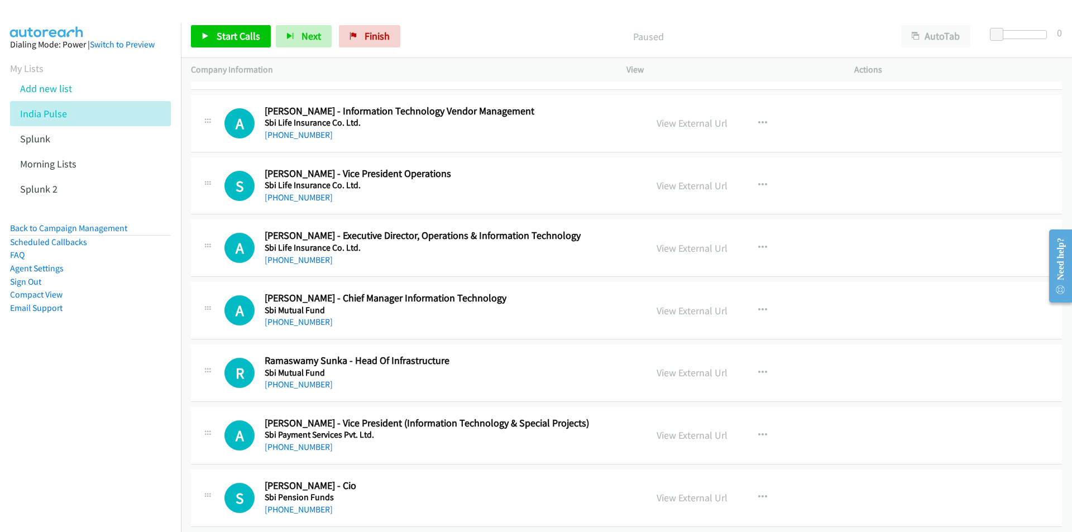
scroll to position [14577, 0]
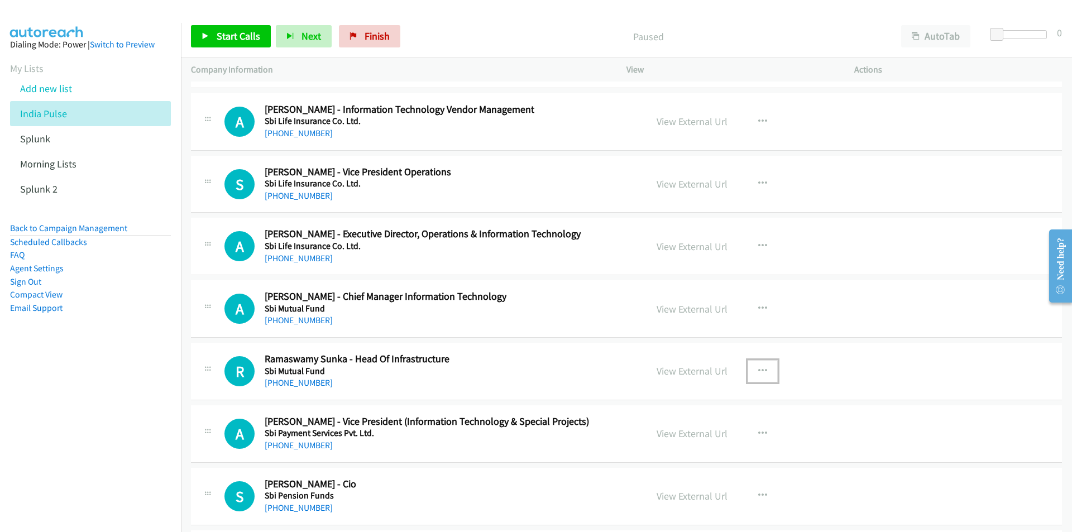
click at [759, 368] on icon "button" at bounding box center [762, 371] width 9 height 9
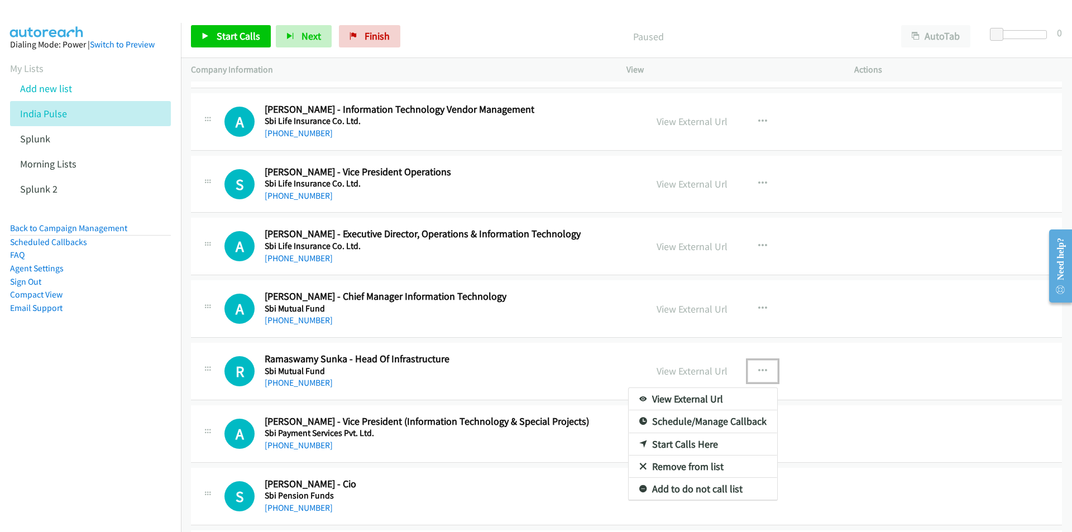
click at [708, 444] on link "Start Calls Here" at bounding box center [703, 444] width 149 height 22
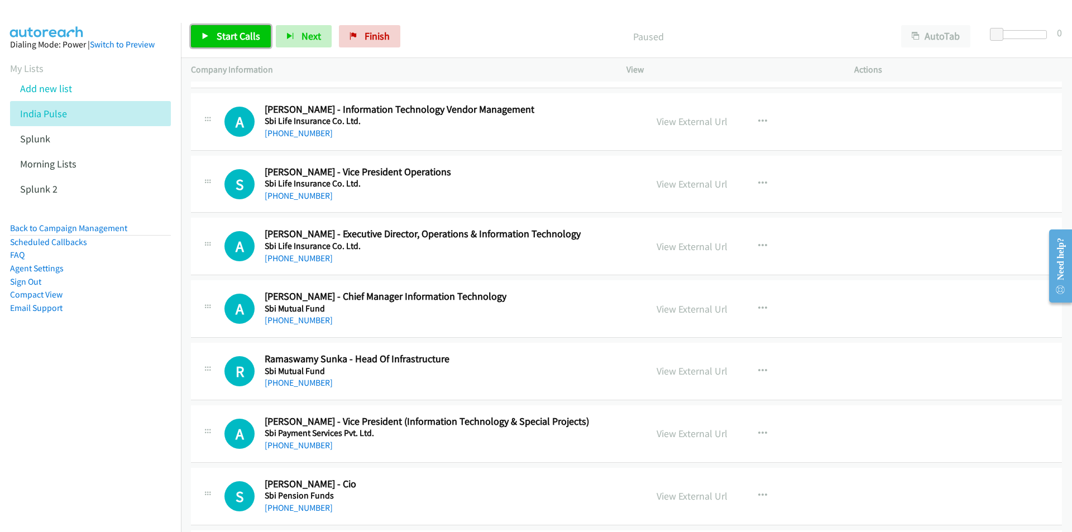
click at [226, 37] on span "Start Calls" at bounding box center [239, 36] width 44 height 13
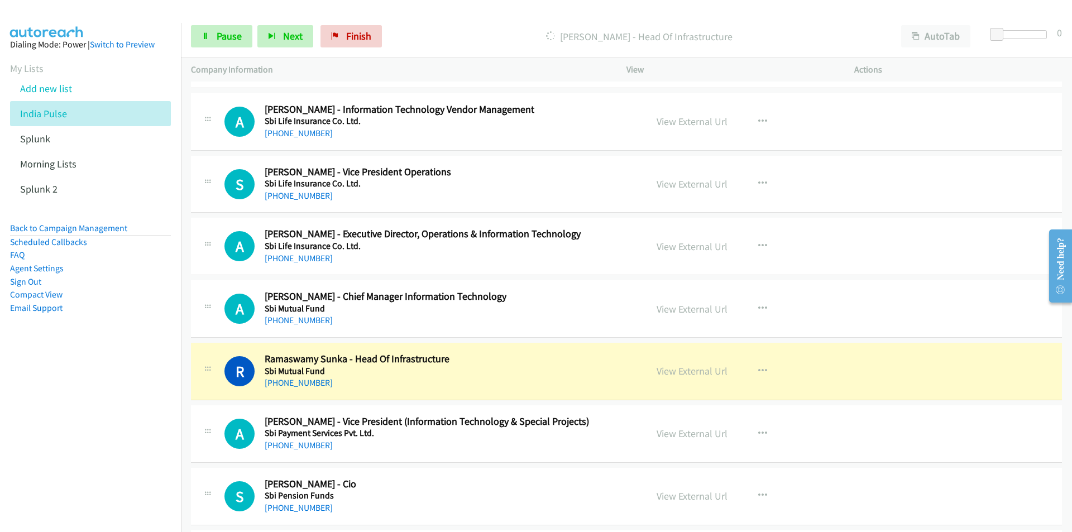
click at [68, 436] on nav "Dialing Mode: Power | Switch to Preview My Lists Add new list India Pulse Splun…" at bounding box center [91, 289] width 182 height 532
drag, startPoint x: 113, startPoint y: 437, endPoint x: 133, endPoint y: 431, distance: 21.0
click at [113, 437] on nav "Dialing Mode: Power | Switch to Preview My Lists Add new list India Pulse Splun…" at bounding box center [91, 289] width 182 height 532
click at [697, 371] on link "View External Url" at bounding box center [692, 371] width 71 height 13
click at [709, 373] on link "View External Url" at bounding box center [692, 371] width 71 height 13
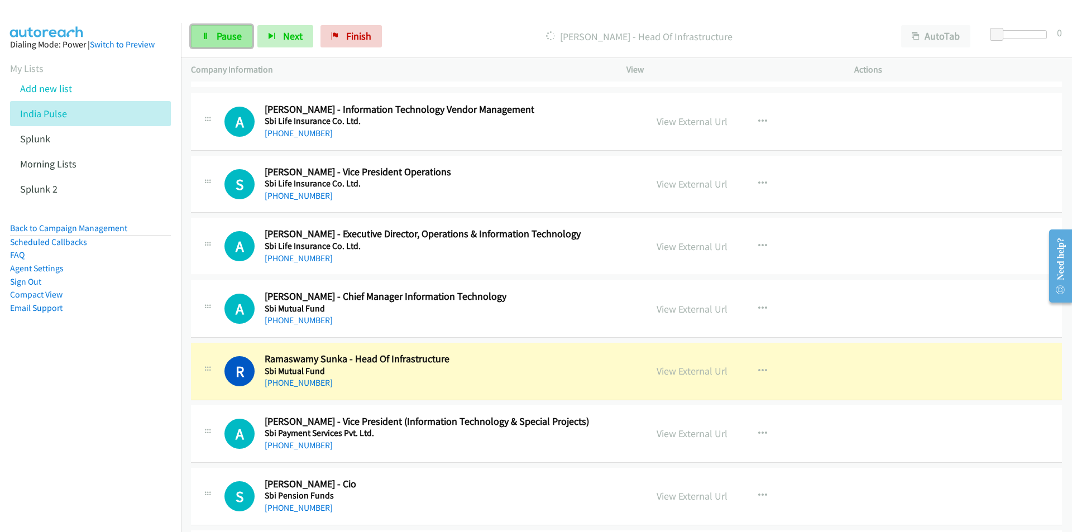
click at [222, 37] on span "Pause" at bounding box center [229, 36] width 25 height 13
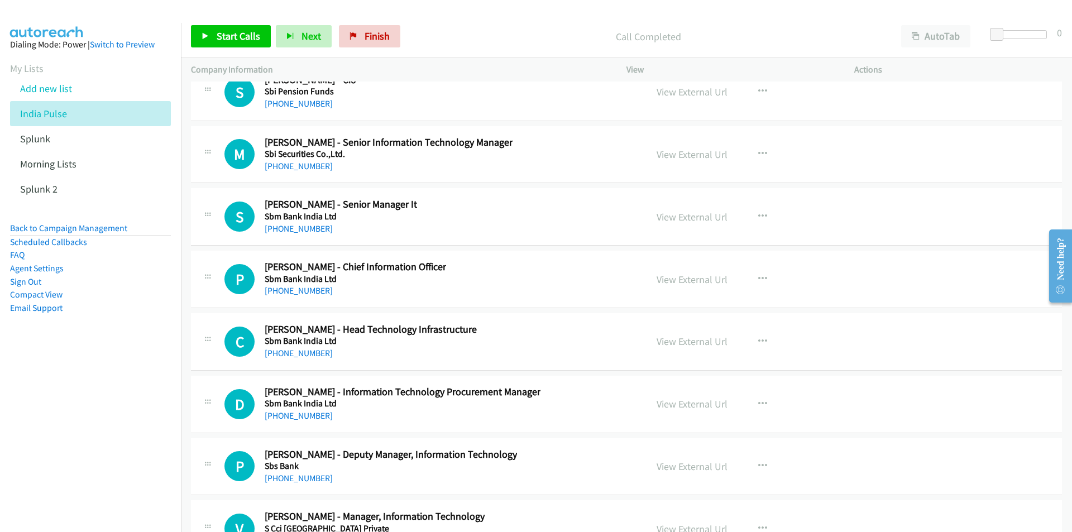
scroll to position [15024, 0]
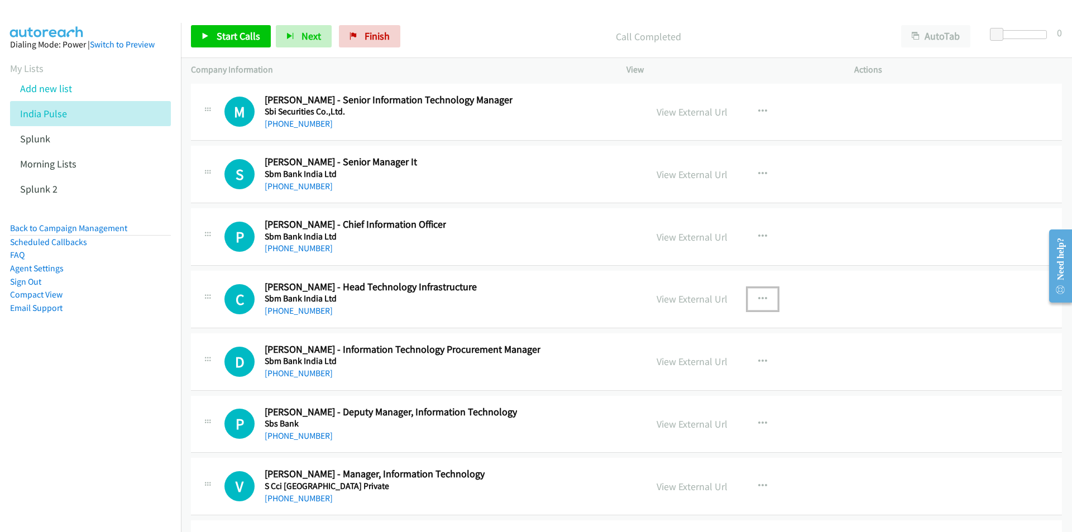
click at [762, 300] on icon "button" at bounding box center [762, 299] width 9 height 9
click at [696, 374] on link "Start Calls Here" at bounding box center [703, 372] width 149 height 22
click at [237, 36] on span "Start Calls" at bounding box center [239, 36] width 44 height 13
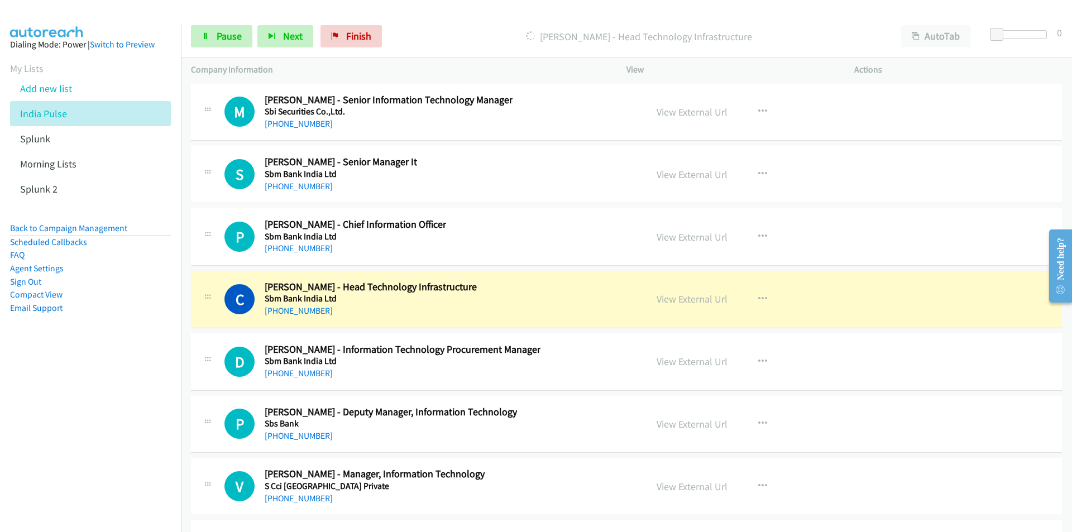
drag, startPoint x: 149, startPoint y: 408, endPoint x: 294, endPoint y: 417, distance: 146.1
click at [149, 408] on nav "Dialing Mode: Power | Switch to Preview My Lists Add new list India Pulse Splun…" at bounding box center [91, 289] width 182 height 532
click at [155, 412] on nav "Dialing Mode: Power | Switch to Preview My Lists Add new list India Pulse Splun…" at bounding box center [91, 289] width 182 height 532
click at [210, 38] on link "Pause" at bounding box center [221, 36] width 61 height 22
click at [229, 45] on link "Start Calls" at bounding box center [231, 36] width 80 height 22
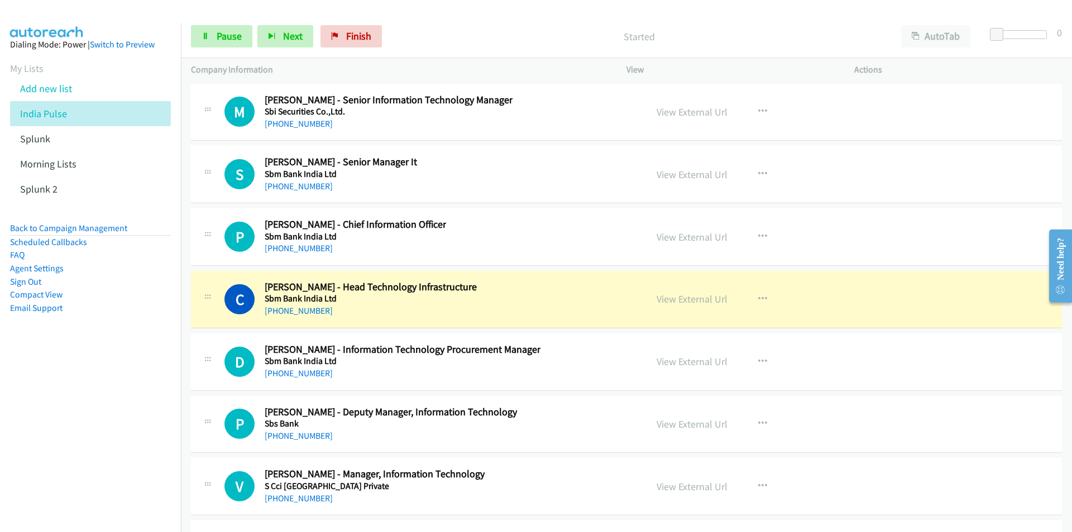
click at [135, 429] on nav "Dialing Mode: Power | Switch to Preview My Lists Add new list India Pulse Splun…" at bounding box center [91, 289] width 182 height 532
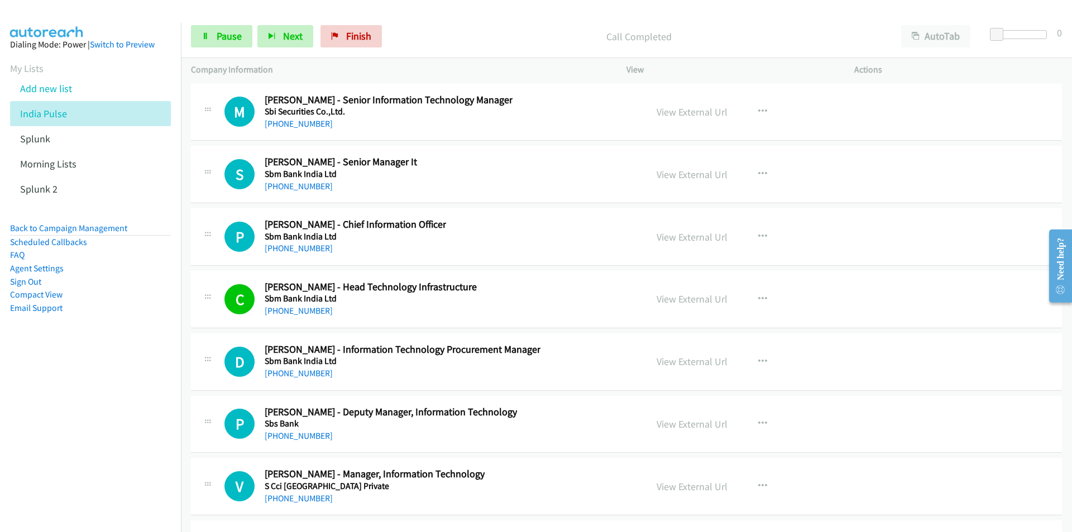
click at [146, 453] on nav "Dialing Mode: Power | Switch to Preview My Lists Add new list India Pulse Splun…" at bounding box center [91, 289] width 182 height 532
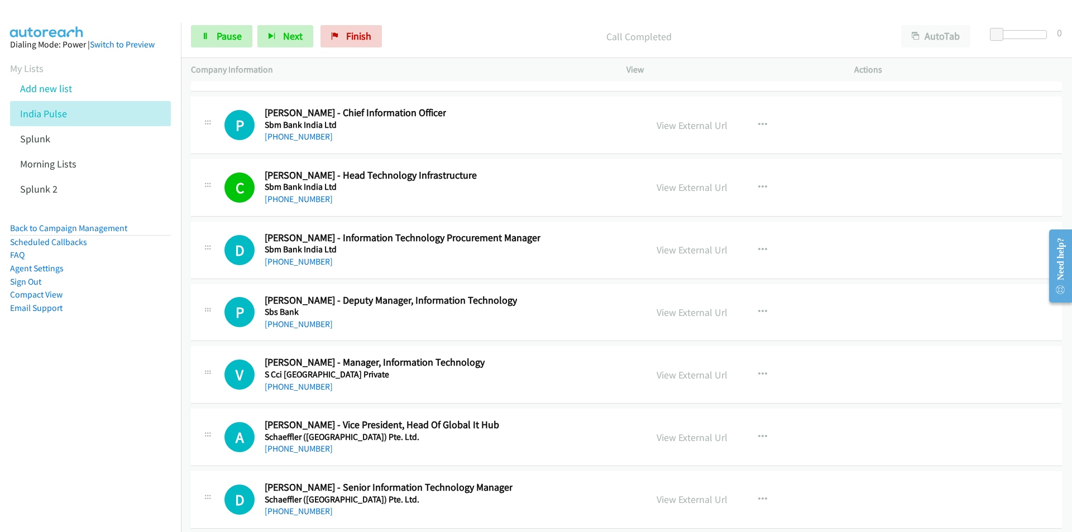
scroll to position [15192, 0]
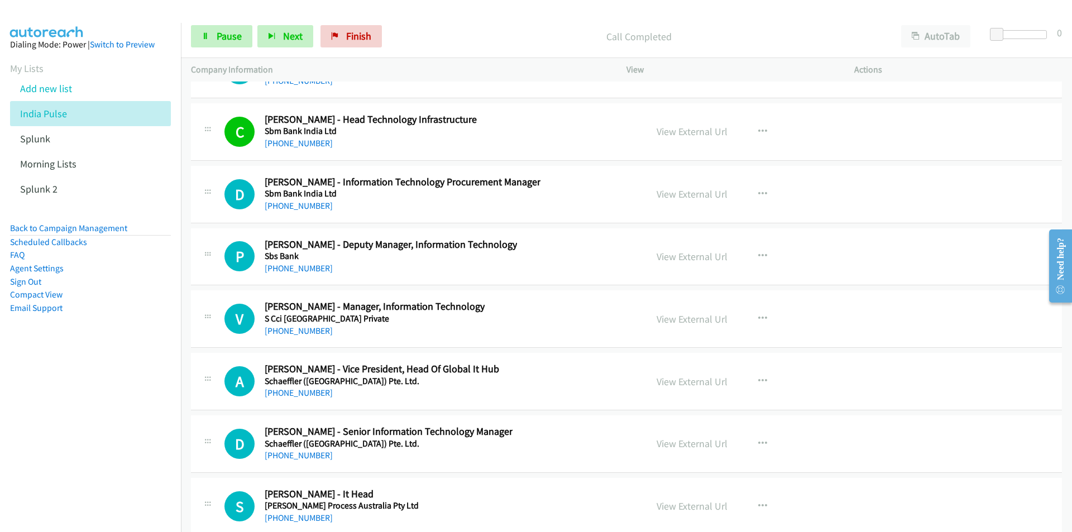
click at [109, 408] on nav "Dialing Mode: Power | Switch to Preview My Lists Add new list India Pulse Splun…" at bounding box center [91, 289] width 182 height 532
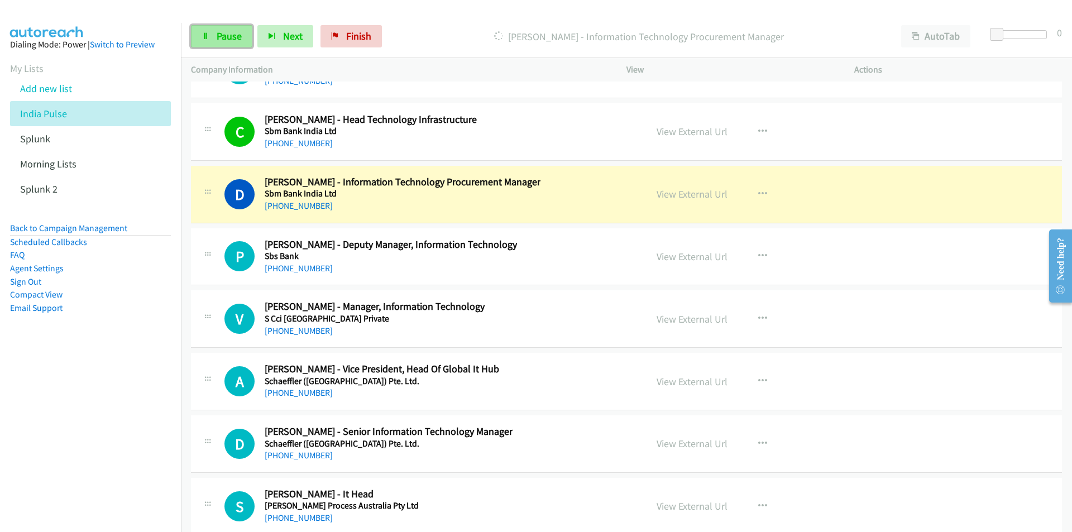
click at [233, 39] on span "Pause" at bounding box center [229, 36] width 25 height 13
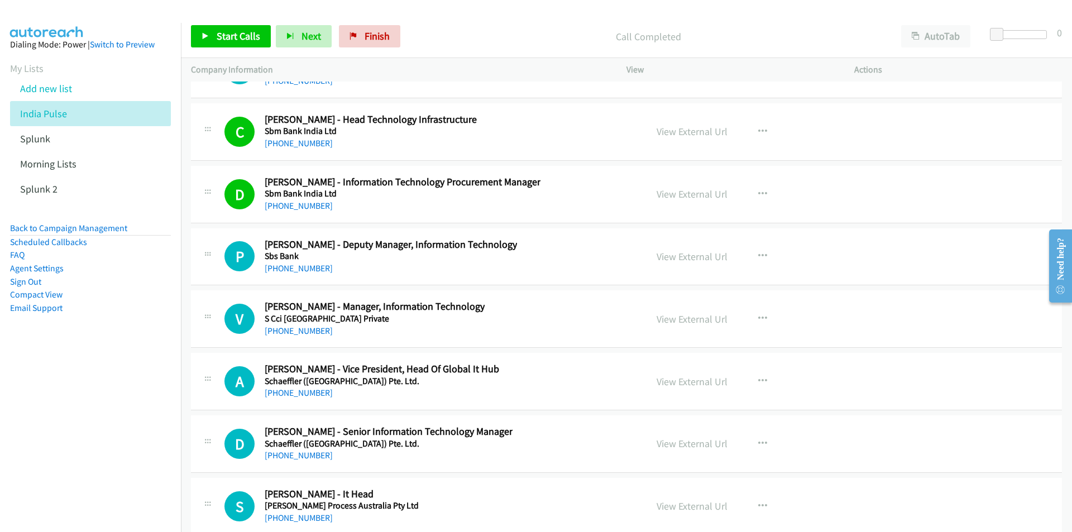
drag, startPoint x: 50, startPoint y: 346, endPoint x: 64, endPoint y: 315, distance: 34.0
click at [52, 344] on aside "Dialing Mode: Power | Switch to Preview My Lists Add new list India Pulse Splun…" at bounding box center [90, 194] width 181 height 342
click at [136, 378] on nav "Dialing Mode: Power | Switch to Preview My Lists Add new list India Pulse Splun…" at bounding box center [91, 289] width 182 height 532
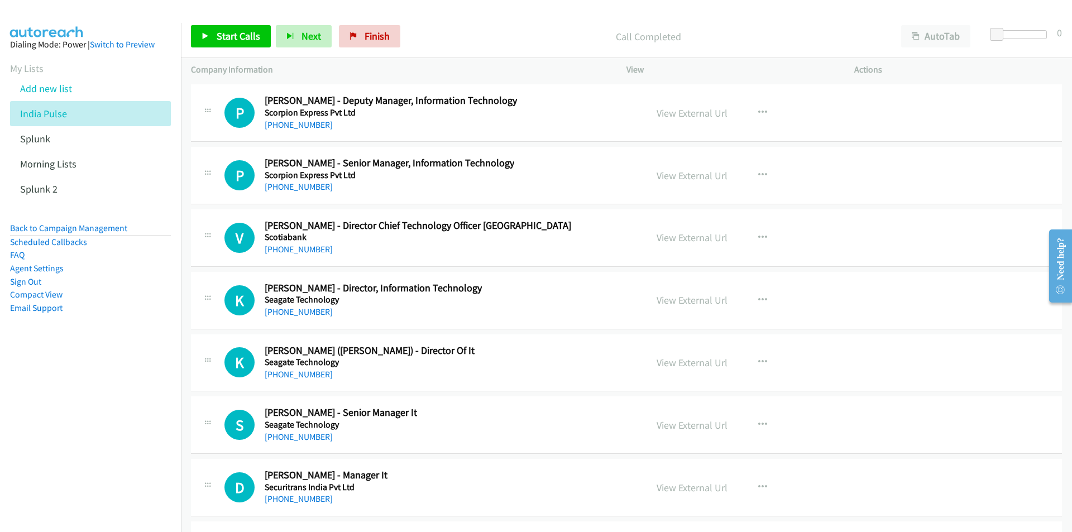
scroll to position [16085, 0]
click at [765, 360] on button "button" at bounding box center [763, 362] width 30 height 22
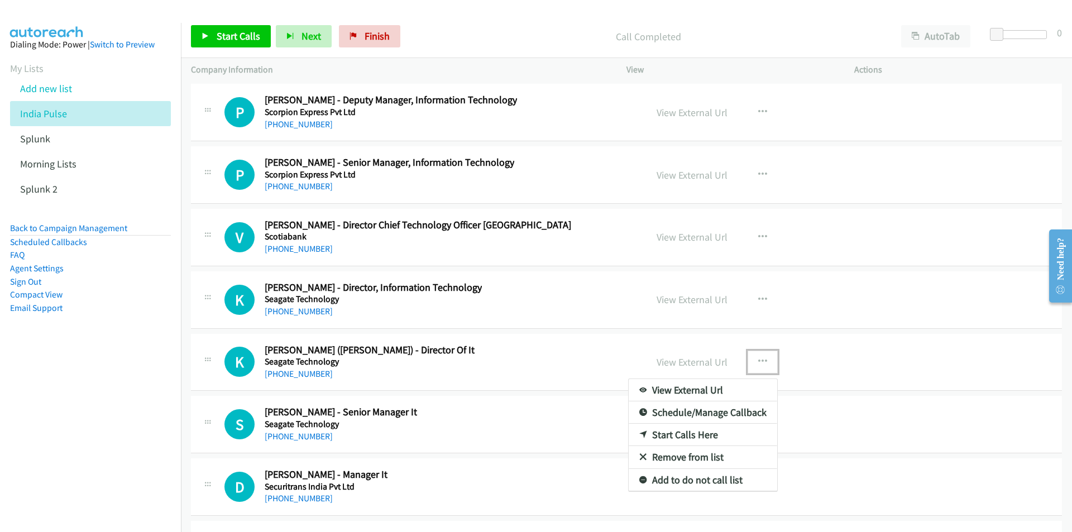
click at [688, 433] on link "Start Calls Here" at bounding box center [703, 435] width 149 height 22
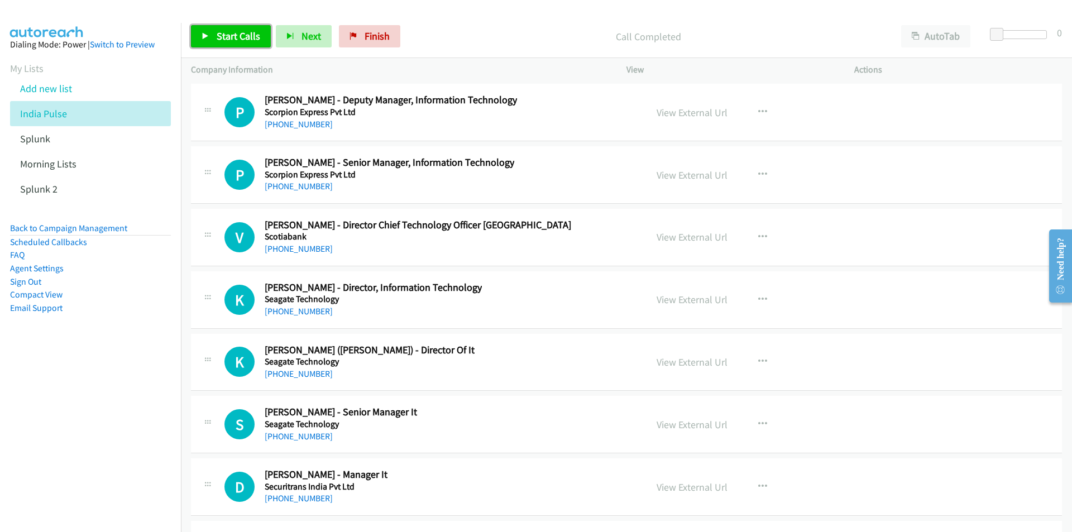
click at [239, 40] on span "Start Calls" at bounding box center [239, 36] width 44 height 13
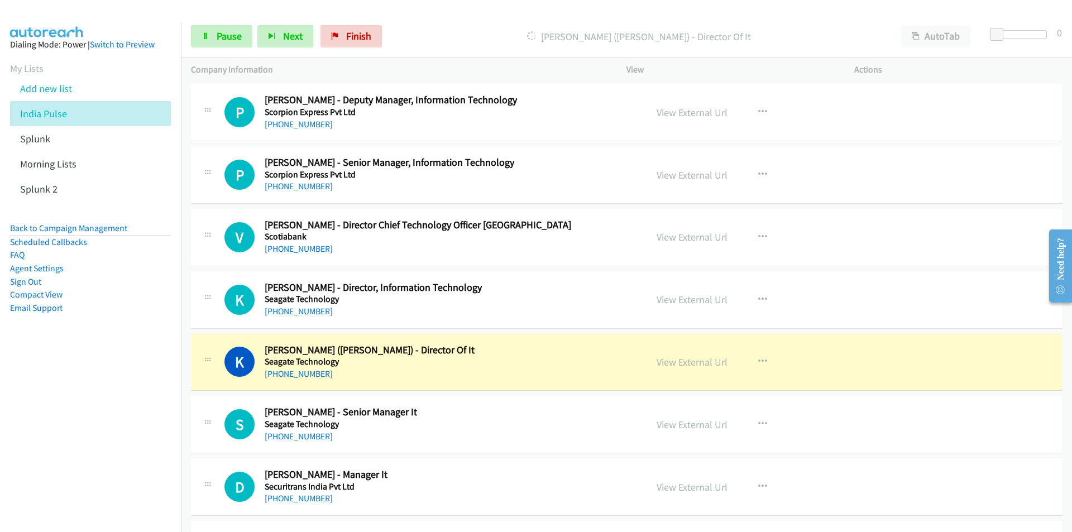
click at [171, 378] on nav "Dialing Mode: Power | Switch to Preview My Lists Add new list India Pulse Splun…" at bounding box center [91, 289] width 182 height 532
click at [101, 428] on nav "Dialing Mode: Power | Switch to Preview My Lists Add new list India Pulse Splun…" at bounding box center [91, 289] width 182 height 532
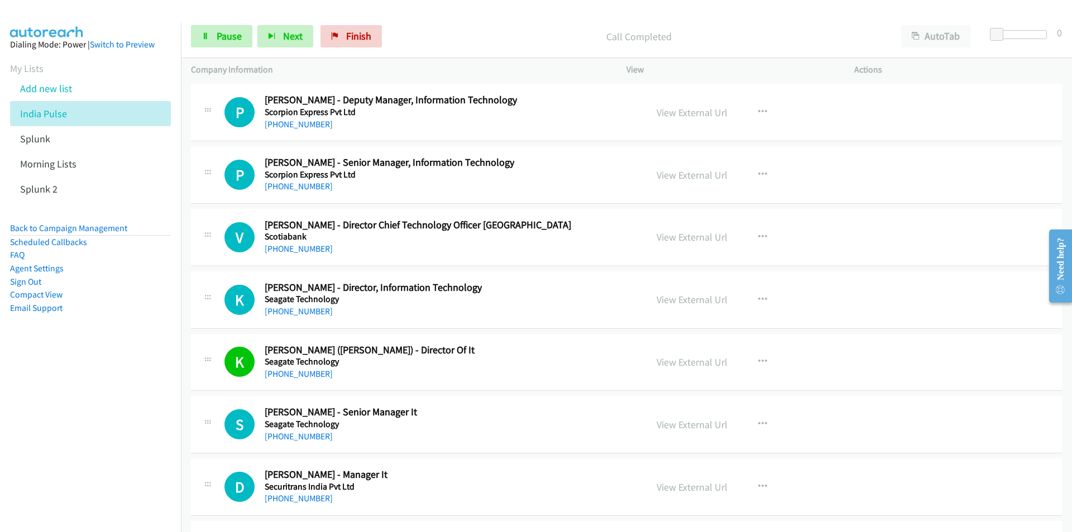
drag, startPoint x: 93, startPoint y: 445, endPoint x: 197, endPoint y: 424, distance: 105.9
click at [94, 444] on nav "Dialing Mode: Power | Switch to Preview My Lists Add new list India Pulse Splun…" at bounding box center [91, 289] width 182 height 532
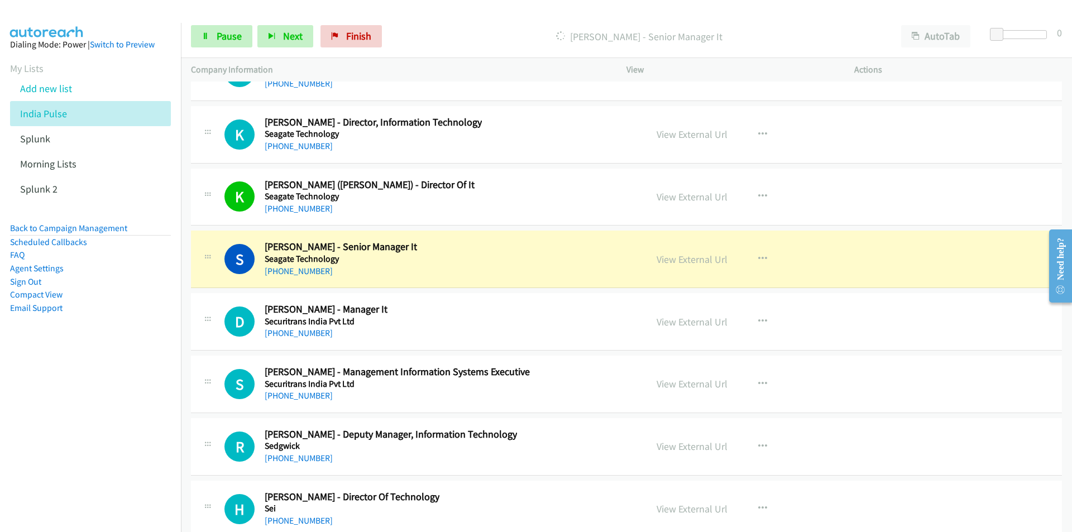
scroll to position [16253, 0]
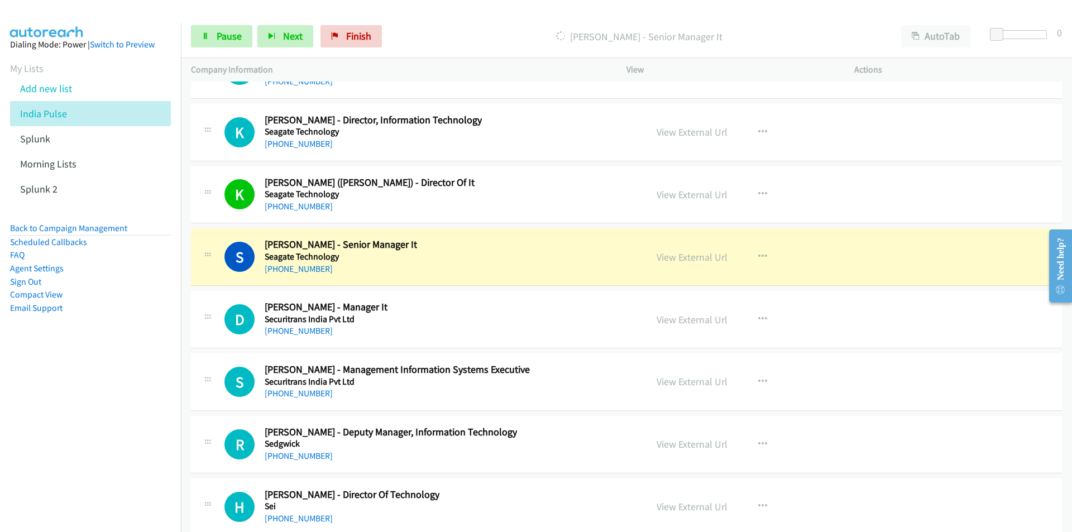
click at [140, 430] on nav "Dialing Mode: Power | Switch to Preview My Lists Add new list India Pulse Splun…" at bounding box center [91, 289] width 182 height 532
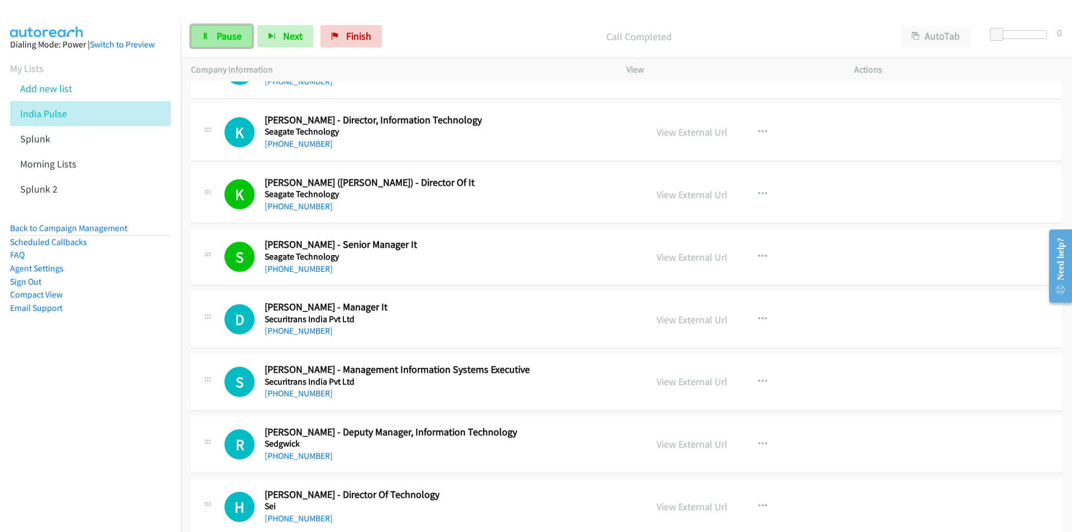
click at [222, 35] on span "Pause" at bounding box center [229, 36] width 25 height 13
click at [105, 455] on nav "Dialing Mode: Power | Switch to Preview My Lists Add new list India Pulse Splun…" at bounding box center [91, 289] width 182 height 532
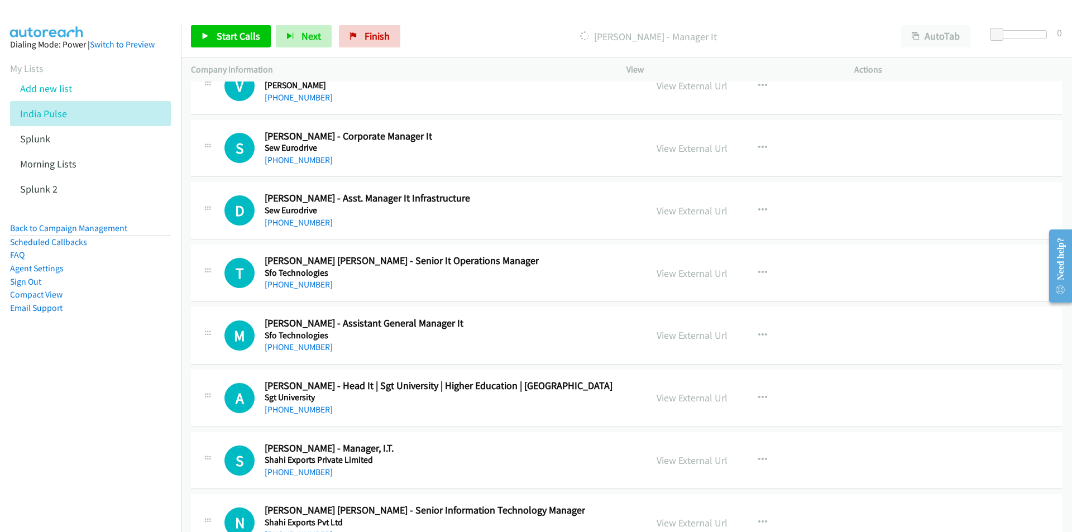
scroll to position [17314, 0]
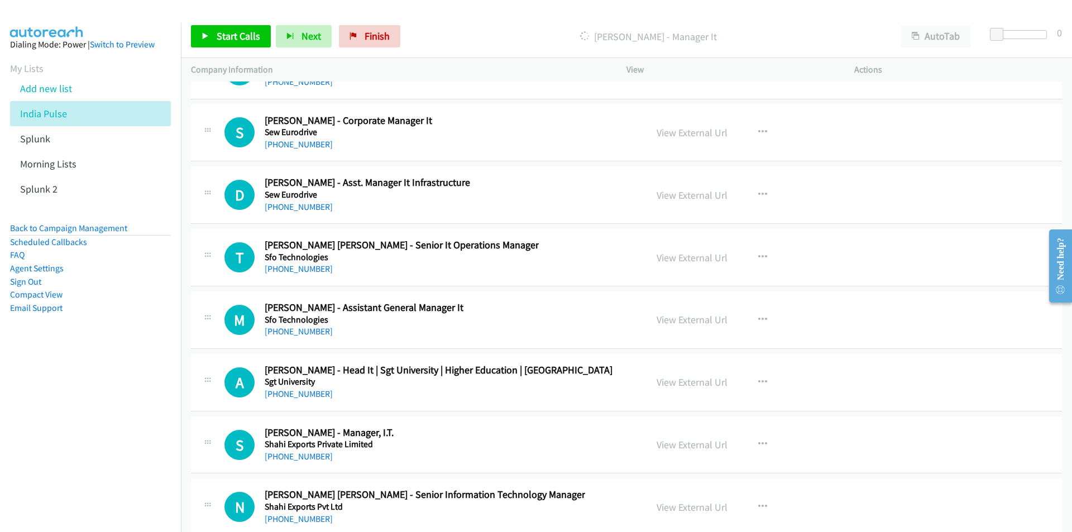
click at [127, 415] on nav "Dialing Mode: Power | Switch to Preview My Lists Add new list India Pulse Splun…" at bounding box center [91, 289] width 182 height 532
click at [758, 317] on icon "button" at bounding box center [762, 320] width 9 height 9
click at [704, 390] on link "Start Calls Here" at bounding box center [703, 393] width 149 height 22
click at [218, 25] on link "Start Calls" at bounding box center [231, 36] width 80 height 22
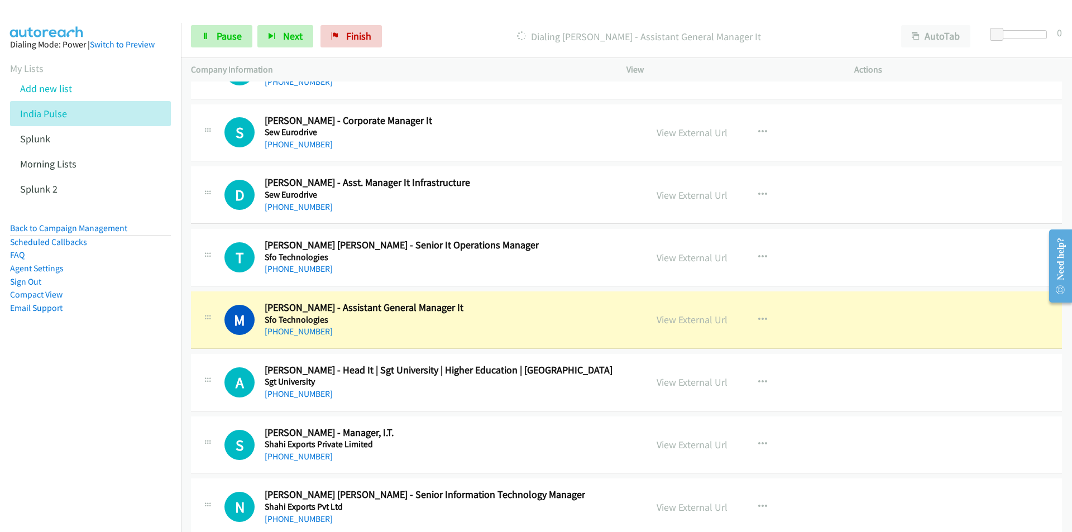
click at [135, 438] on nav "Dialing Mode: Power | Switch to Preview My Lists Add new list India Pulse Splun…" at bounding box center [91, 289] width 182 height 532
click at [109, 404] on nav "Dialing Mode: Power | Switch to Preview My Lists Add new list India Pulse Splun…" at bounding box center [91, 289] width 182 height 532
click at [672, 319] on link "View External Url" at bounding box center [692, 319] width 71 height 13
click at [231, 41] on span "Pause" at bounding box center [229, 36] width 25 height 13
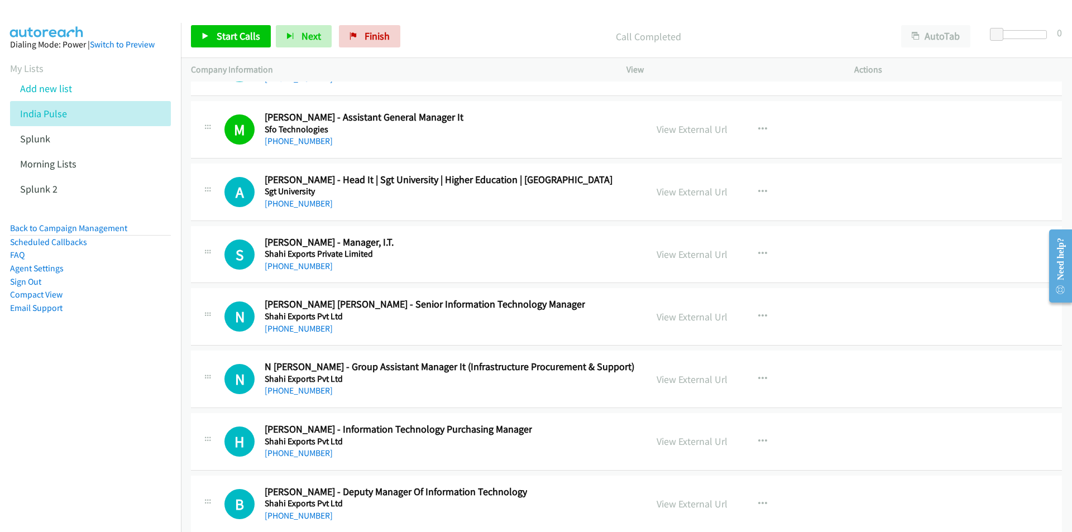
scroll to position [17537, 0]
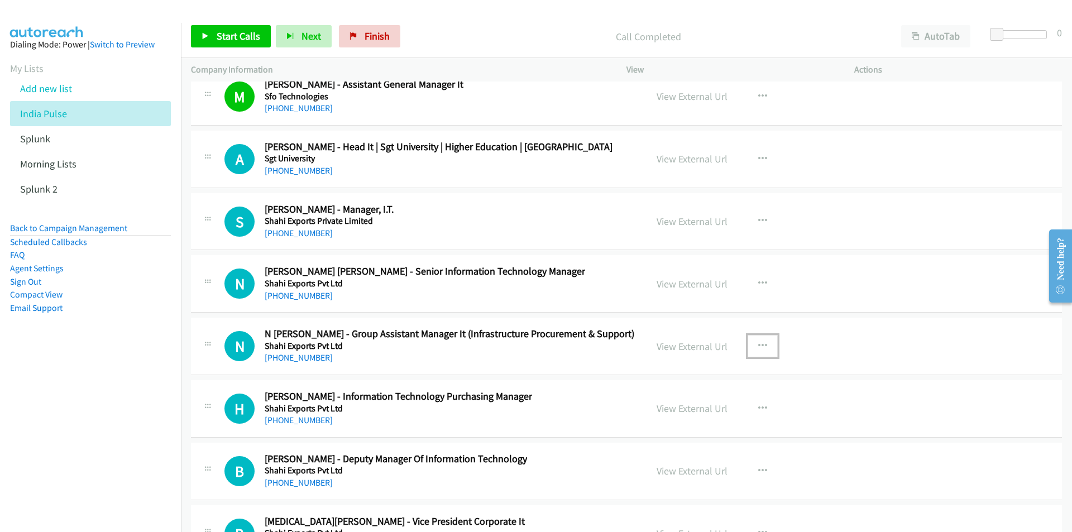
click at [758, 342] on icon "button" at bounding box center [762, 346] width 9 height 9
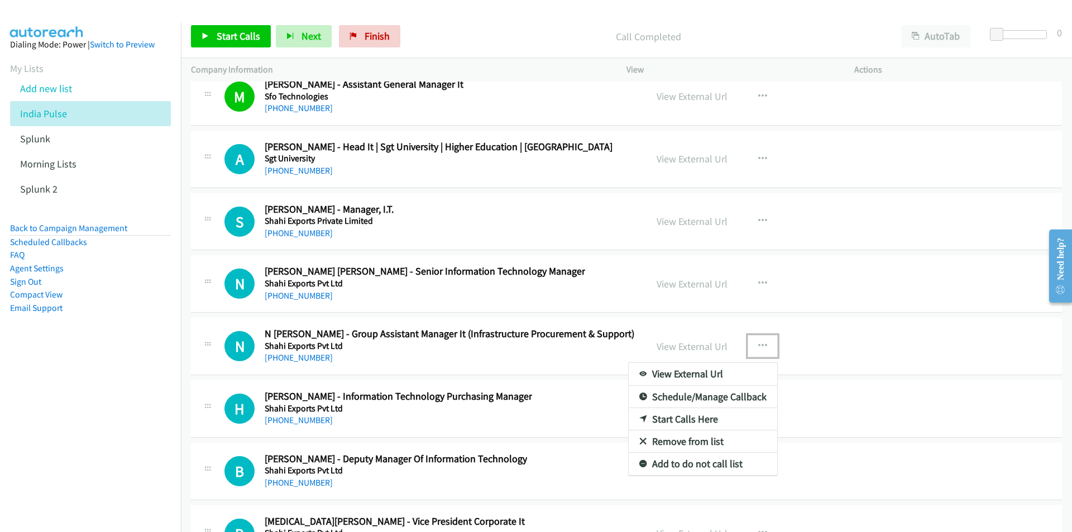
click at [692, 417] on link "Start Calls Here" at bounding box center [703, 419] width 149 height 22
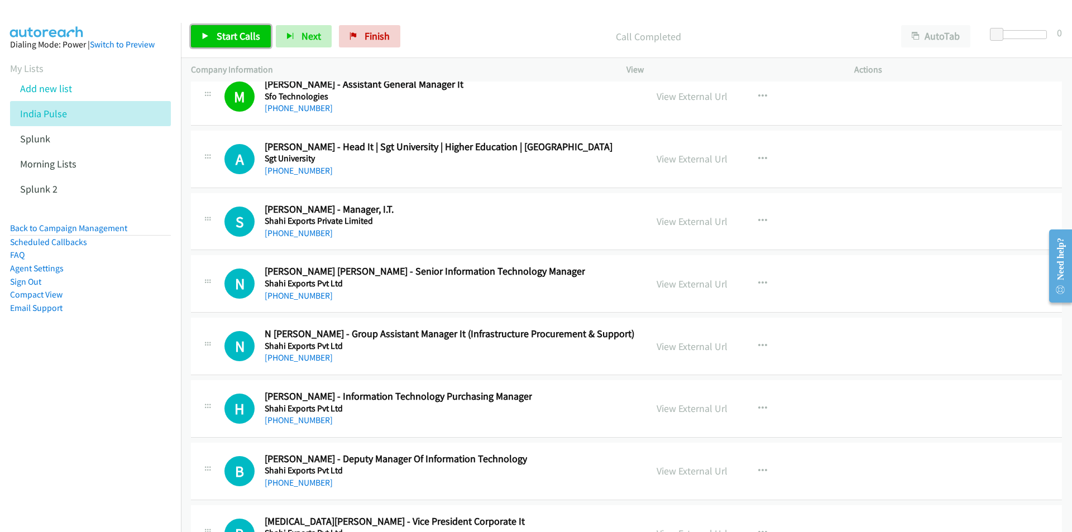
click at [256, 41] on span "Start Calls" at bounding box center [239, 36] width 44 height 13
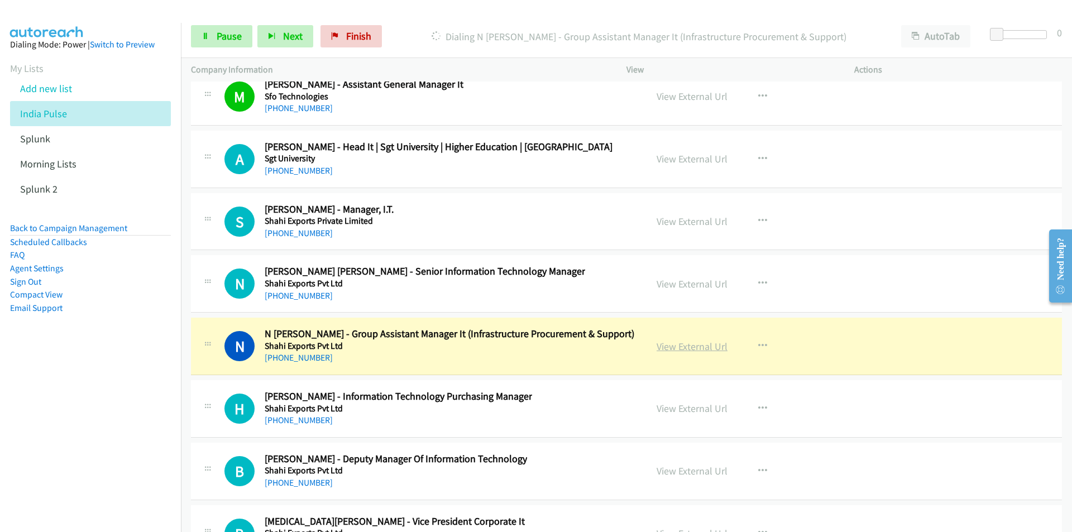
click at [693, 349] on link "View External Url" at bounding box center [692, 346] width 71 height 13
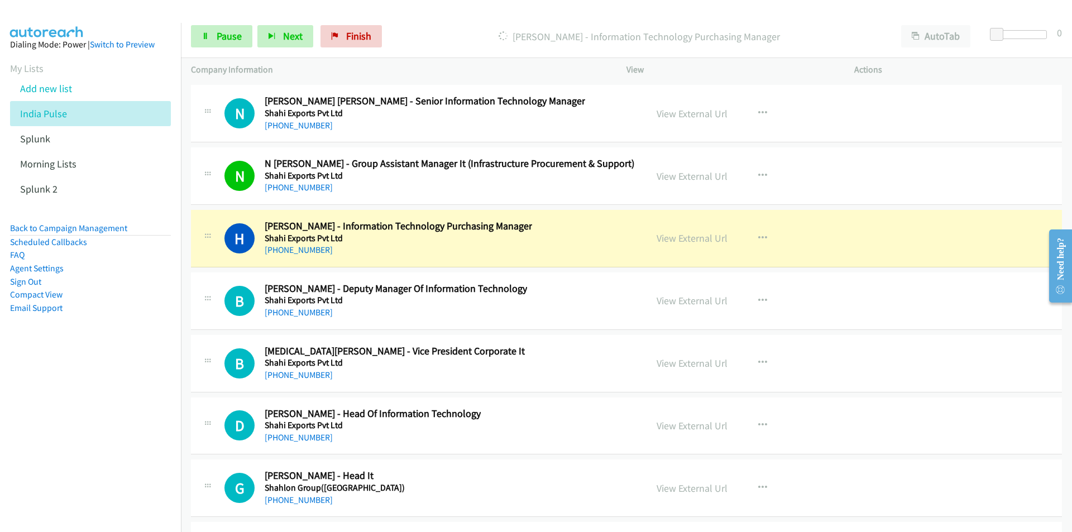
scroll to position [17761, 0]
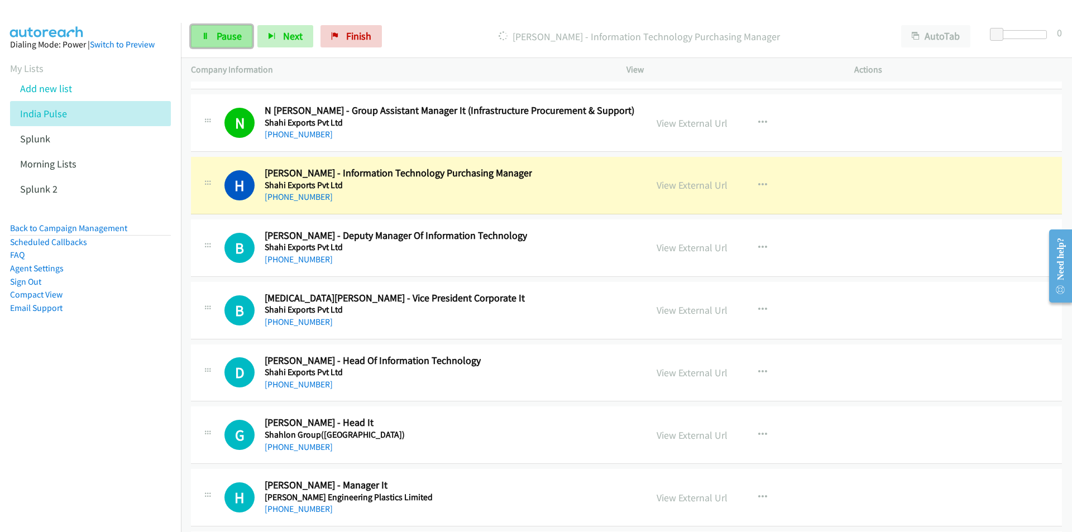
click at [221, 35] on span "Pause" at bounding box center [229, 36] width 25 height 13
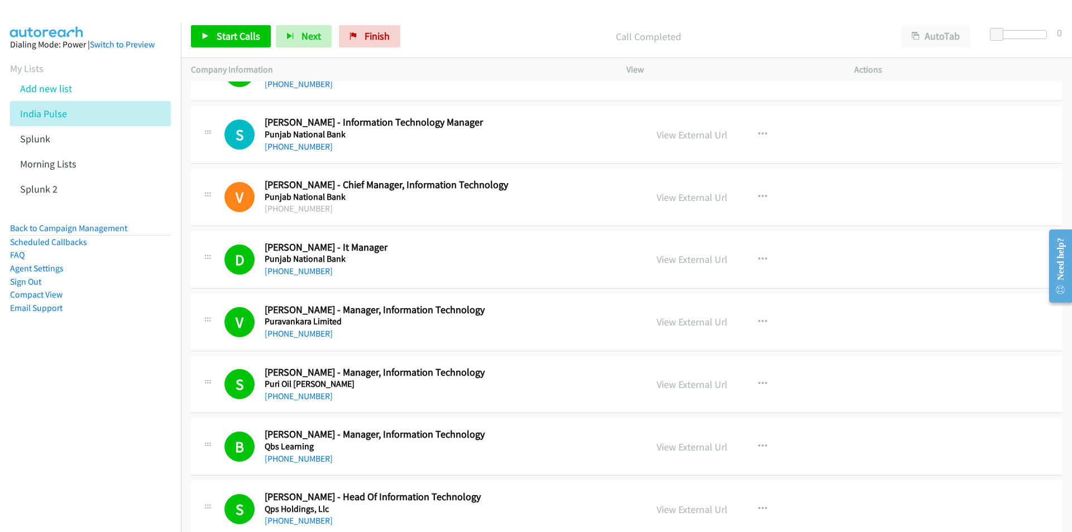
scroll to position [0, 0]
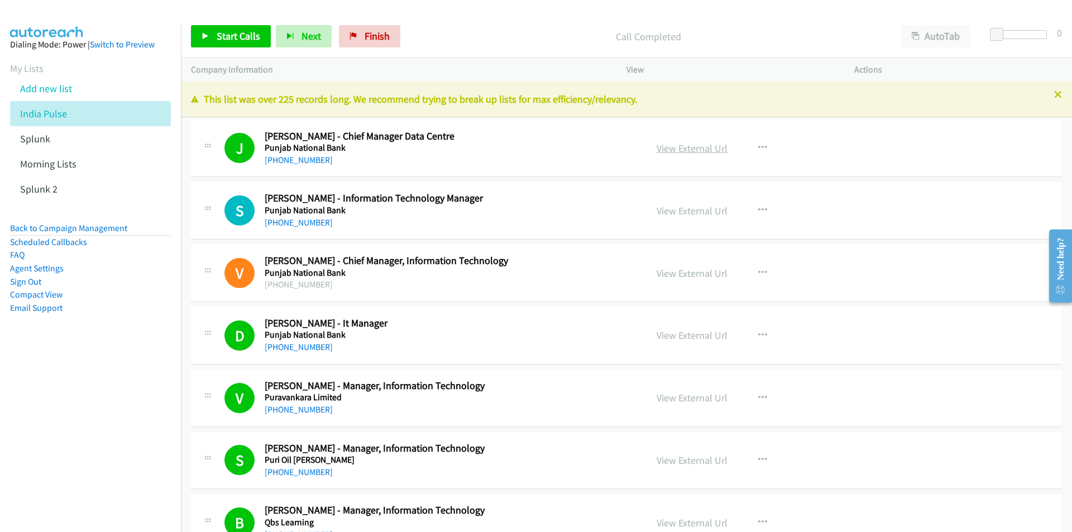
click at [709, 150] on link "View External Url" at bounding box center [692, 148] width 71 height 13
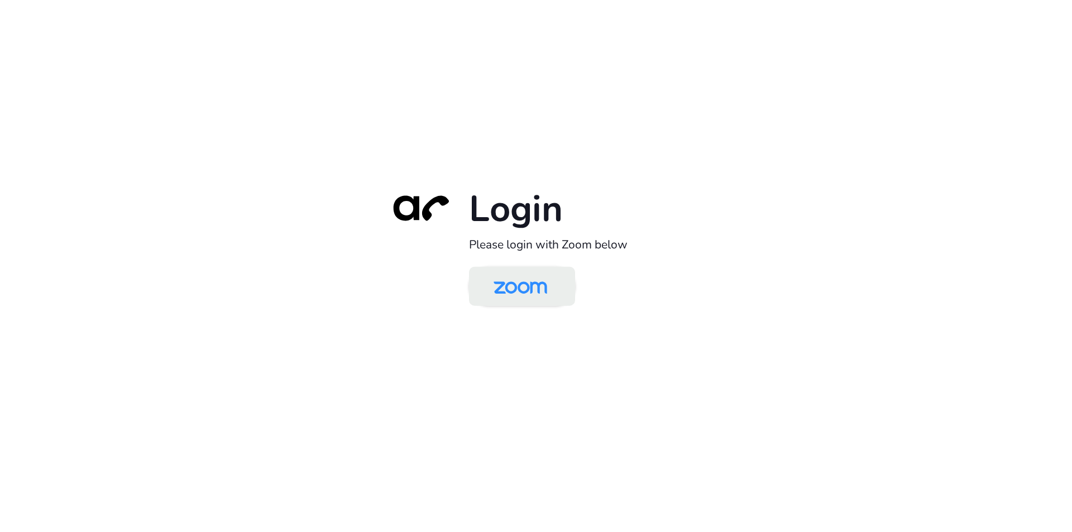
click at [514, 295] on img at bounding box center [520, 287] width 77 height 36
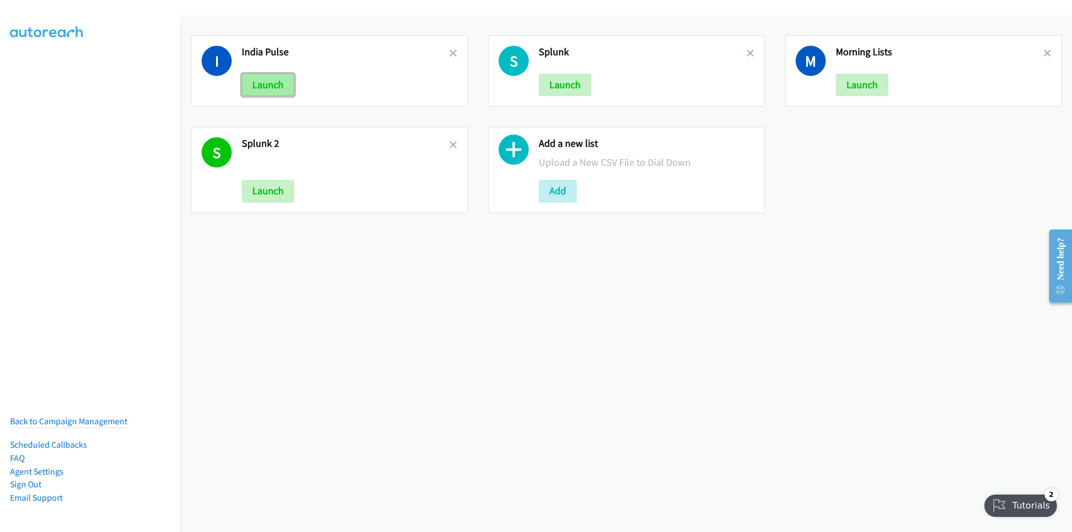
click at [273, 79] on button "Launch" at bounding box center [268, 85] width 53 height 22
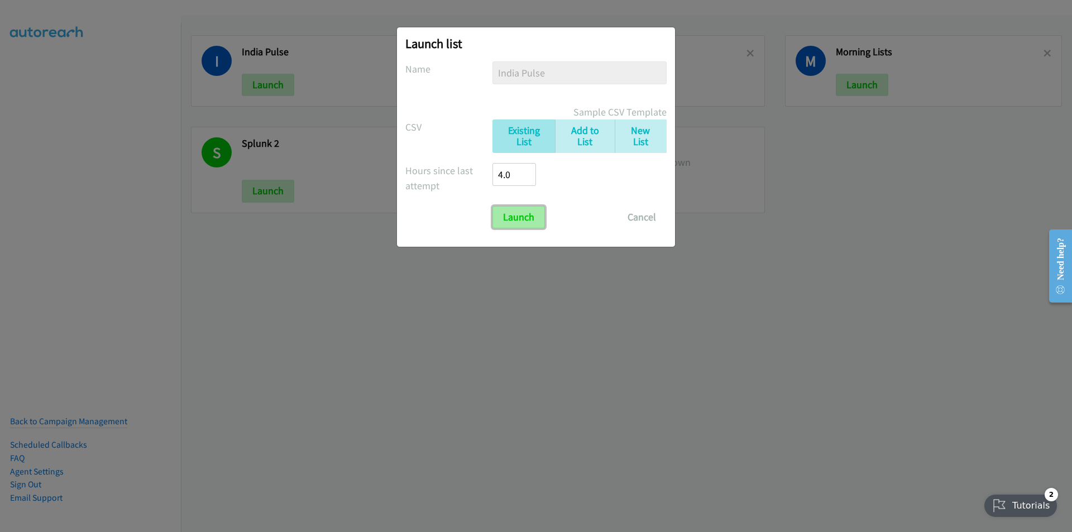
click at [521, 215] on input "Launch" at bounding box center [519, 217] width 53 height 22
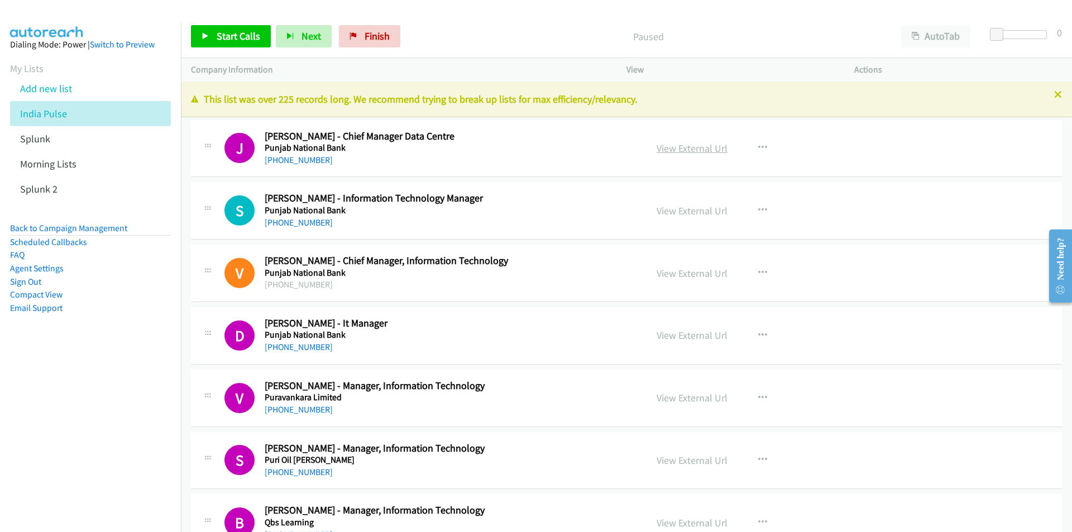
click at [681, 147] on link "View External Url" at bounding box center [692, 148] width 71 height 13
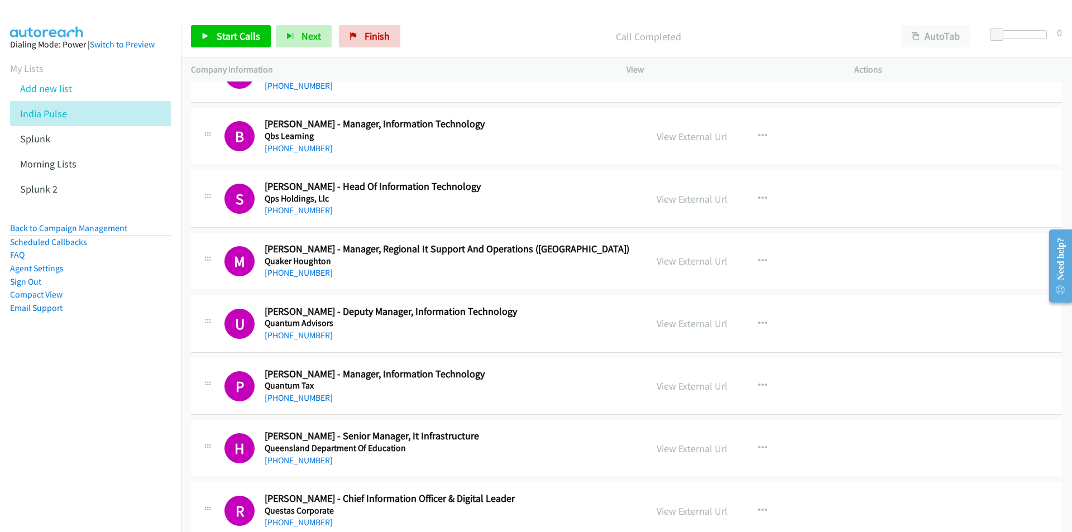
scroll to position [391, 0]
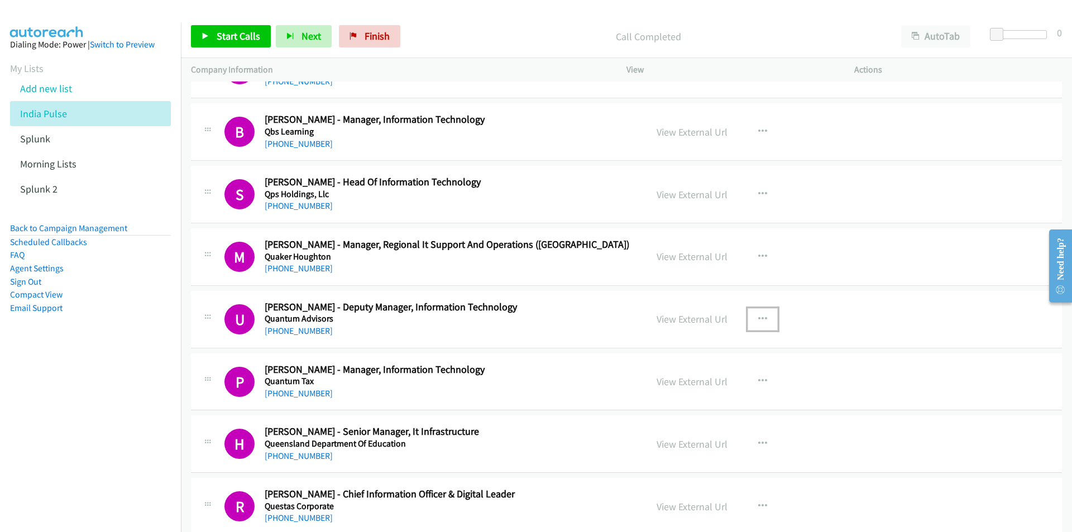
click at [760, 319] on icon "button" at bounding box center [762, 319] width 9 height 9
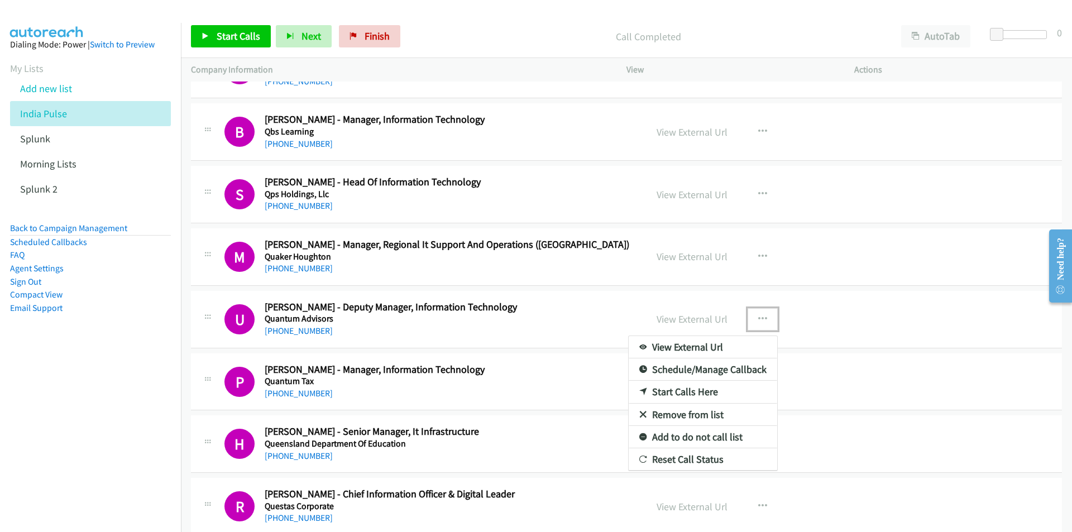
click at [687, 390] on link "Start Calls Here" at bounding box center [703, 392] width 149 height 22
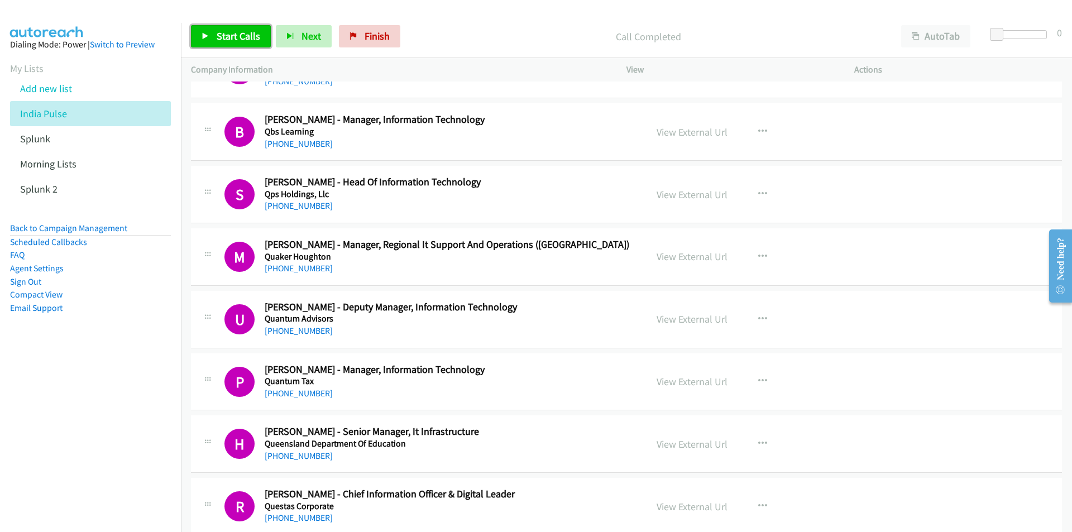
click at [229, 42] on link "Start Calls" at bounding box center [231, 36] width 80 height 22
click at [89, 435] on nav "Dialing Mode: Power | Switch to Preview My Lists Add new list India Pulse Splun…" at bounding box center [91, 289] width 182 height 532
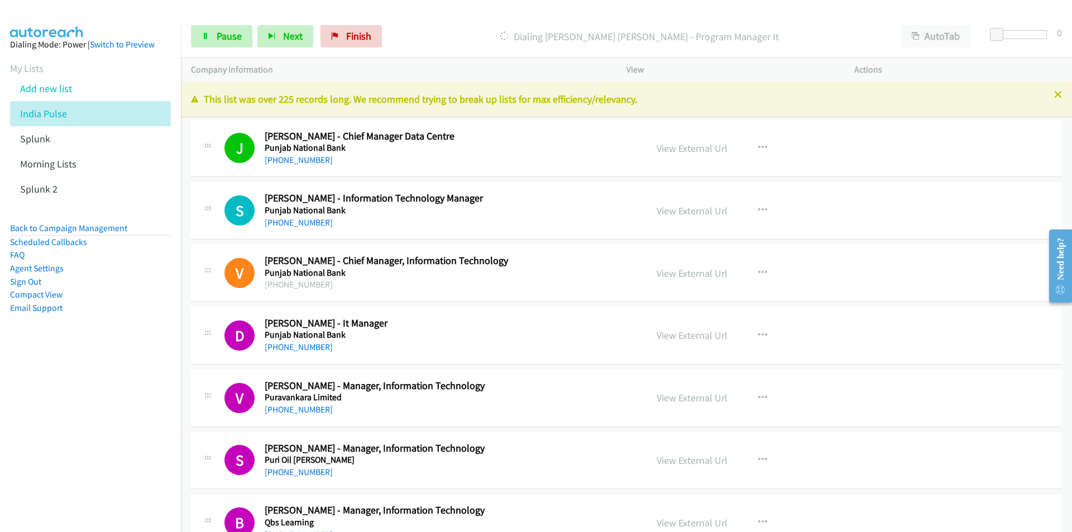
drag, startPoint x: 123, startPoint y: 443, endPoint x: 156, endPoint y: 432, distance: 34.3
click at [123, 443] on nav "Dialing Mode: Power | Switch to Preview My Lists Add new list India Pulse Splun…" at bounding box center [91, 289] width 182 height 532
click at [242, 39] on link "Pause" at bounding box center [221, 36] width 61 height 22
click at [78, 447] on nav "Dialing Mode: Power | Switch to Preview My Lists Add new list India Pulse Splun…" at bounding box center [91, 289] width 182 height 532
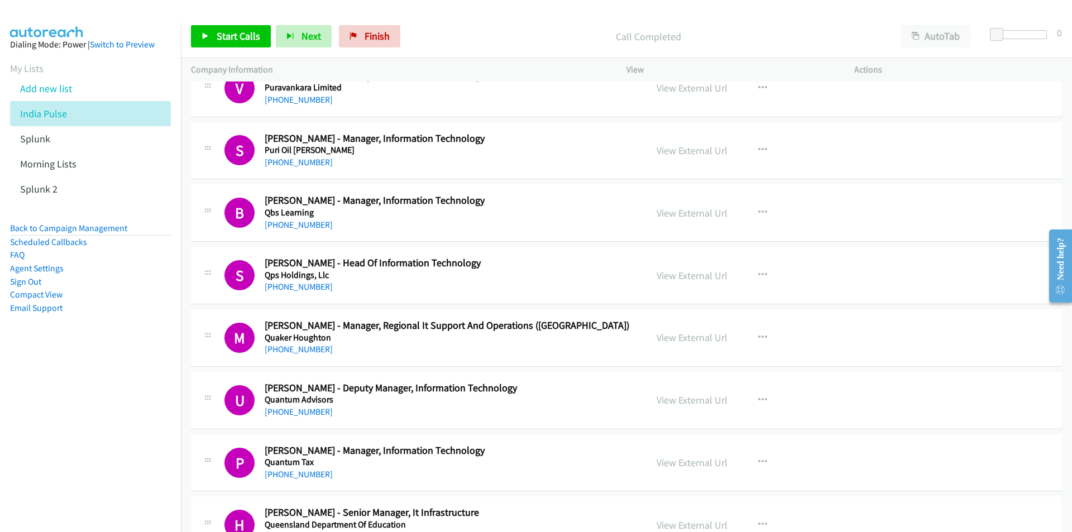
scroll to position [391, 0]
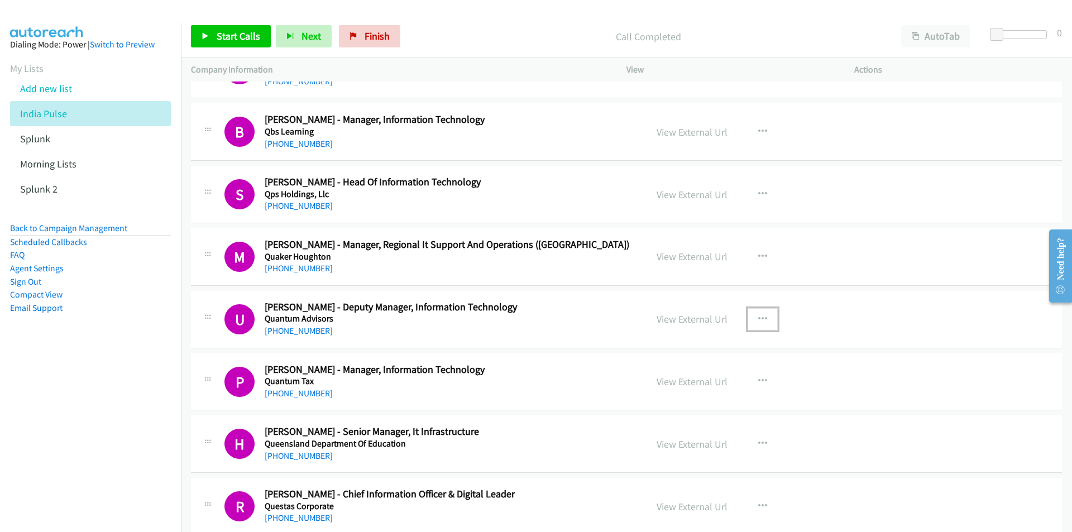
click at [758, 317] on icon "button" at bounding box center [762, 319] width 9 height 9
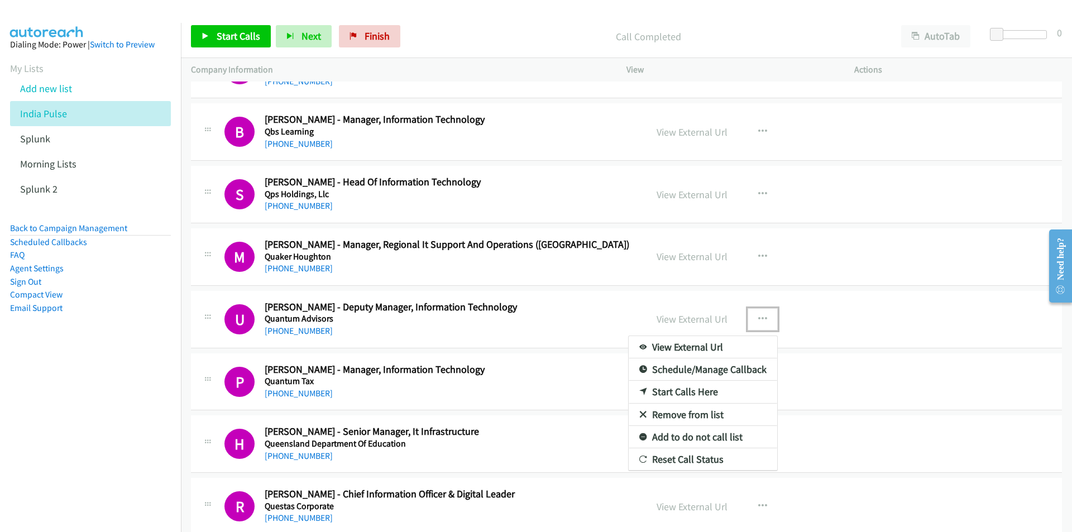
click at [671, 392] on link "Start Calls Here" at bounding box center [703, 392] width 149 height 22
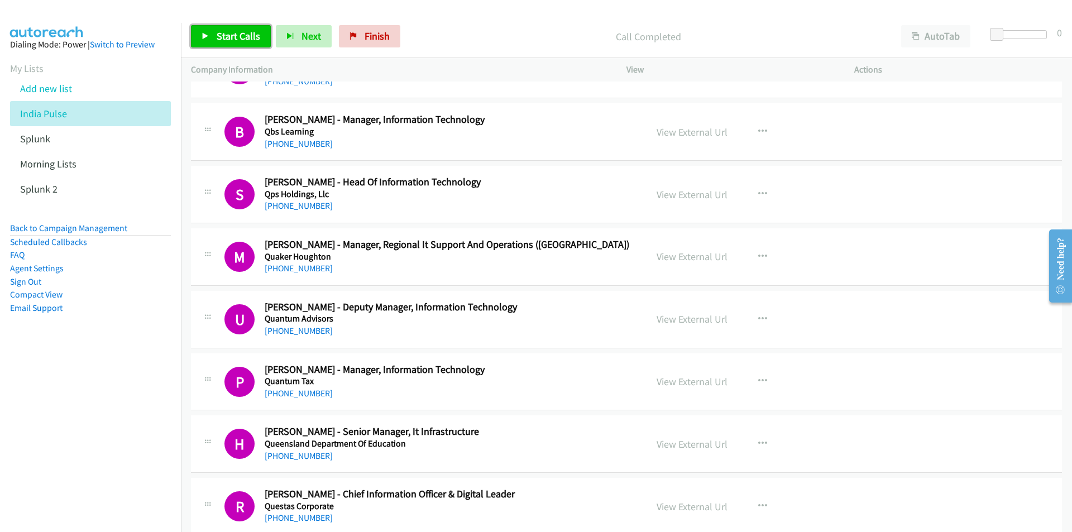
click at [231, 36] on span "Start Calls" at bounding box center [239, 36] width 44 height 13
drag, startPoint x: 128, startPoint y: 446, endPoint x: 140, endPoint y: 444, distance: 11.4
click at [128, 446] on nav "Dialing Mode: Power | Switch to Preview My Lists Add new list India Pulse Splun…" at bounding box center [91, 289] width 182 height 532
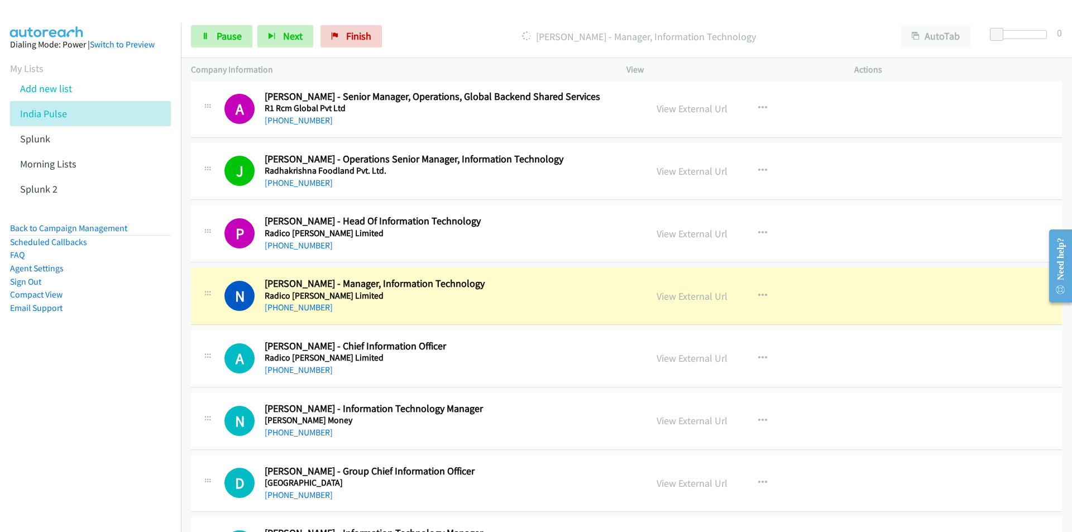
scroll to position [1005, 0]
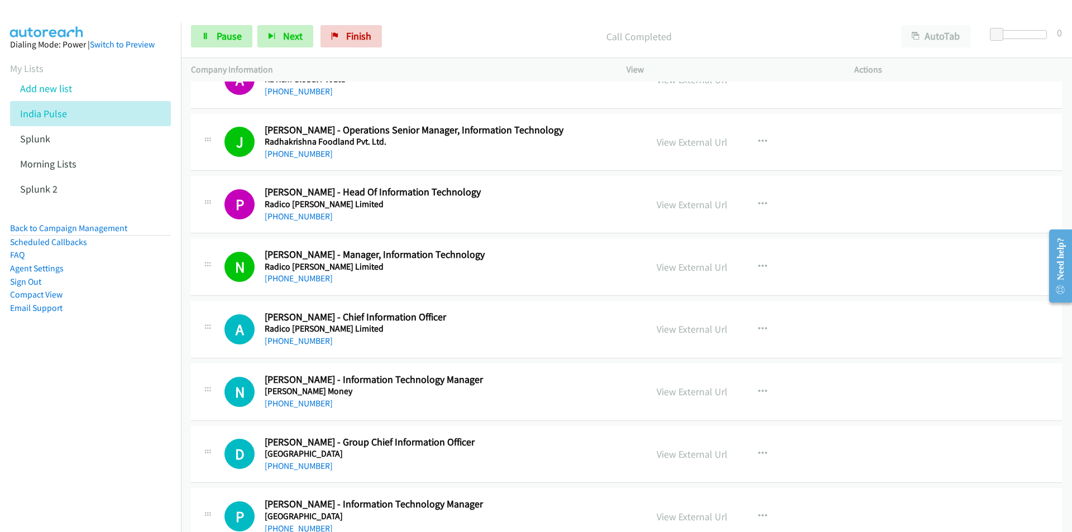
click at [139, 404] on nav "Dialing Mode: Power | Switch to Preview My Lists Add new list India Pulse Splun…" at bounding box center [91, 289] width 182 height 532
click at [73, 475] on nav "Dialing Mode: Power | Switch to Preview My Lists Add new list India Pulse Splun…" at bounding box center [91, 289] width 182 height 532
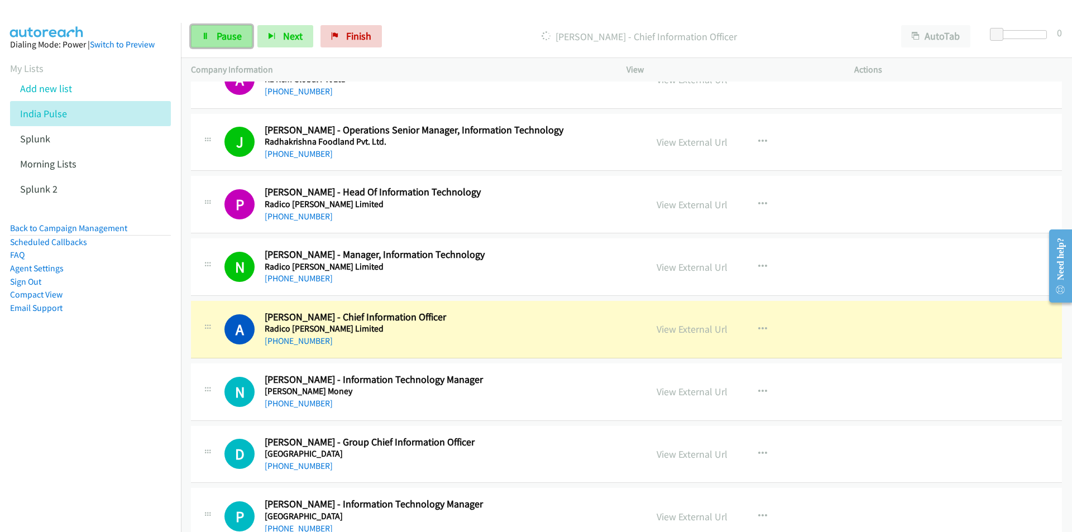
click at [227, 33] on span "Pause" at bounding box center [229, 36] width 25 height 13
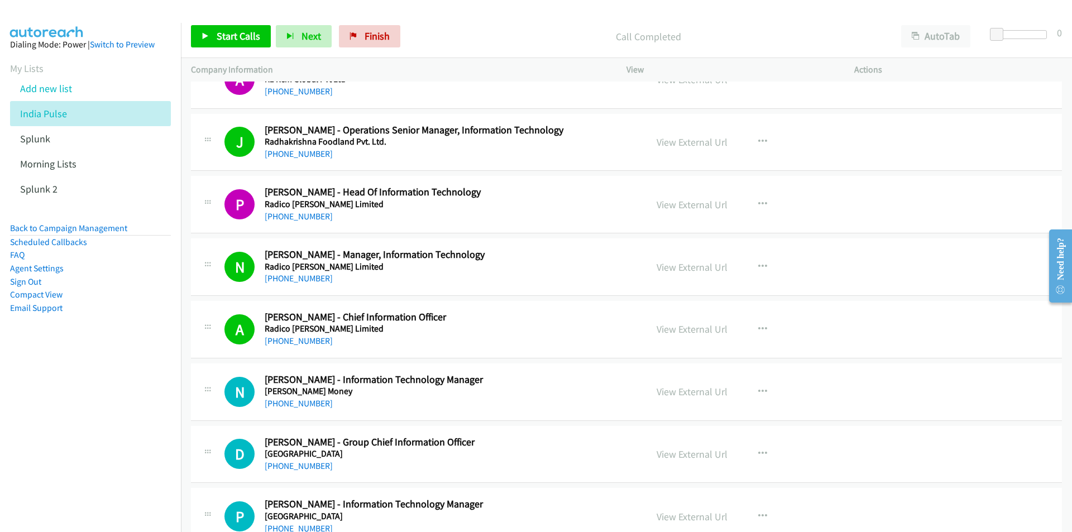
drag, startPoint x: 84, startPoint y: 416, endPoint x: 91, endPoint y: 414, distance: 7.5
click at [84, 416] on nav "Dialing Mode: Power | Switch to Preview My Lists Add new list India Pulse Splun…" at bounding box center [91, 289] width 182 height 532
click at [675, 454] on link "View External Url" at bounding box center [692, 454] width 71 height 13
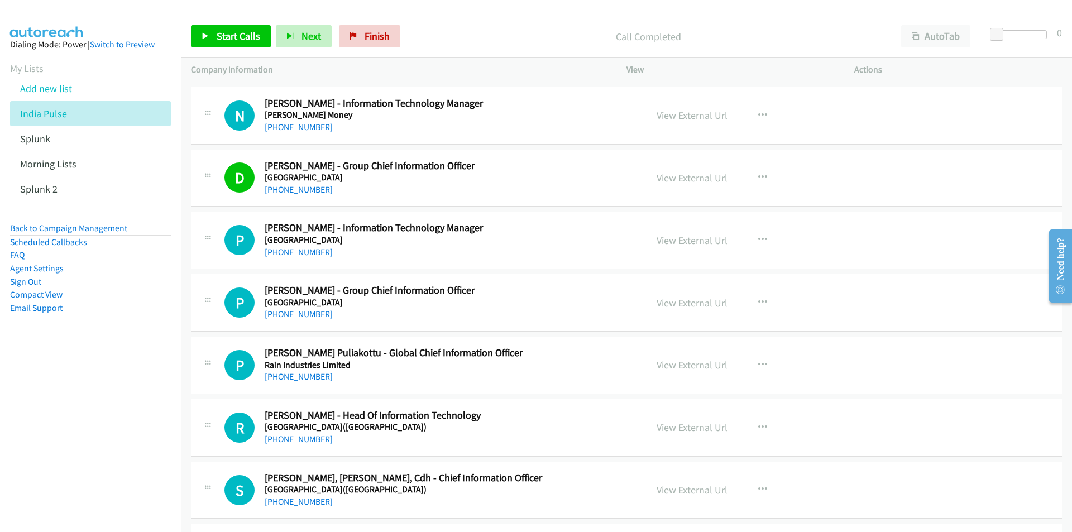
scroll to position [1285, 0]
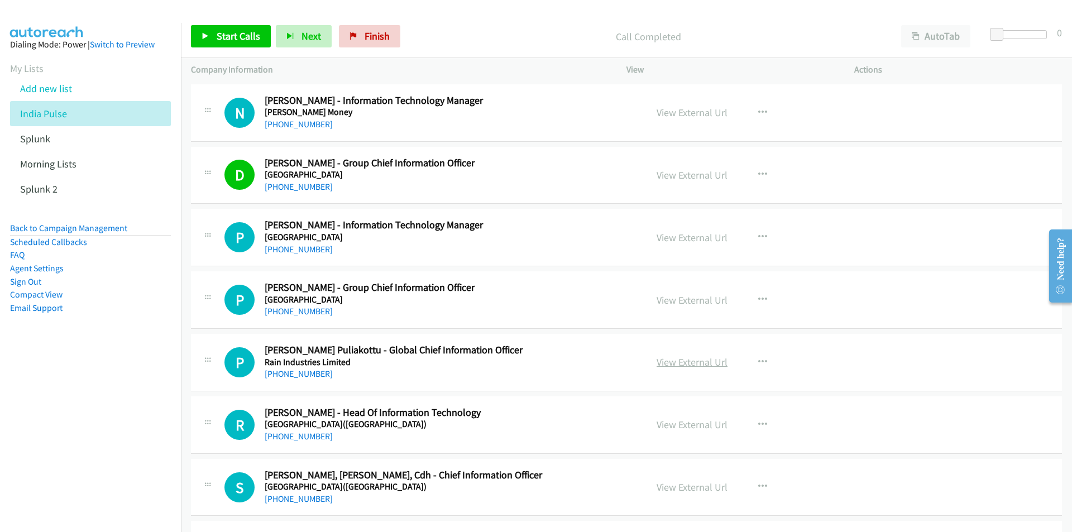
click at [696, 366] on link "View External Url" at bounding box center [692, 362] width 71 height 13
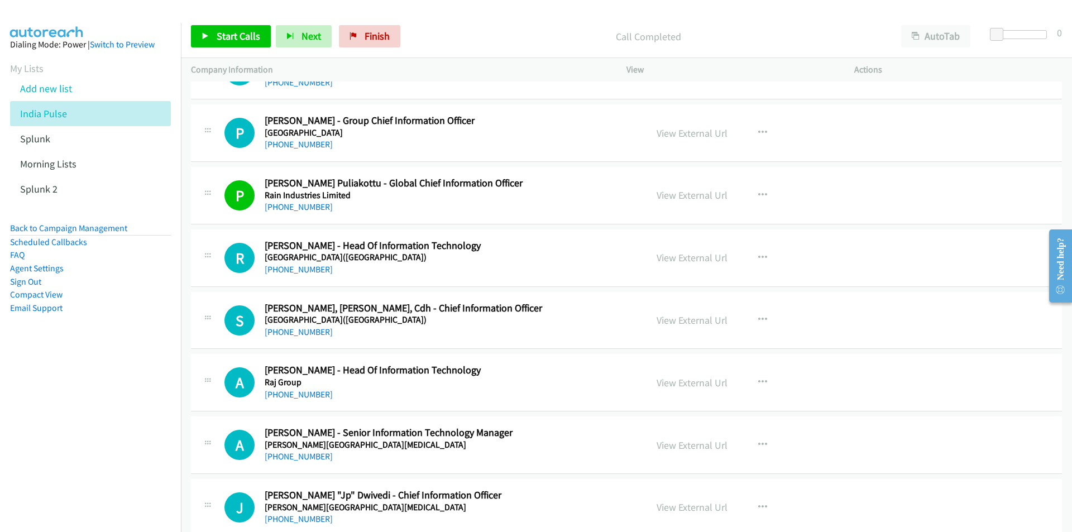
scroll to position [1452, 0]
click at [701, 316] on link "View External Url" at bounding box center [692, 319] width 71 height 13
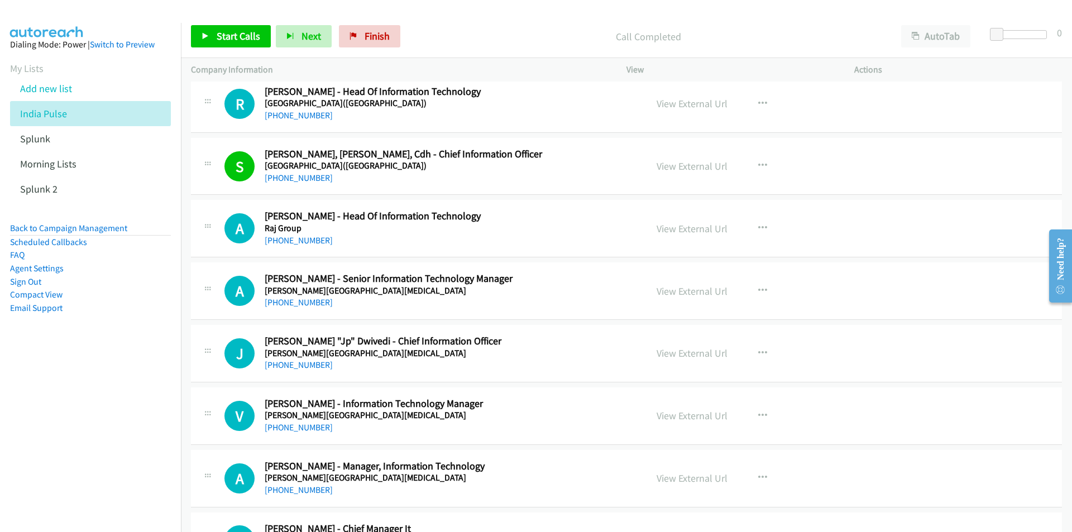
scroll to position [1620, 0]
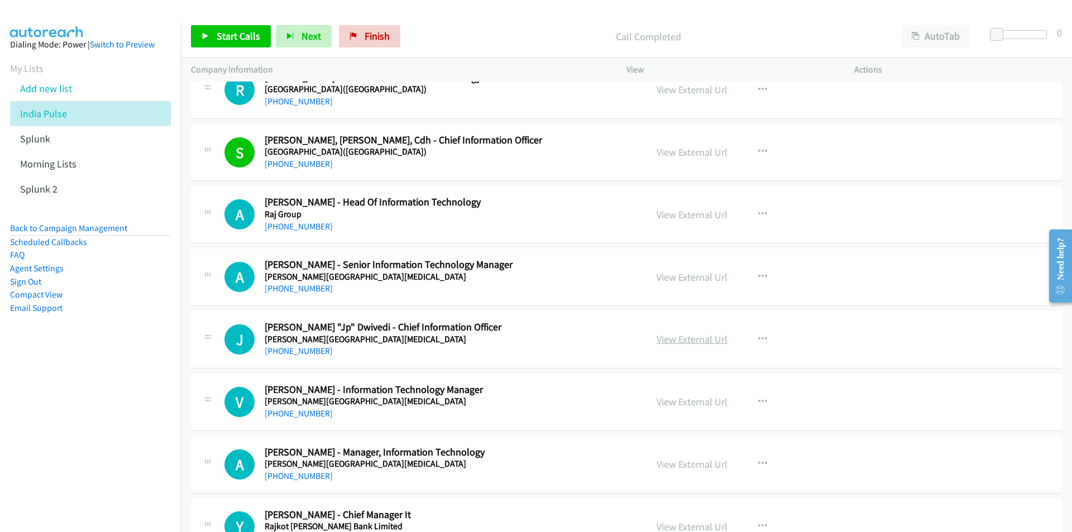
click at [703, 342] on link "View External Url" at bounding box center [692, 339] width 71 height 13
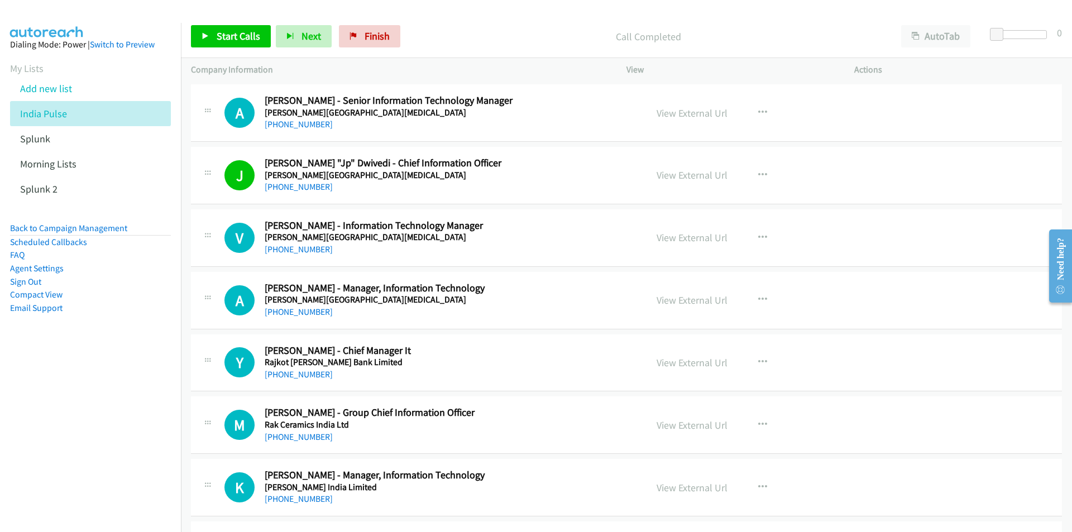
scroll to position [1787, 0]
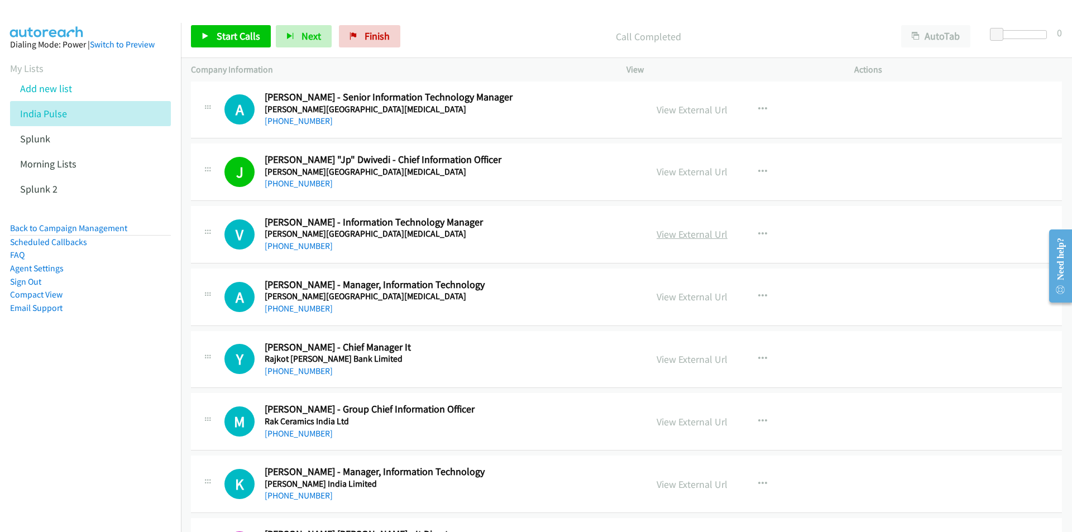
click at [683, 238] on link "View External Url" at bounding box center [692, 234] width 71 height 13
click at [706, 364] on link "View External Url" at bounding box center [692, 359] width 71 height 13
click at [707, 427] on link "View External Url" at bounding box center [692, 422] width 71 height 13
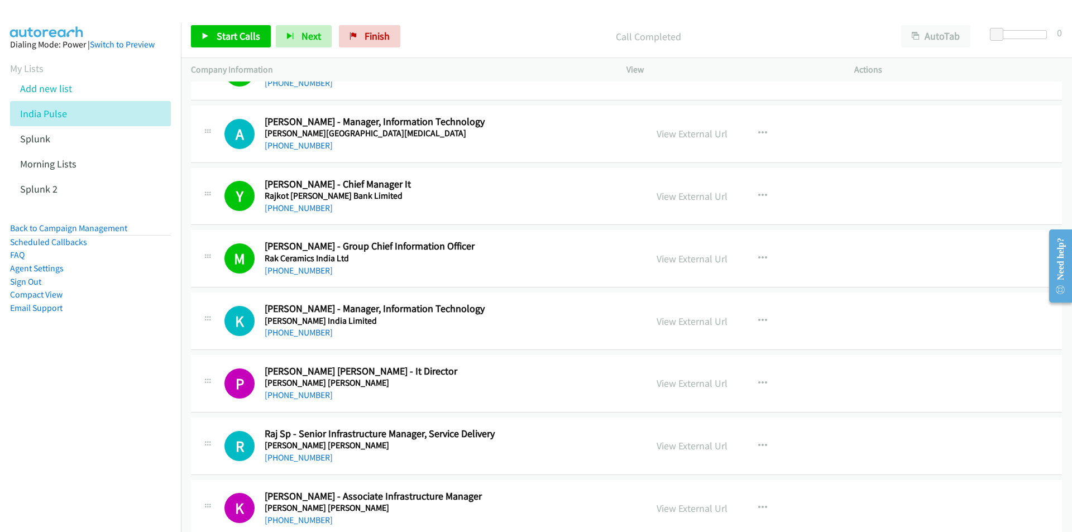
scroll to position [1955, 0]
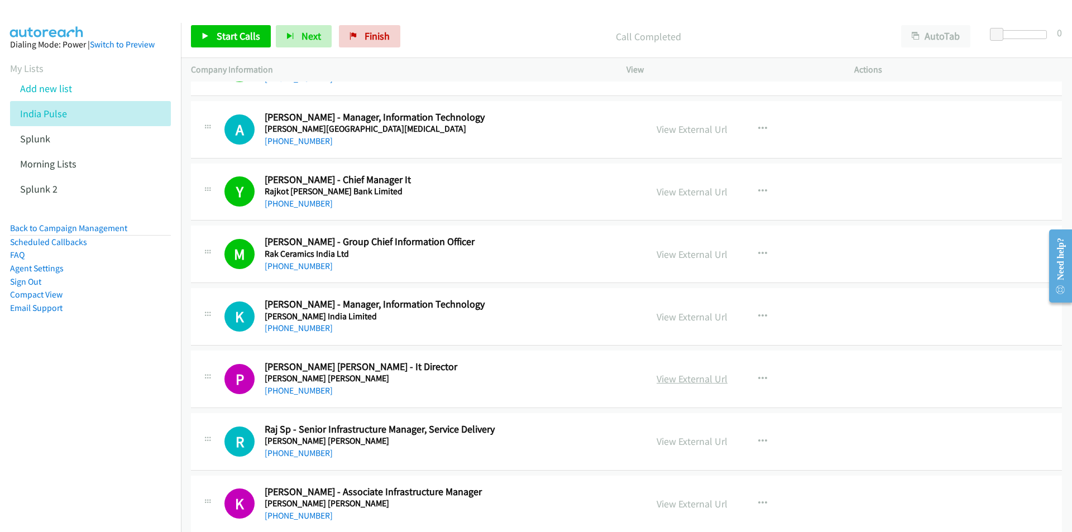
click at [700, 376] on link "View External Url" at bounding box center [692, 379] width 71 height 13
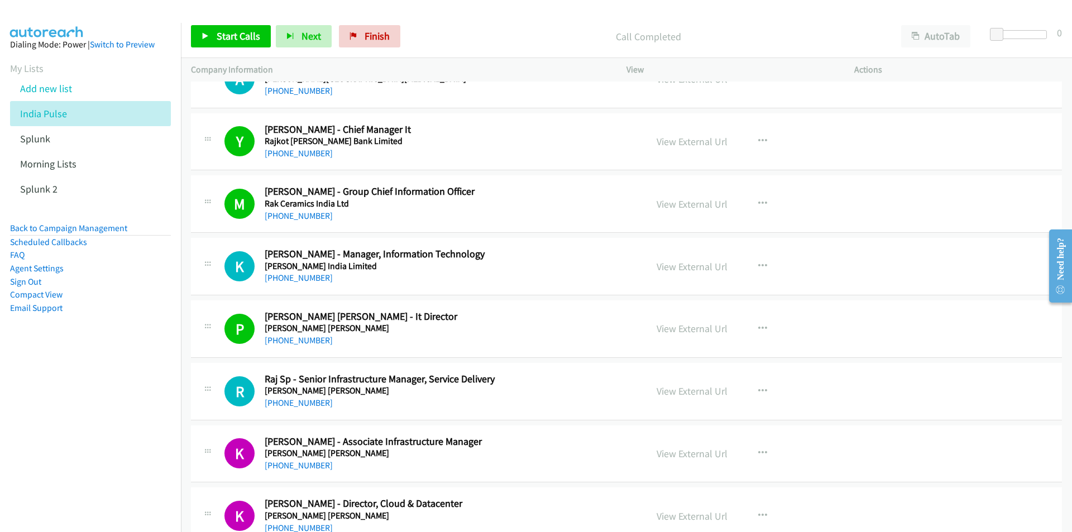
scroll to position [2011, 0]
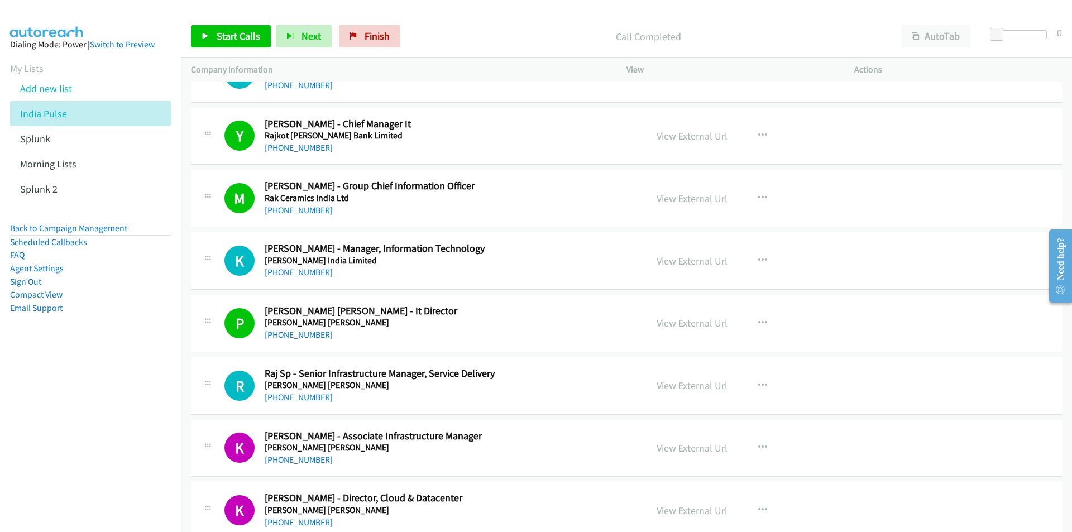
click at [678, 386] on link "View External Url" at bounding box center [692, 385] width 71 height 13
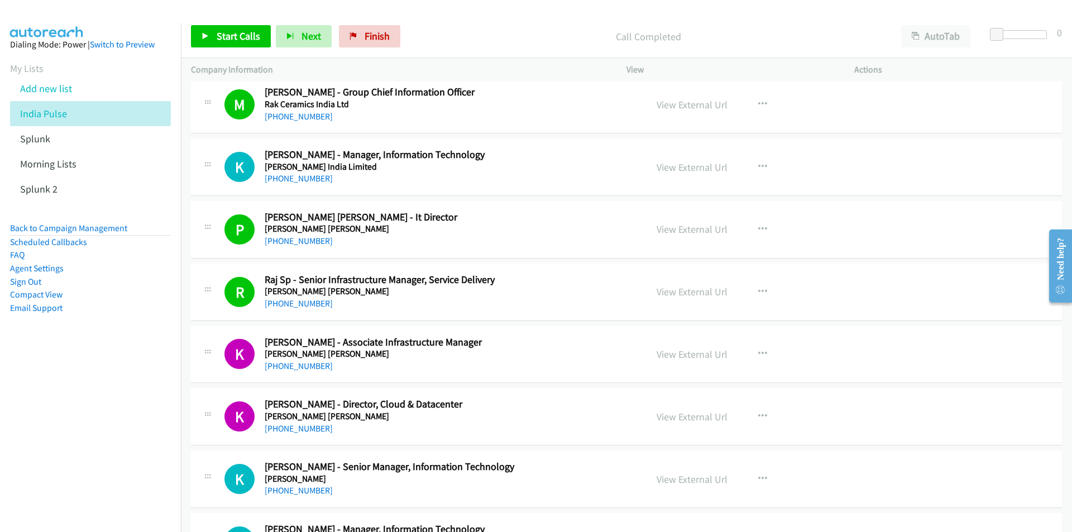
scroll to position [2178, 0]
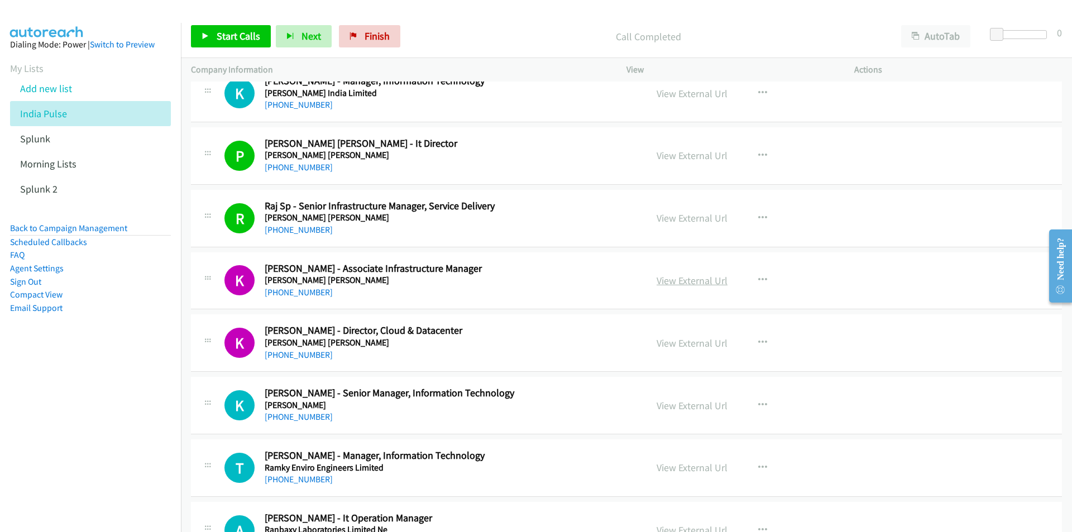
click at [704, 283] on link "View External Url" at bounding box center [692, 280] width 71 height 13
click at [710, 342] on link "View External Url" at bounding box center [692, 343] width 71 height 13
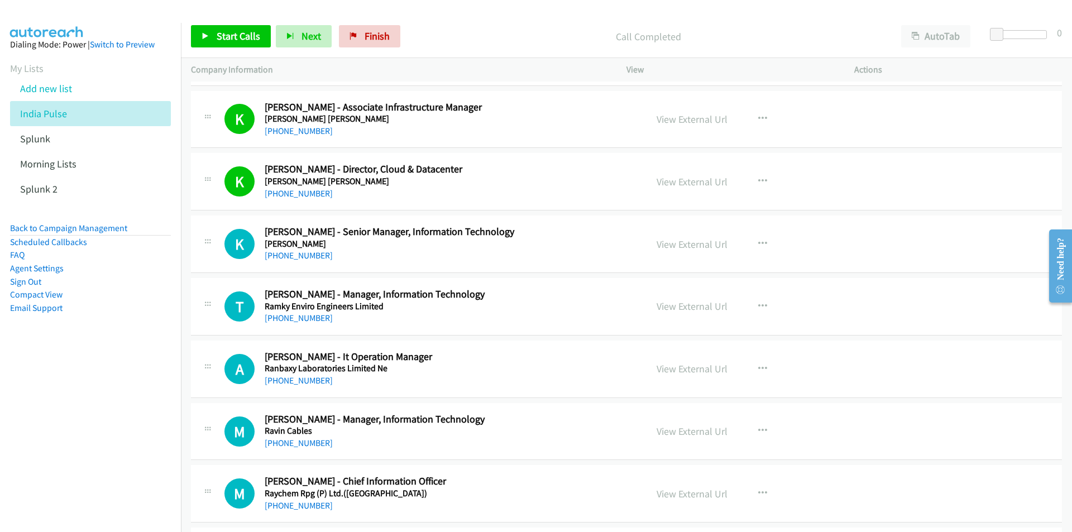
scroll to position [2346, 0]
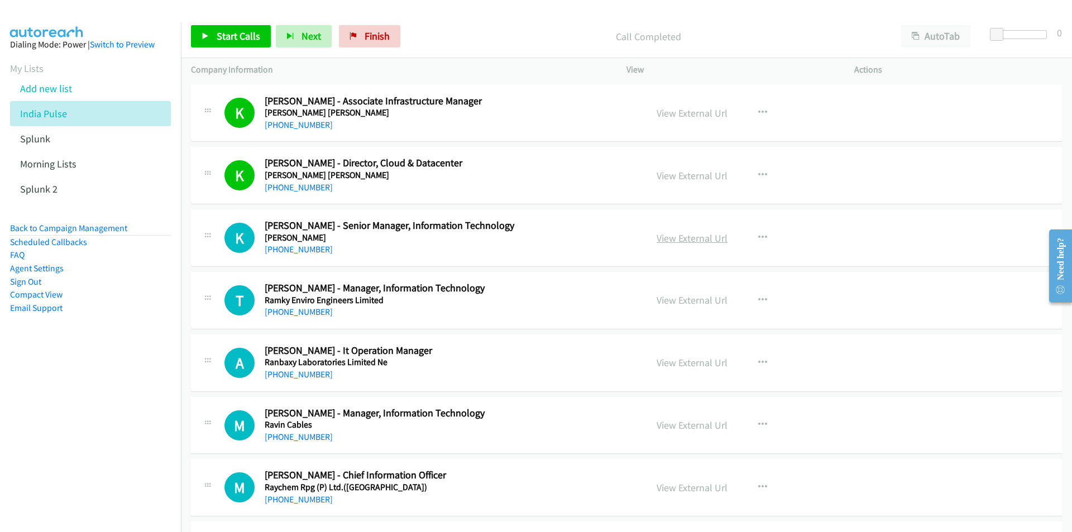
click link "View External Url"
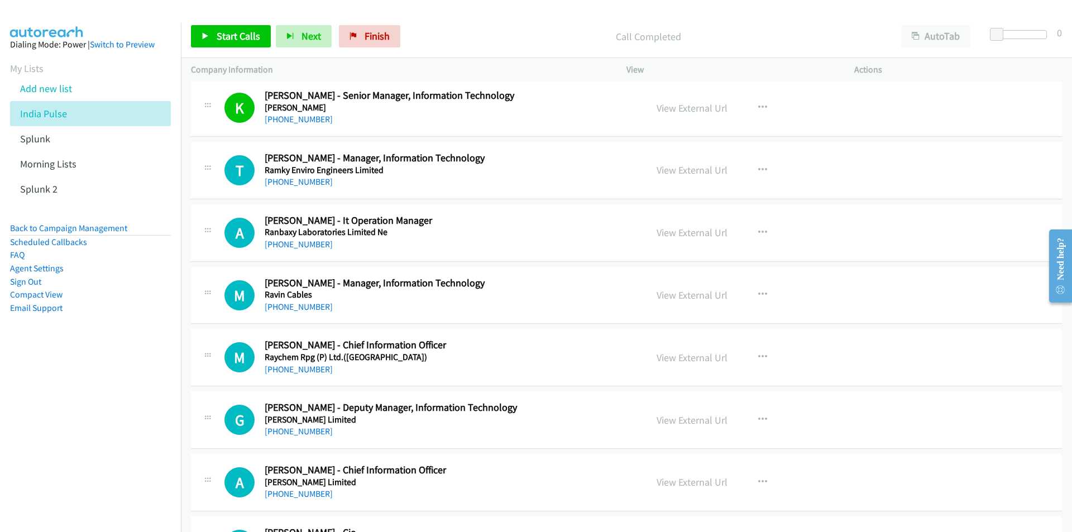
scroll to position [2513, 0]
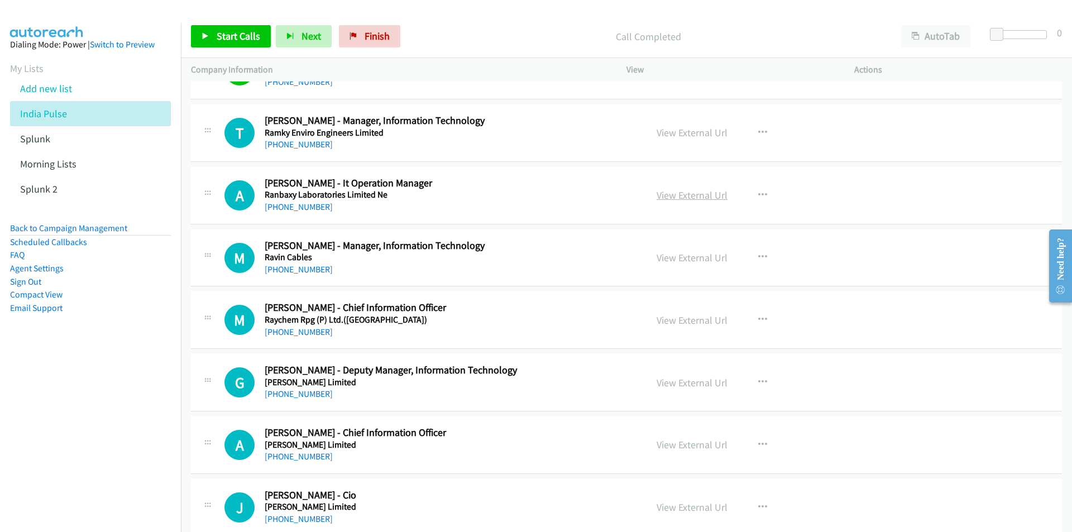
click link "View External Url"
